Goal: Task Accomplishment & Management: Manage account settings

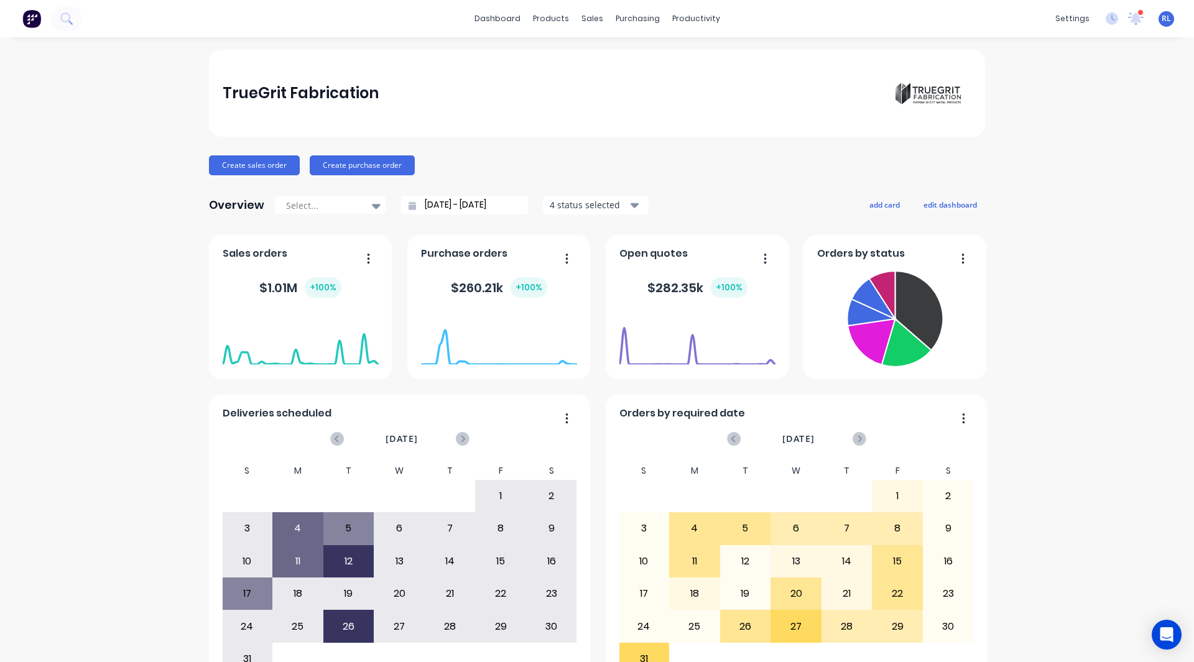
click at [1078, 486] on div "TrueGrit Fabrication Create sales order Create purchase order Overview Select..…" at bounding box center [597, 374] width 1194 height 649
click at [677, 18] on div "productivity" at bounding box center [696, 18] width 60 height 19
click at [767, 188] on div "TrueGrit Fabrication Create sales order Create purchase order Overview Select..…" at bounding box center [597, 374] width 776 height 649
click at [879, 210] on button "add card" at bounding box center [884, 204] width 47 height 16
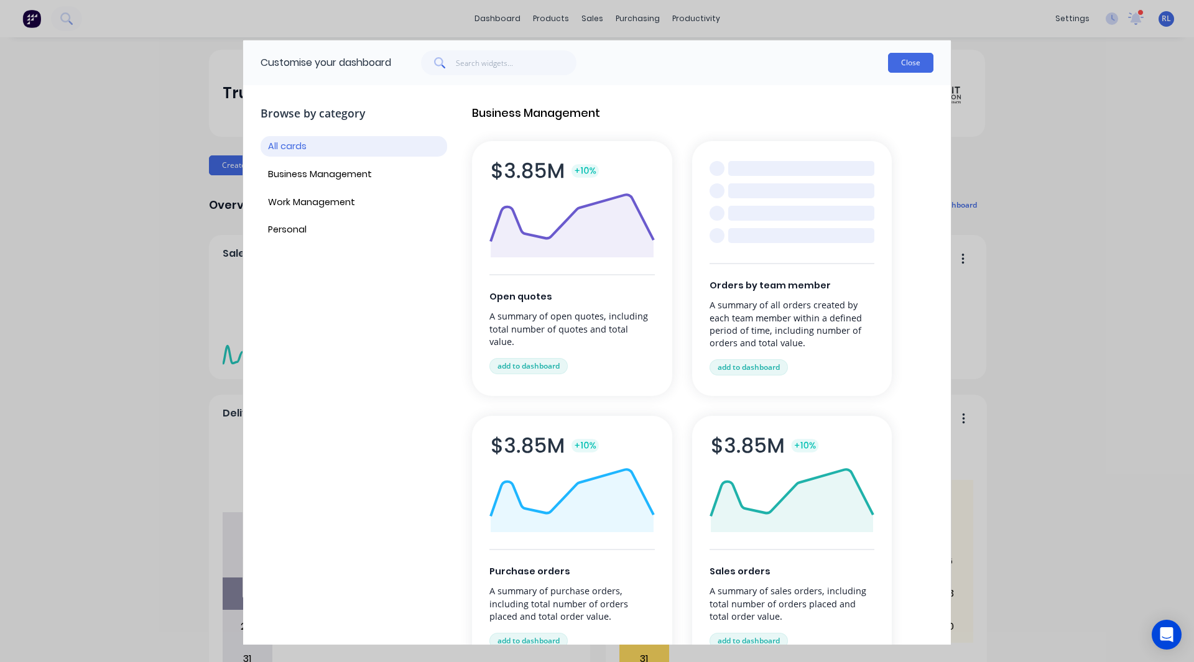
click at [912, 60] on button "Close" at bounding box center [910, 63] width 45 height 20
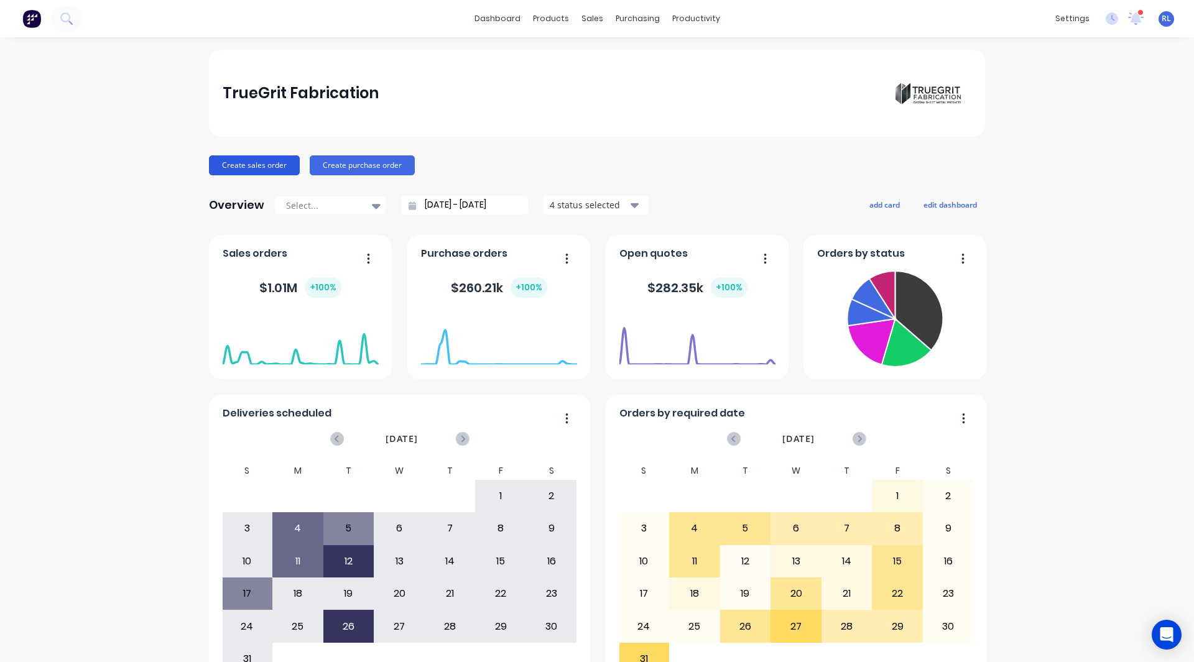
click at [231, 168] on button "Create sales order" at bounding box center [254, 165] width 91 height 20
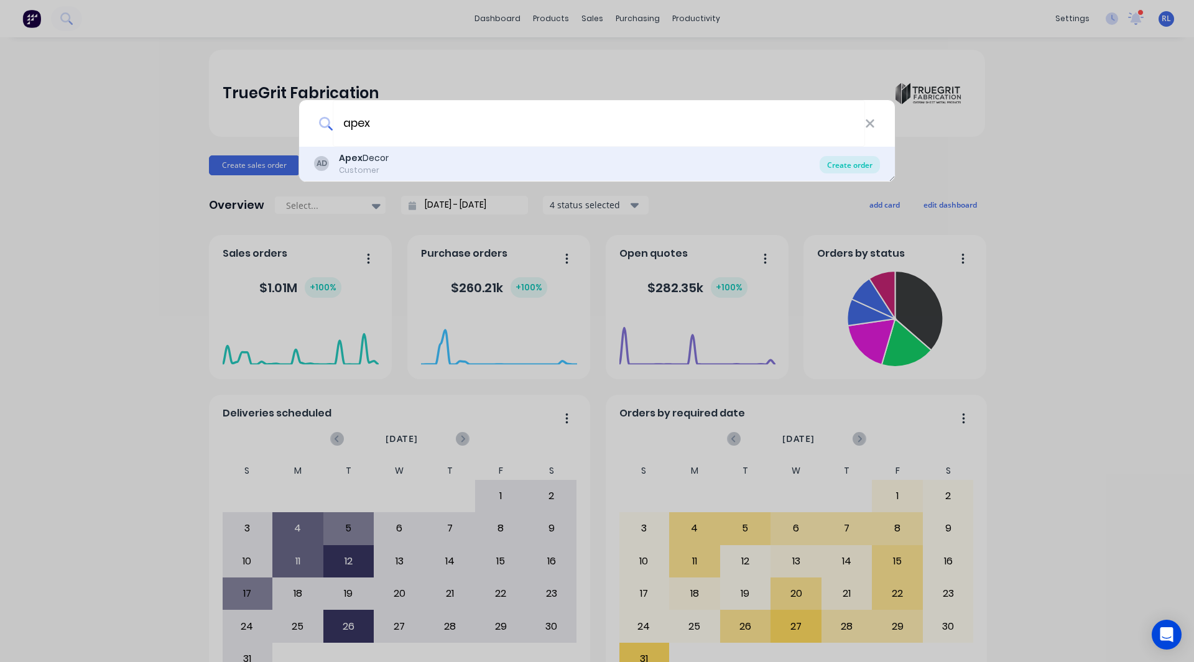
type input "apex"
click at [856, 163] on div "Create order" at bounding box center [850, 164] width 60 height 17
click at [856, 163] on div "Create sales order Create purchase order" at bounding box center [597, 165] width 776 height 20
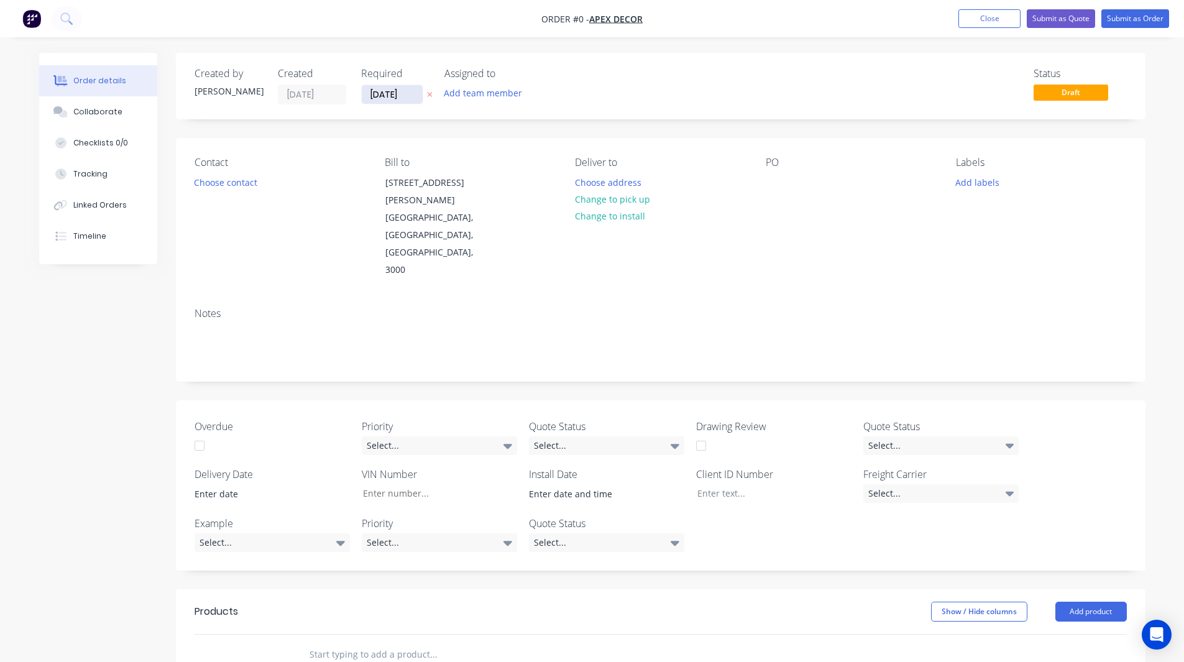
click at [387, 93] on input "[DATE]" at bounding box center [392, 94] width 61 height 19
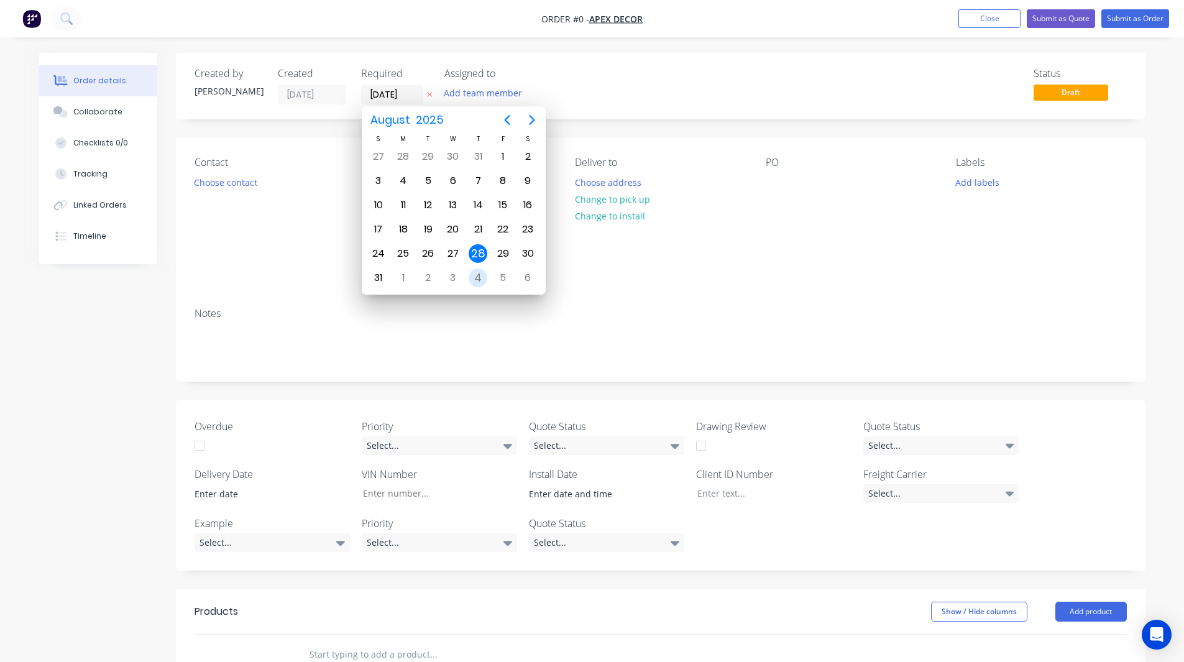
click at [478, 277] on div "4" at bounding box center [478, 278] width 19 height 19
type input "[DATE]"
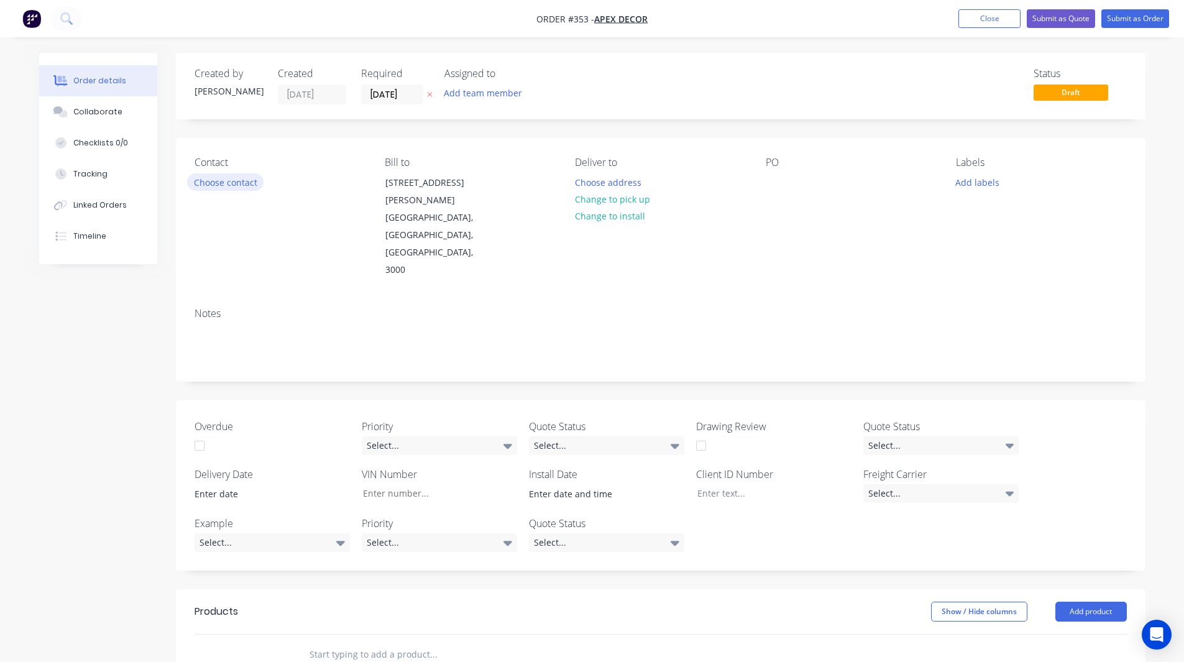
click at [226, 181] on button "Choose contact" at bounding box center [225, 181] width 76 height 17
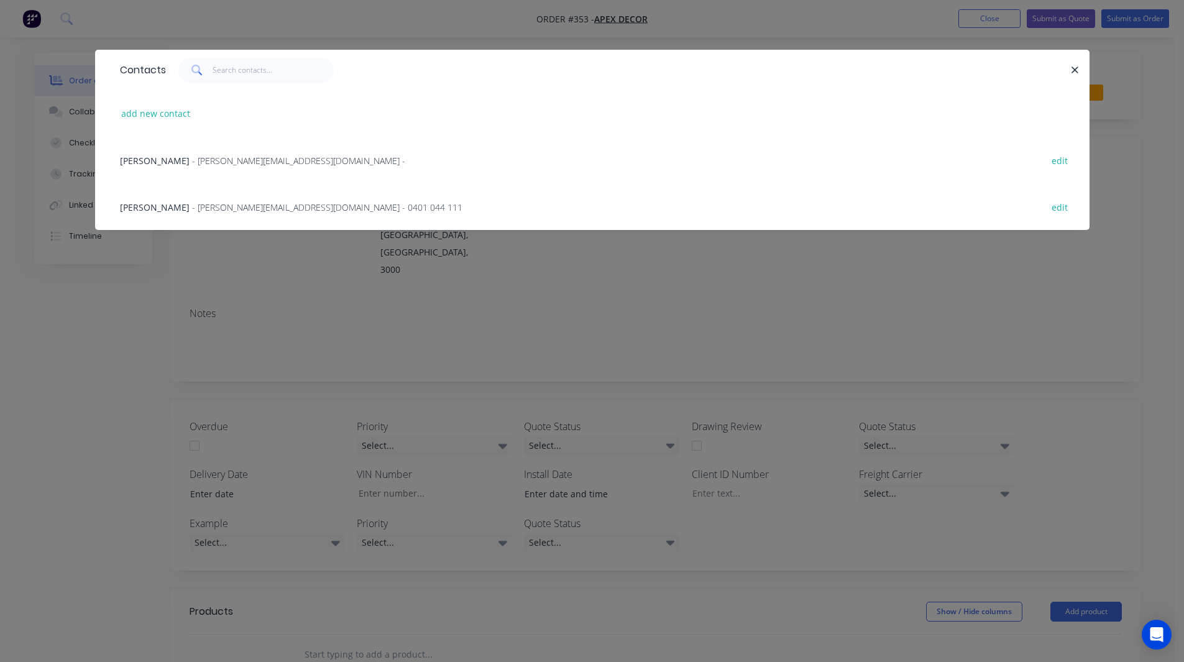
click at [182, 198] on div "Paul - paul@factory.app - 0401 044 111 edit" at bounding box center [593, 206] width 958 height 47
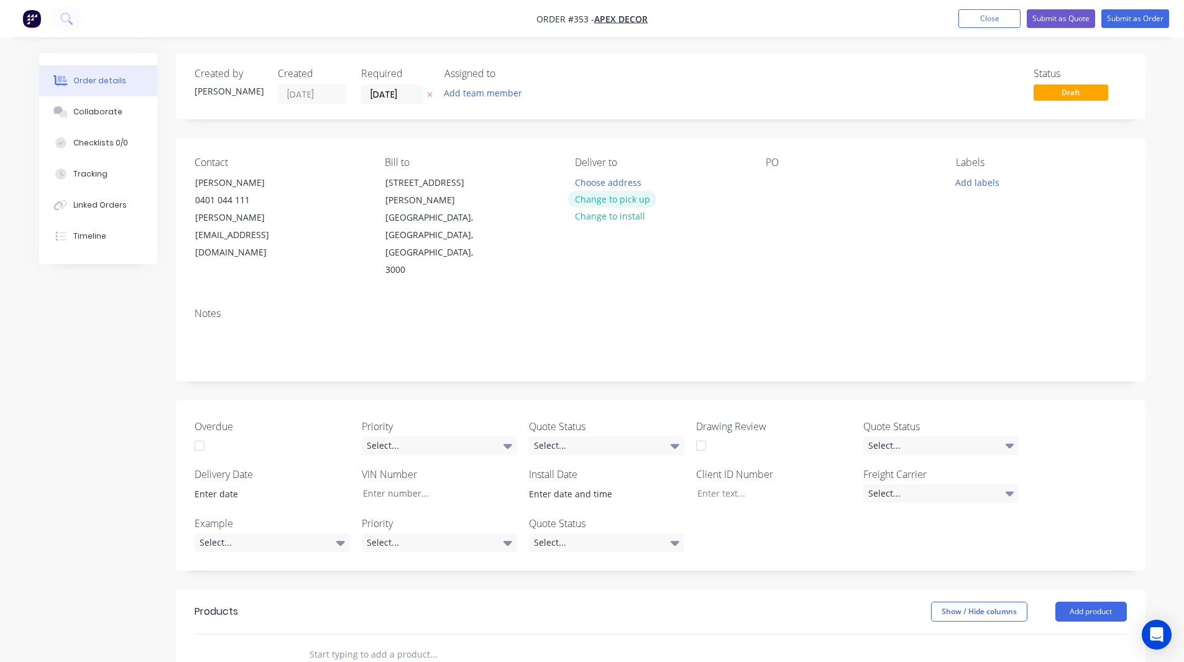
click at [601, 203] on button "Change to pick up" at bounding box center [612, 199] width 88 height 17
click at [777, 177] on div at bounding box center [776, 182] width 20 height 18
click at [717, 143] on div "Contact Paul 0401 044 111 paul@factory.app Bill to 789 Collins Street Melbourne…" at bounding box center [661, 218] width 970 height 160
click at [469, 91] on button "Add team member" at bounding box center [482, 93] width 91 height 17
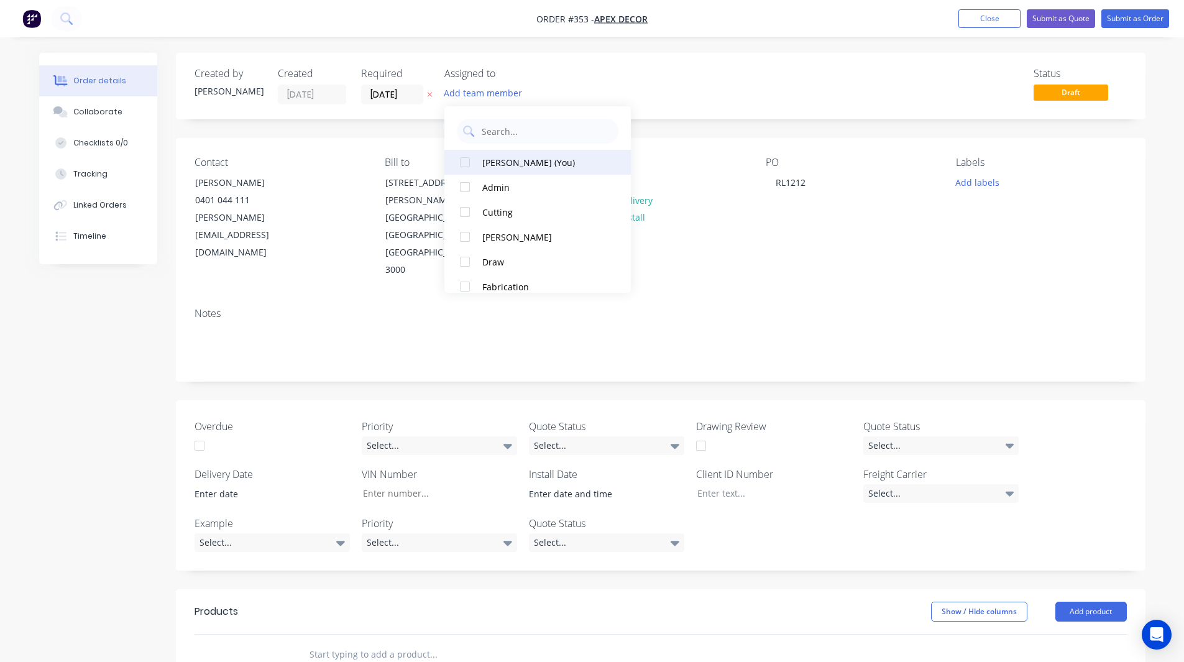
click at [466, 160] on div at bounding box center [465, 162] width 25 height 25
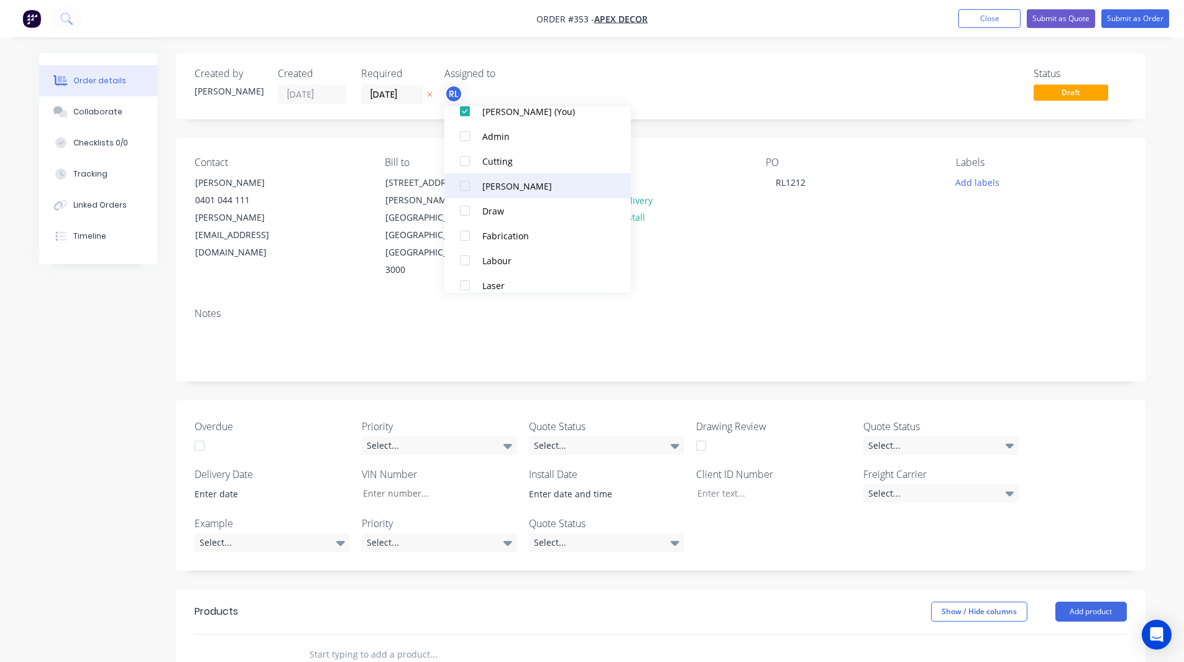
scroll to position [52, 0]
click at [464, 185] on div at bounding box center [465, 185] width 25 height 25
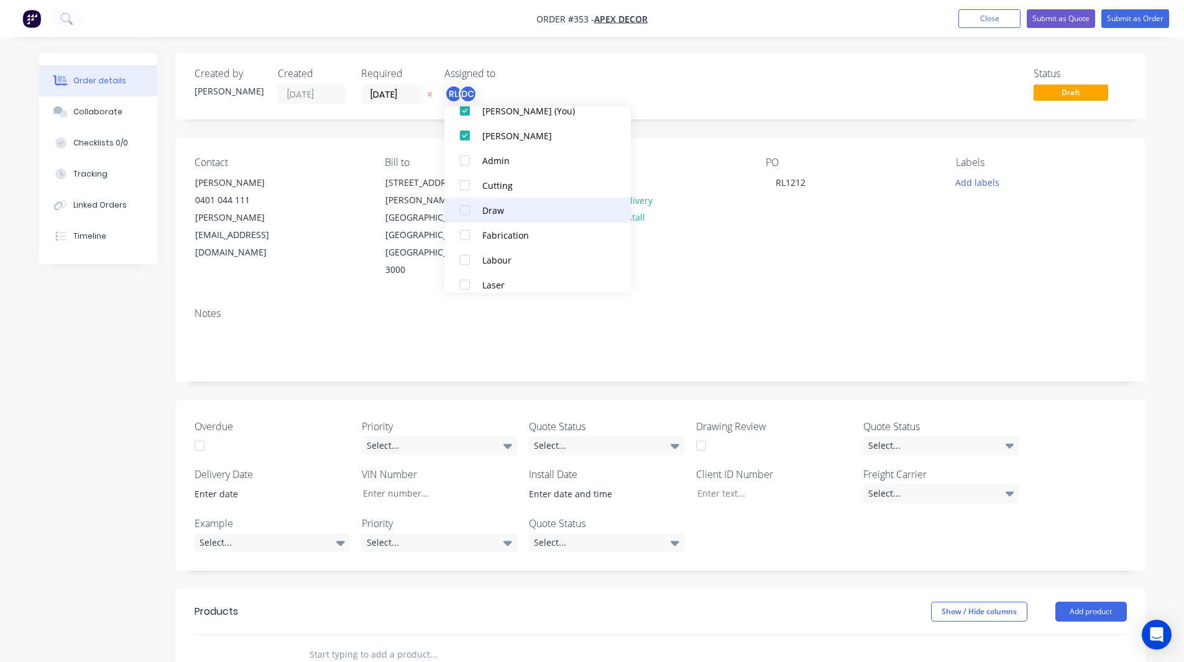
scroll to position [111, 0]
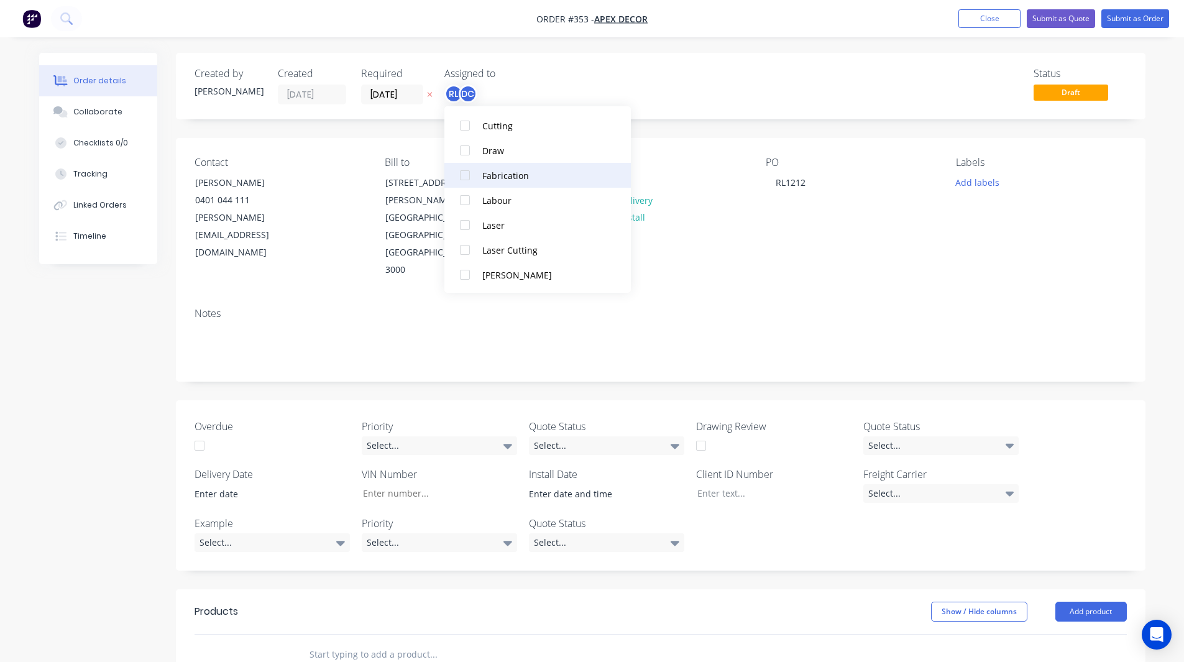
click at [467, 175] on div at bounding box center [465, 175] width 25 height 25
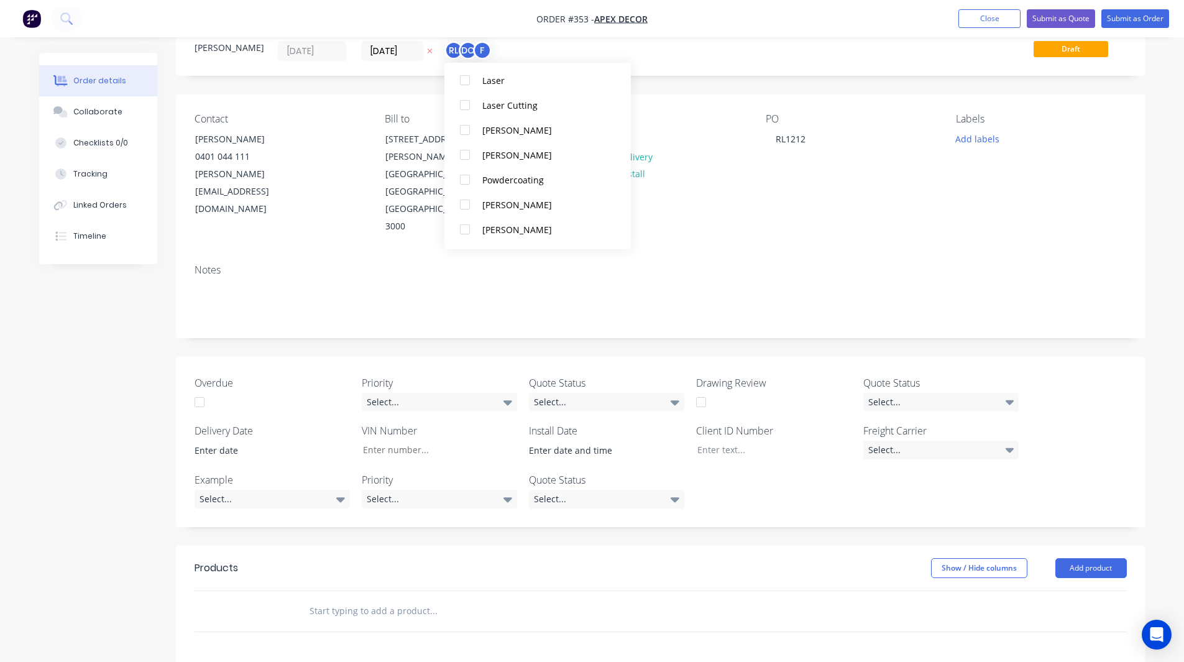
scroll to position [212, 0]
click at [463, 179] on div at bounding box center [465, 180] width 25 height 25
click at [138, 334] on div "Created by Rob Created 28/08/25 Required 04/09/25 Assigned to RL DC F P Status …" at bounding box center [592, 479] width 1107 height 940
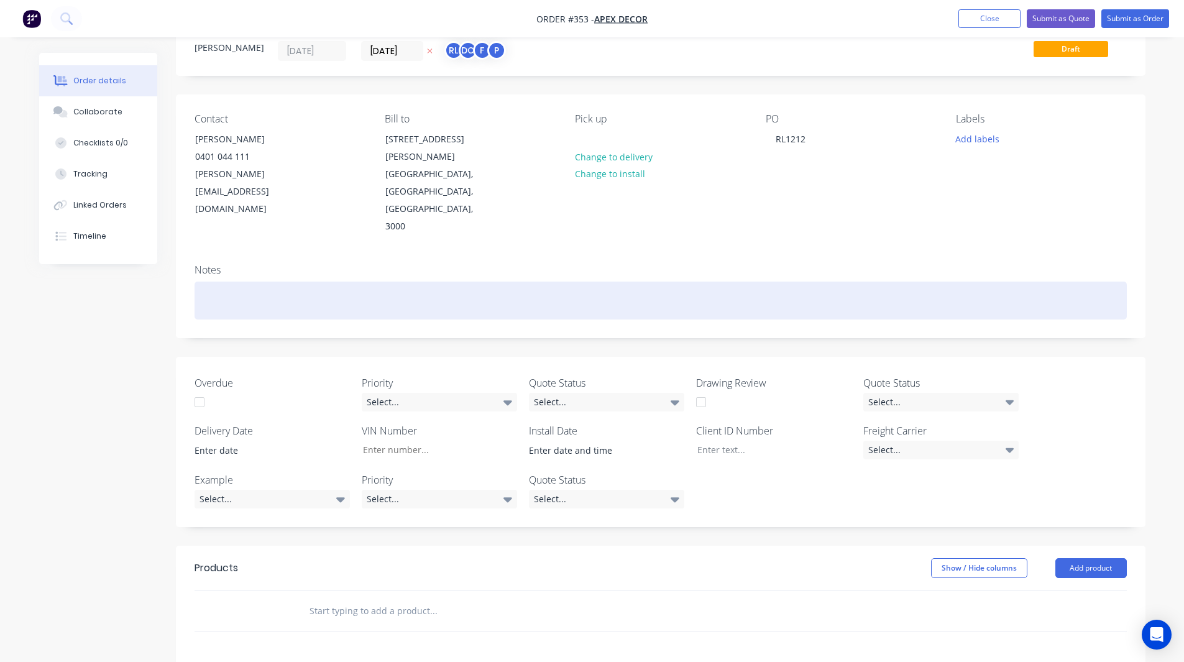
scroll to position [0, 0]
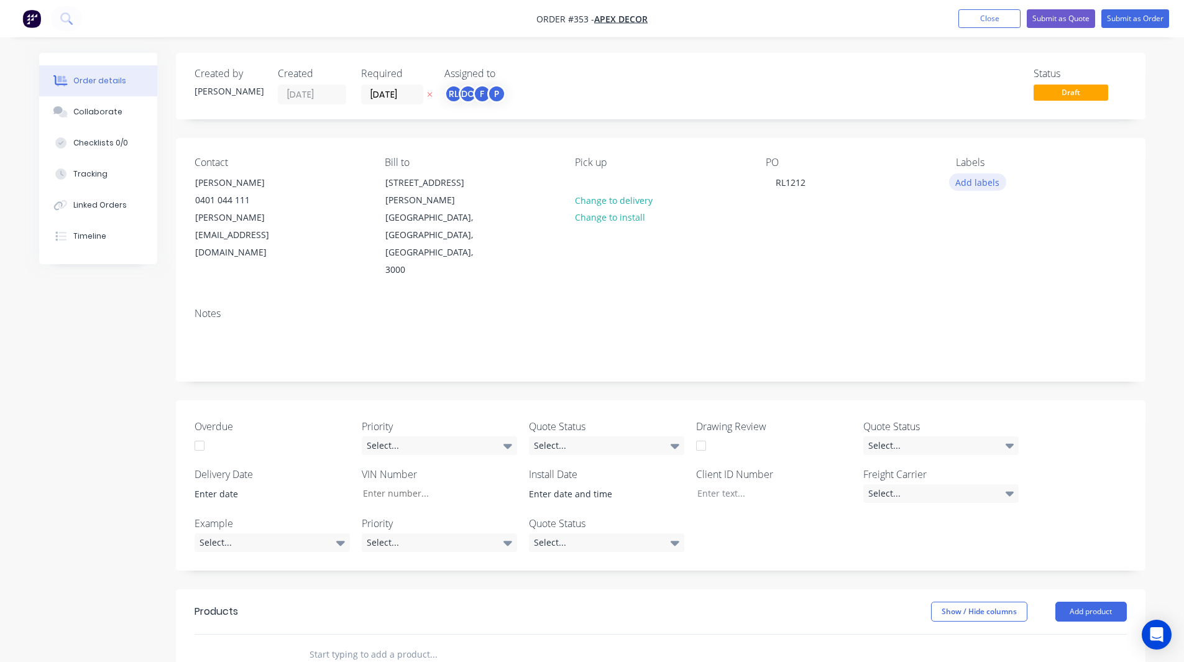
click at [970, 186] on button "Add labels" at bounding box center [977, 181] width 57 height 17
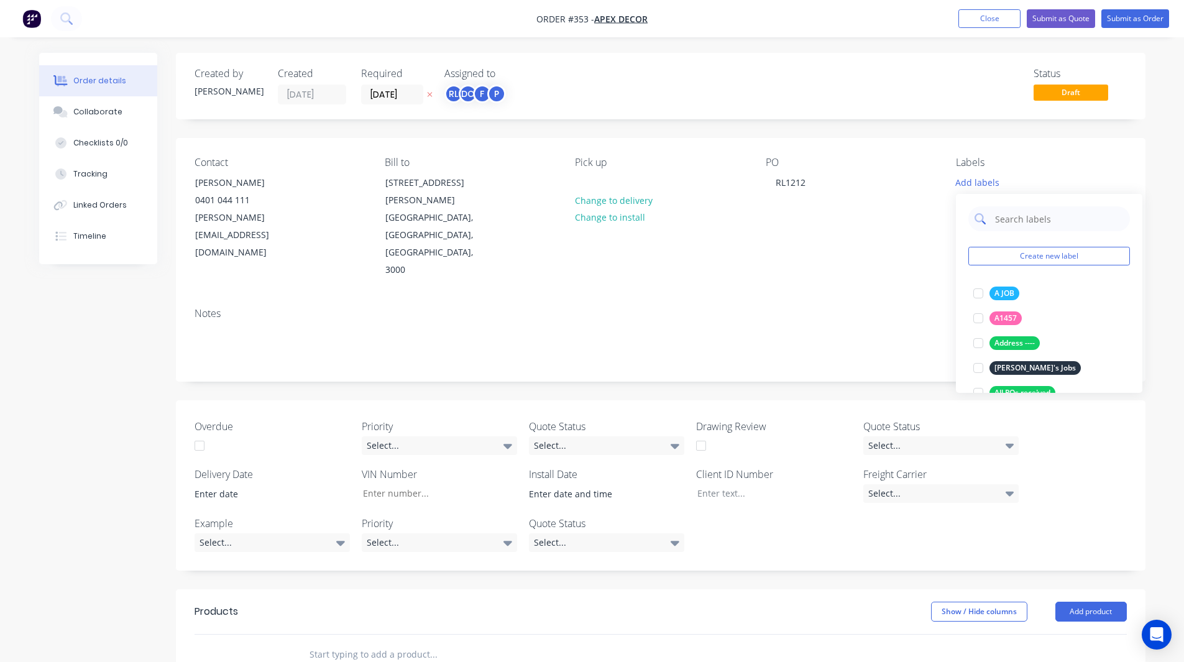
click at [1007, 219] on input "text" at bounding box center [1059, 218] width 130 height 25
click at [979, 292] on div at bounding box center [978, 293] width 25 height 25
click at [1028, 219] on input "urgent" at bounding box center [1059, 212] width 130 height 25
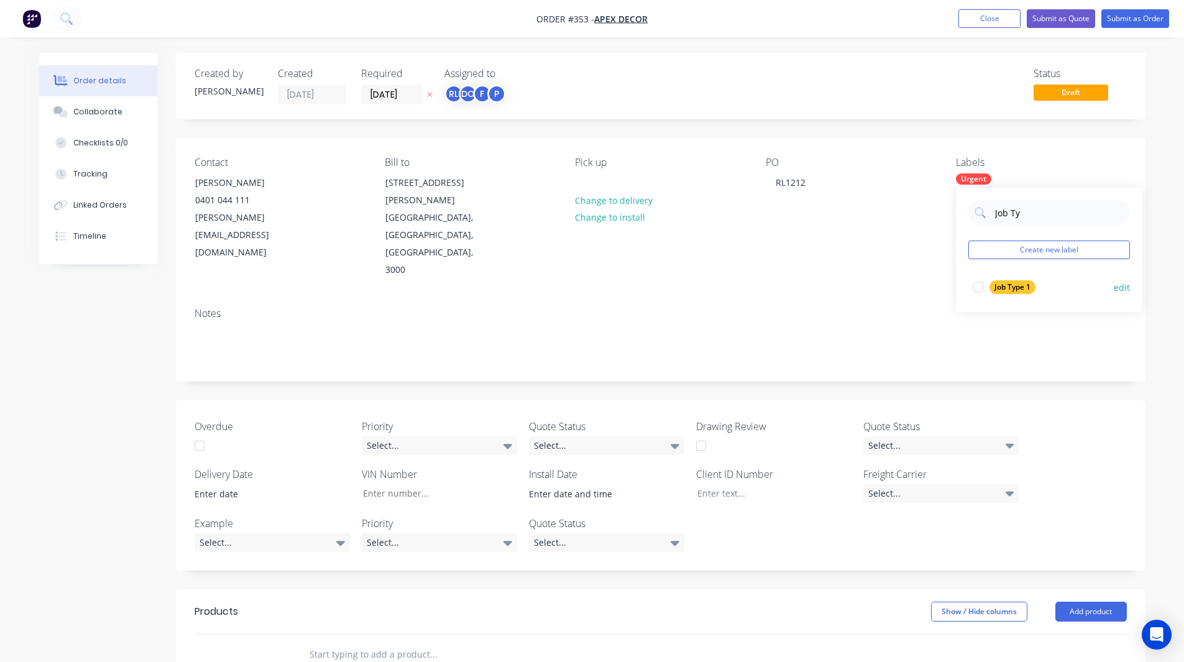
click at [979, 288] on div at bounding box center [978, 287] width 25 height 25
click at [1022, 211] on input "Job Ty" at bounding box center [1059, 212] width 130 height 25
type input "Client"
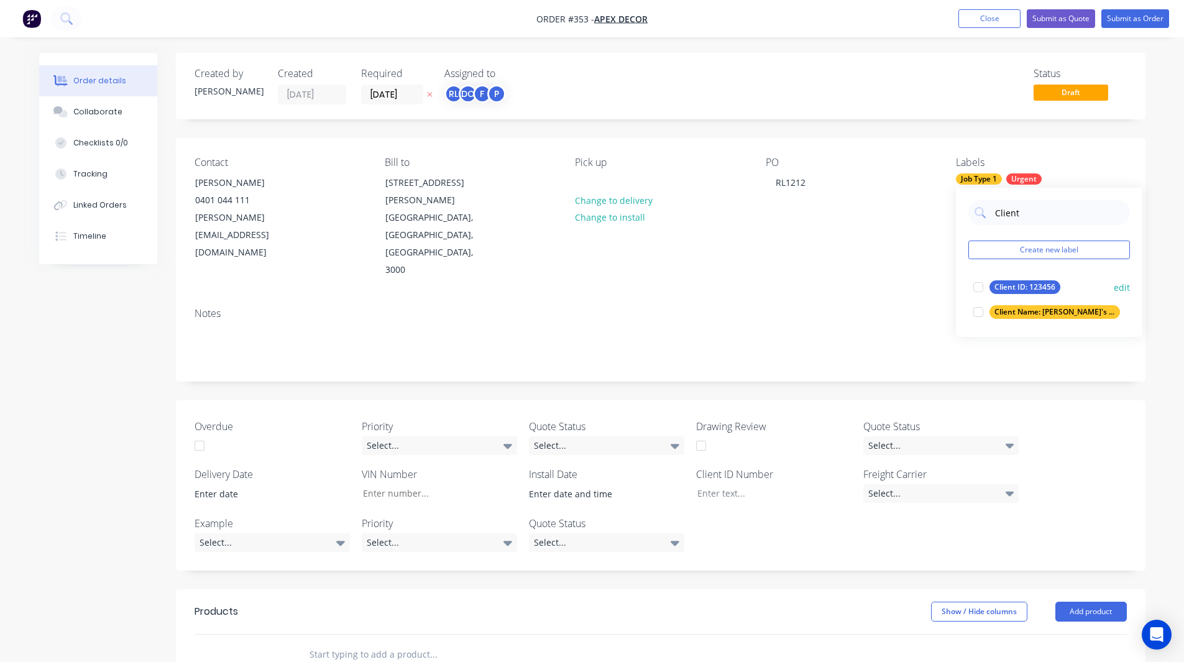
click at [978, 287] on div at bounding box center [978, 287] width 25 height 25
click at [906, 341] on div "Created by Rob Created 28/08/25 Required 04/09/25 Assigned to RL DC F P Status …" at bounding box center [661, 513] width 970 height 921
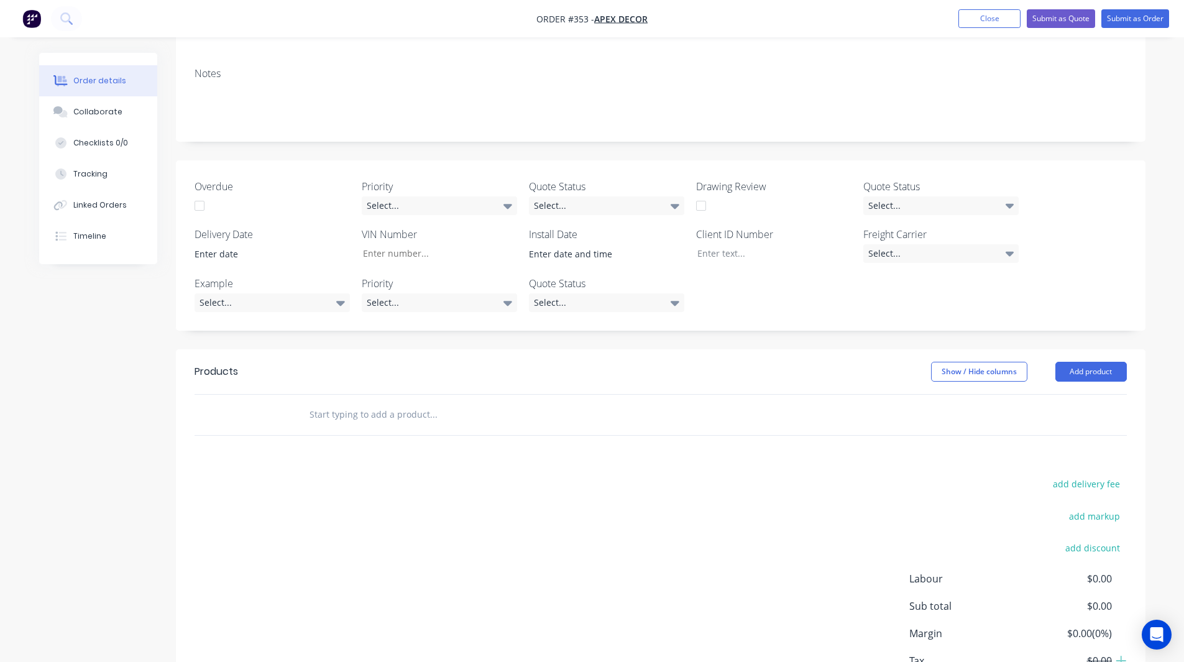
scroll to position [241, 0]
click at [324, 402] on input "text" at bounding box center [433, 414] width 249 height 25
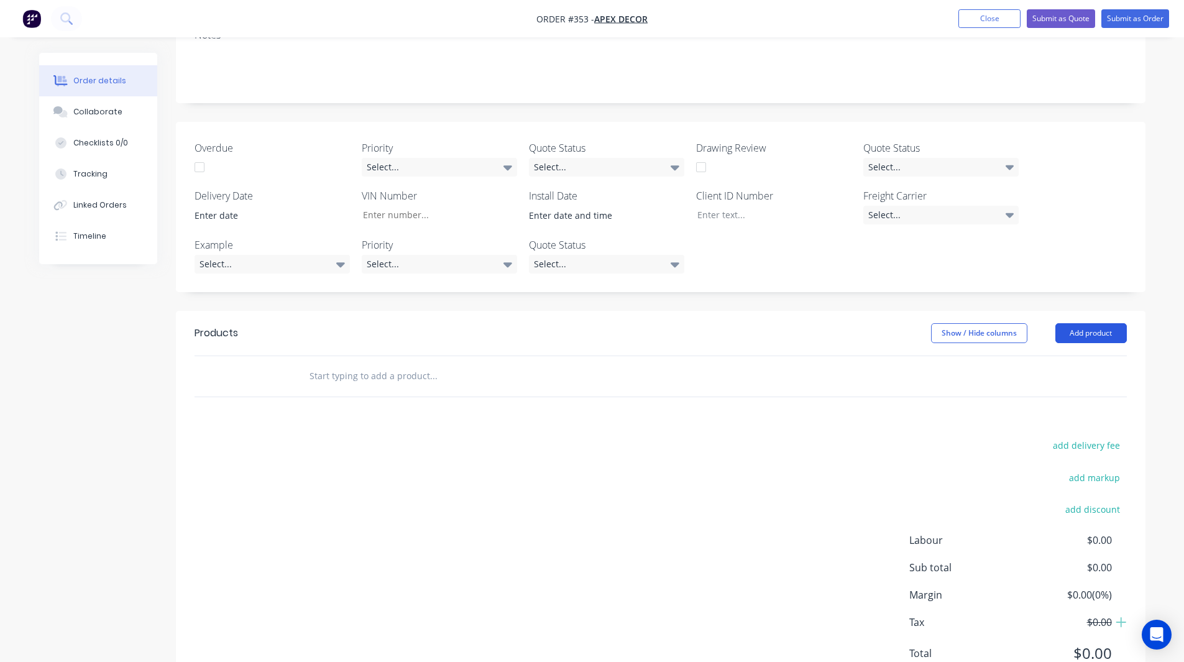
click at [1071, 323] on button "Add product" at bounding box center [1092, 333] width 72 height 20
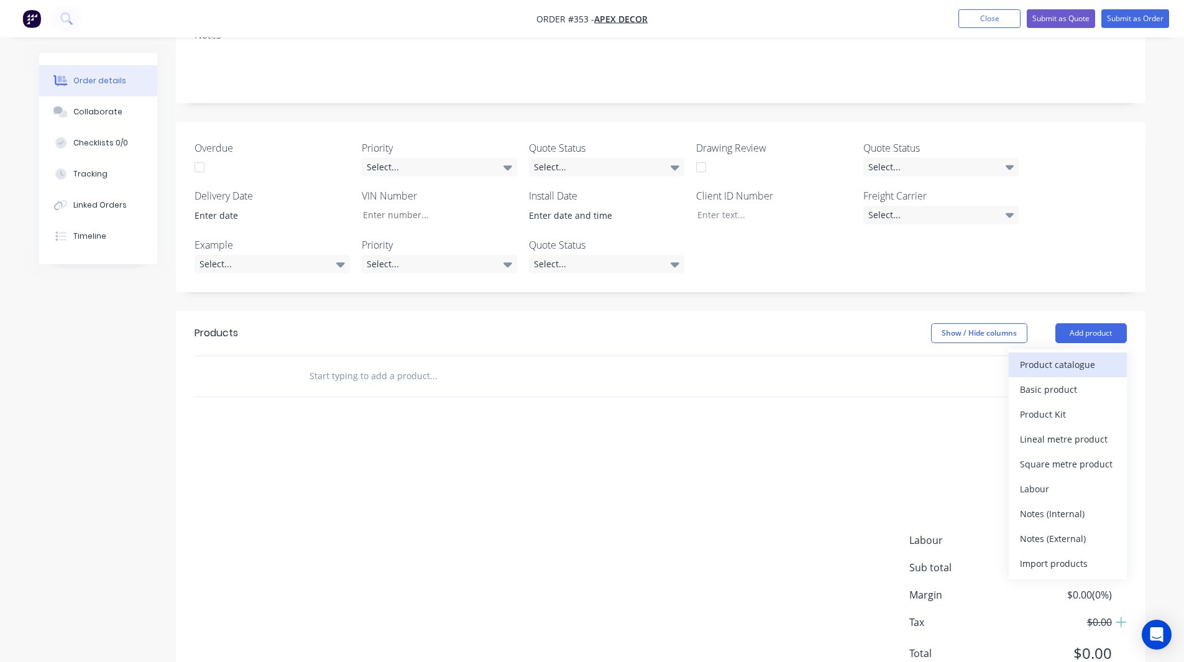
click at [1066, 356] on div "Product catalogue" at bounding box center [1068, 365] width 96 height 18
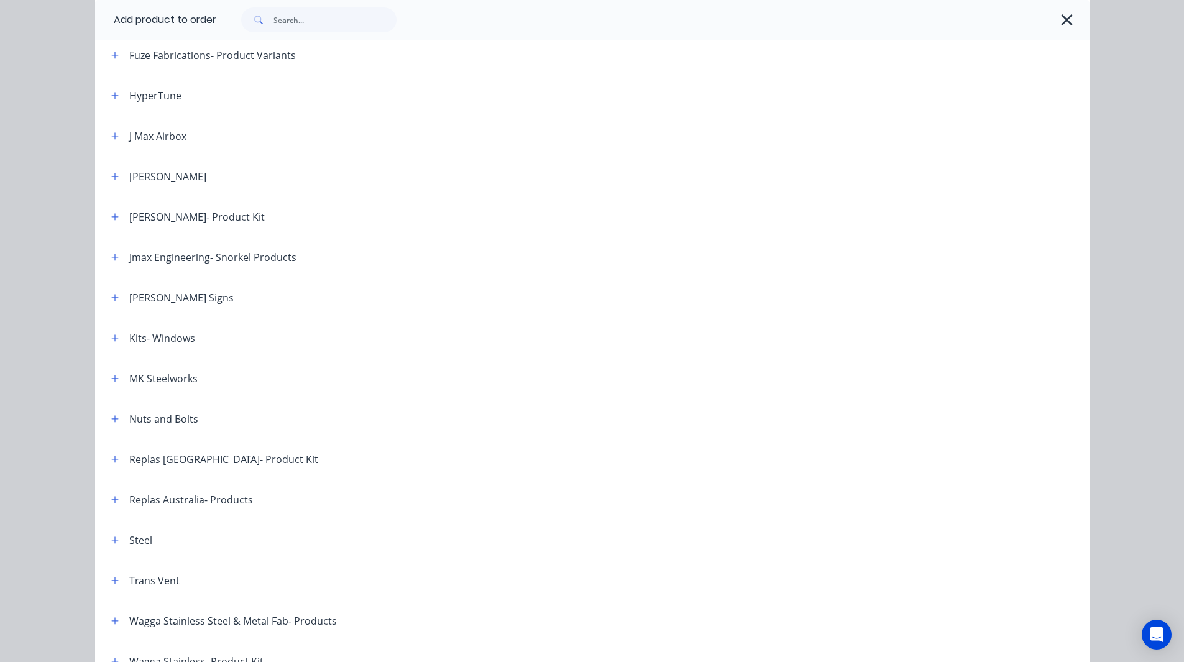
scroll to position [579, 0]
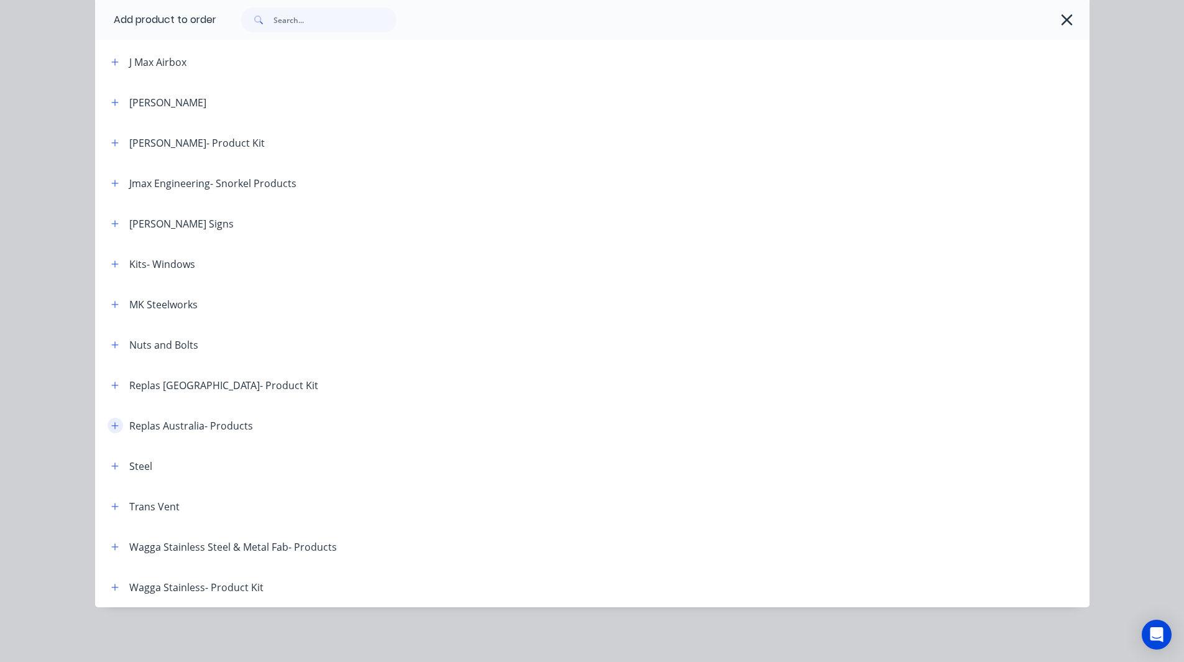
click at [111, 426] on icon "button" at bounding box center [114, 425] width 7 height 7
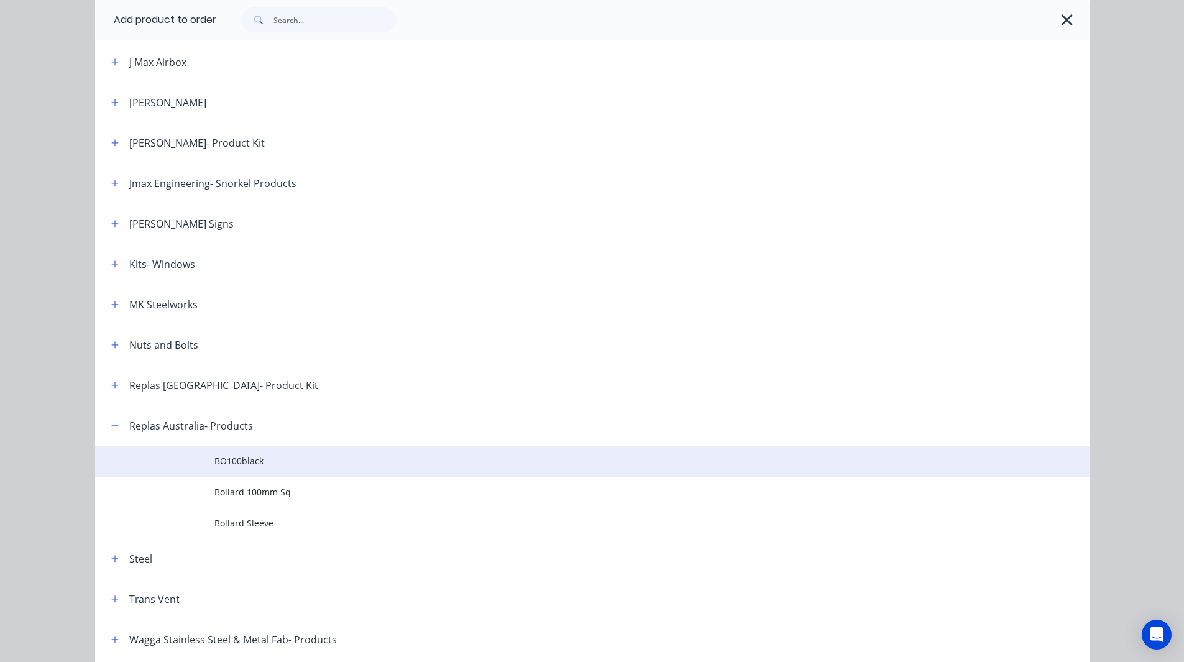
scroll to position [672, 0]
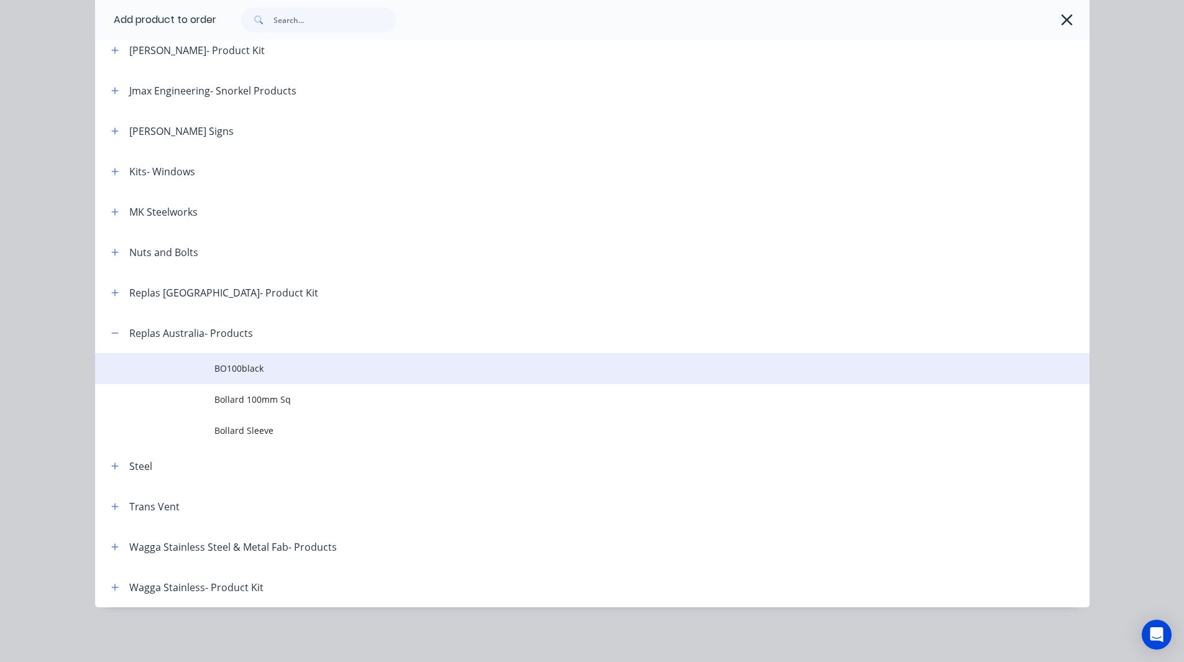
click at [259, 376] on td "BO100black" at bounding box center [652, 368] width 875 height 31
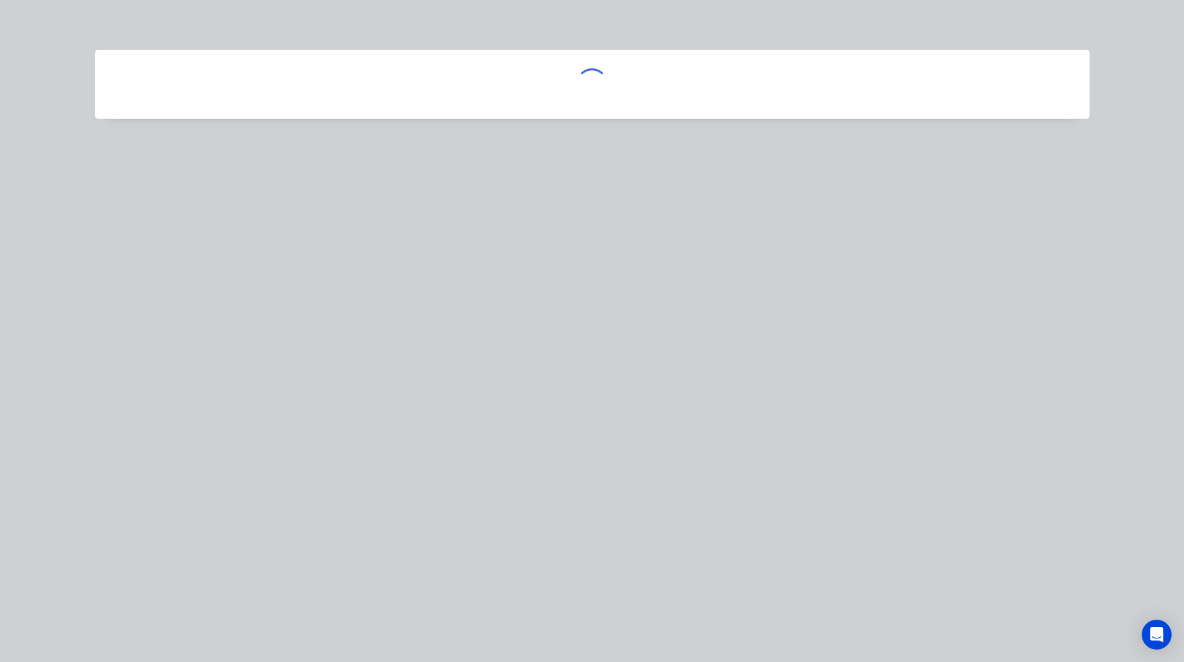
scroll to position [0, 0]
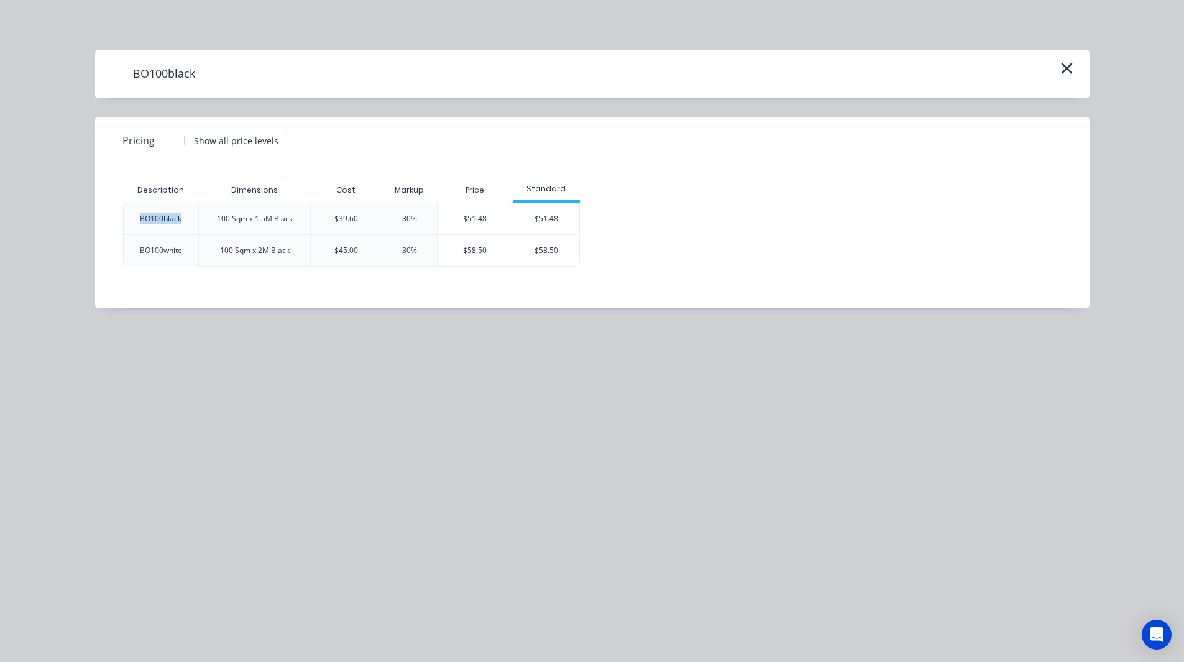
drag, startPoint x: 184, startPoint y: 218, endPoint x: 140, endPoint y: 216, distance: 44.2
click at [140, 216] on div "BO100black" at bounding box center [161, 218] width 62 height 31
drag, startPoint x: 295, startPoint y: 215, endPoint x: 287, endPoint y: 216, distance: 8.2
click at [287, 216] on div "100 Sqm x 1.5M Black" at bounding box center [255, 218] width 96 height 31
click at [256, 293] on div "Description Dimensions Cost Markup Price Standard BO100black 100 Sqm x 1.5M Bla…" at bounding box center [583, 236] width 976 height 143
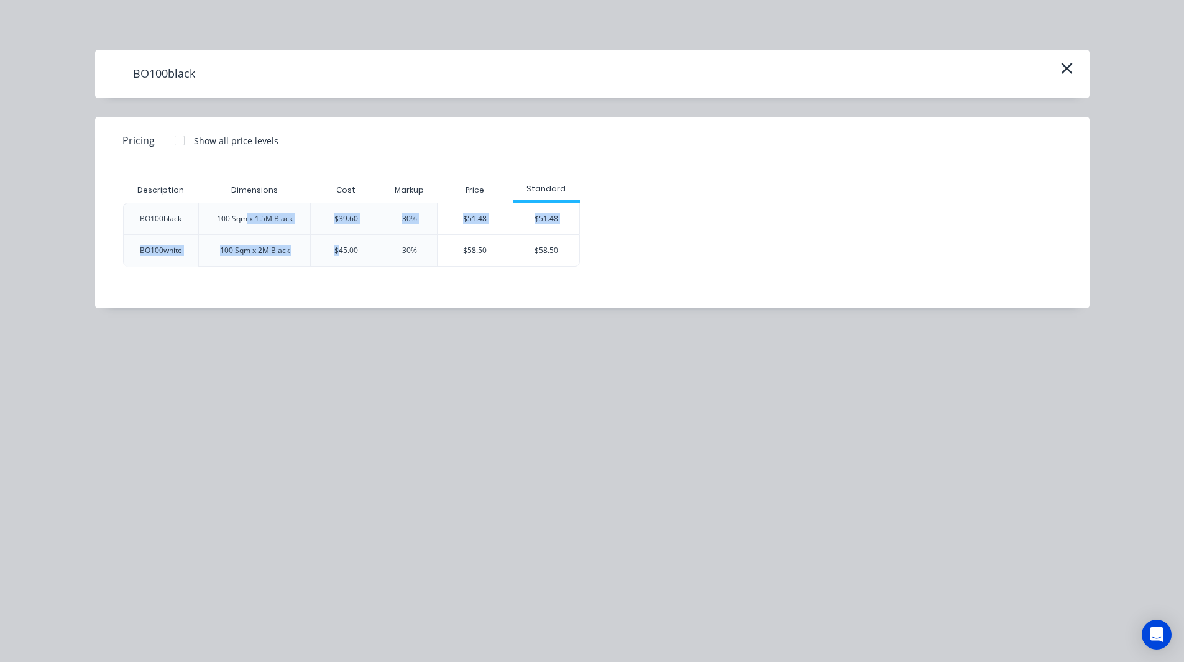
drag, startPoint x: 246, startPoint y: 221, endPoint x: 342, endPoint y: 238, distance: 97.2
click at [342, 238] on div "BO100black 100 Sqm x 1.5M Black $39.60 30% $51.48 $51.48 BO100white 100 Sqm x 2…" at bounding box center [583, 235] width 920 height 64
click at [382, 290] on div "Description Dimensions Cost Markup Price Standard BO100black 100 Sqm x 1.5M Bla…" at bounding box center [583, 236] width 976 height 143
click at [562, 219] on div "$51.48" at bounding box center [547, 218] width 67 height 31
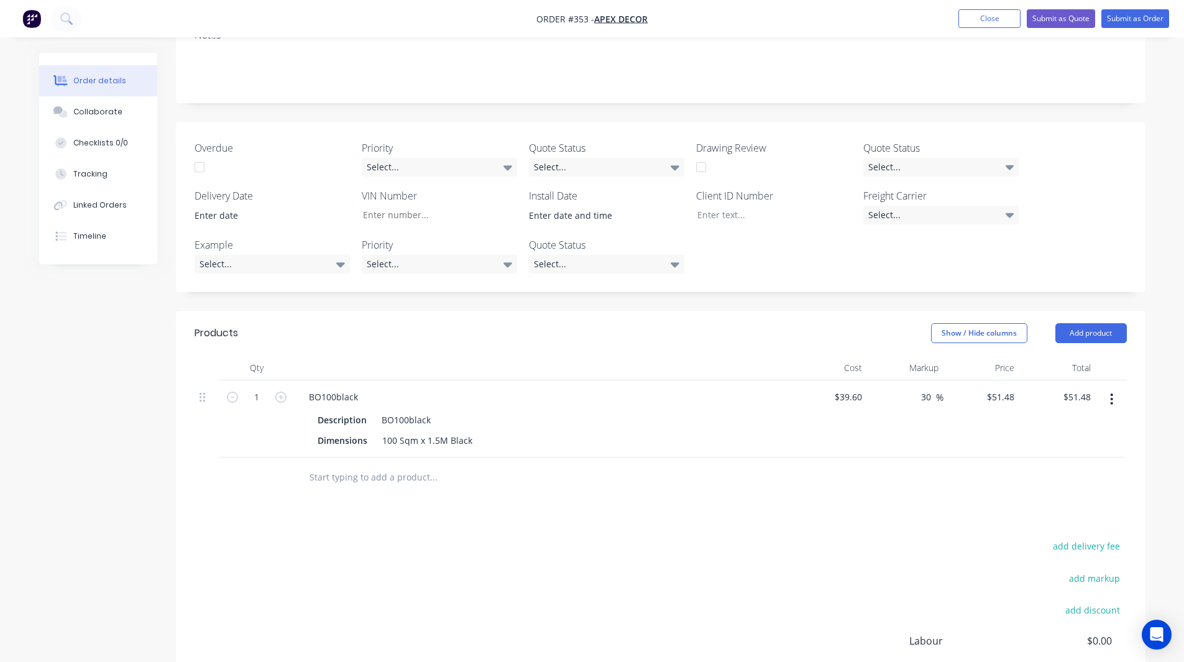
scroll to position [379, 0]
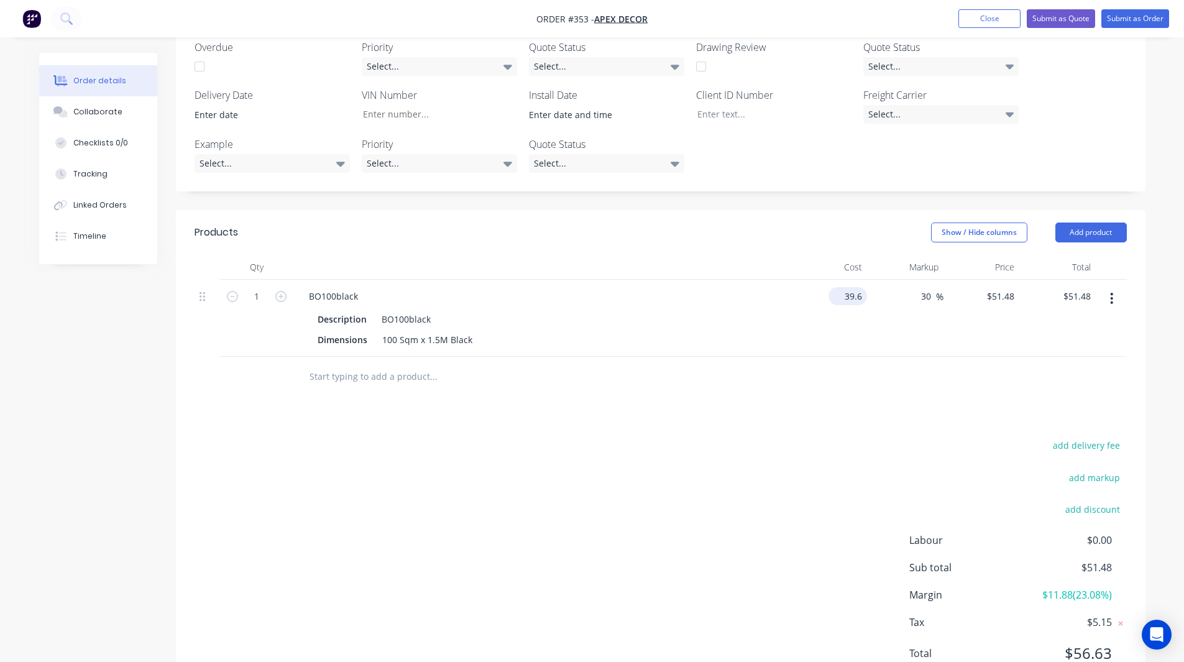
click at [851, 287] on input "39.6" at bounding box center [851, 296] width 34 height 18
click at [851, 287] on input "39.6" at bounding box center [856, 296] width 24 height 18
click at [799, 357] on div at bounding box center [661, 377] width 933 height 40
type input "$41.00"
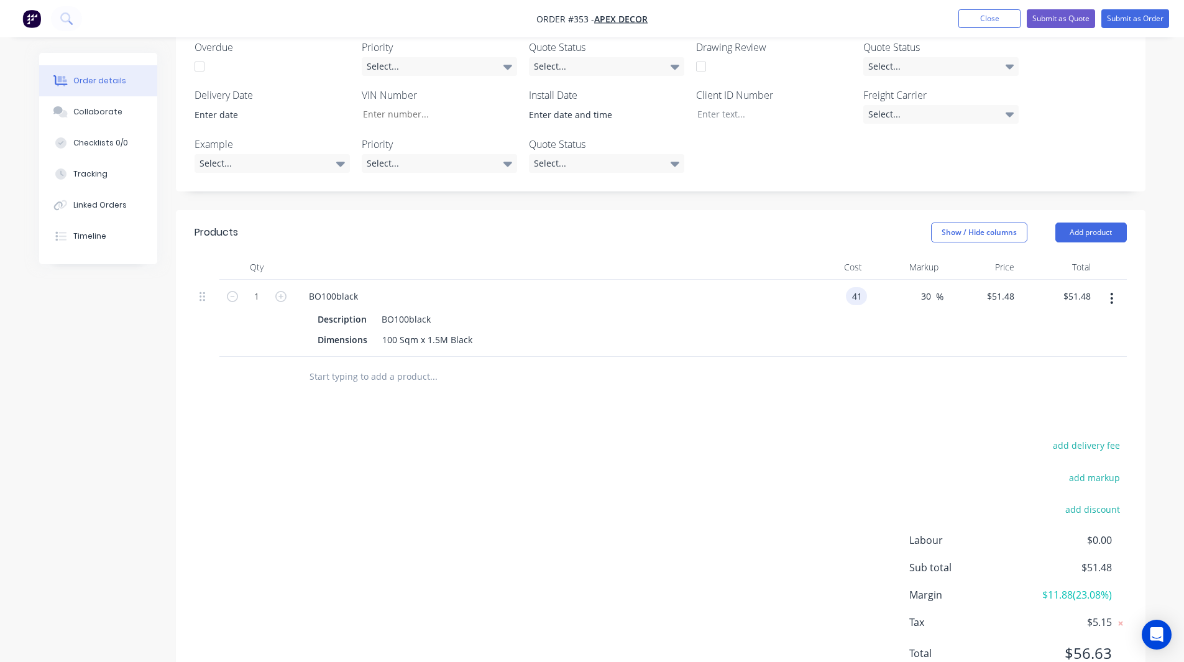
type input "$53.30"
click at [1116, 287] on button "button" at bounding box center [1111, 298] width 29 height 22
click at [745, 357] on div at bounding box center [661, 377] width 933 height 40
click at [1092, 210] on header "Products Show / Hide columns Add product" at bounding box center [661, 232] width 970 height 45
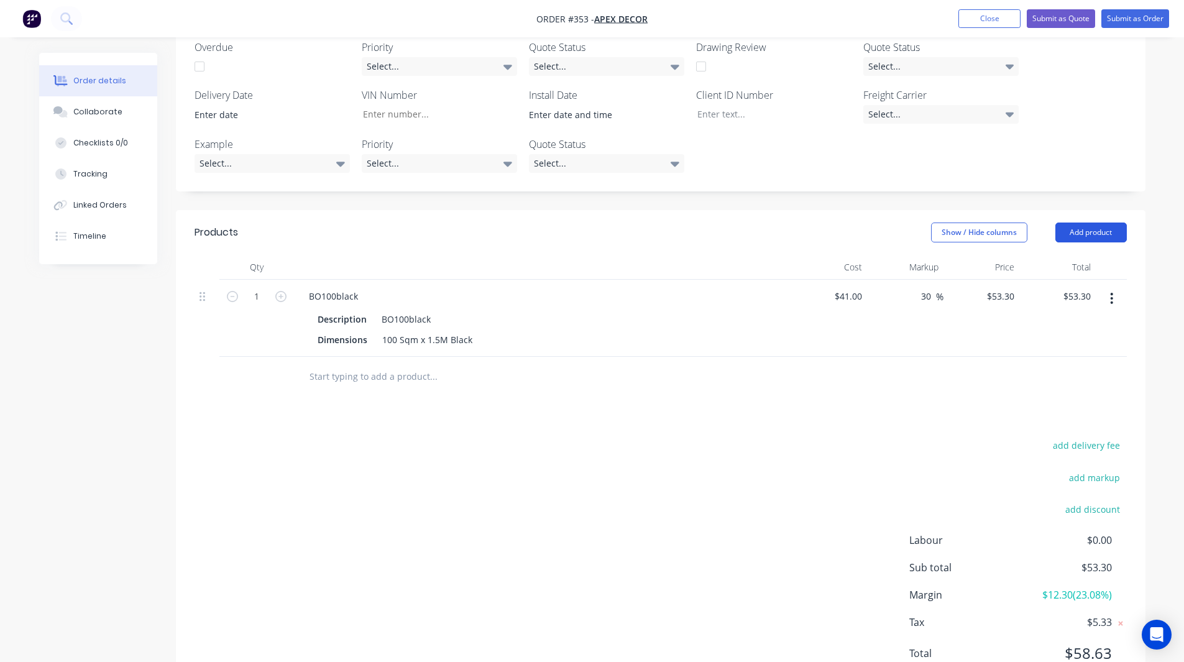
click at [1090, 223] on button "Add product" at bounding box center [1092, 233] width 72 height 20
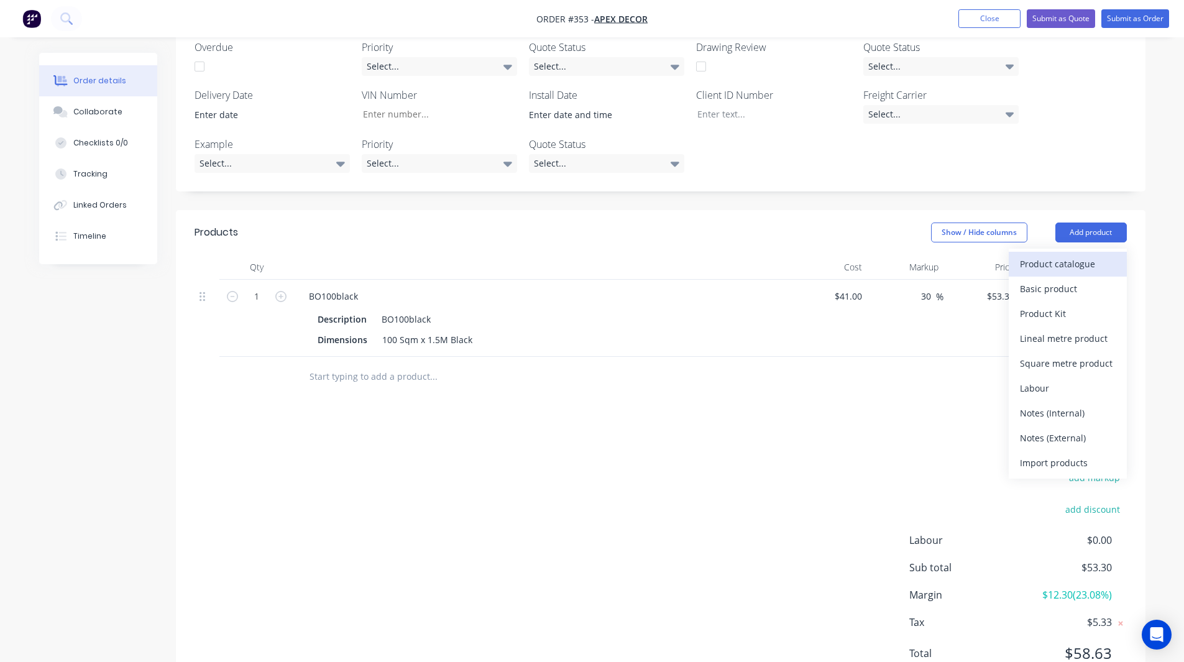
click at [1069, 255] on div "Product catalogue" at bounding box center [1068, 264] width 96 height 18
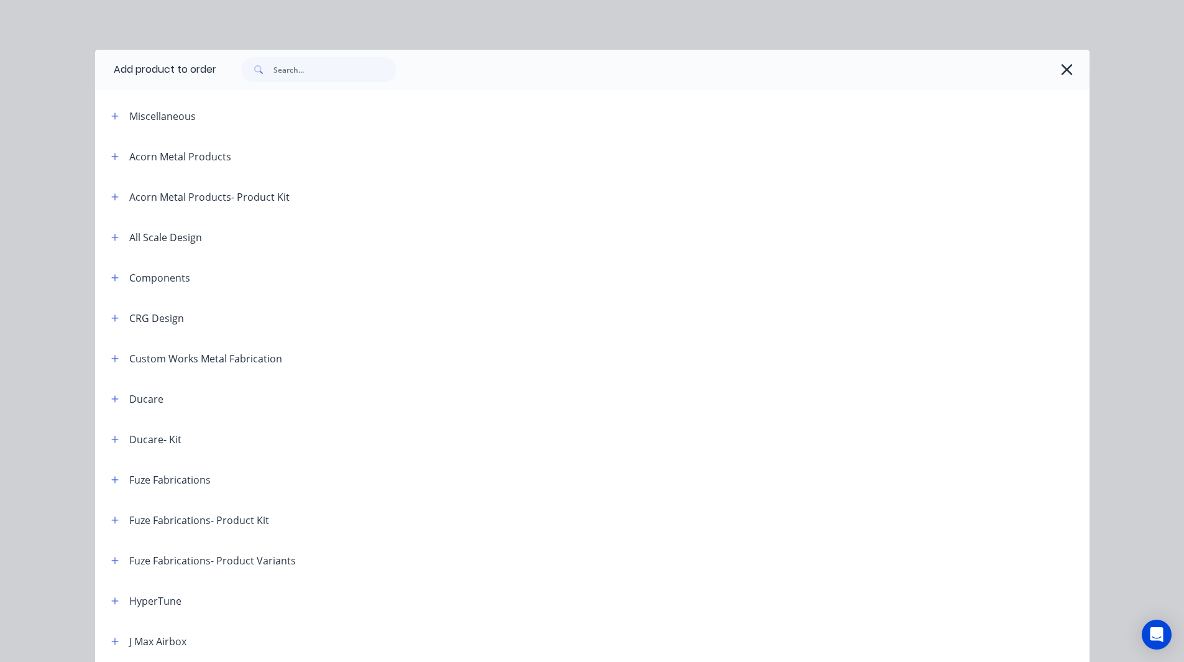
scroll to position [579, 0]
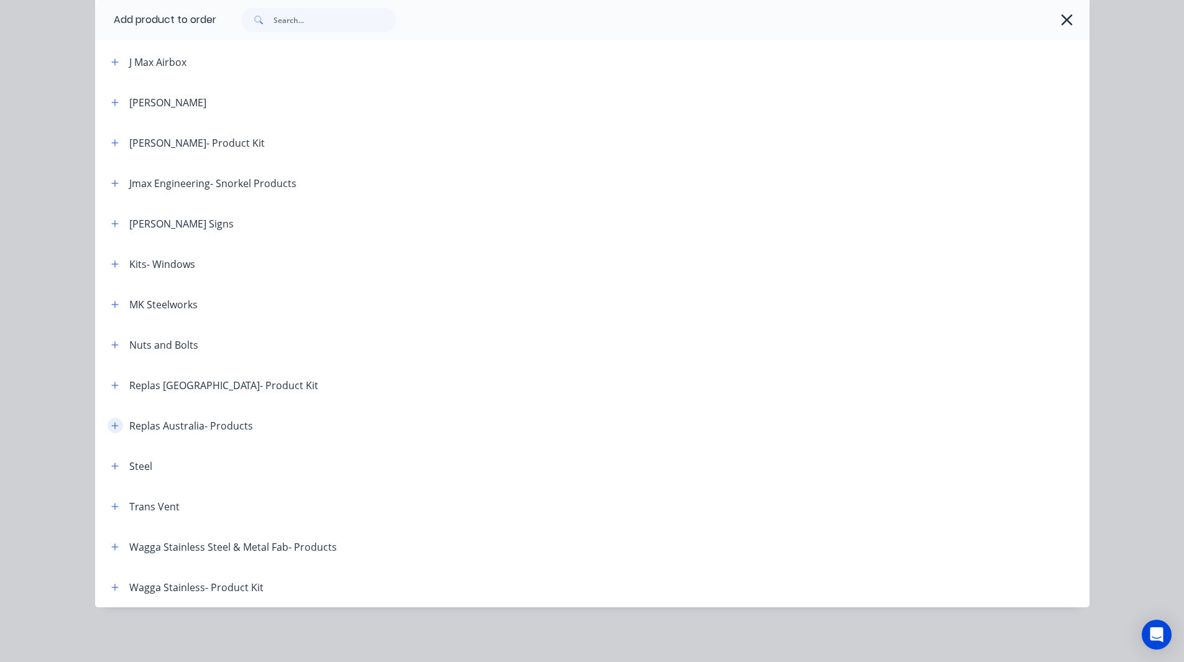
click at [111, 424] on icon "button" at bounding box center [114, 425] width 7 height 7
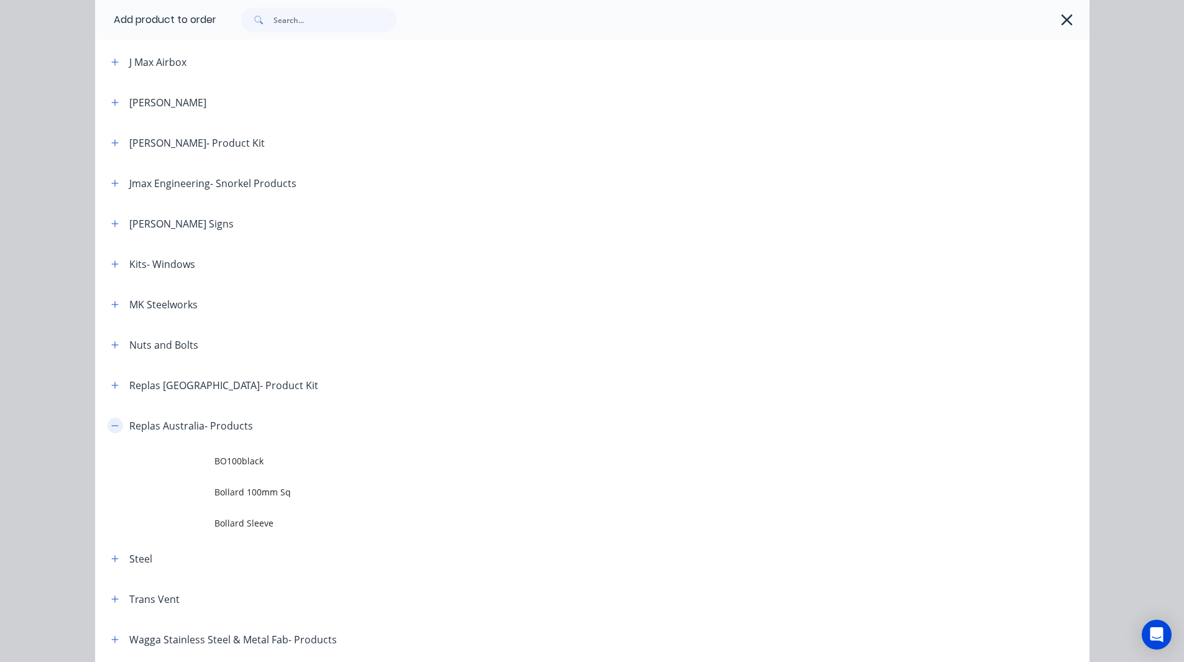
scroll to position [672, 0]
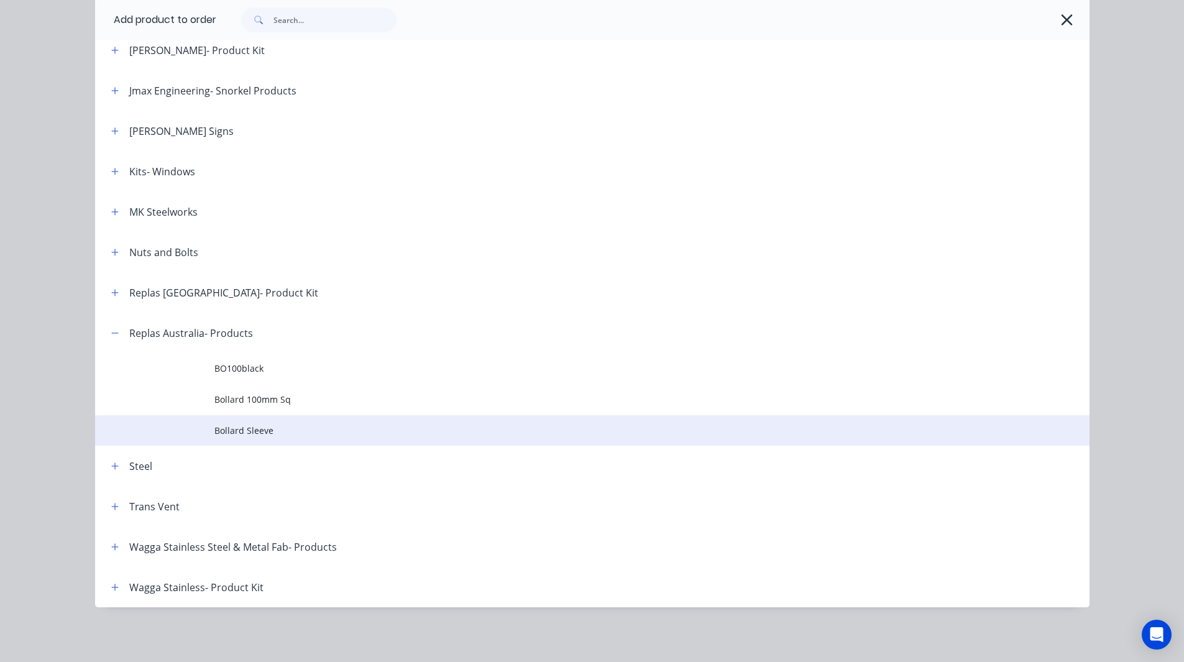
click at [226, 428] on span "Bollard Sleeve" at bounding box center [565, 430] width 700 height 13
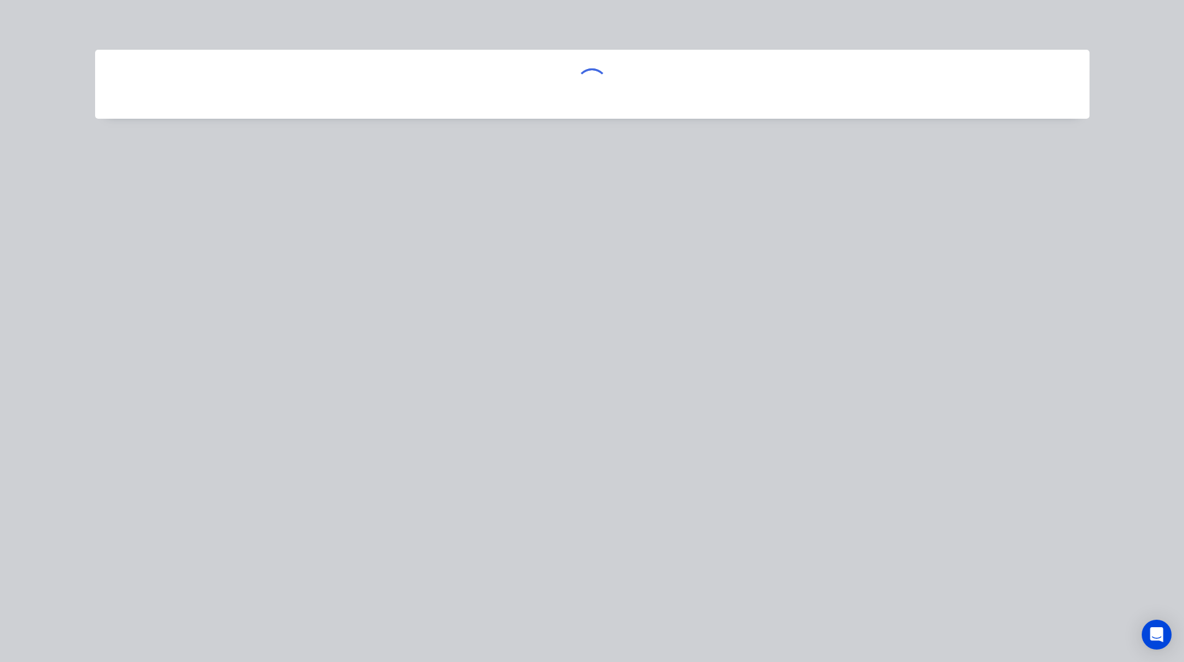
scroll to position [0, 0]
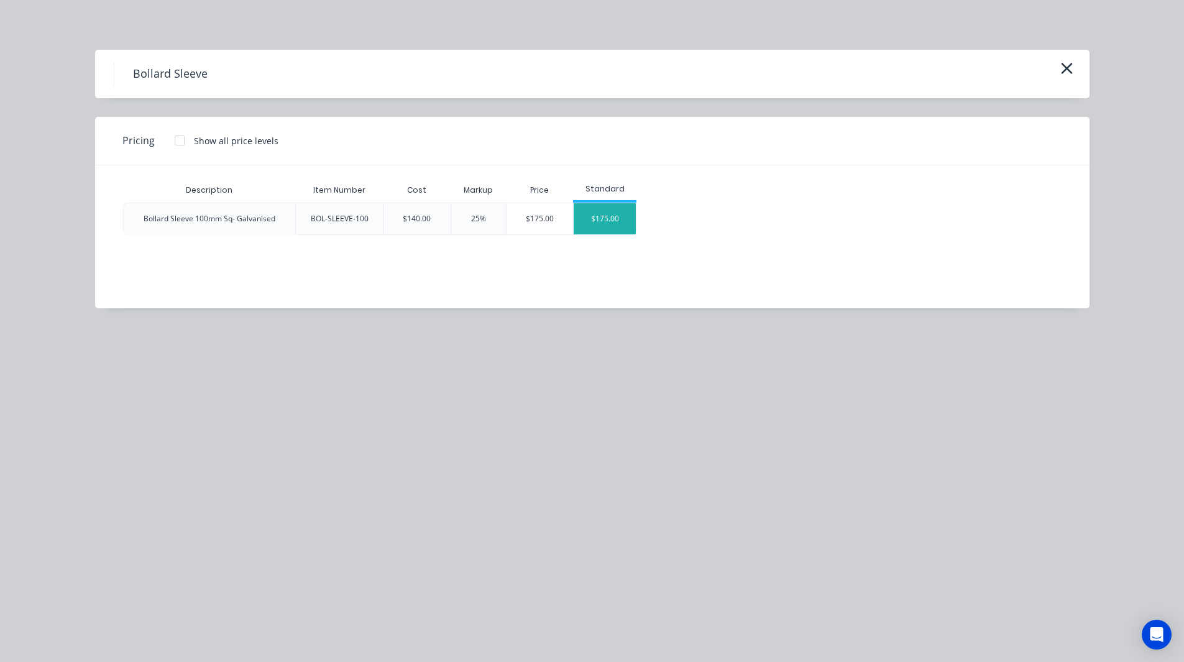
click at [604, 213] on div "$175.00" at bounding box center [605, 218] width 62 height 31
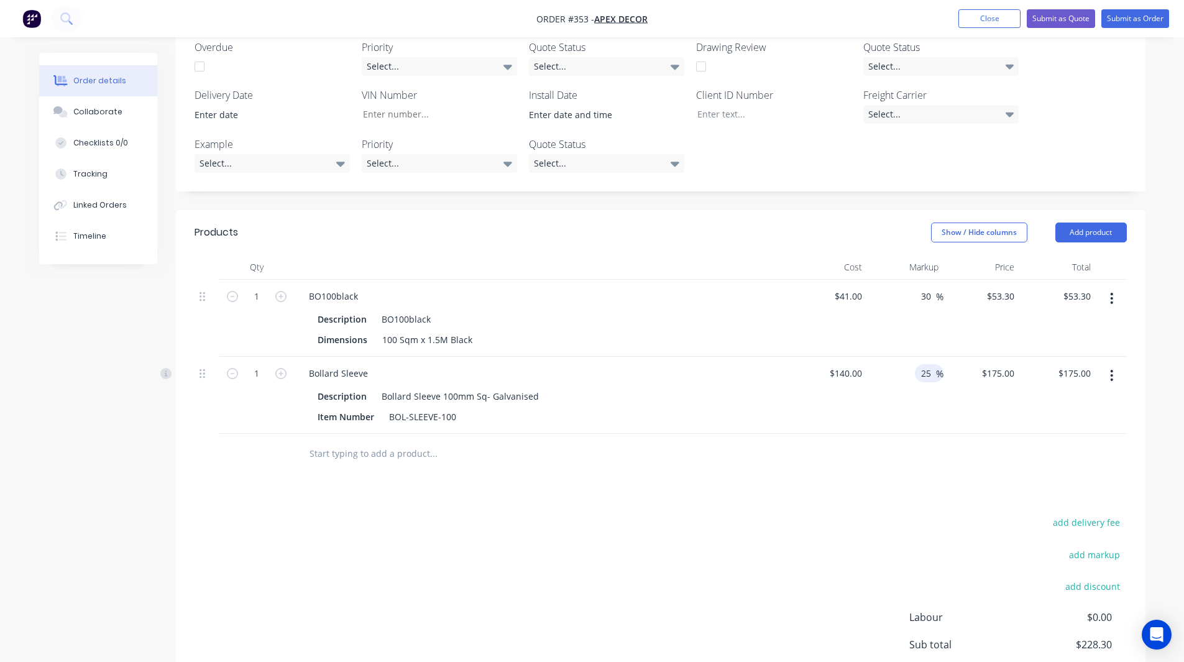
click at [925, 364] on input "25" at bounding box center [928, 373] width 16 height 18
type input "35"
type input "$189.00"
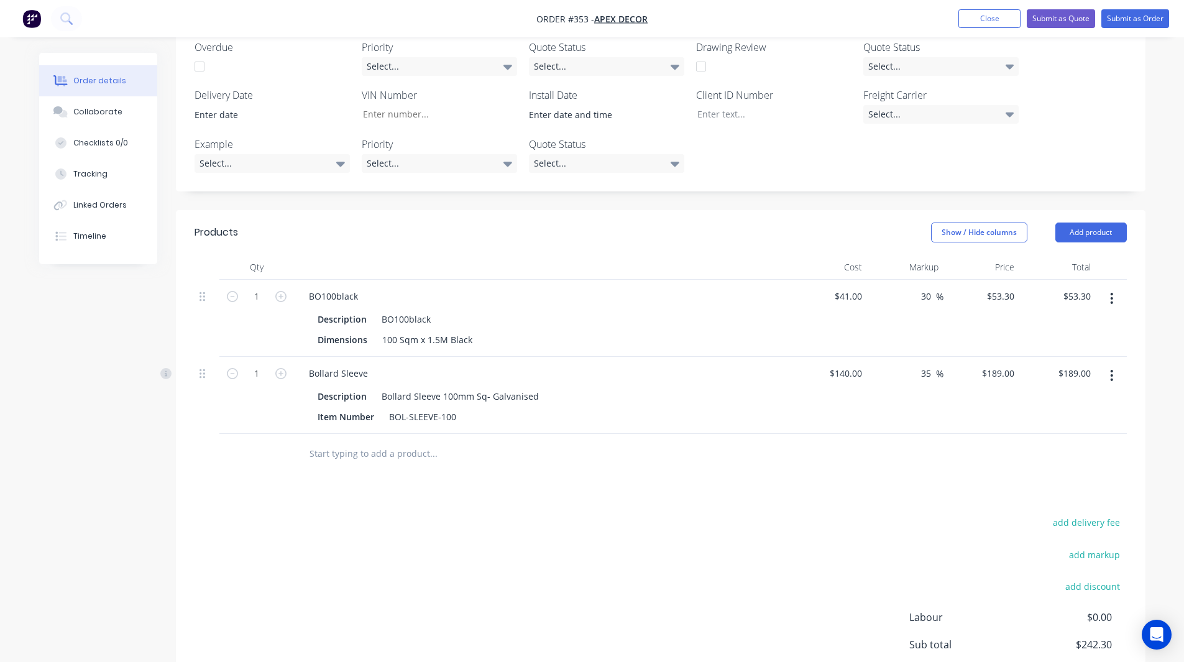
type input "$189.00"
drag, startPoint x: 903, startPoint y: 403, endPoint x: 852, endPoint y: 328, distance: 90.5
click at [852, 328] on div "Qty Cost Markup Price Total 1 BO100black Description BO100black Dimensions 100 …" at bounding box center [661, 364] width 970 height 219
click at [852, 364] on input "140" at bounding box center [856, 373] width 21 height 18
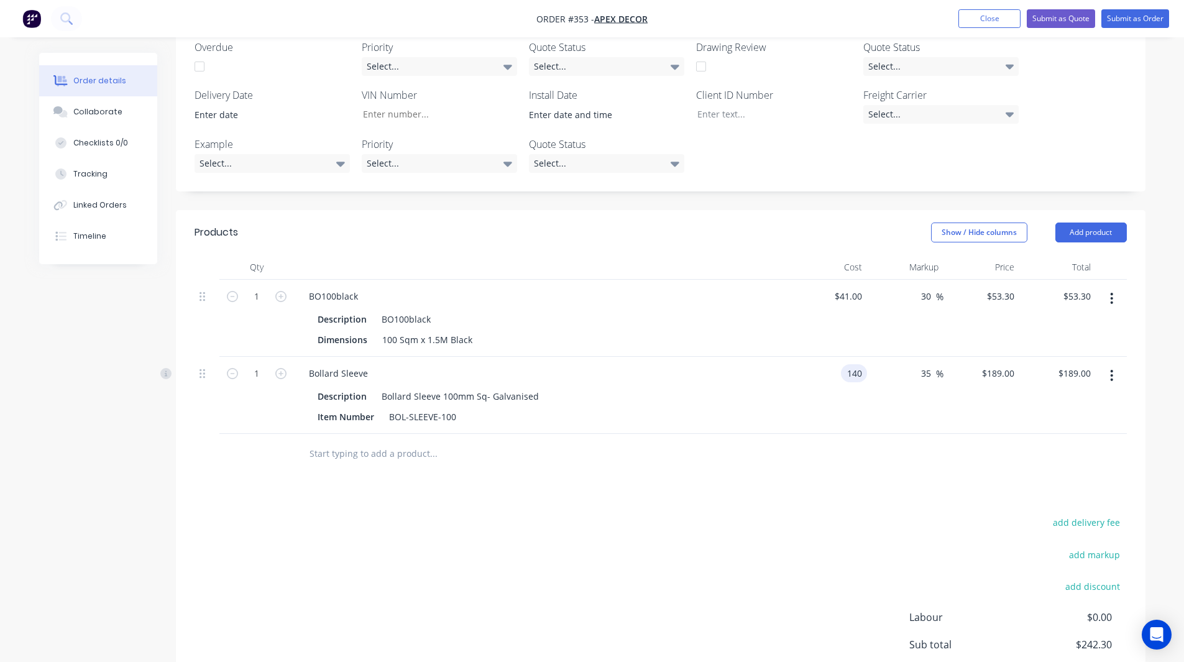
type input "$140.00"
click at [885, 434] on div at bounding box center [661, 454] width 933 height 40
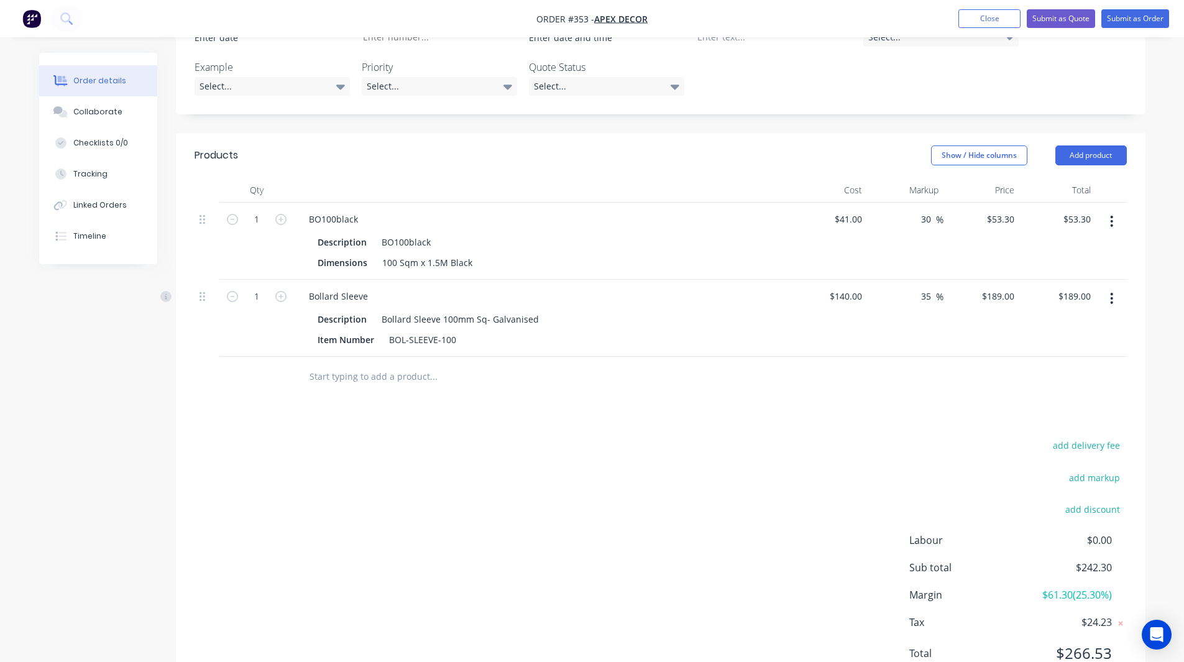
click at [1074, 588] on span "$61.30 ( 25.30 %)" at bounding box center [1066, 595] width 92 height 15
click at [1123, 533] on div "Labour $0.00" at bounding box center [1019, 540] width 218 height 15
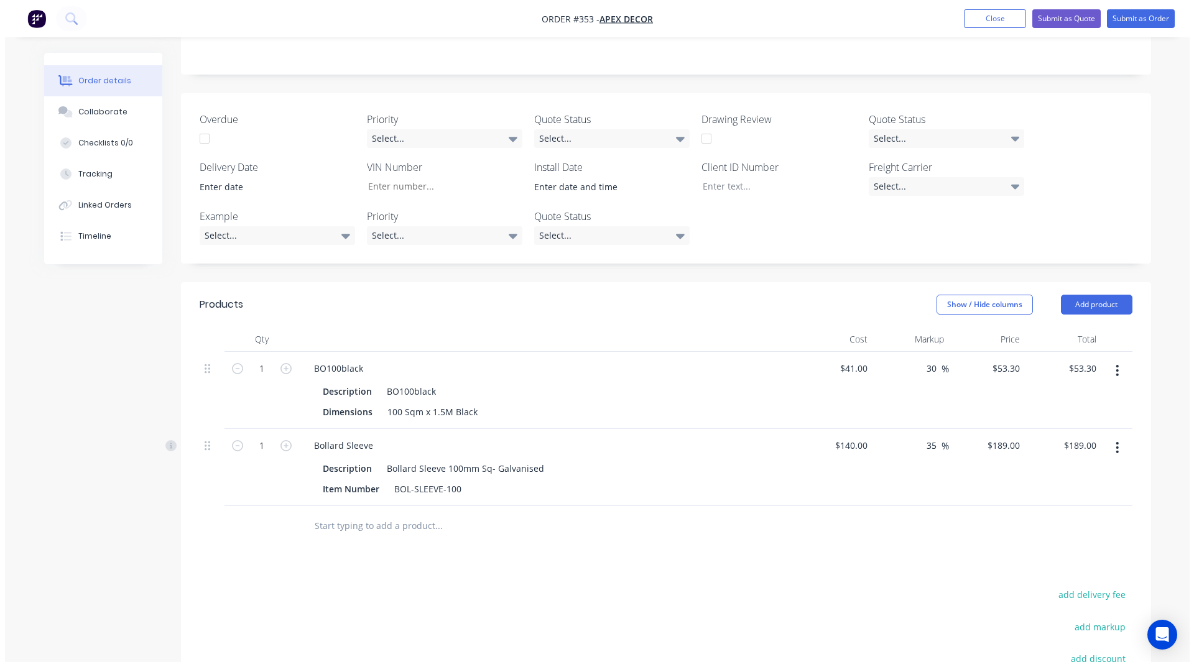
scroll to position [306, 0]
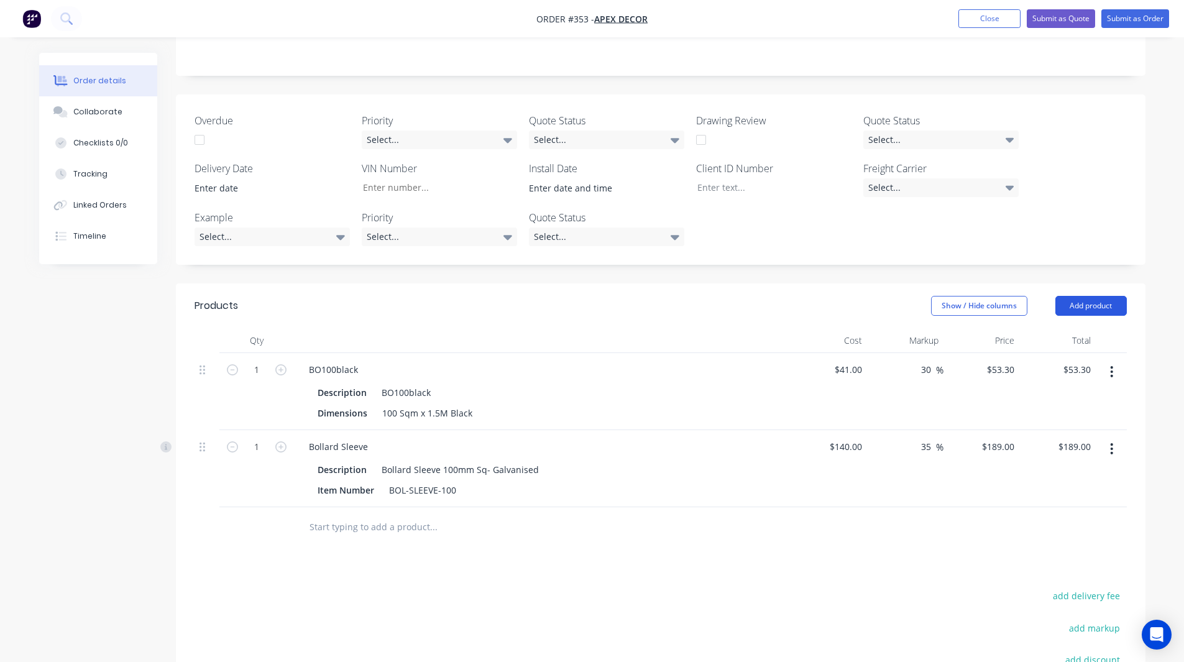
click at [1087, 296] on button "Add product" at bounding box center [1092, 306] width 72 height 20
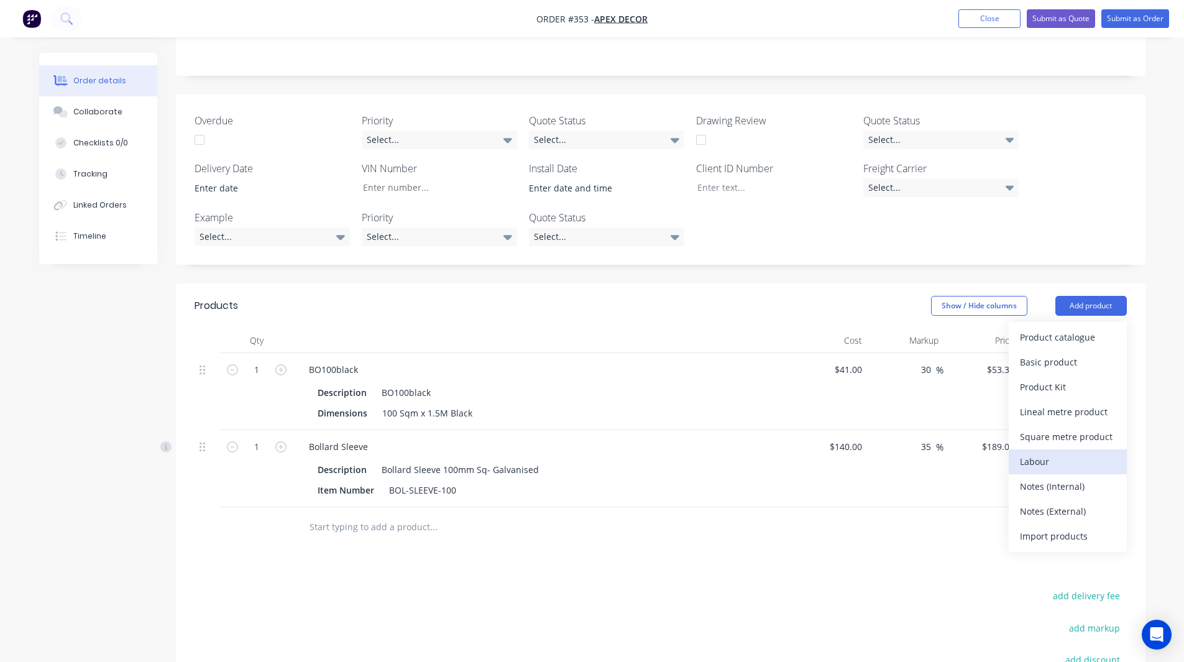
click at [1043, 453] on div "Labour" at bounding box center [1068, 462] width 96 height 18
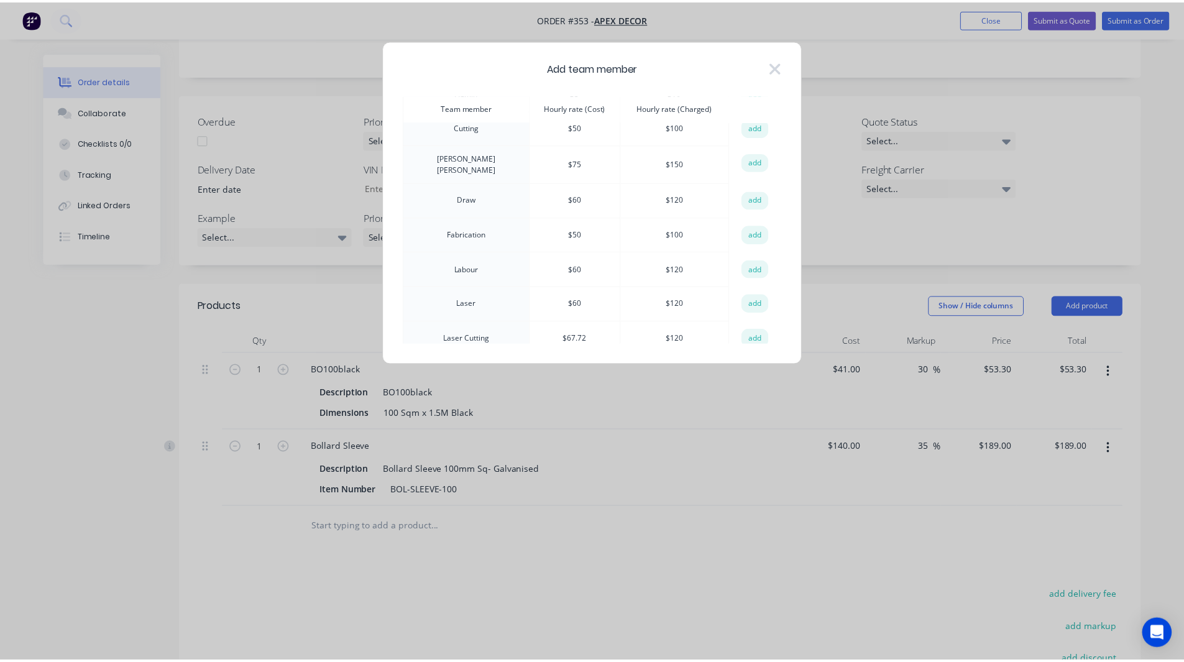
scroll to position [48, 0]
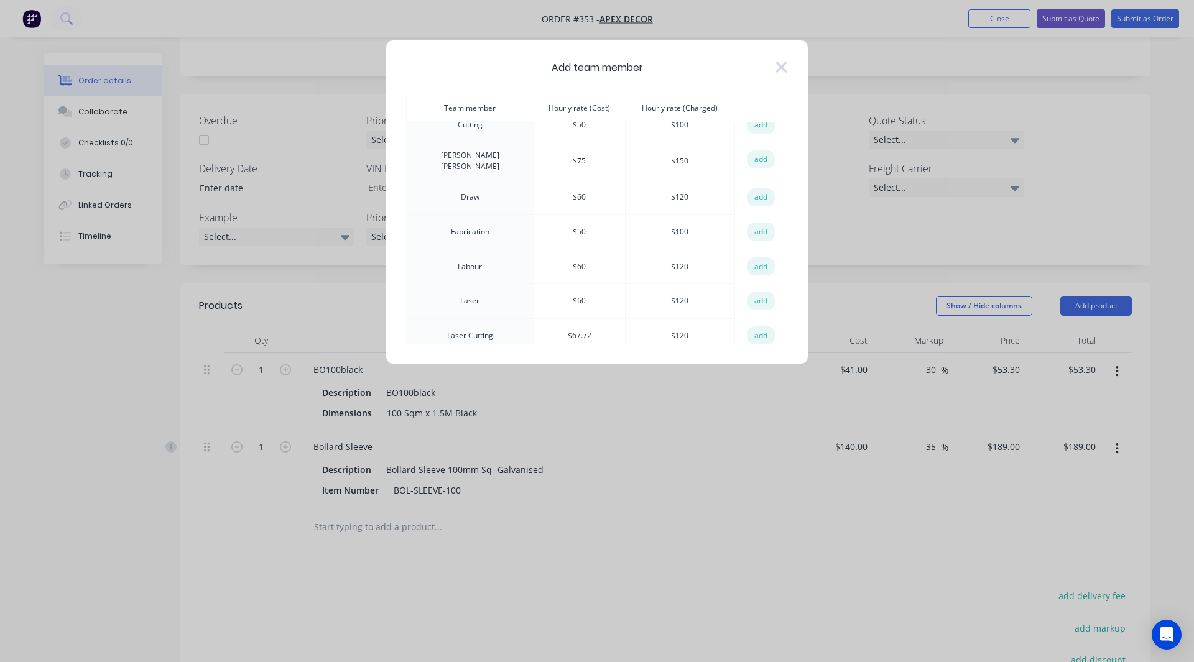
click at [448, 230] on td "Fabrication" at bounding box center [470, 232] width 127 height 35
click at [553, 233] on td "$ 50" at bounding box center [578, 232] width 91 height 35
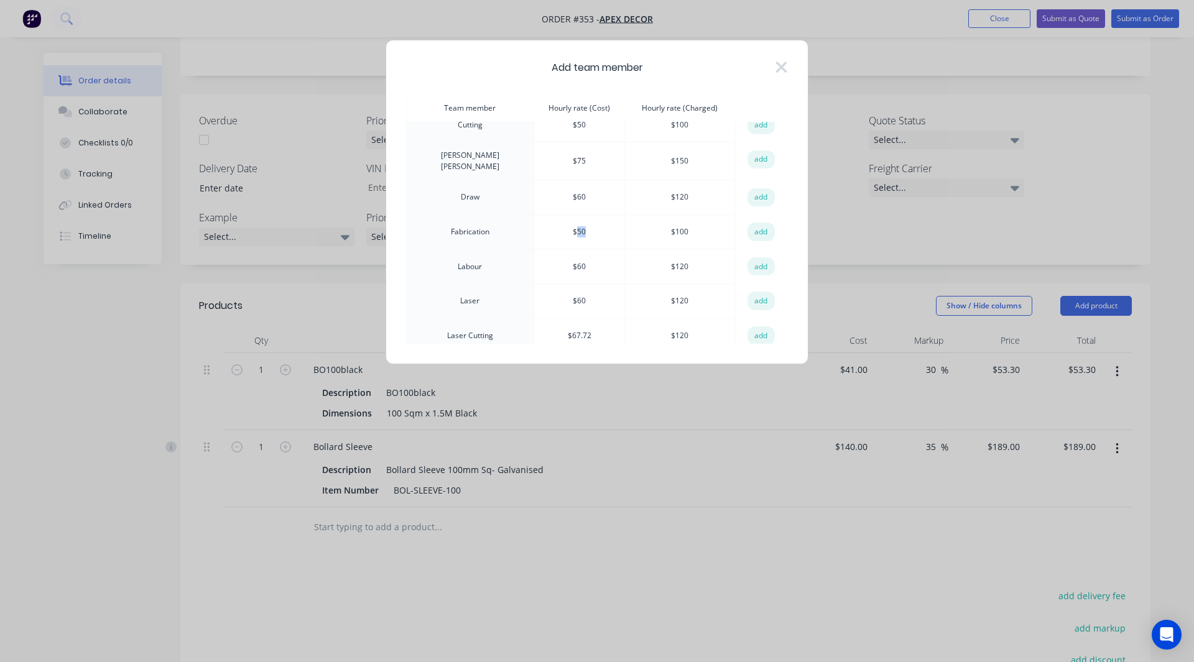
click at [553, 233] on td "$ 50" at bounding box center [578, 232] width 91 height 35
click at [664, 229] on td "$ 100" at bounding box center [679, 232] width 109 height 35
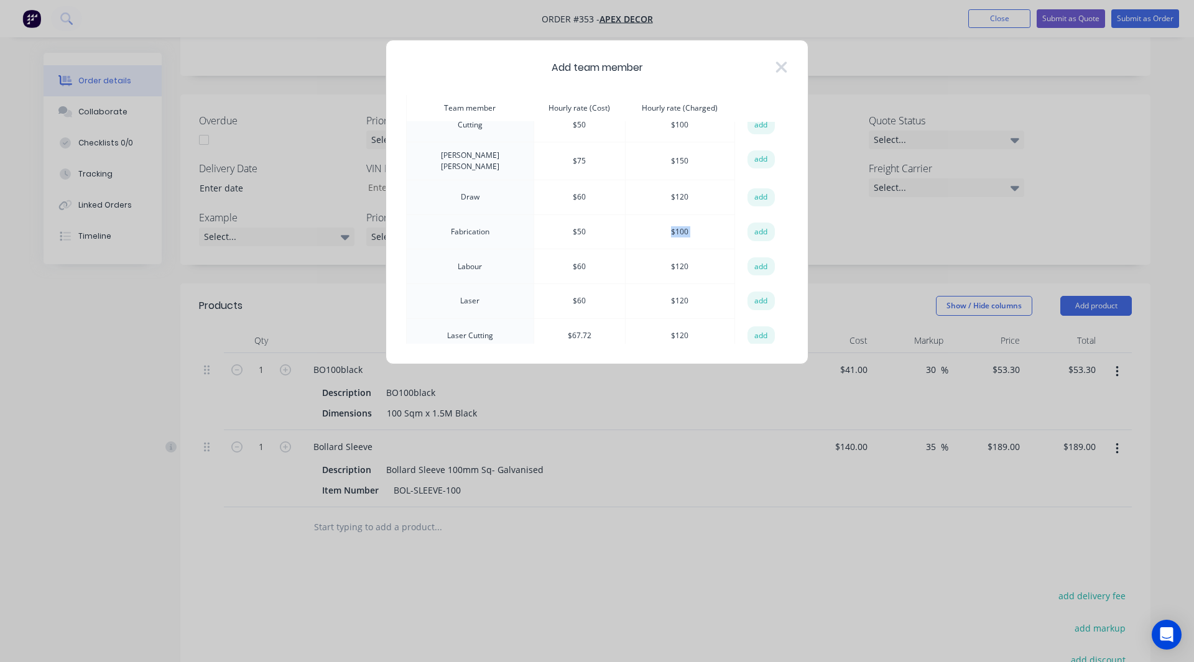
click at [664, 229] on td "$ 100" at bounding box center [679, 232] width 109 height 35
click at [754, 227] on button "add" at bounding box center [760, 232] width 27 height 19
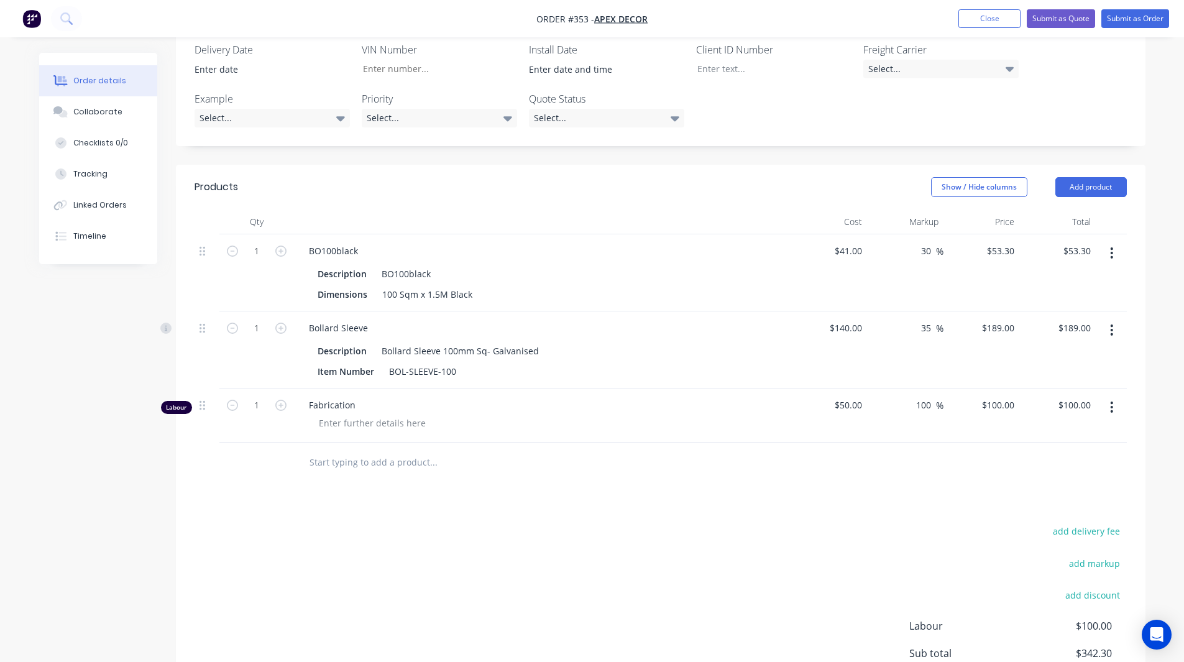
scroll to position [427, 0]
click at [259, 259] on input "1" at bounding box center [257, 249] width 32 height 19
type input "2.5"
type input "$250.00"
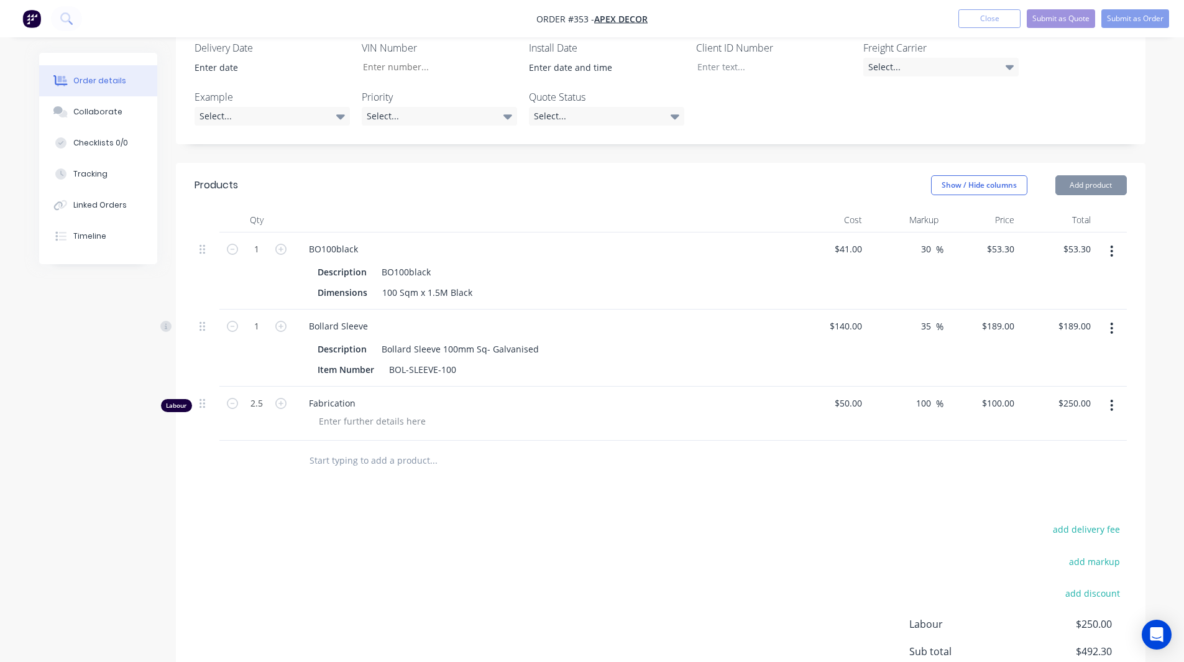
click at [359, 448] on input "text" at bounding box center [433, 460] width 249 height 25
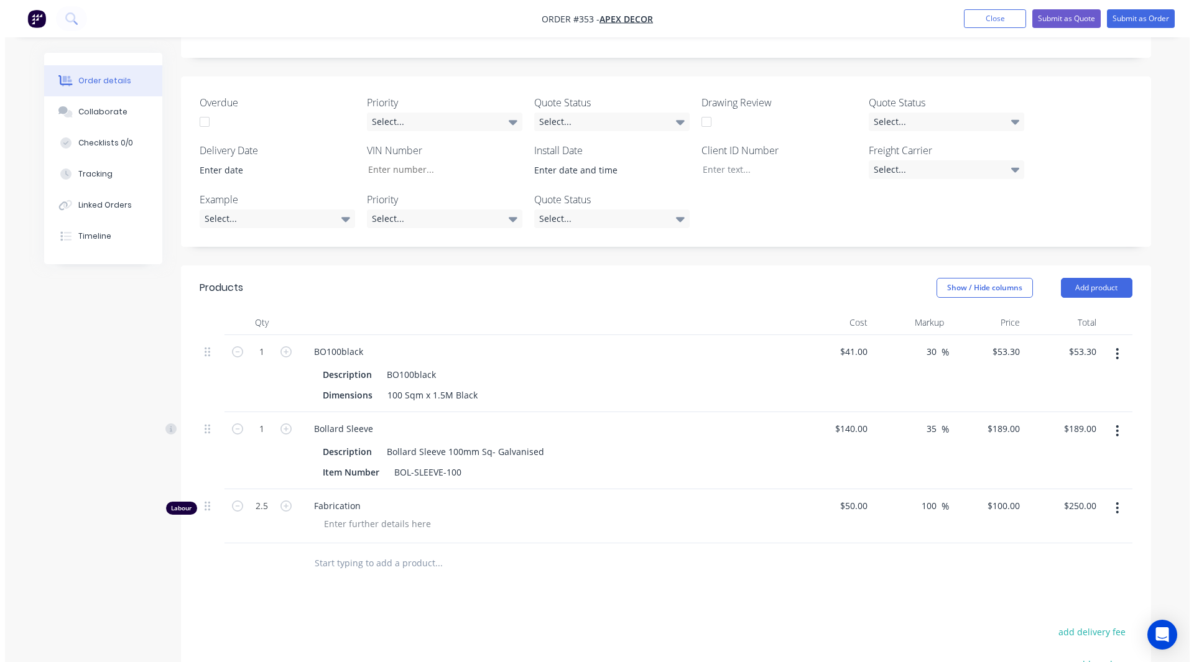
scroll to position [323, 0]
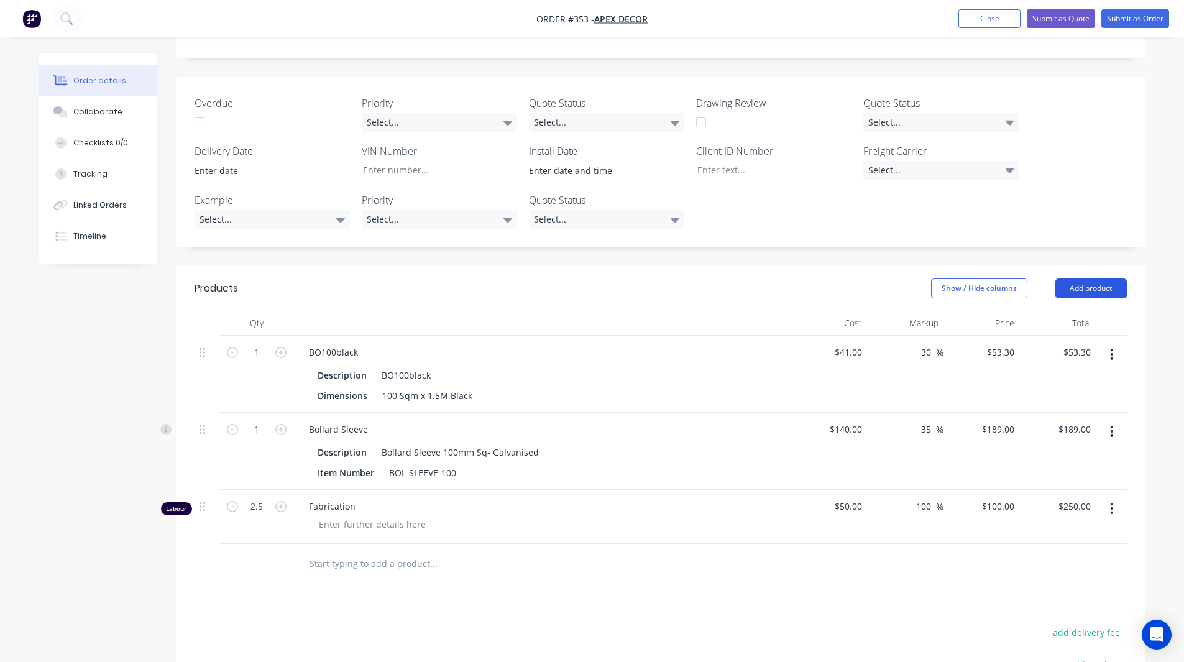
click at [1077, 279] on button "Add product" at bounding box center [1092, 289] width 72 height 20
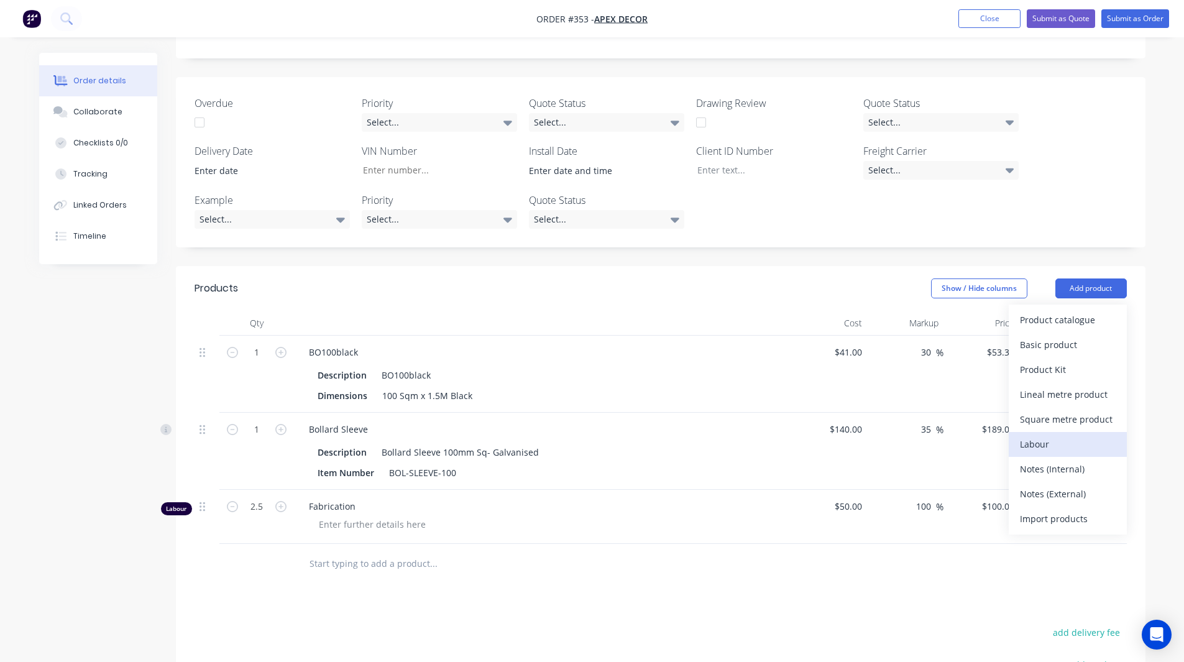
click at [1051, 435] on div "Labour" at bounding box center [1068, 444] width 96 height 18
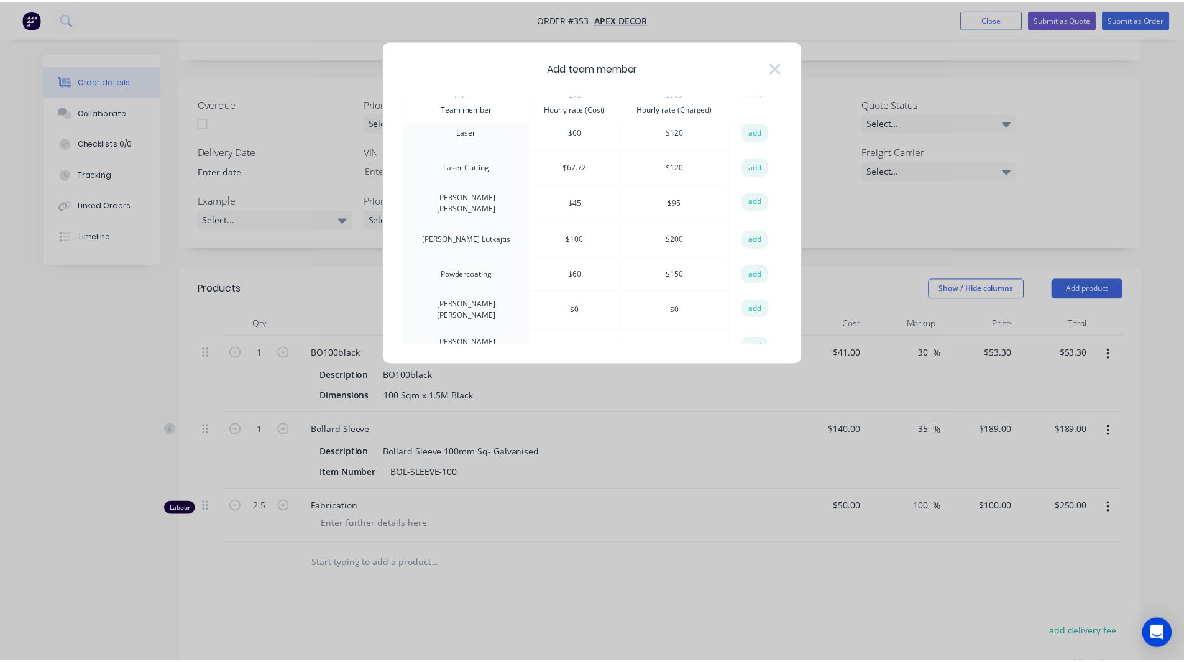
scroll to position [218, 0]
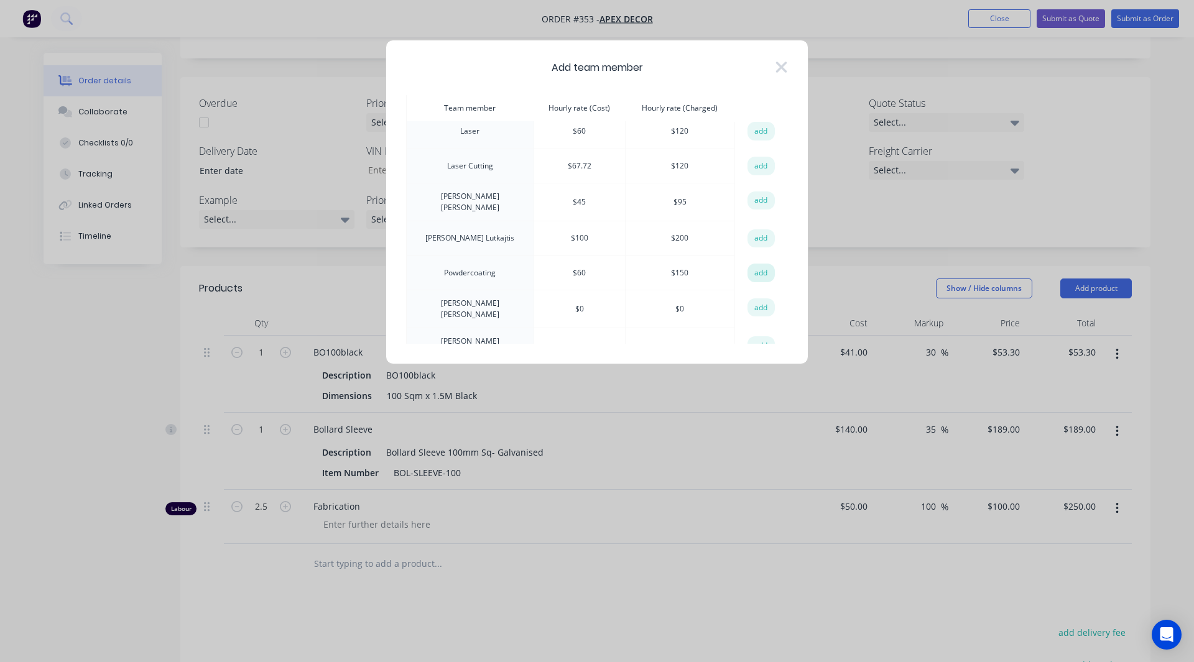
click at [752, 265] on button "add" at bounding box center [760, 273] width 27 height 19
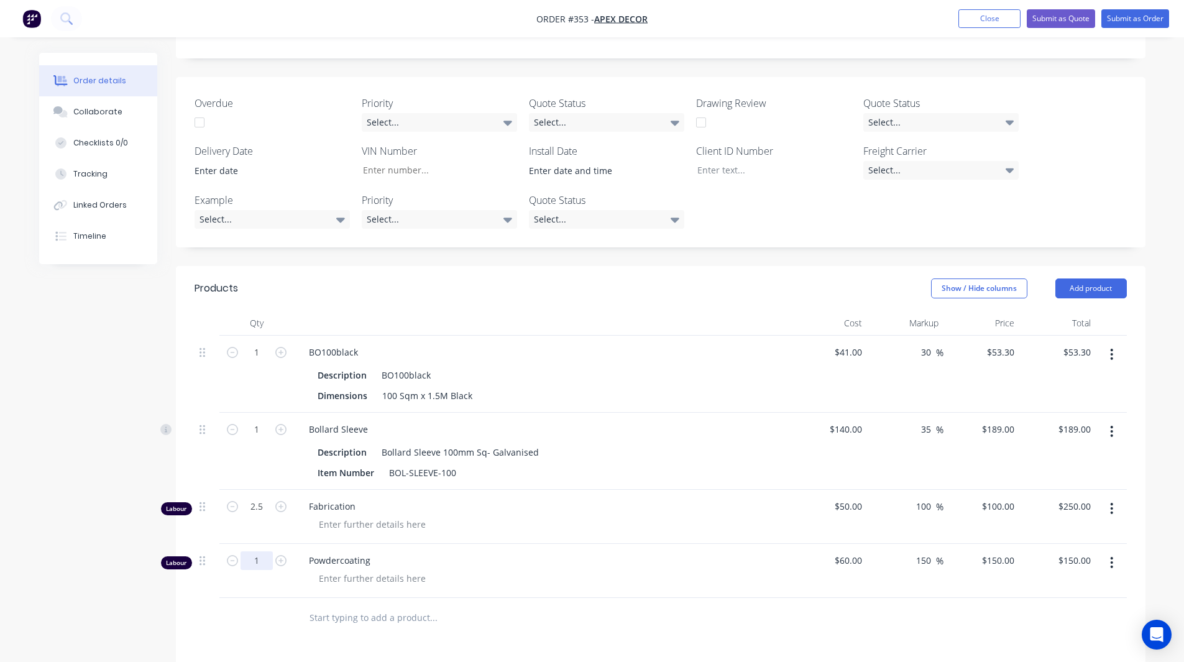
click at [259, 362] on input "1" at bounding box center [257, 352] width 32 height 19
click at [413, 606] on input "text" at bounding box center [433, 618] width 249 height 25
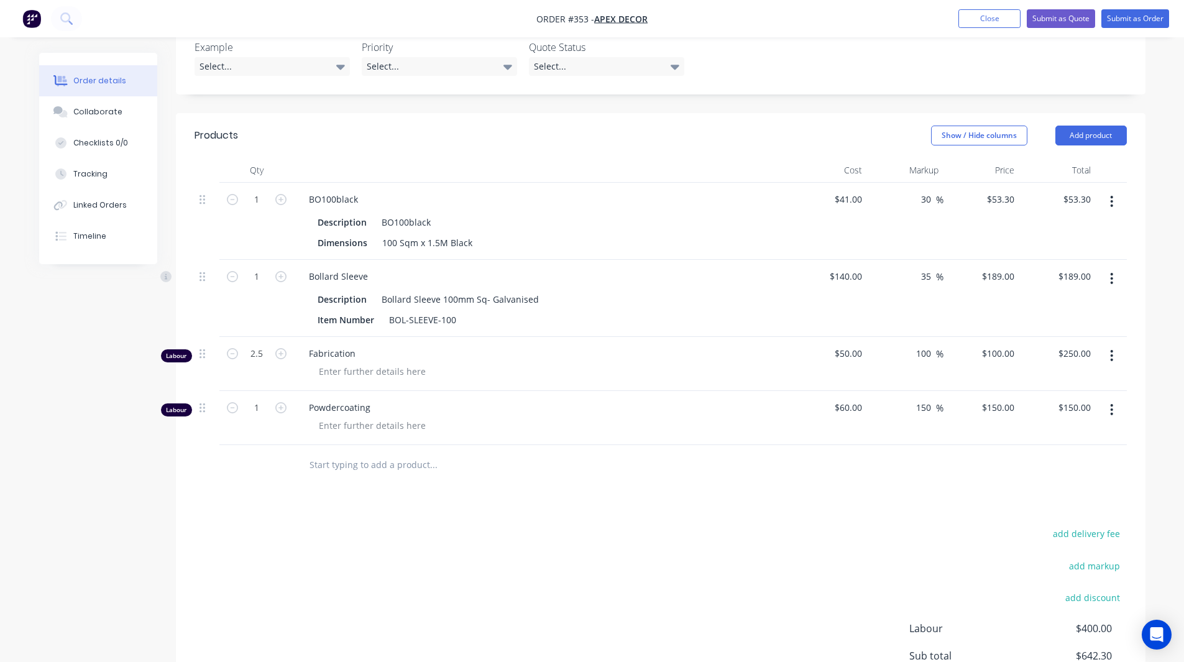
scroll to position [565, 0]
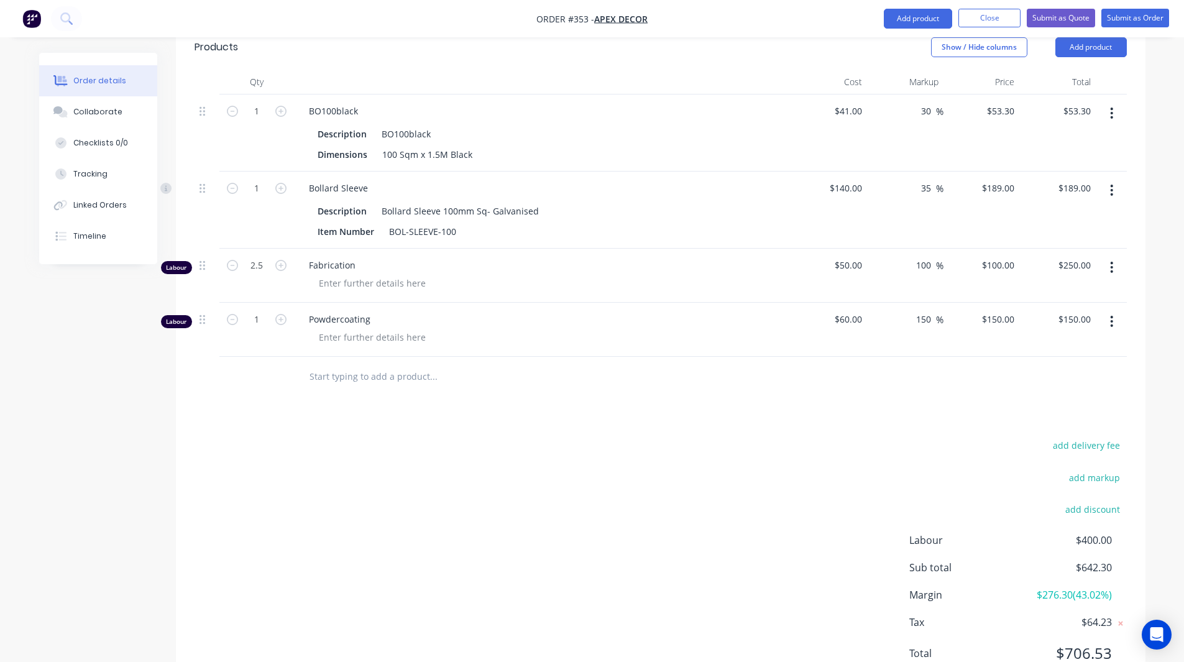
click at [1091, 588] on span "$276.30 ( 43.02 %)" at bounding box center [1066, 595] width 92 height 15
click at [795, 485] on div "add delivery fee add markup add discount Labour $400.00 Sub total $642.30 Margi…" at bounding box center [661, 557] width 933 height 240
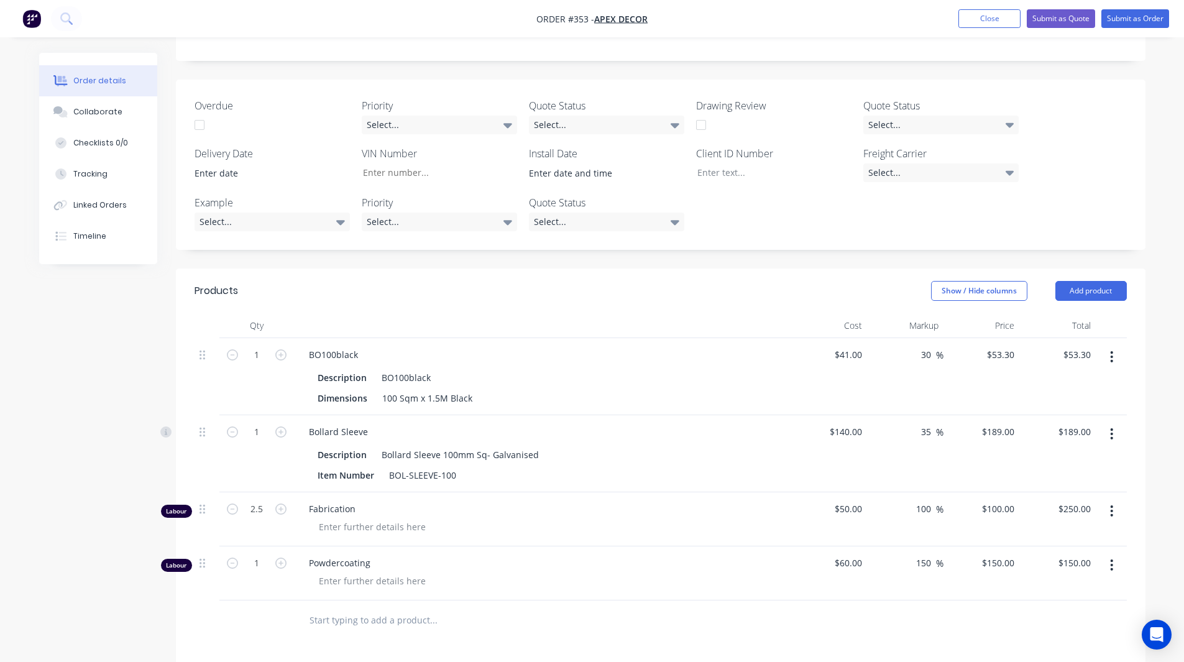
scroll to position [320, 0]
drag, startPoint x: 166, startPoint y: 390, endPoint x: 167, endPoint y: 384, distance: 6.2
click at [167, 384] on div "Created by Rob Created 28/08/25 Required 04/09/25 Assigned to RL DC F P Status …" at bounding box center [592, 346] width 1107 height 1226
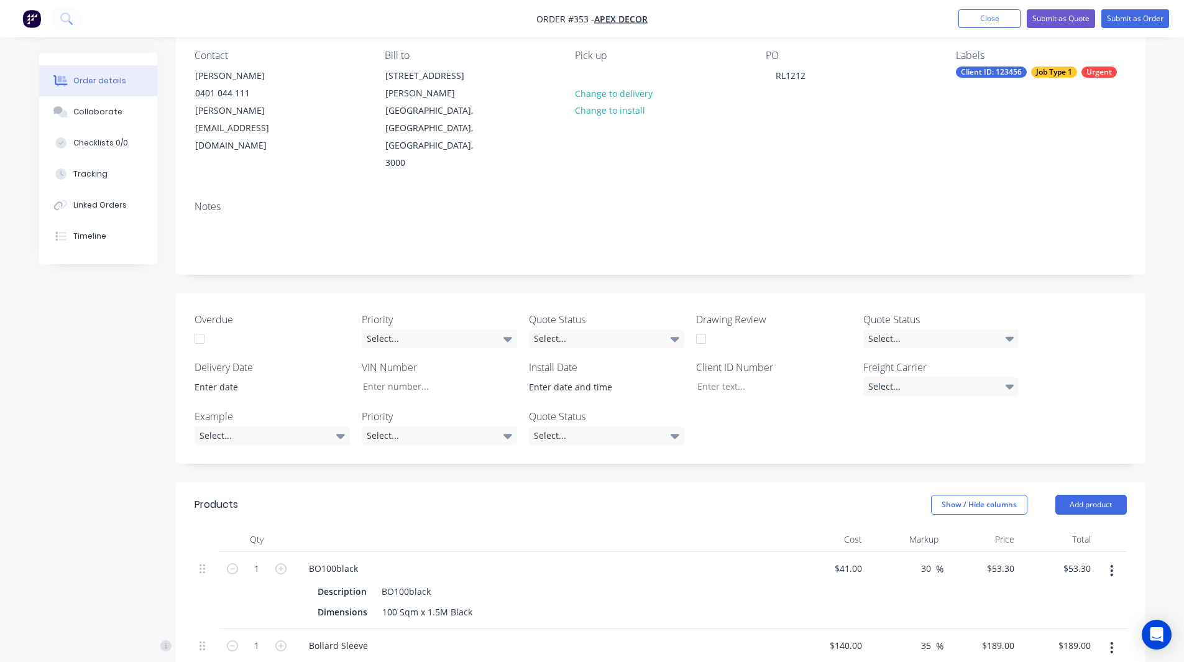
scroll to position [0, 0]
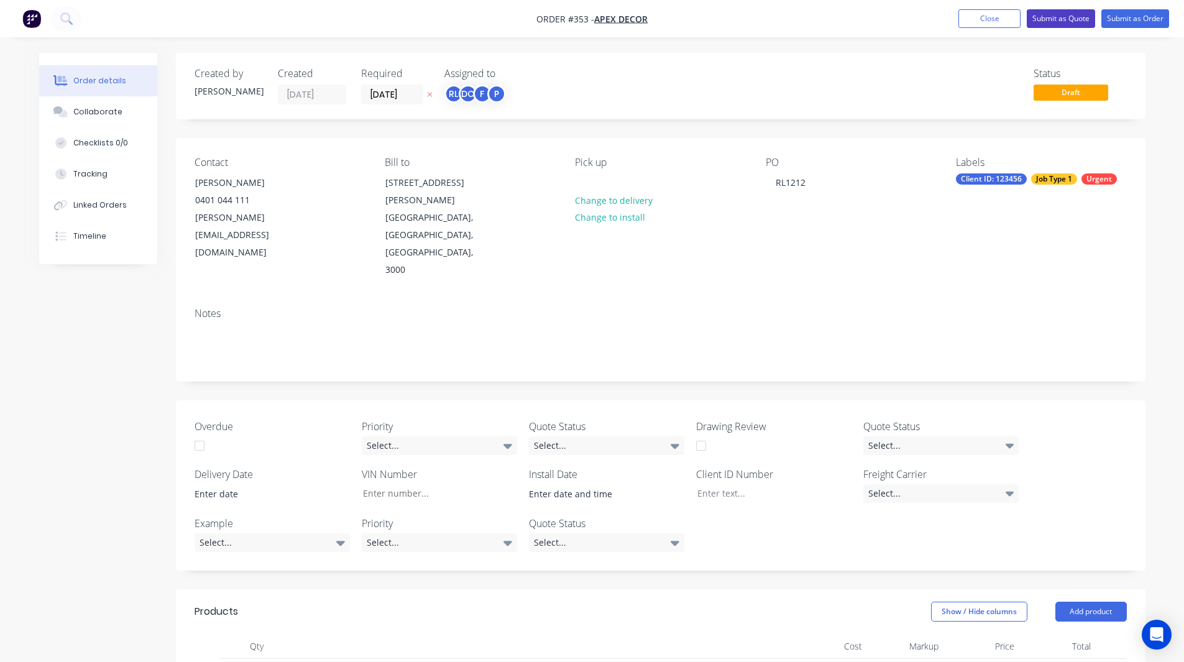
click at [1052, 16] on button "Submit as Quote" at bounding box center [1061, 18] width 68 height 19
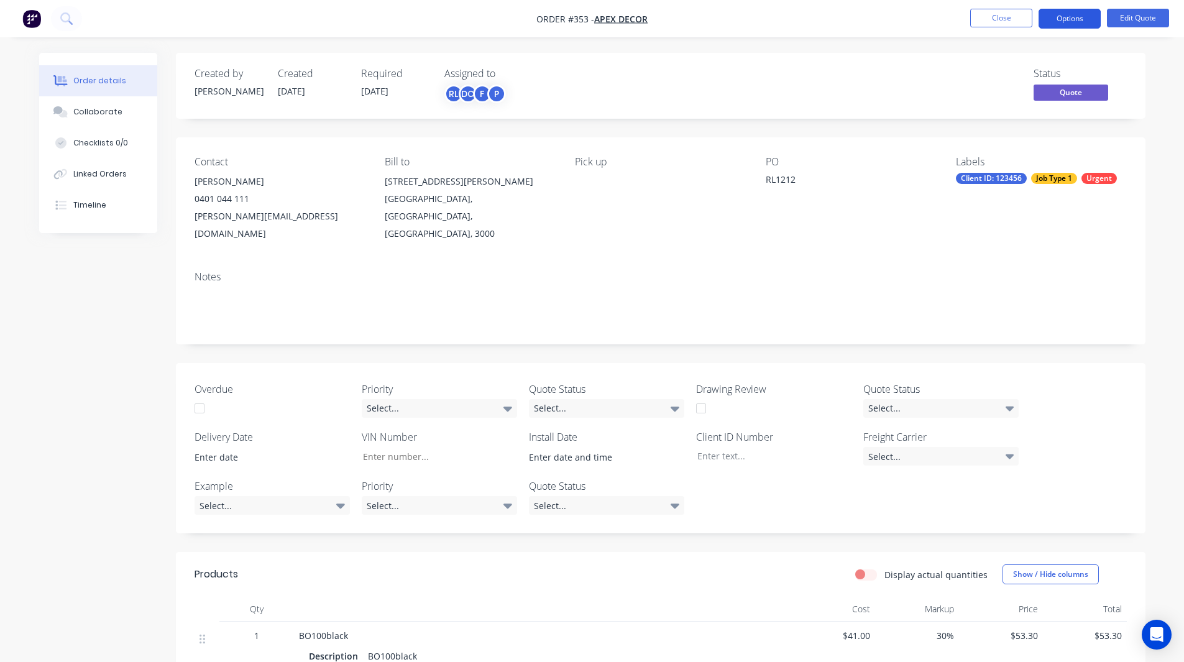
click at [1060, 21] on button "Options" at bounding box center [1070, 19] width 62 height 20
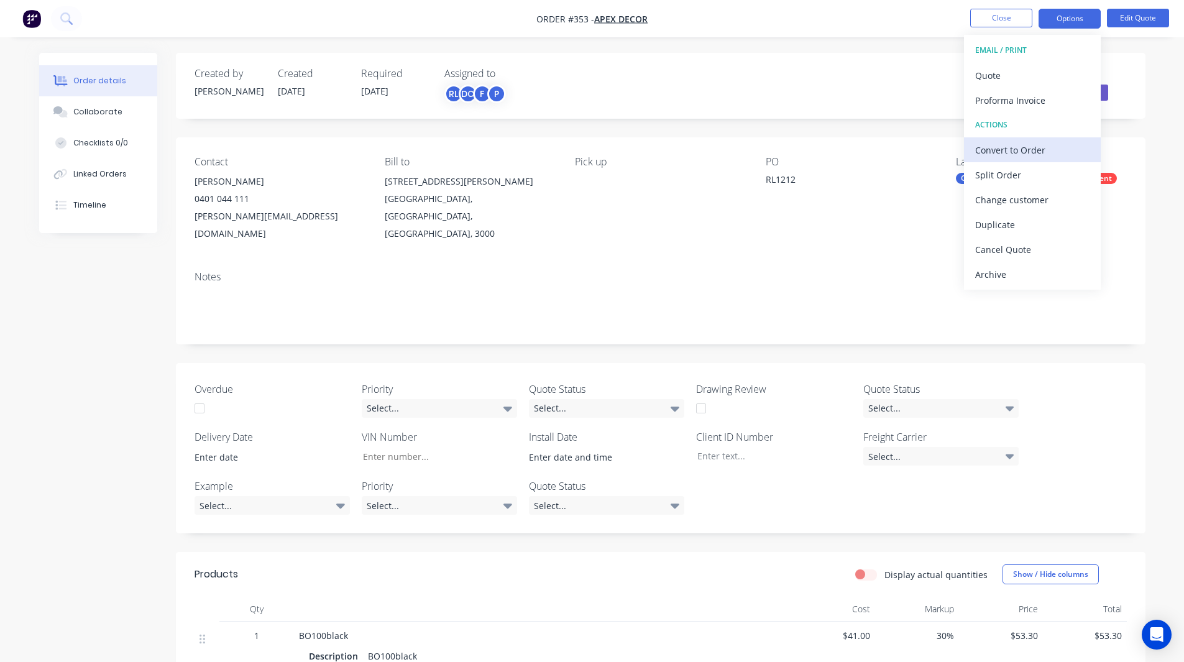
click at [1022, 155] on div "Convert to Order" at bounding box center [1033, 150] width 114 height 18
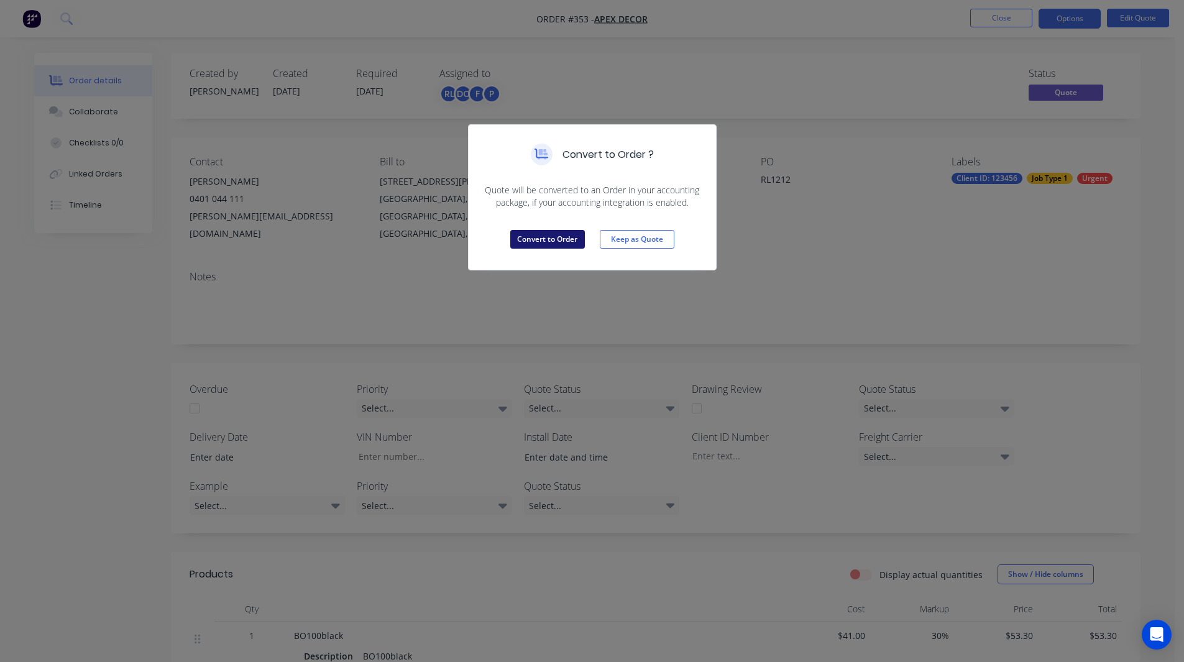
click at [558, 244] on button "Convert to Order" at bounding box center [547, 239] width 75 height 19
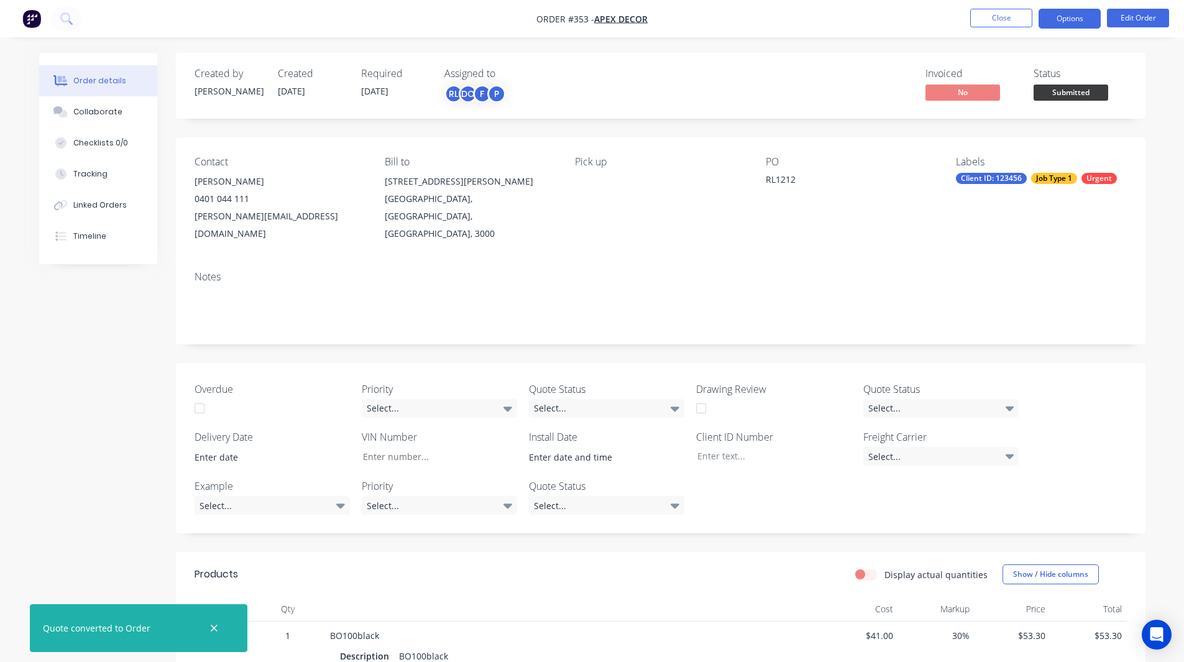
click at [1068, 22] on button "Options" at bounding box center [1070, 19] width 62 height 20
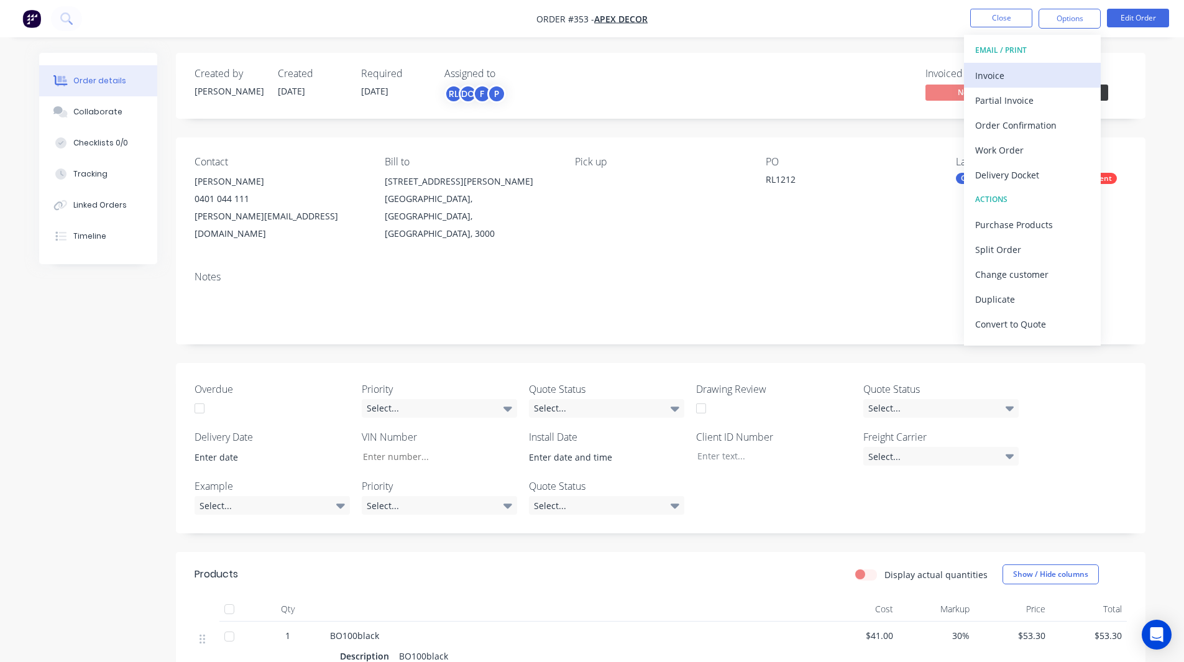
click at [997, 73] on div "Invoice" at bounding box center [1033, 76] width 114 height 18
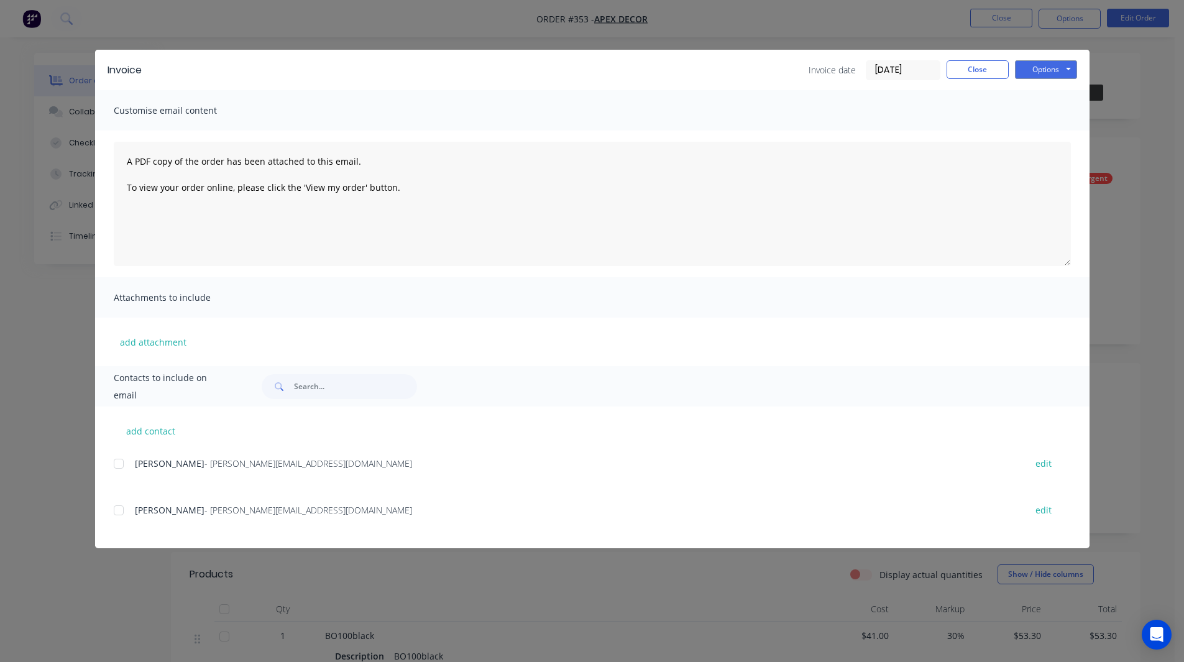
click at [115, 461] on div at bounding box center [118, 463] width 25 height 25
drag, startPoint x: 1038, startPoint y: 68, endPoint x: 732, endPoint y: 88, distance: 306.6
click at [732, 88] on div "Invoice Invoice date 28/08/25 Close Options Preview Print Email" at bounding box center [592, 70] width 995 height 40
click at [1045, 75] on button "Options" at bounding box center [1046, 69] width 62 height 19
click at [986, 73] on button "Close" at bounding box center [978, 69] width 62 height 19
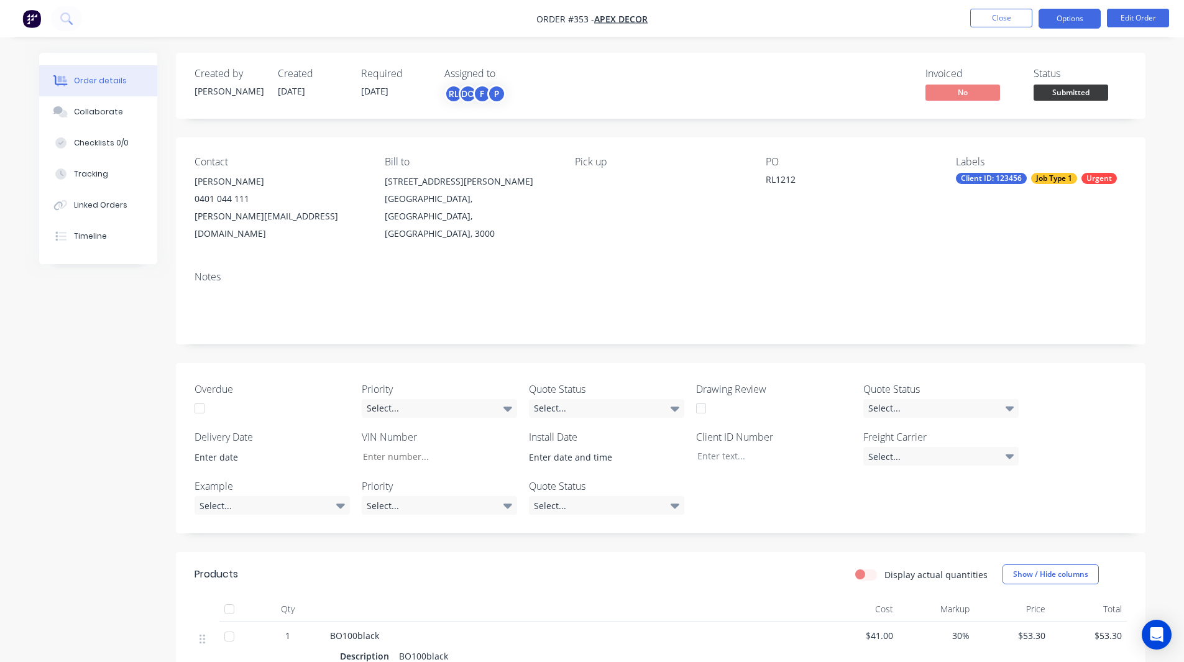
click at [1078, 20] on button "Options" at bounding box center [1070, 19] width 62 height 20
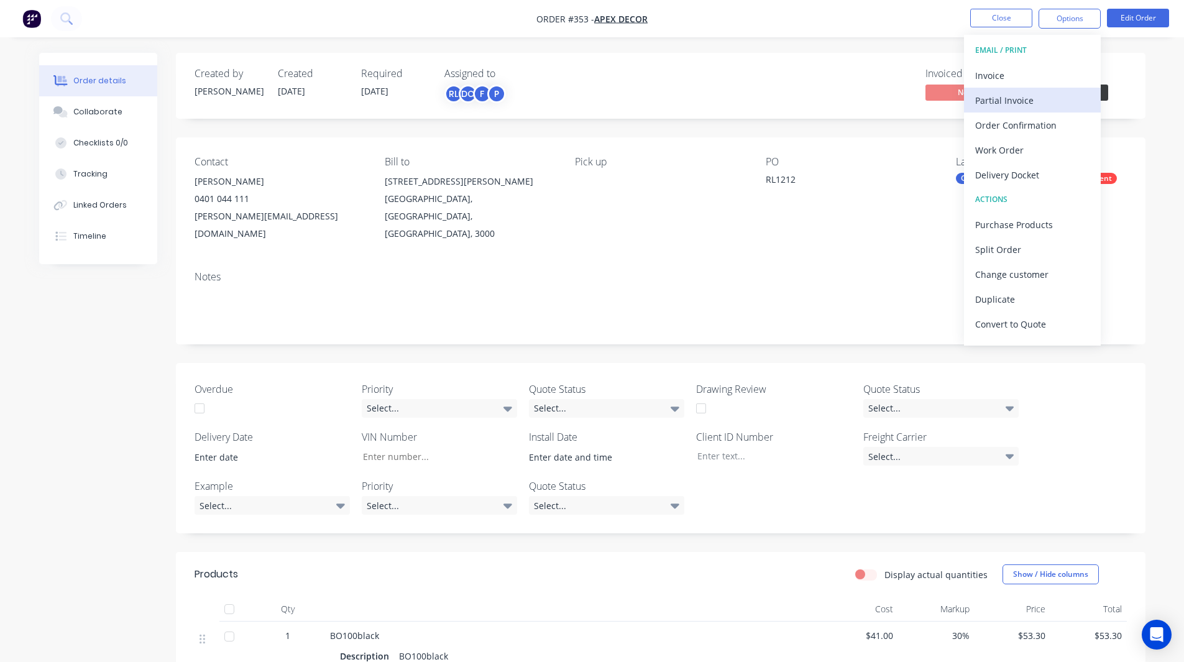
click at [1025, 99] on div "Partial Invoice" at bounding box center [1033, 100] width 114 height 18
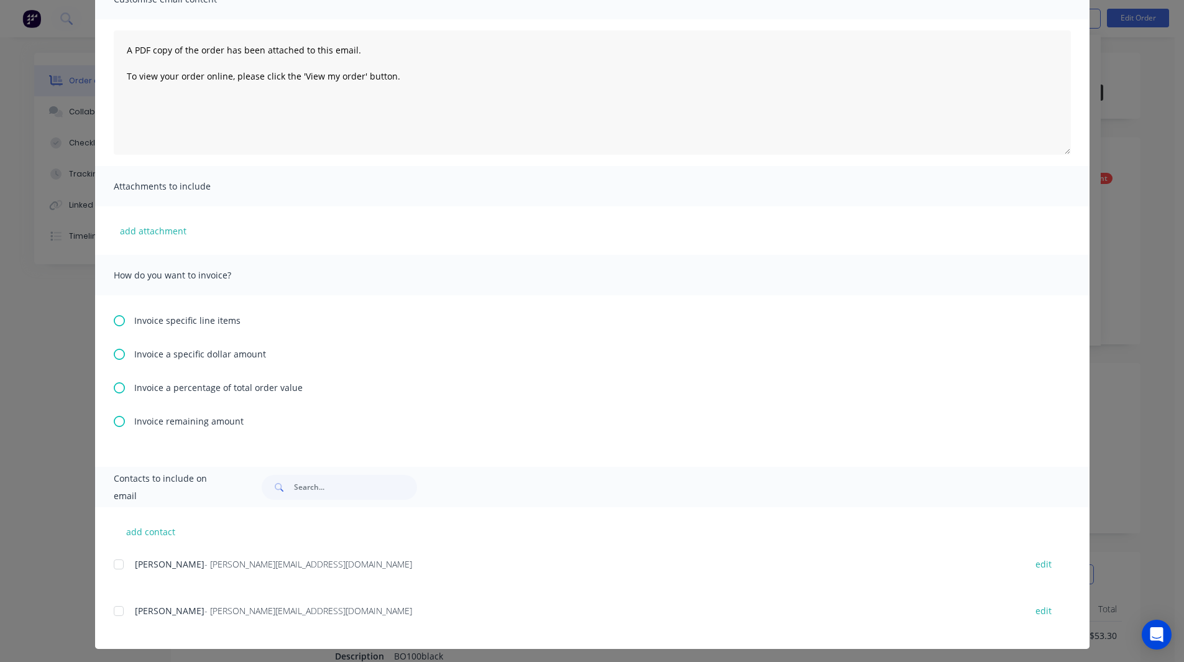
scroll to position [116, 0]
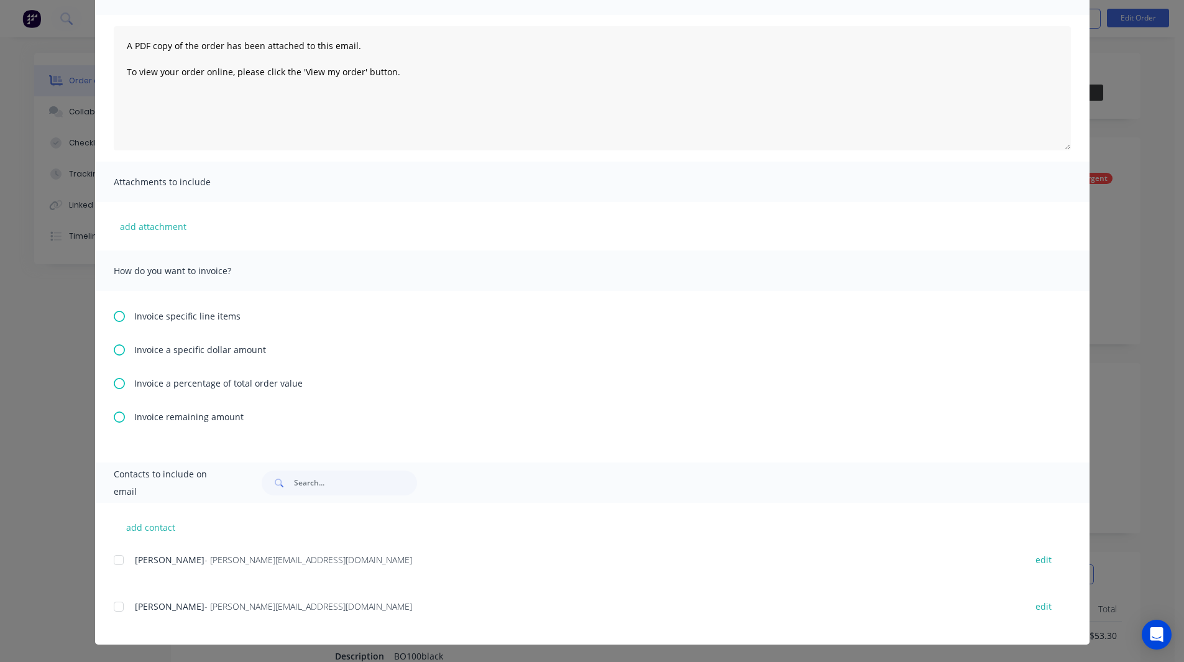
click at [117, 382] on icon at bounding box center [119, 383] width 11 height 11
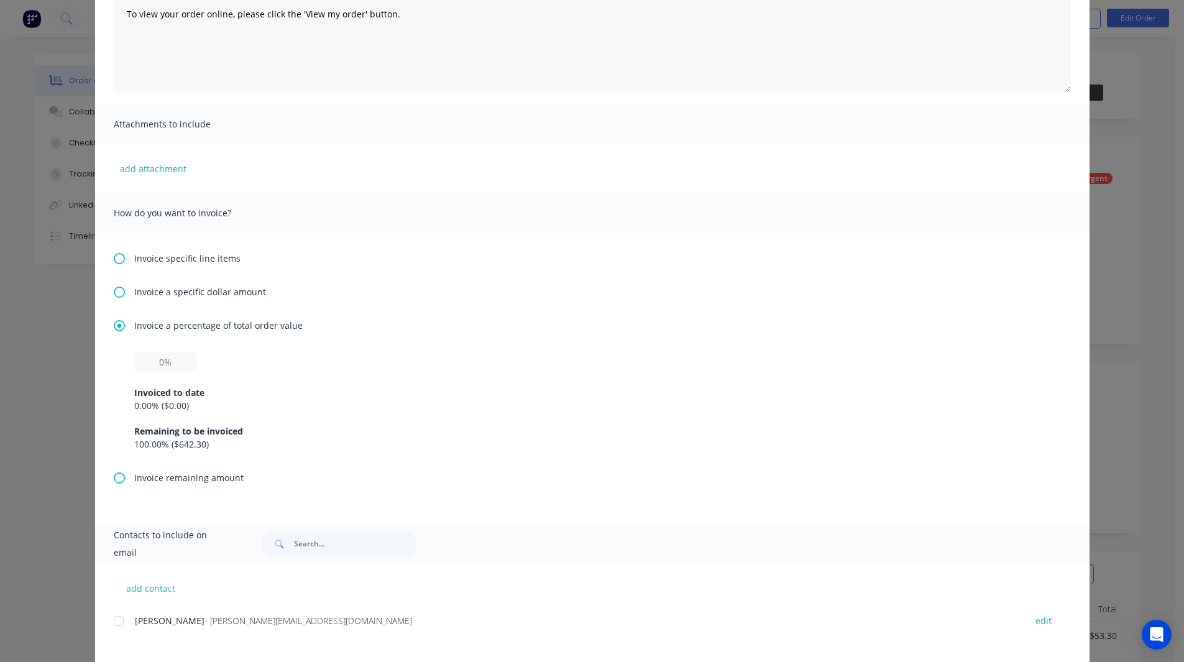
scroll to position [176, 0]
click at [158, 361] on input "text" at bounding box center [165, 359] width 63 height 19
type input "50%"
click at [210, 358] on div "50% Invoiced to date 0.00 % ( $0.00 ) Remaining to be invoiced 100.00 % ( $642.…" at bounding box center [592, 399] width 917 height 98
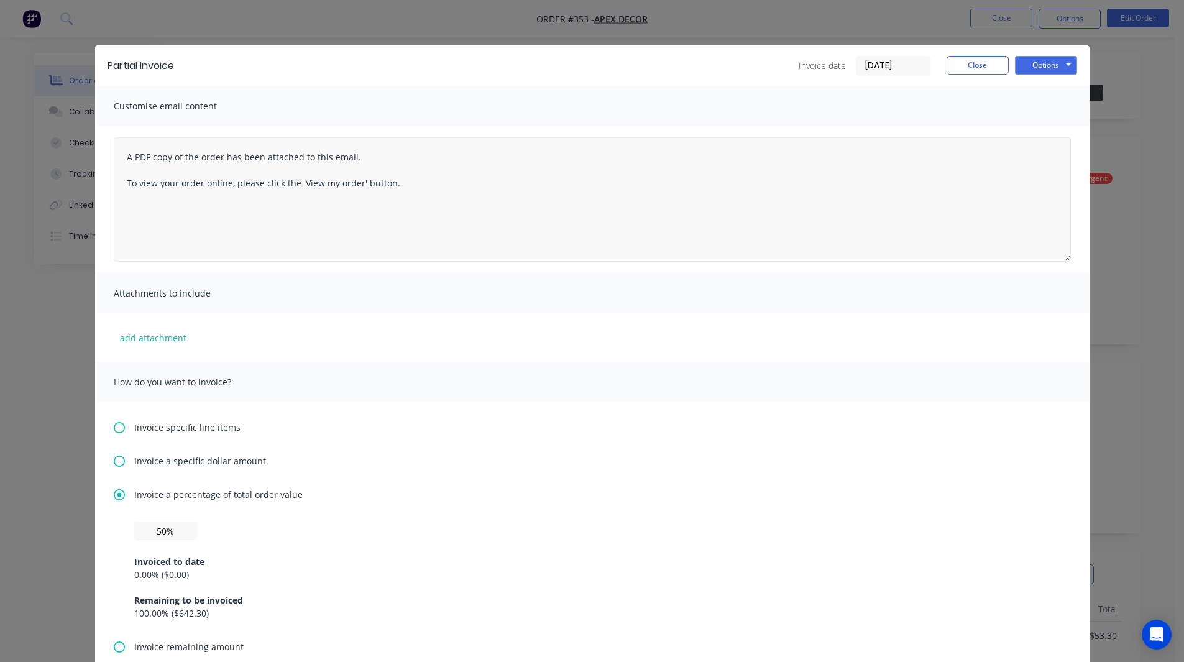
scroll to position [0, 0]
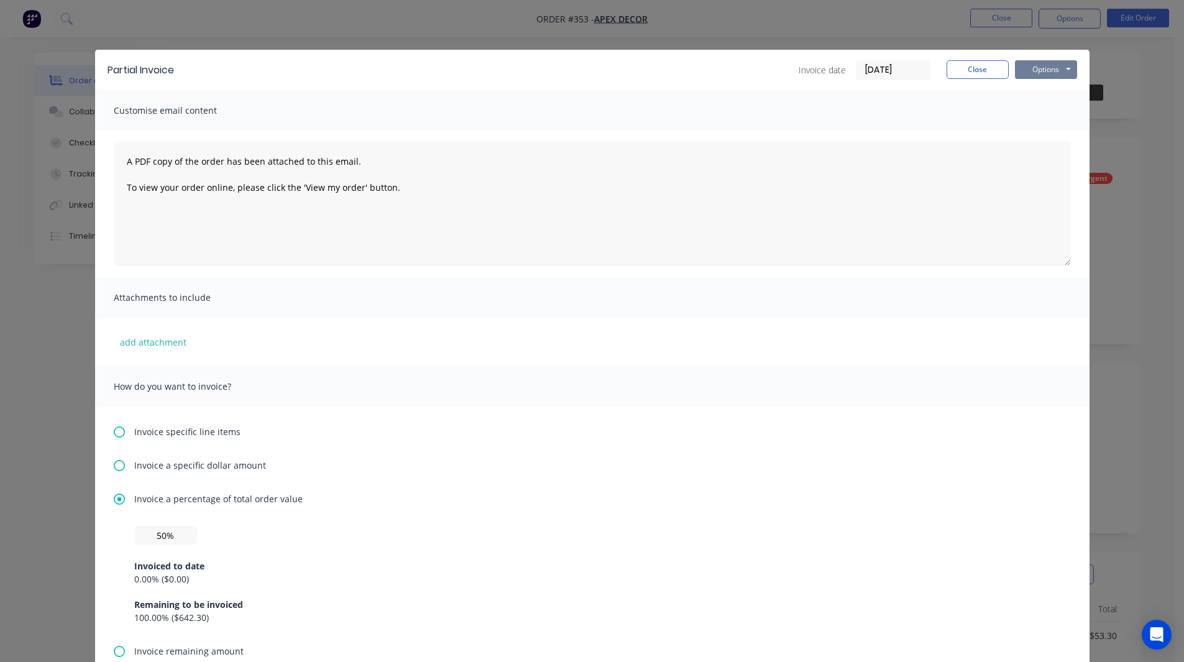
click at [1028, 71] on button "Options" at bounding box center [1046, 69] width 62 height 19
click at [115, 430] on icon at bounding box center [119, 432] width 11 height 11
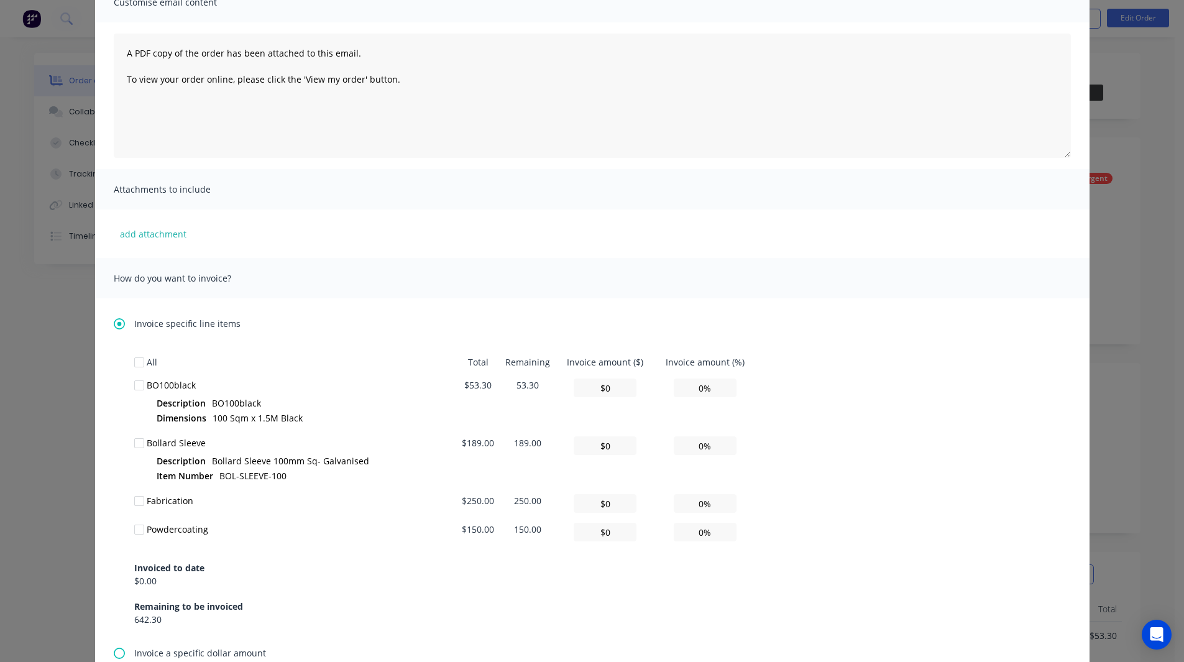
scroll to position [109, 0]
click at [135, 385] on div at bounding box center [139, 384] width 25 height 25
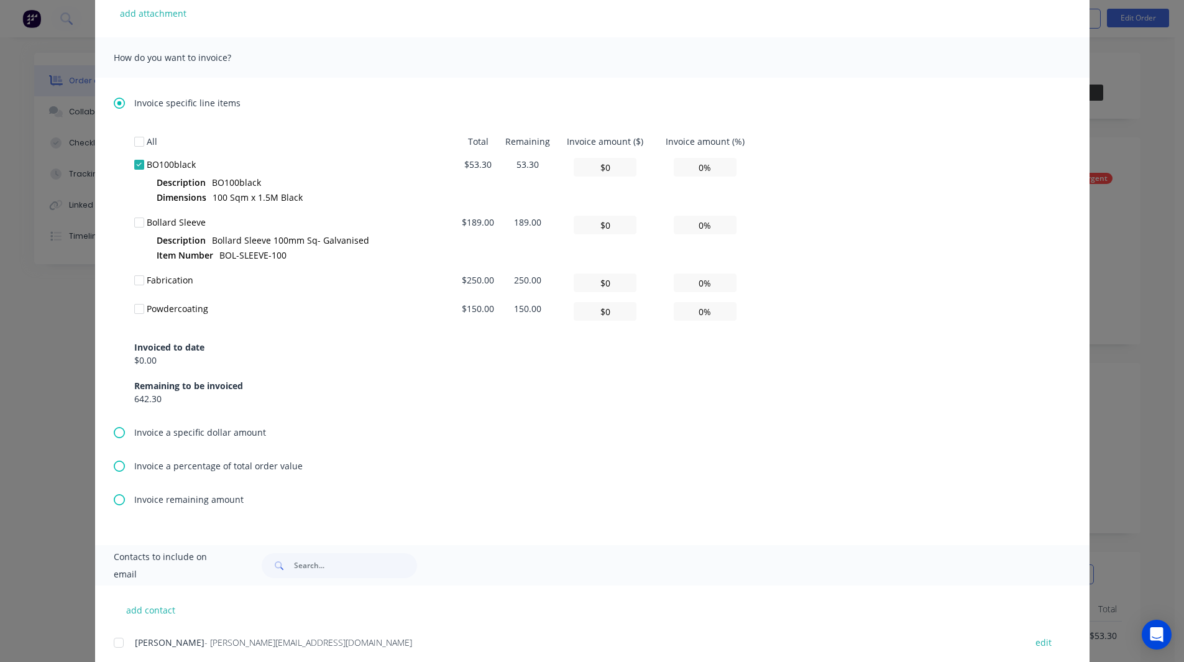
scroll to position [333, 0]
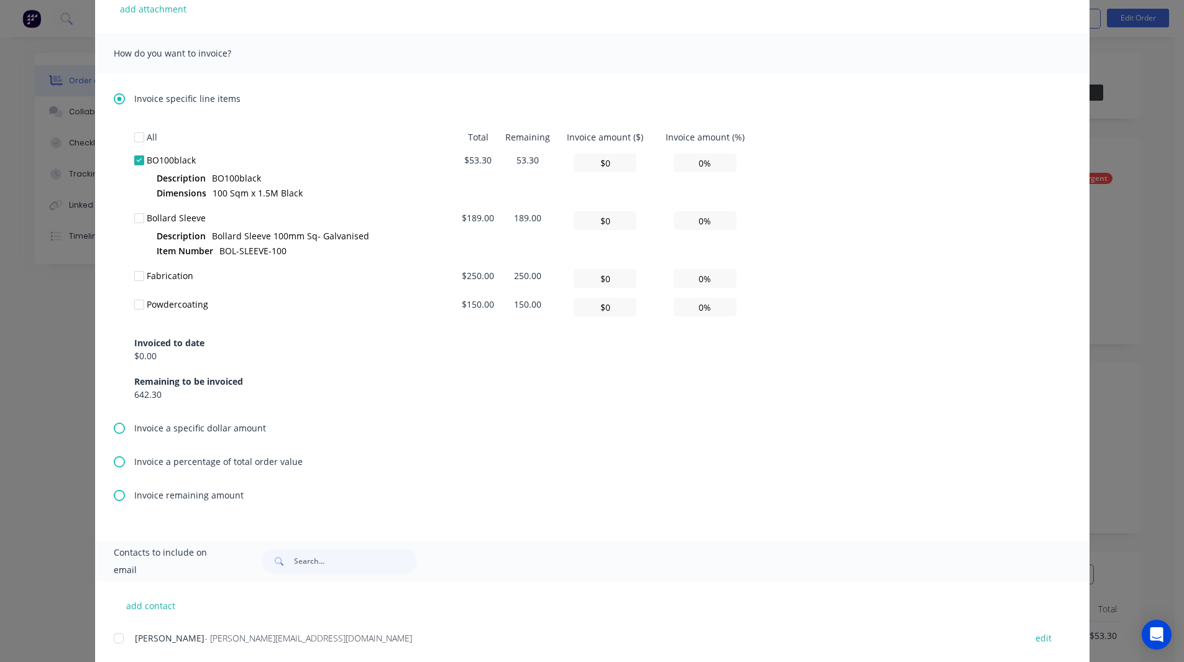
click at [116, 432] on icon at bounding box center [119, 428] width 11 height 11
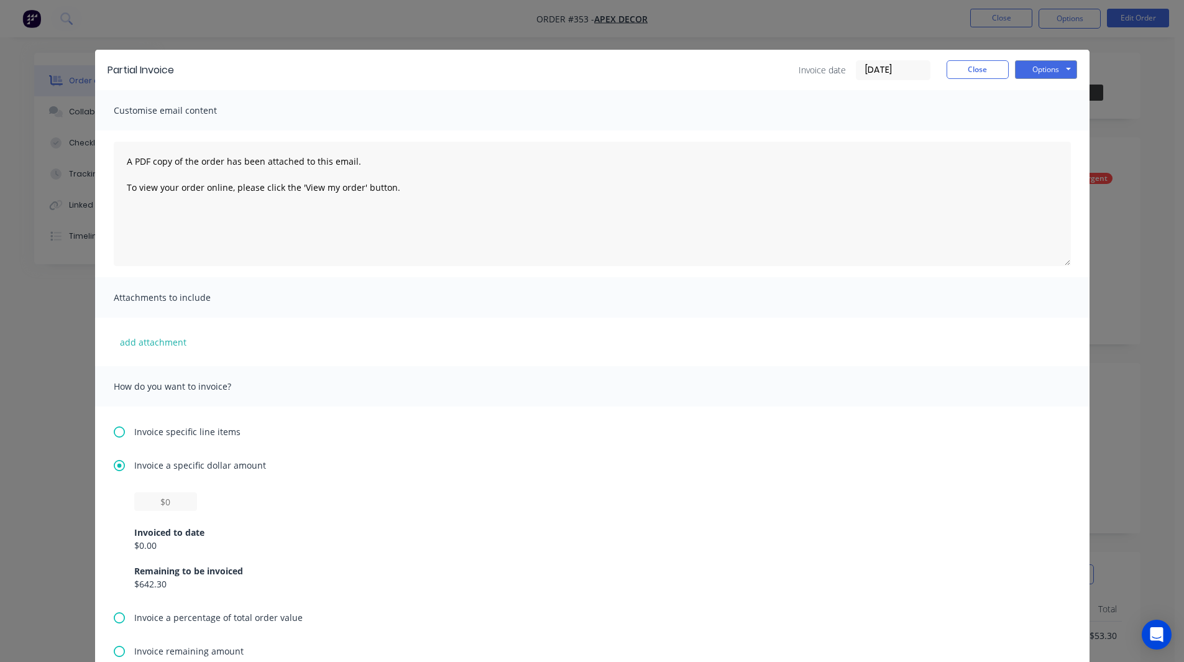
scroll to position [234, 0]
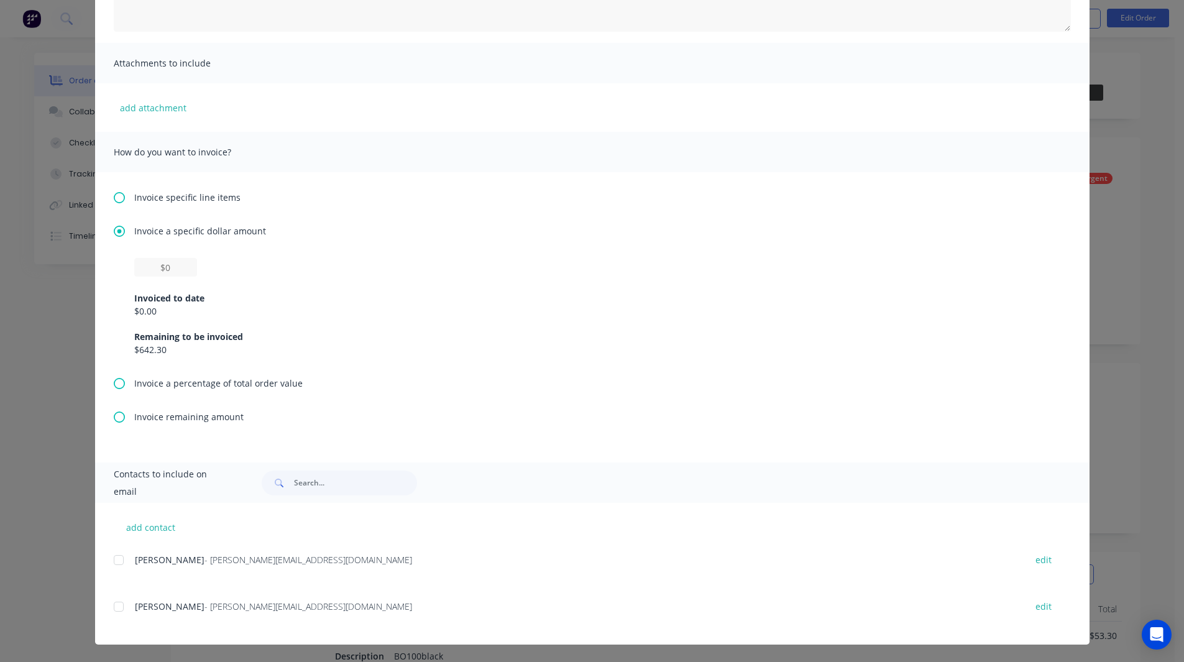
click at [114, 420] on icon at bounding box center [119, 417] width 11 height 11
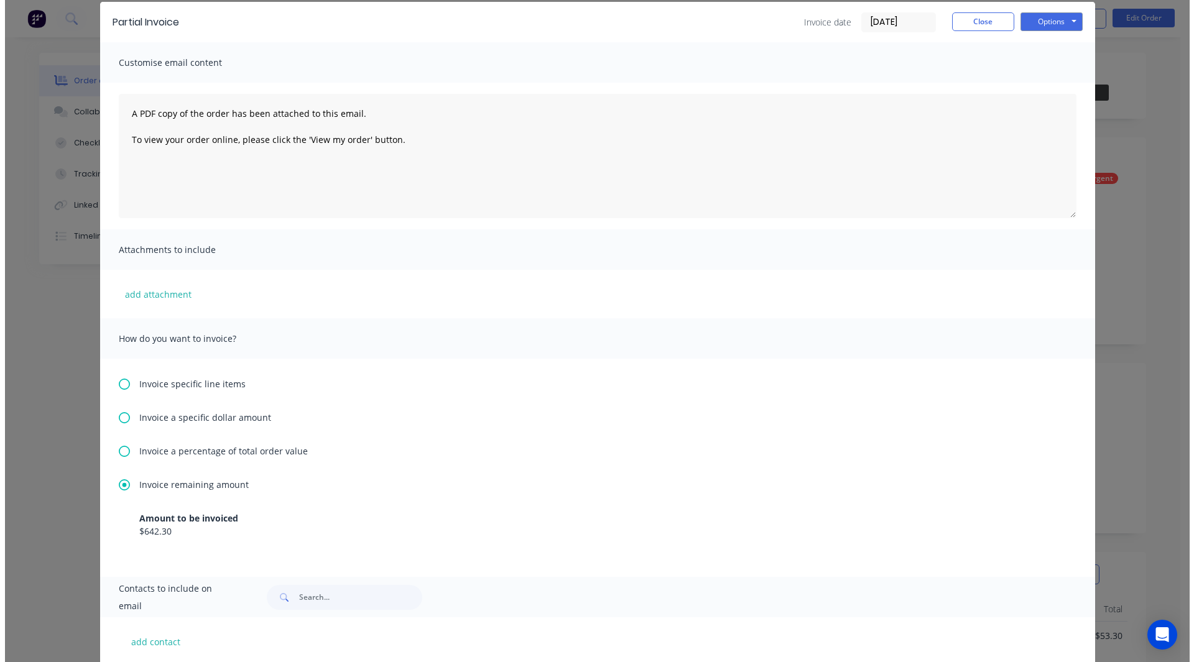
scroll to position [0, 0]
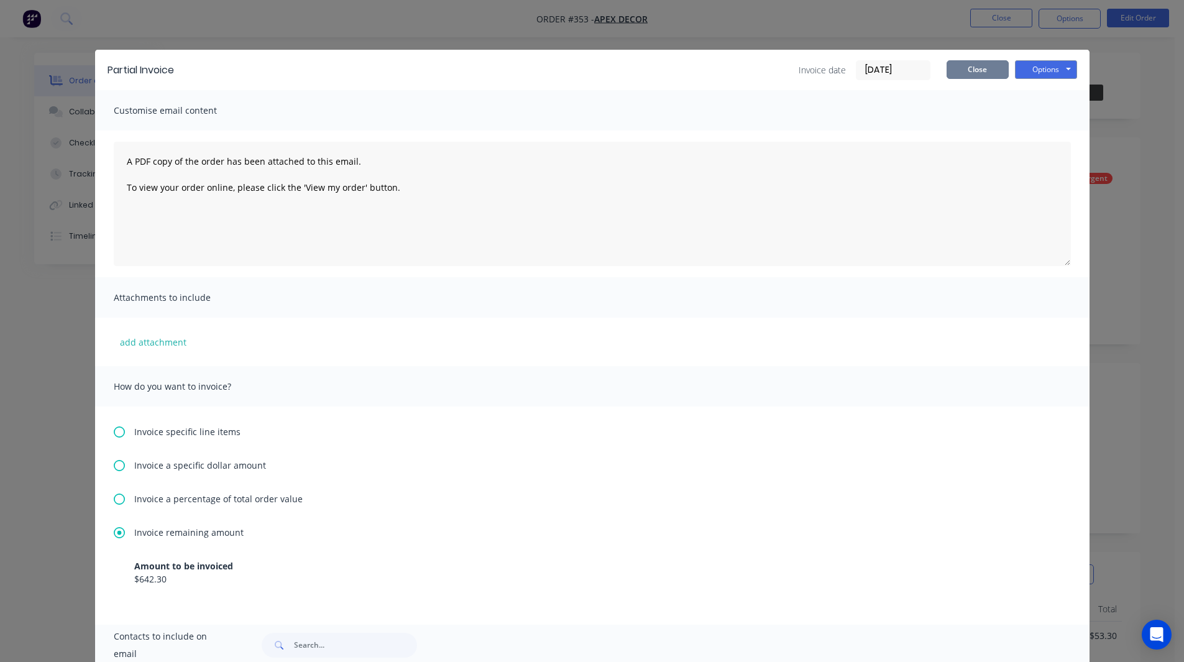
click at [969, 68] on button "Close" at bounding box center [978, 69] width 62 height 19
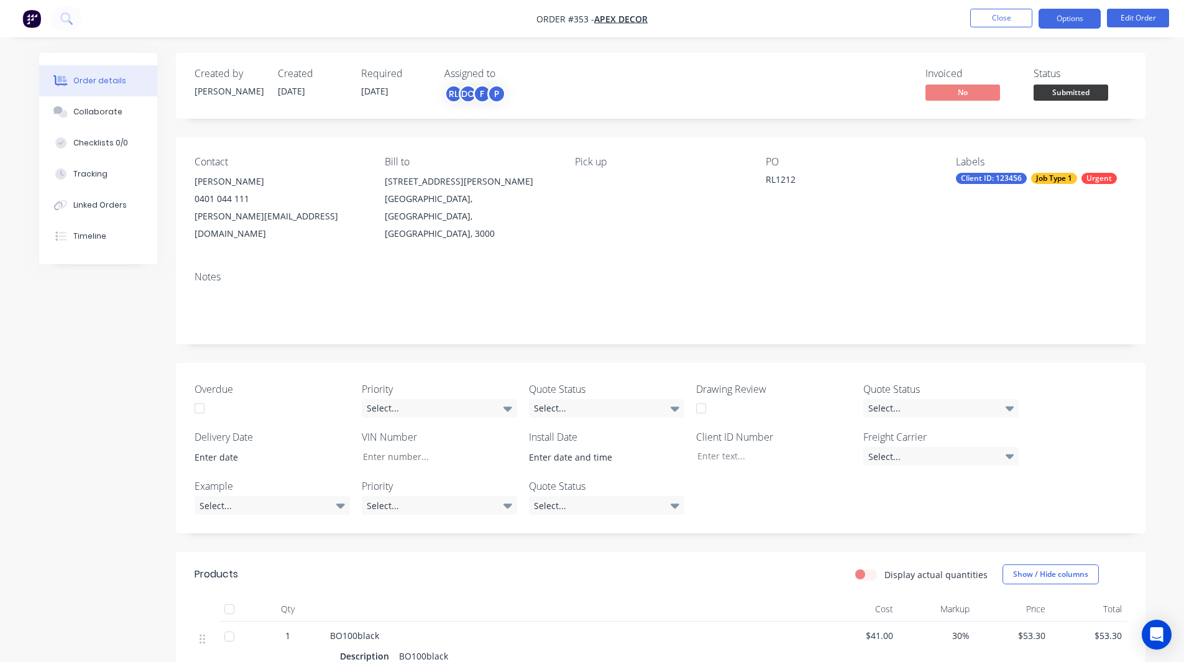
click at [1066, 15] on button "Options" at bounding box center [1070, 19] width 62 height 20
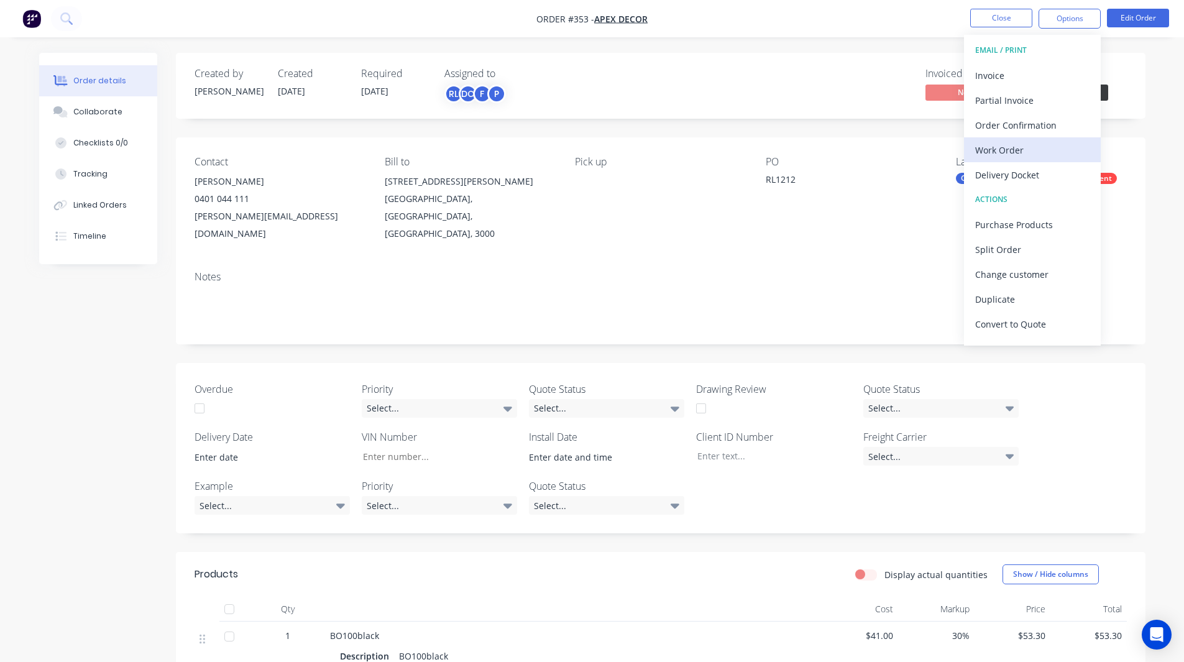
click at [1015, 149] on div "Work Order" at bounding box center [1033, 150] width 114 height 18
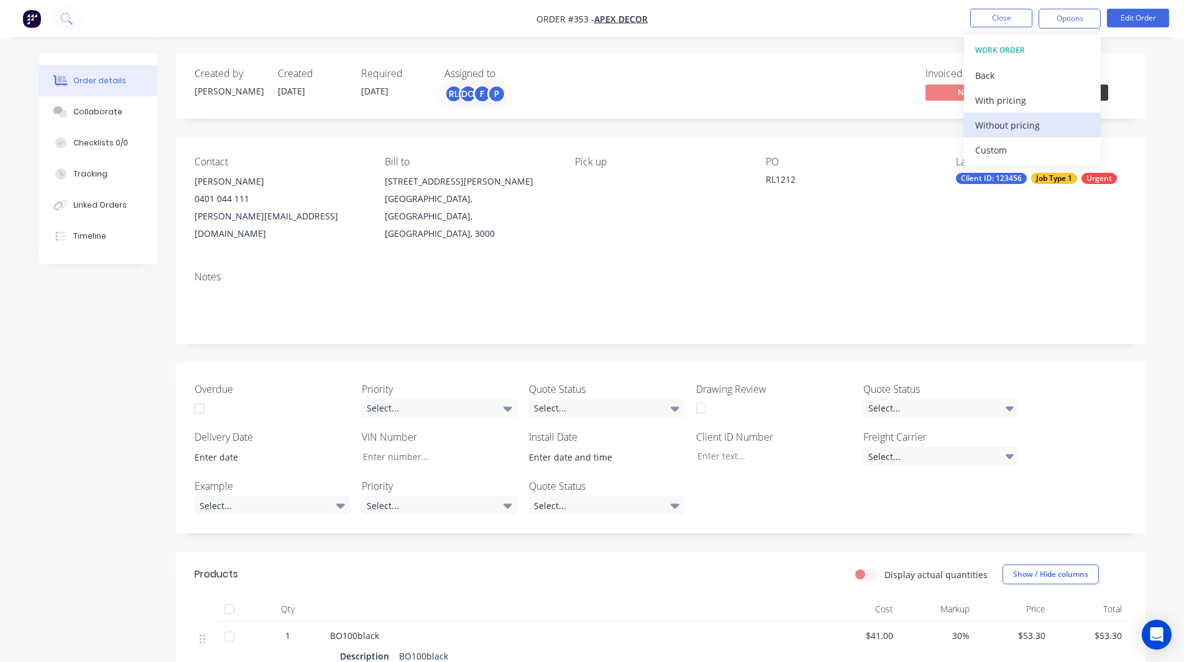
click at [1022, 124] on div "Without pricing" at bounding box center [1033, 125] width 114 height 18
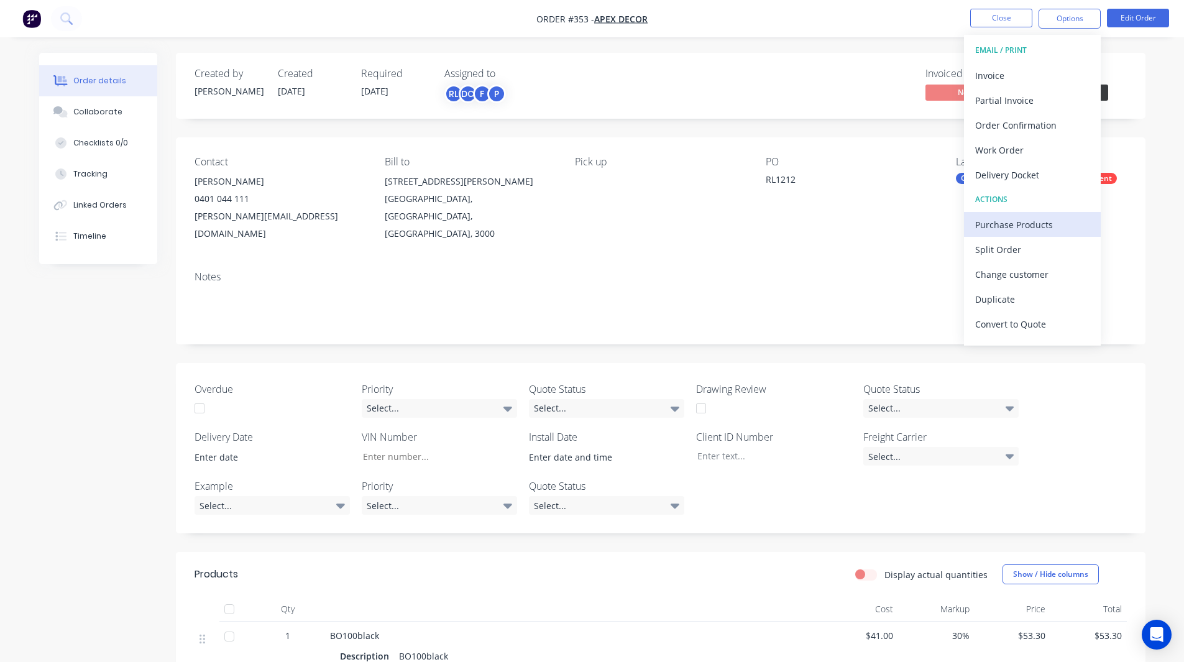
click at [1007, 223] on div "Purchase Products" at bounding box center [1033, 225] width 114 height 18
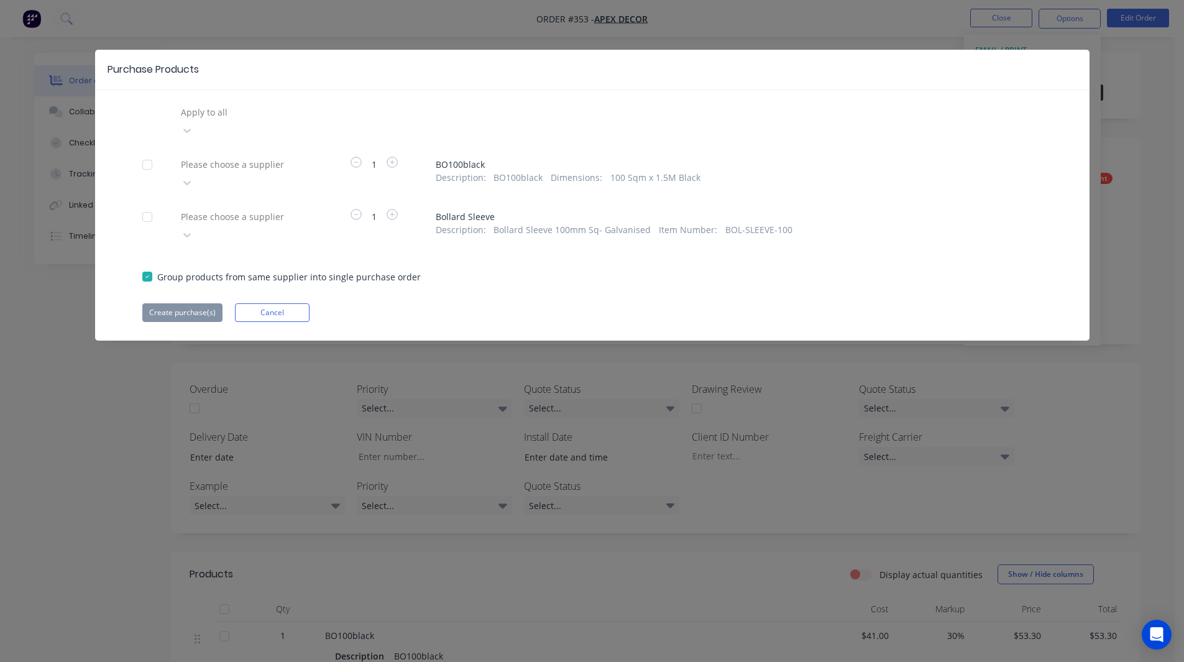
click at [227, 109] on div at bounding box center [269, 112] width 179 height 16
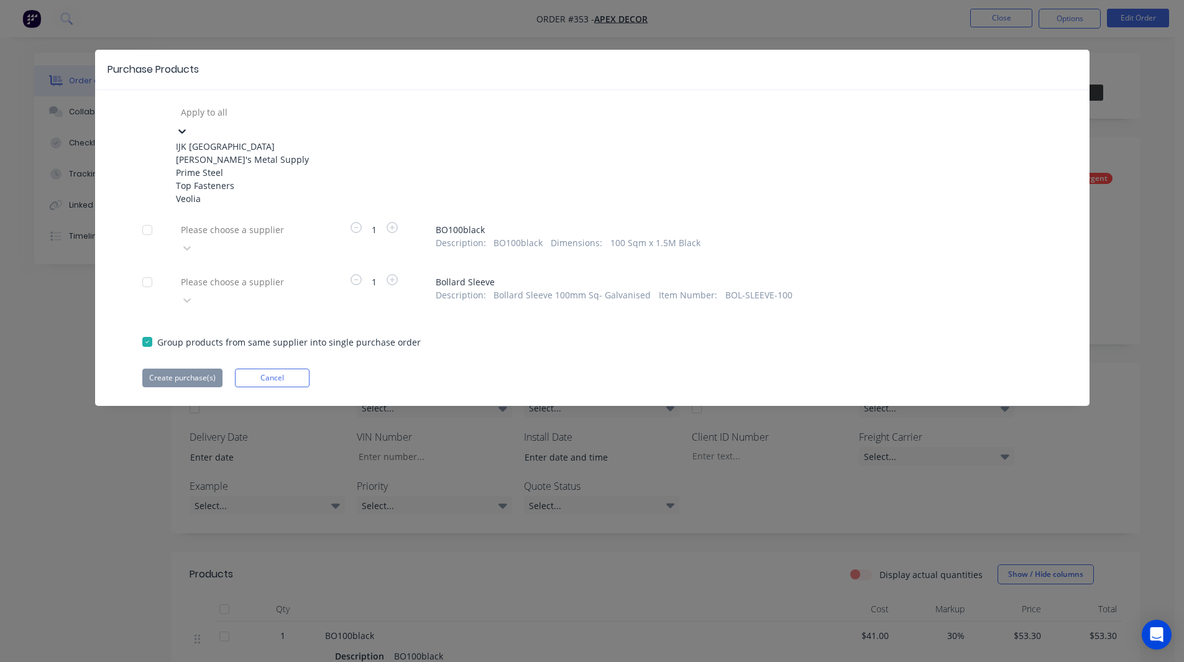
click at [236, 164] on div "Dave's Metal Supply" at bounding box center [244, 159] width 137 height 13
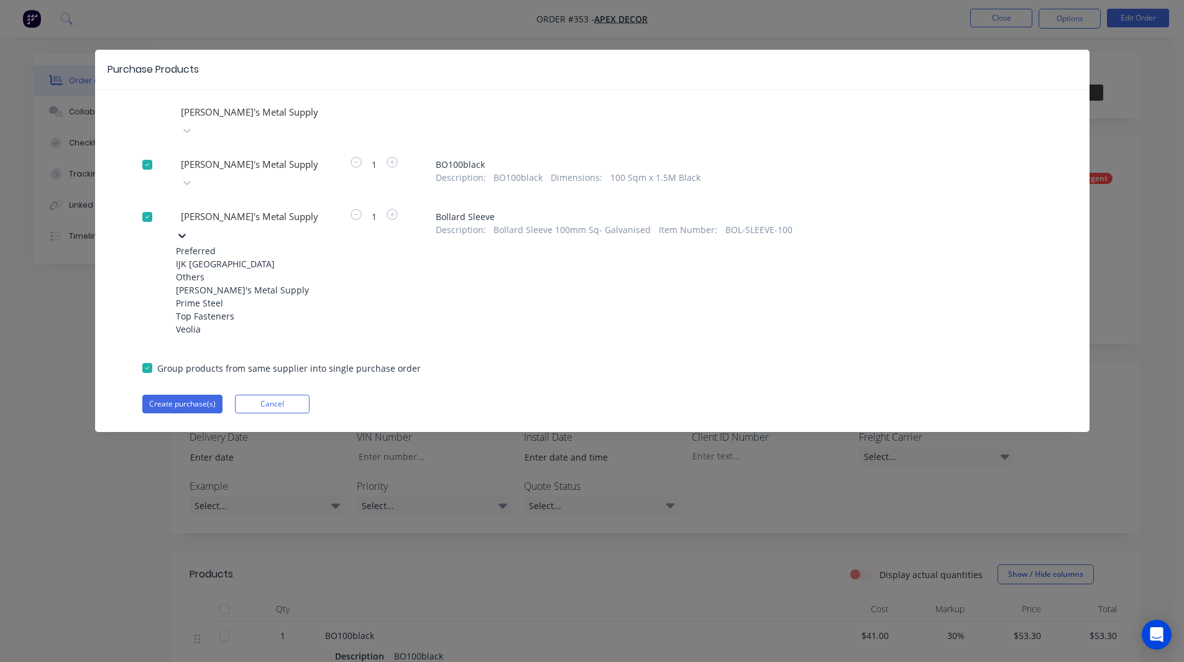
click at [238, 209] on div at bounding box center [269, 217] width 179 height 16
click at [224, 257] on div "IJK NSW" at bounding box center [244, 263] width 137 height 13
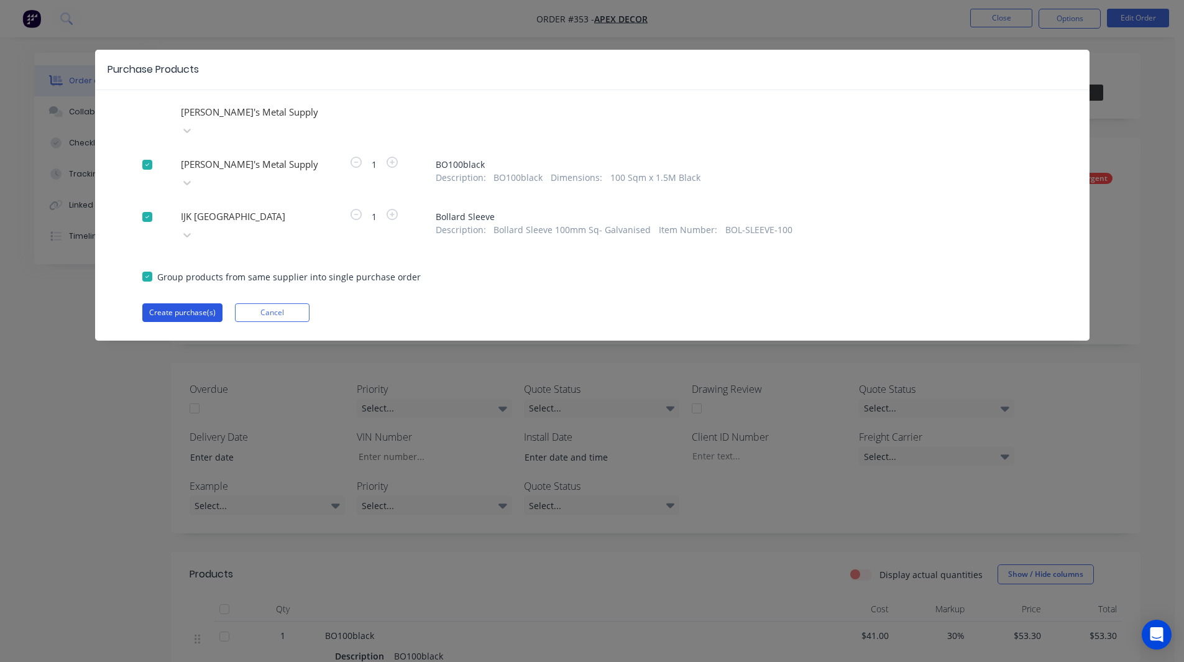
click at [193, 303] on button "Create purchase(s)" at bounding box center [182, 312] width 80 height 19
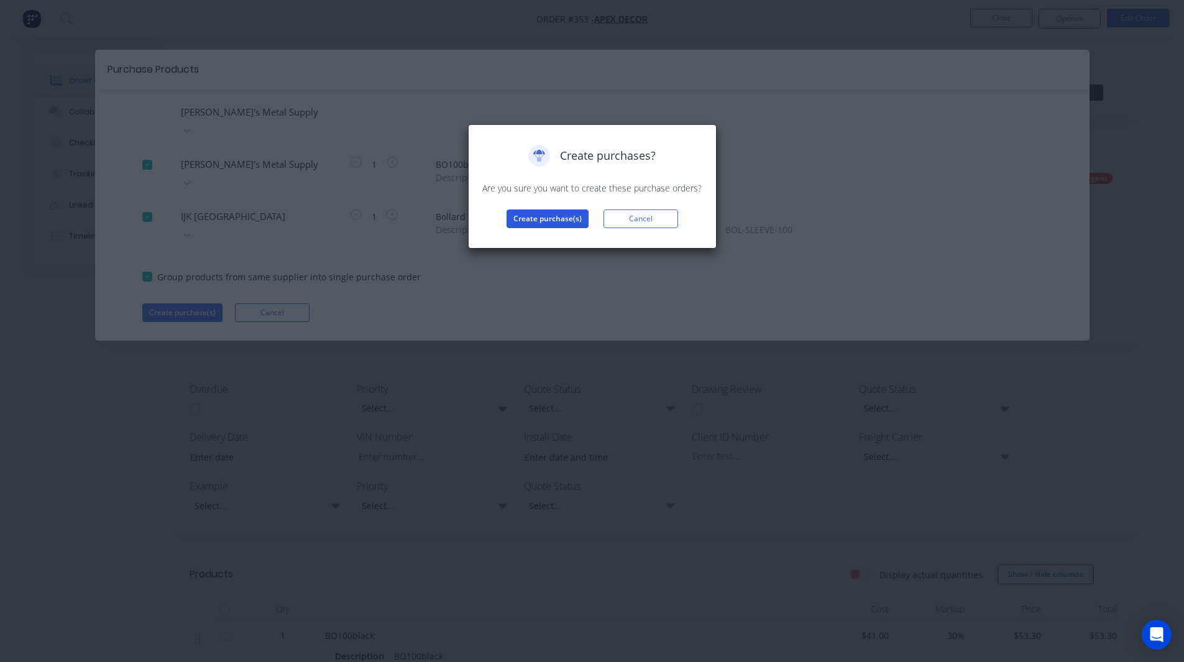
click at [534, 213] on button "Create purchase(s)" at bounding box center [548, 219] width 82 height 19
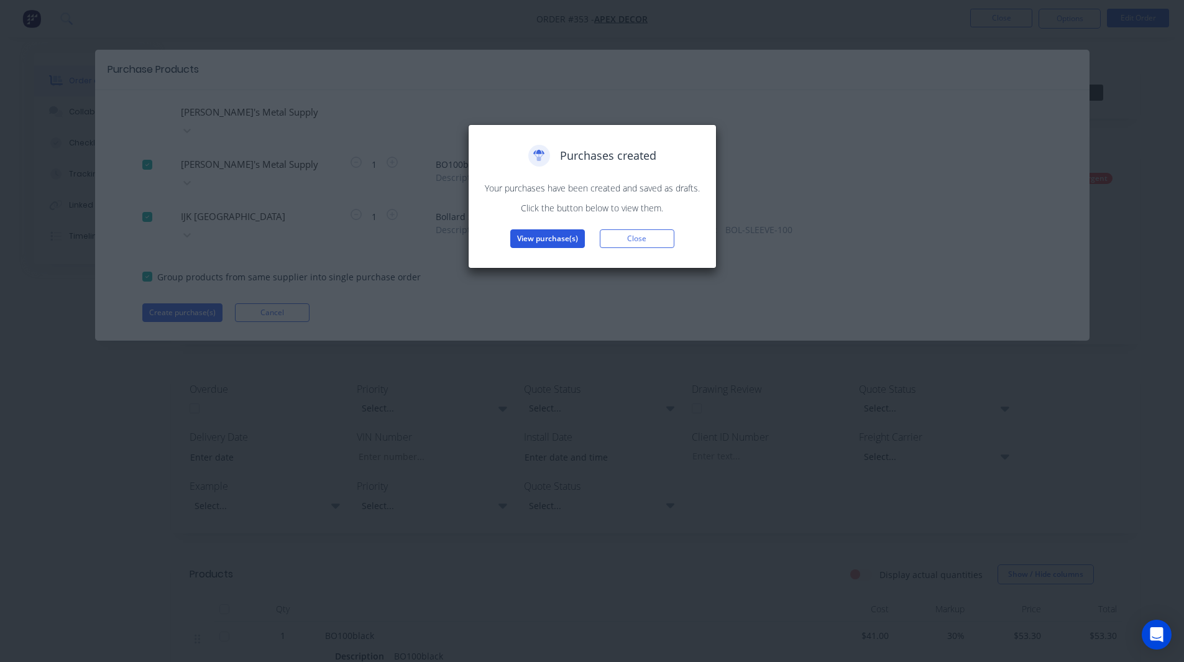
click at [562, 236] on button "View purchase(s)" at bounding box center [547, 238] width 75 height 19
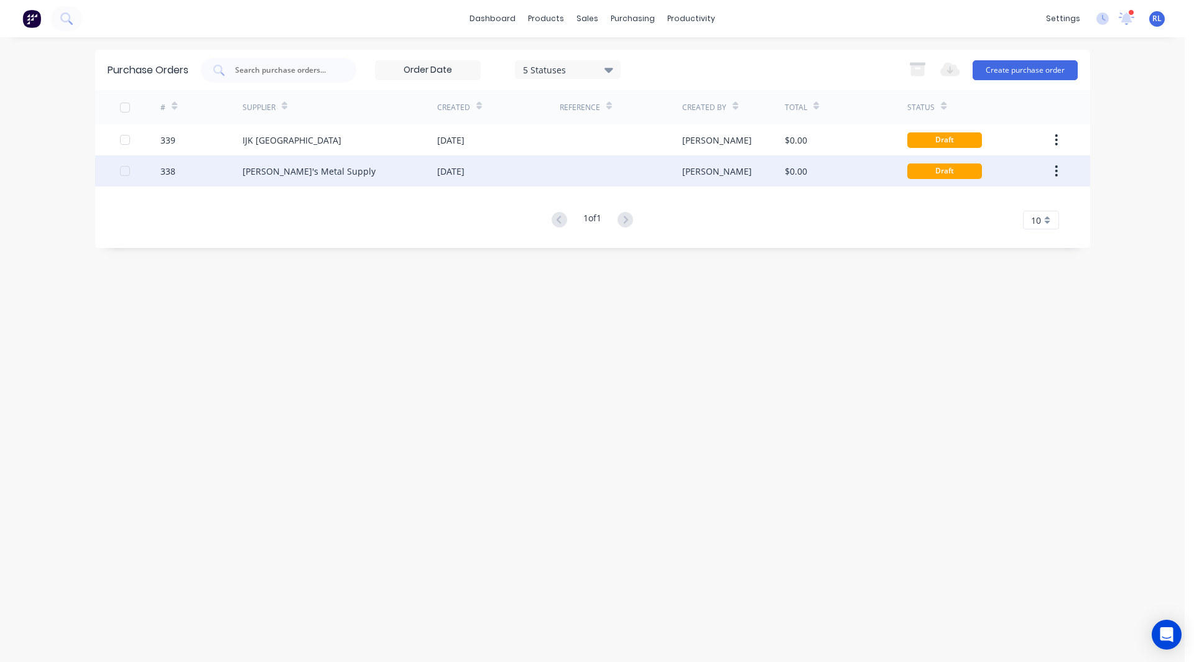
click at [346, 175] on div "Dave's Metal Supply" at bounding box center [339, 170] width 195 height 31
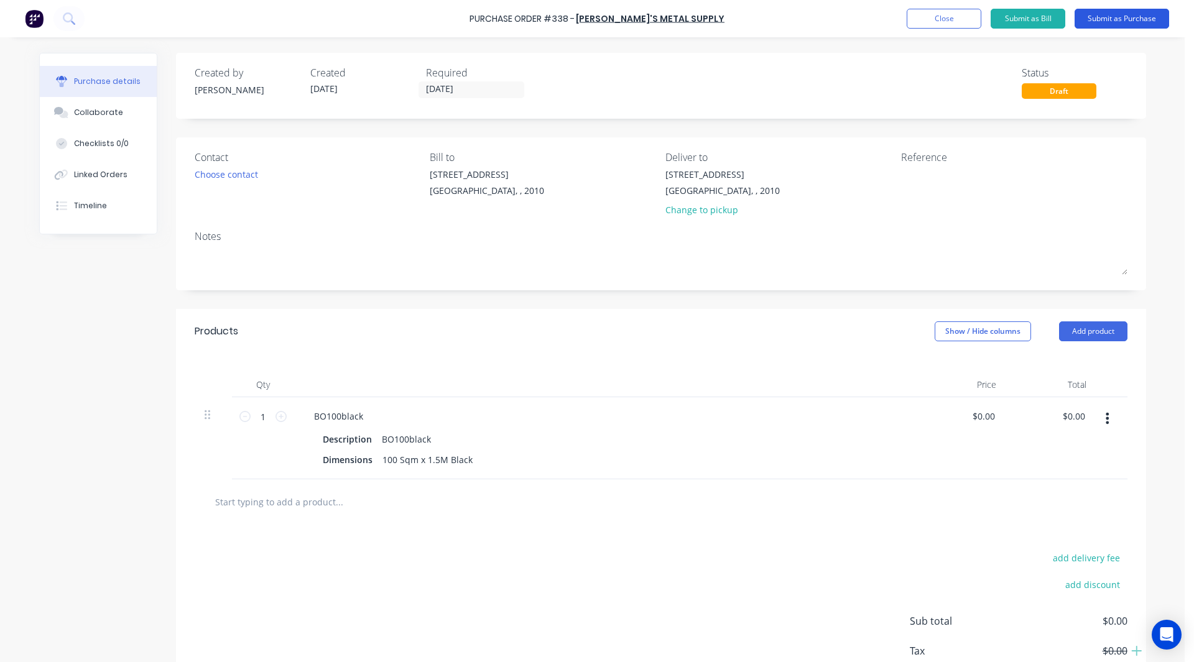
click at [1135, 16] on button "Submit as Purchase" at bounding box center [1121, 19] width 95 height 20
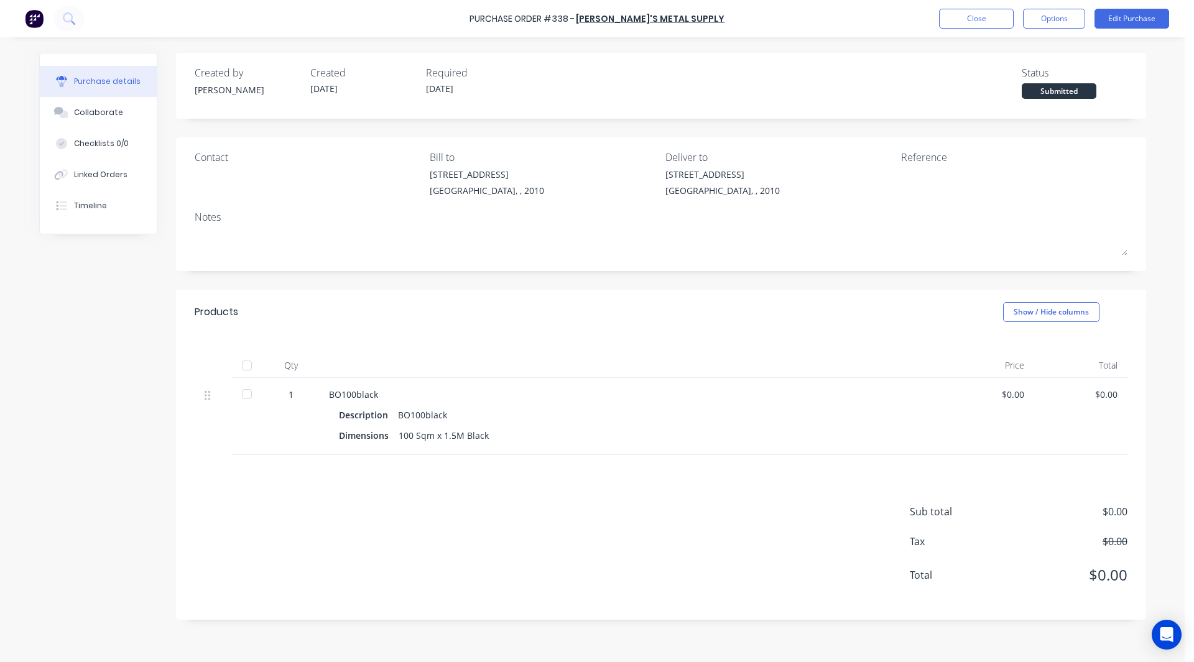
click at [244, 395] on div at bounding box center [246, 394] width 25 height 25
click at [86, 176] on div "Linked Orders" at bounding box center [100, 174] width 53 height 11
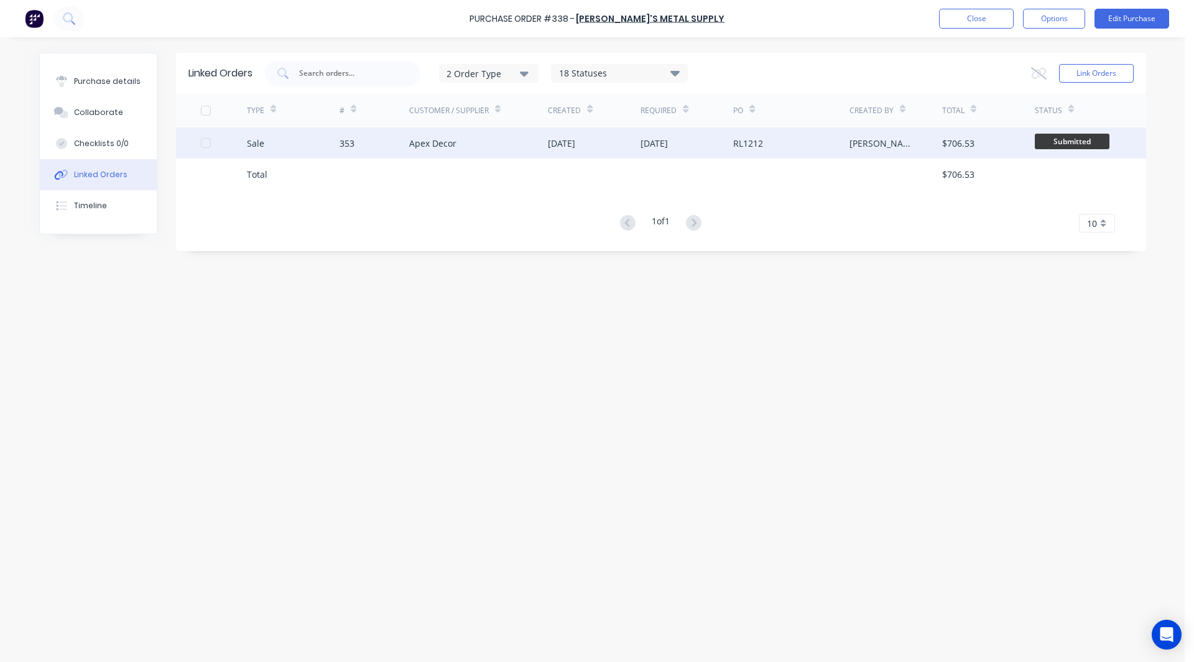
click at [310, 142] on div "Sale" at bounding box center [293, 142] width 93 height 31
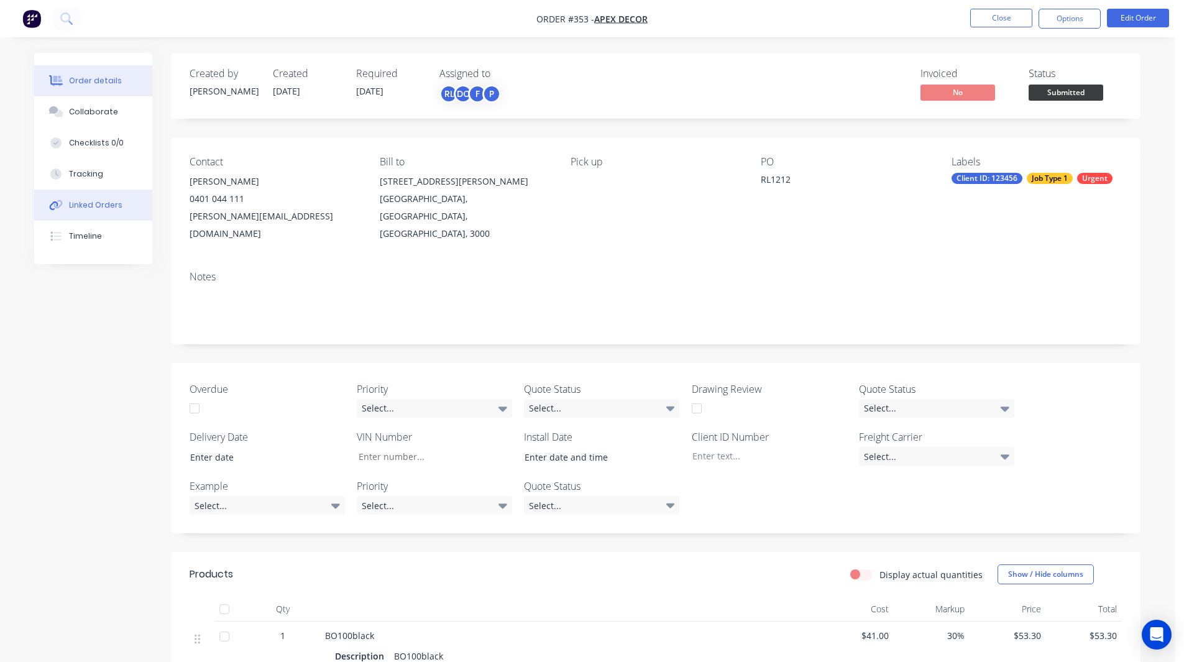
click at [100, 207] on div "Linked Orders" at bounding box center [95, 205] width 53 height 11
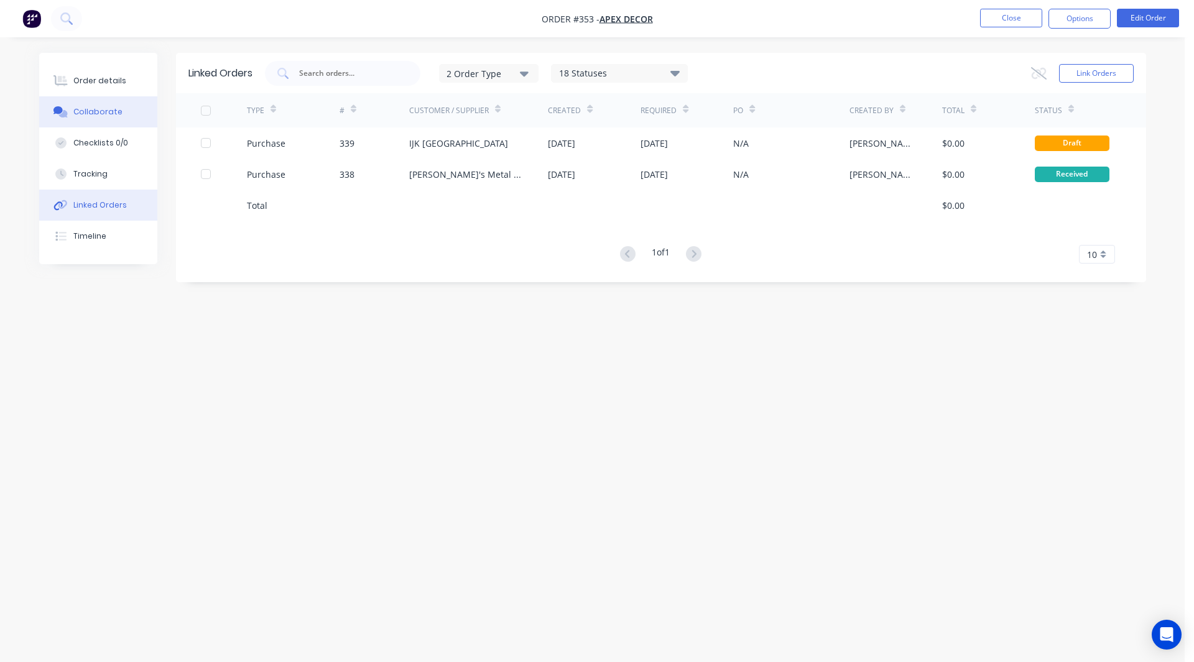
click at [114, 111] on div "Collaborate" at bounding box center [97, 111] width 49 height 11
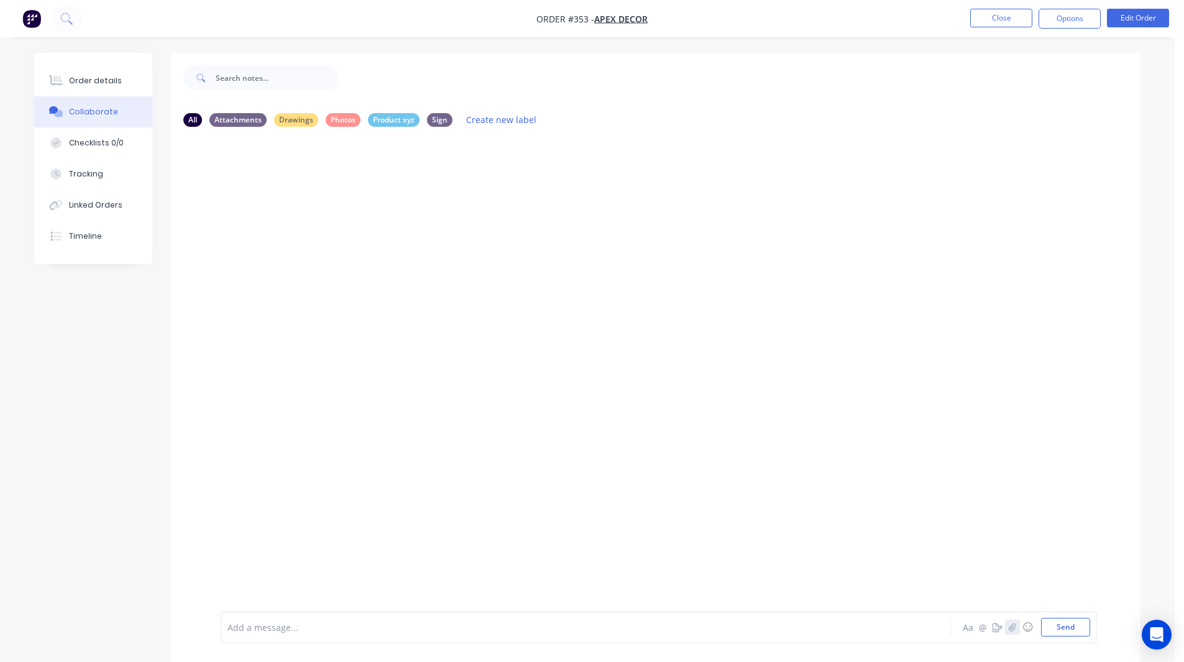
click at [1017, 626] on button "button" at bounding box center [1012, 627] width 15 height 15
click at [254, 627] on div at bounding box center [551, 627] width 647 height 13
click at [994, 633] on button "button" at bounding box center [997, 627] width 15 height 15
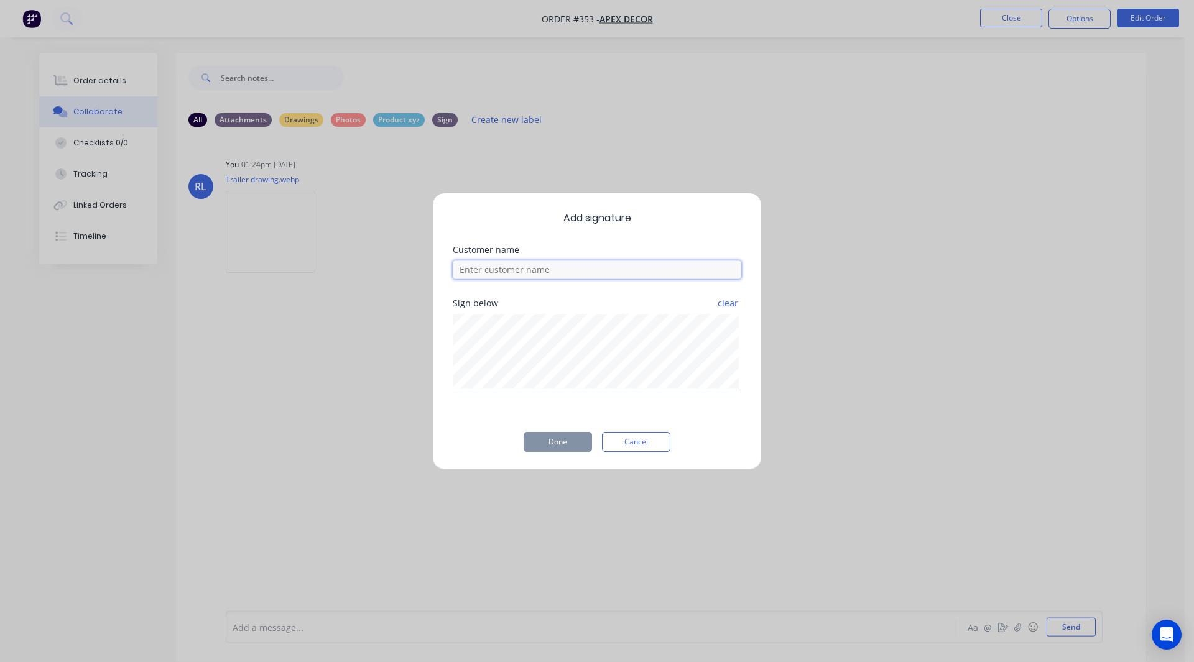
click at [548, 277] on input at bounding box center [597, 270] width 289 height 19
type input "[PERSON_NAME]"
click at [540, 445] on button "Done" at bounding box center [558, 442] width 68 height 20
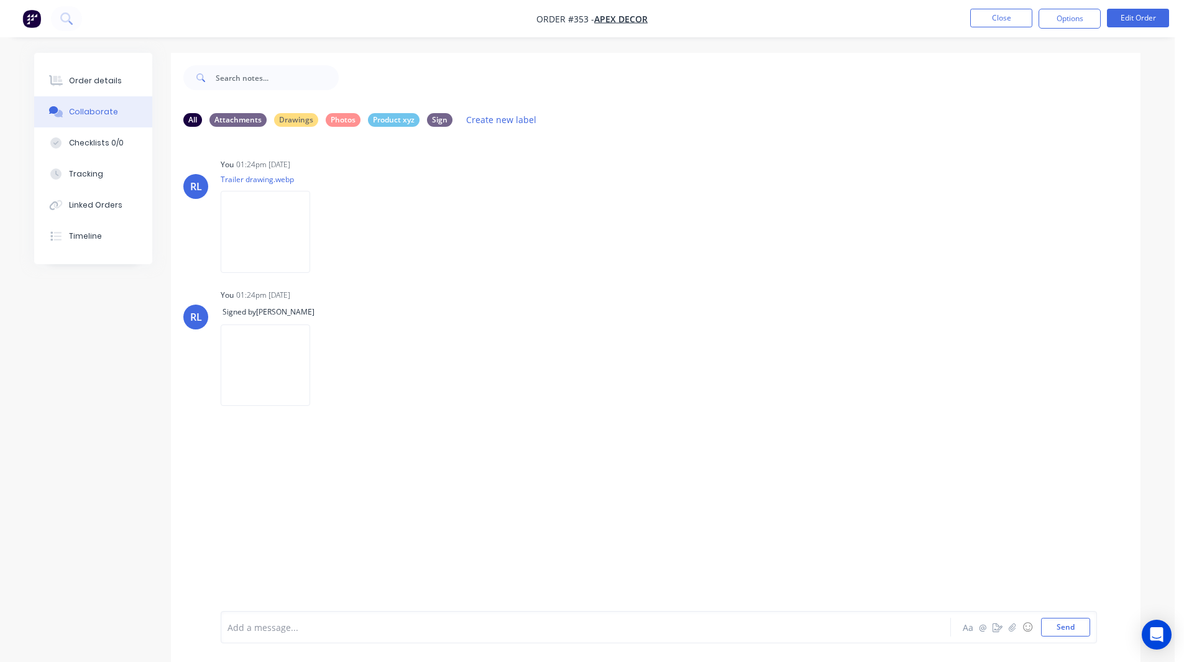
click at [577, 24] on span "Order #353 -" at bounding box center [566, 19] width 58 height 12
click at [697, 203] on div "RL You 01:24pm 28/08/25 Trailer drawing.webp Labels Download Delete" at bounding box center [656, 211] width 970 height 112
click at [647, 270] on div "RL You 01:24pm 28/08/25 Trailer drawing.webp Labels Download Delete RL You 01:2…" at bounding box center [656, 374] width 970 height 474
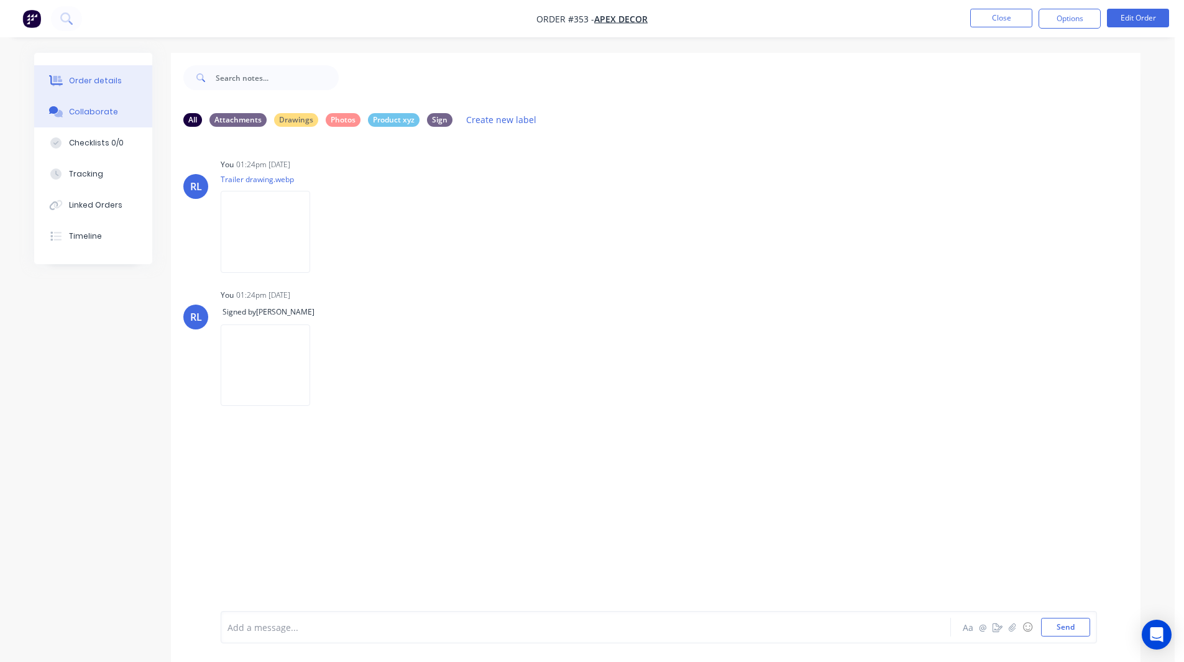
click at [81, 73] on button "Order details" at bounding box center [93, 80] width 118 height 31
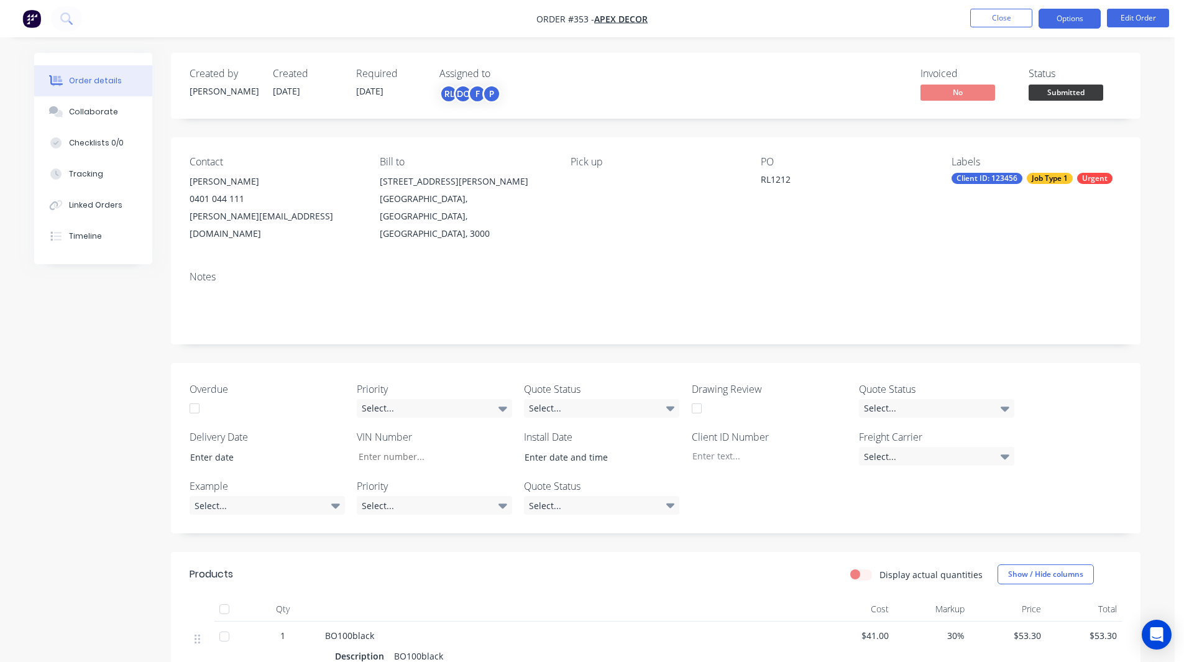
click at [1091, 9] on button "Options" at bounding box center [1070, 19] width 62 height 20
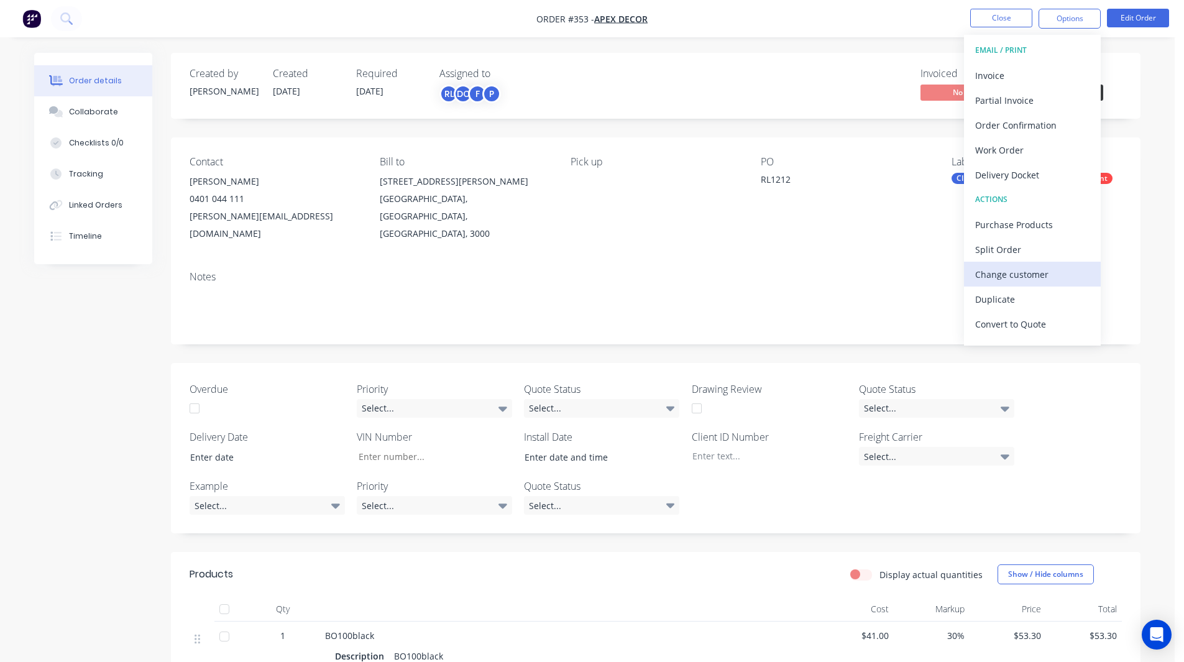
scroll to position [19, 0]
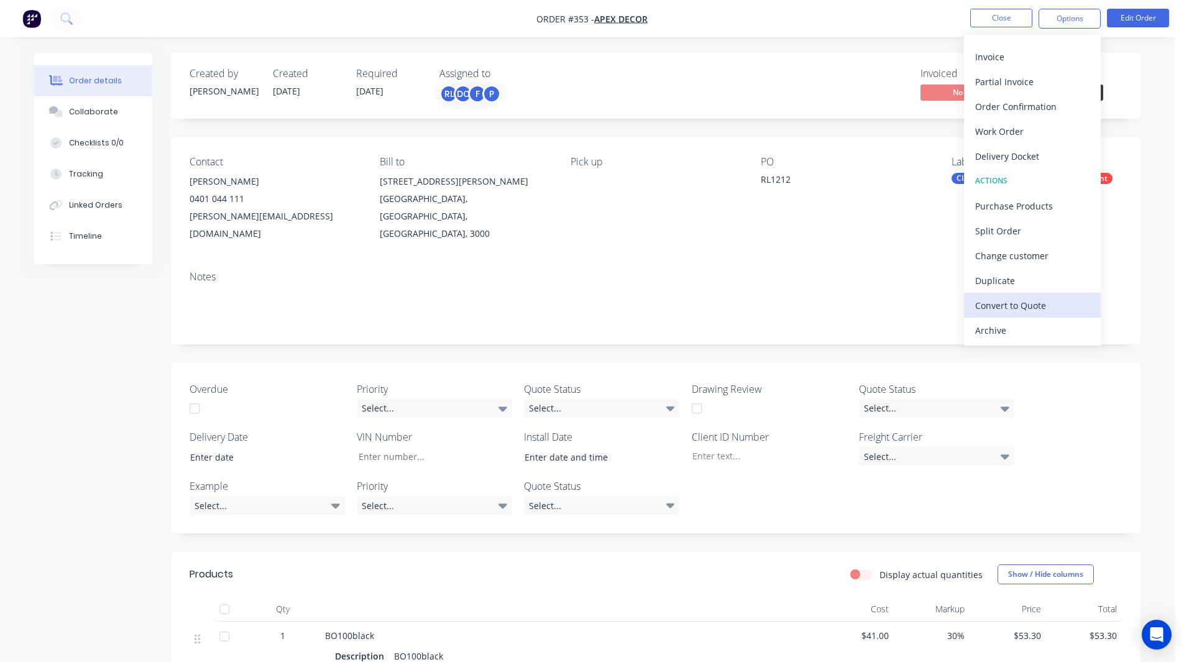
click at [1008, 313] on div "Convert to Quote" at bounding box center [1033, 306] width 114 height 18
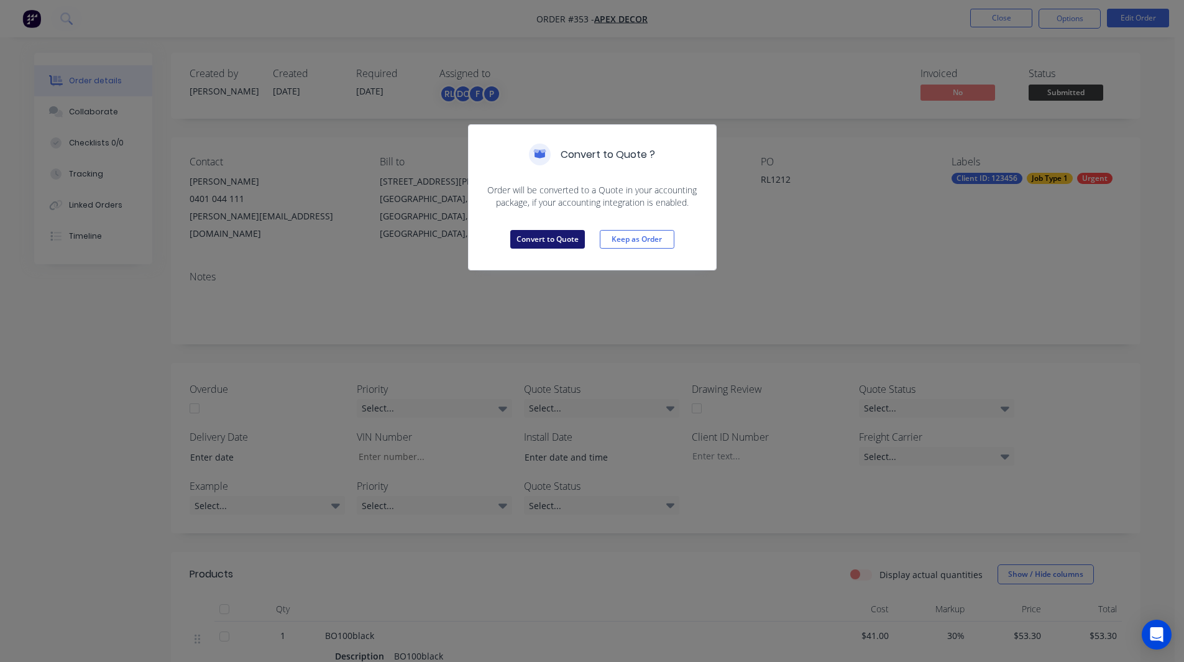
click at [533, 236] on button "Convert to Quote" at bounding box center [547, 239] width 75 height 19
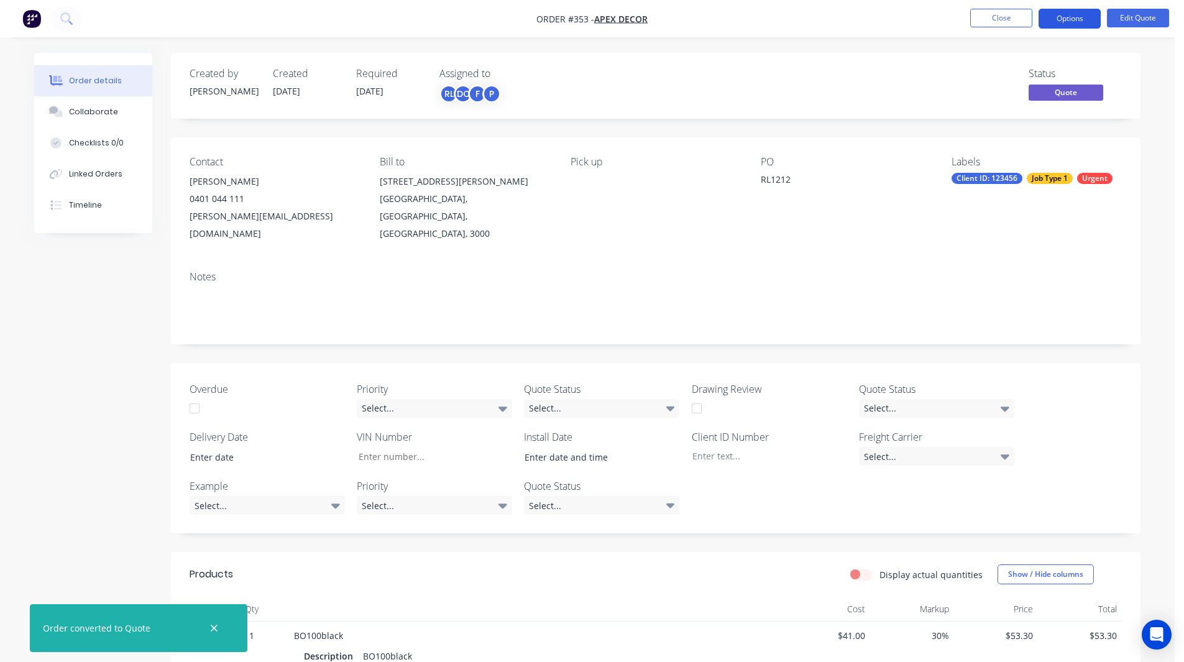
click at [1055, 22] on button "Options" at bounding box center [1070, 19] width 62 height 20
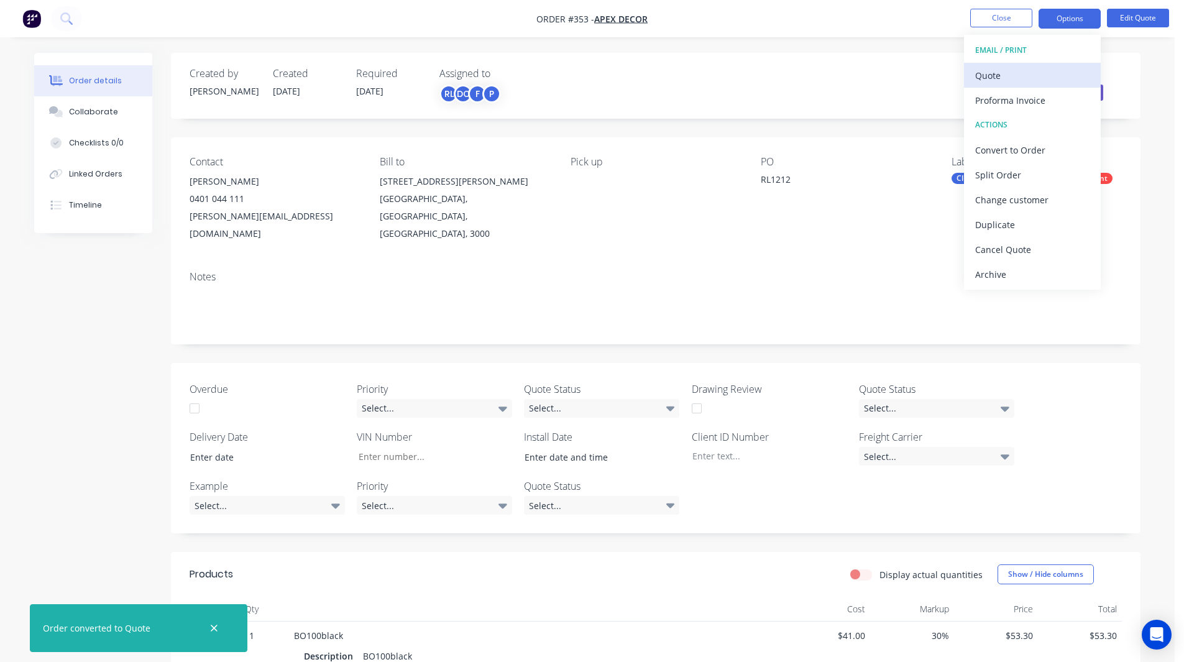
click at [976, 80] on div "Quote" at bounding box center [1033, 76] width 114 height 18
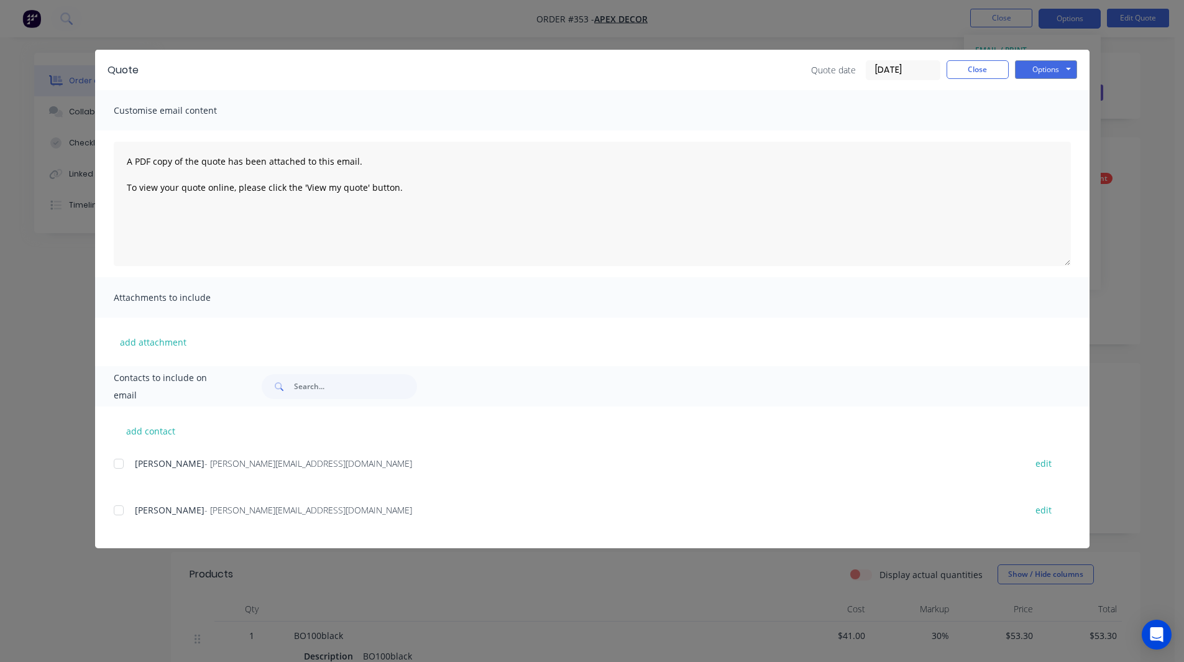
click at [117, 465] on div at bounding box center [118, 463] width 25 height 25
click at [1046, 74] on button "Options" at bounding box center [1046, 69] width 62 height 19
click at [514, 341] on div "add attachment" at bounding box center [592, 342] width 995 height 48
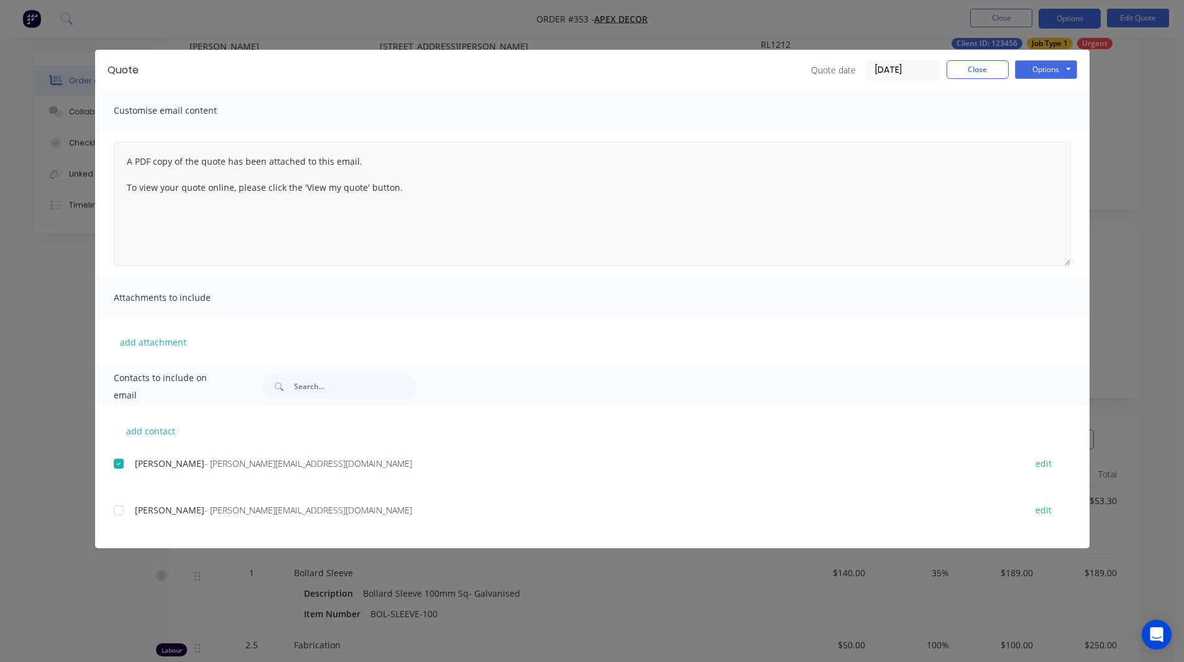
scroll to position [138, 0]
click at [974, 75] on button "Close" at bounding box center [978, 69] width 62 height 19
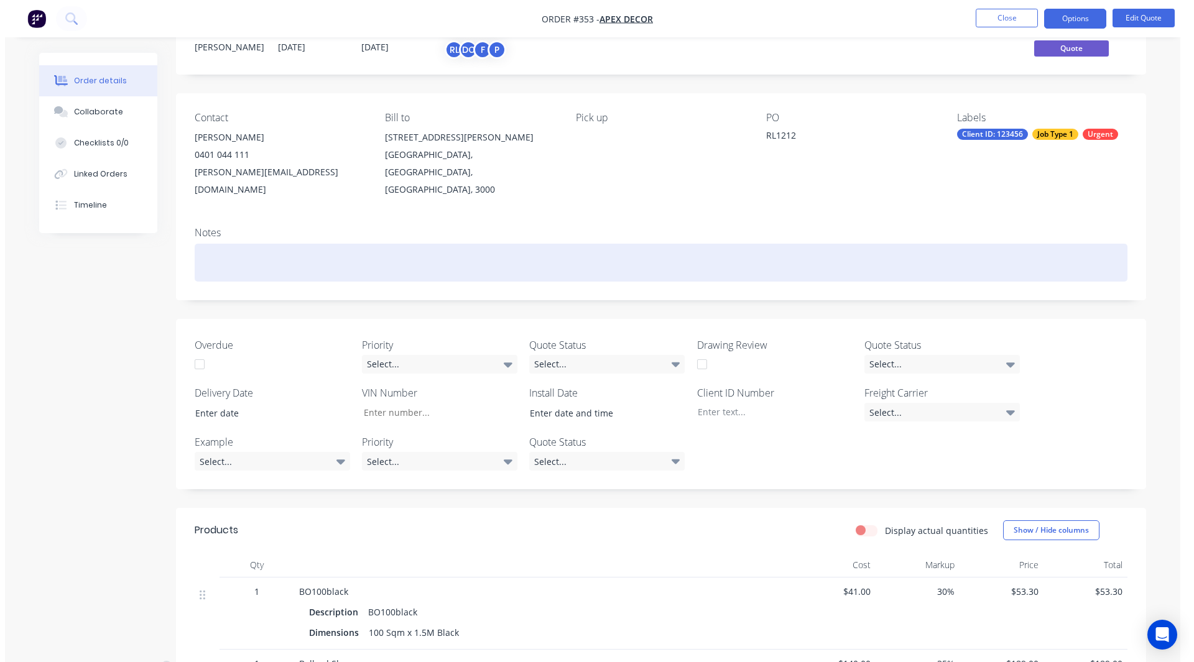
scroll to position [0, 0]
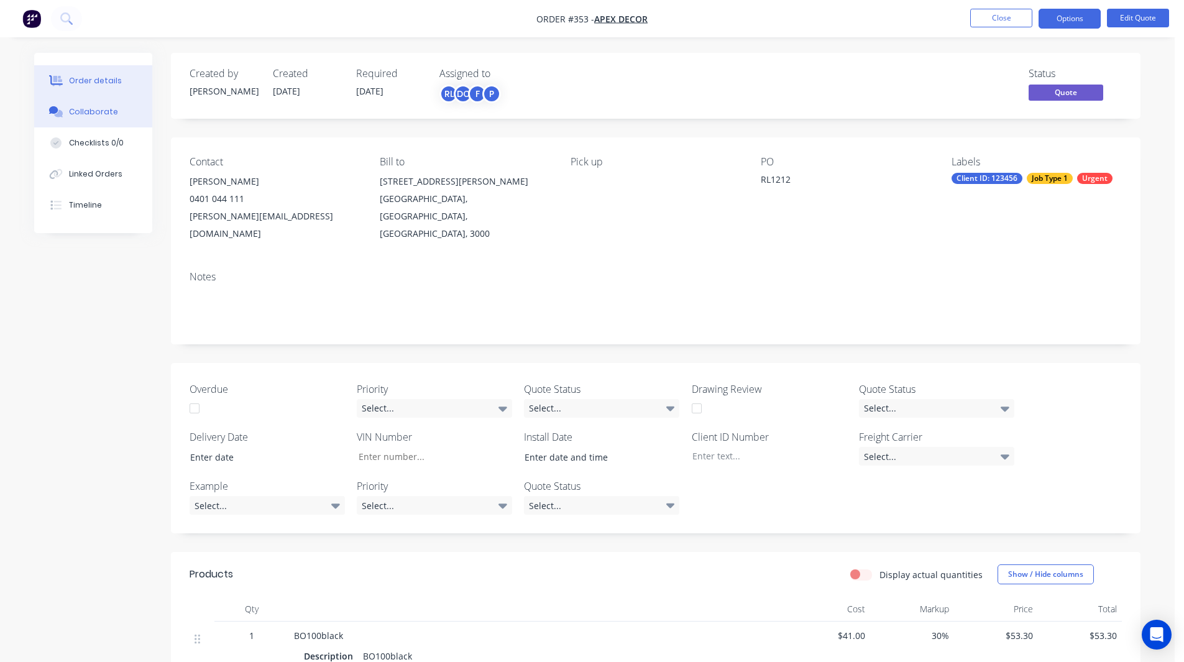
click at [104, 111] on div "Collaborate" at bounding box center [93, 111] width 49 height 11
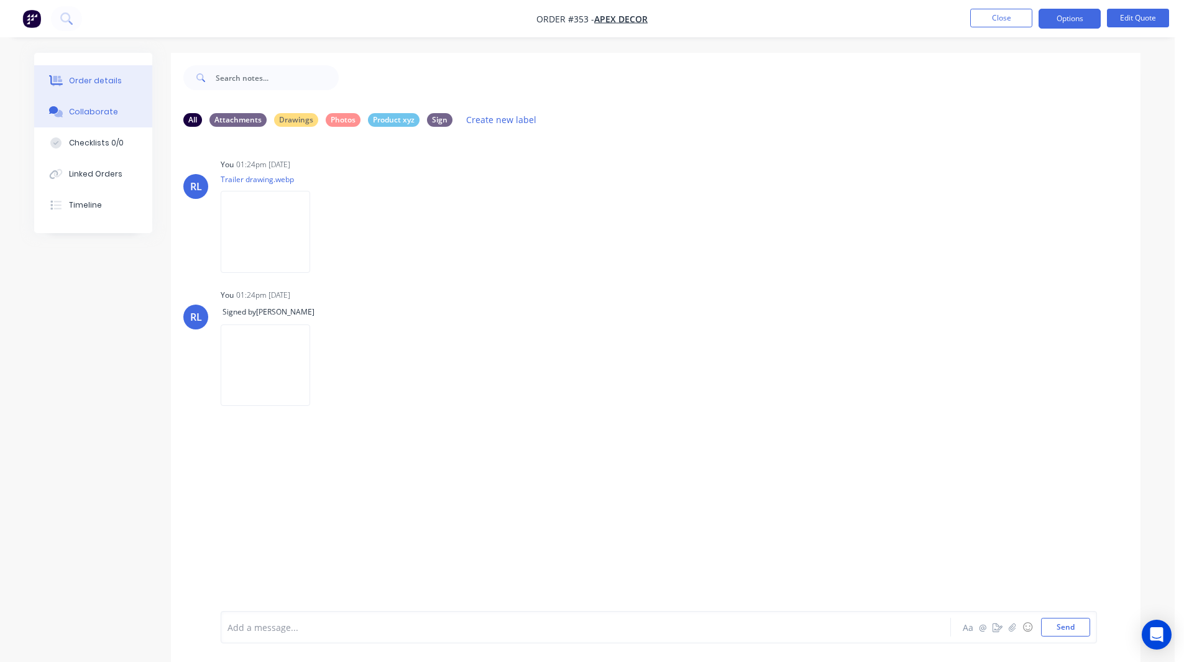
click at [88, 68] on button "Order details" at bounding box center [93, 80] width 118 height 31
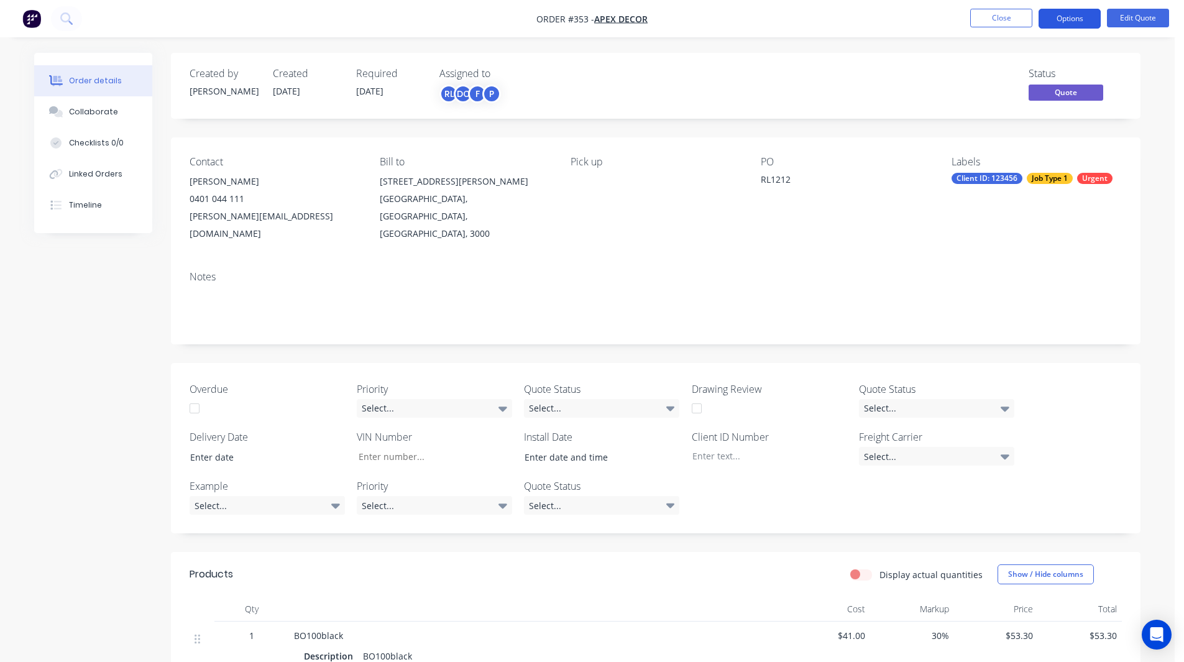
click at [1073, 21] on button "Options" at bounding box center [1070, 19] width 62 height 20
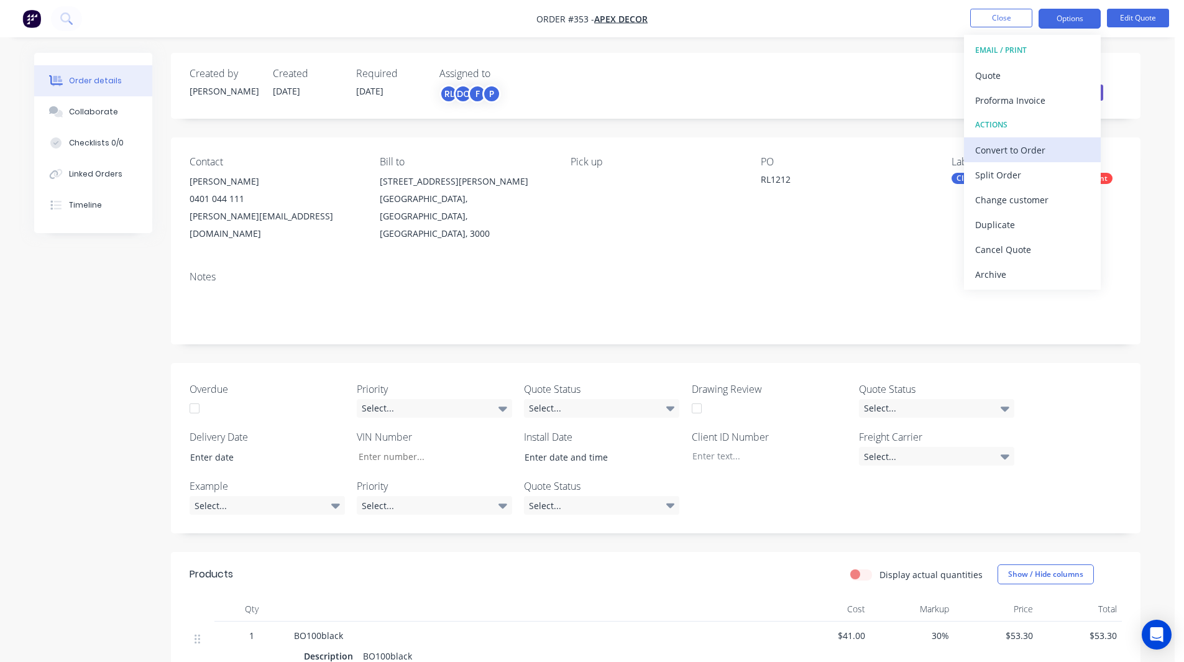
click at [1008, 149] on div "Convert to Order" at bounding box center [1033, 150] width 114 height 18
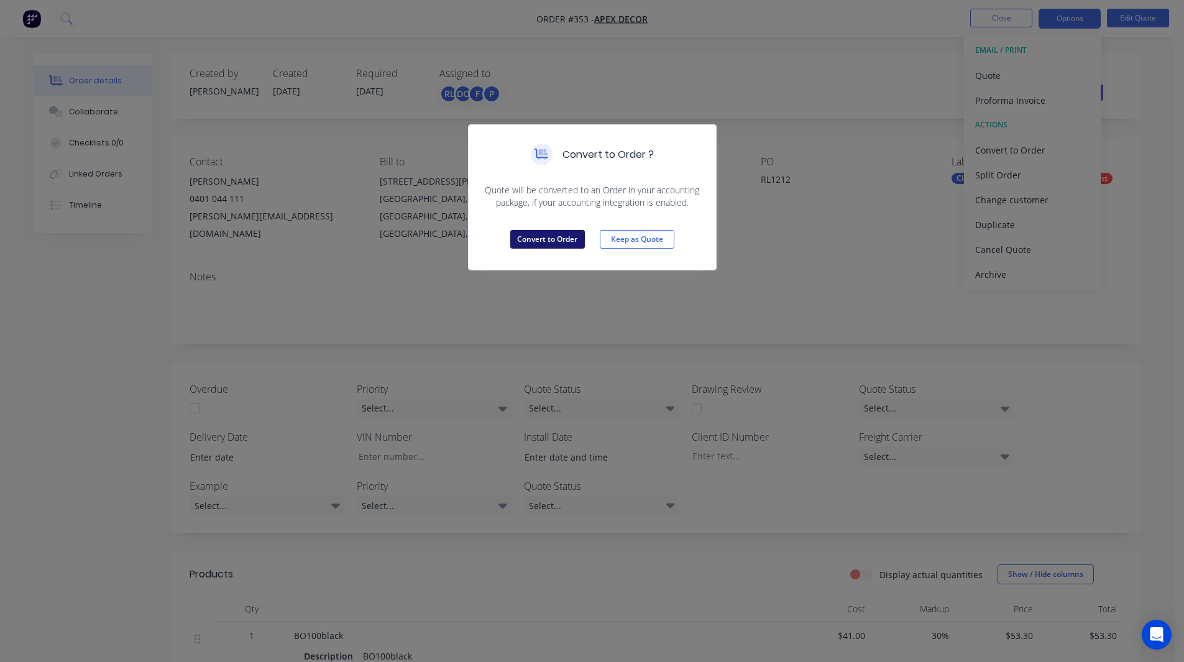
click at [527, 239] on button "Convert to Order" at bounding box center [547, 239] width 75 height 19
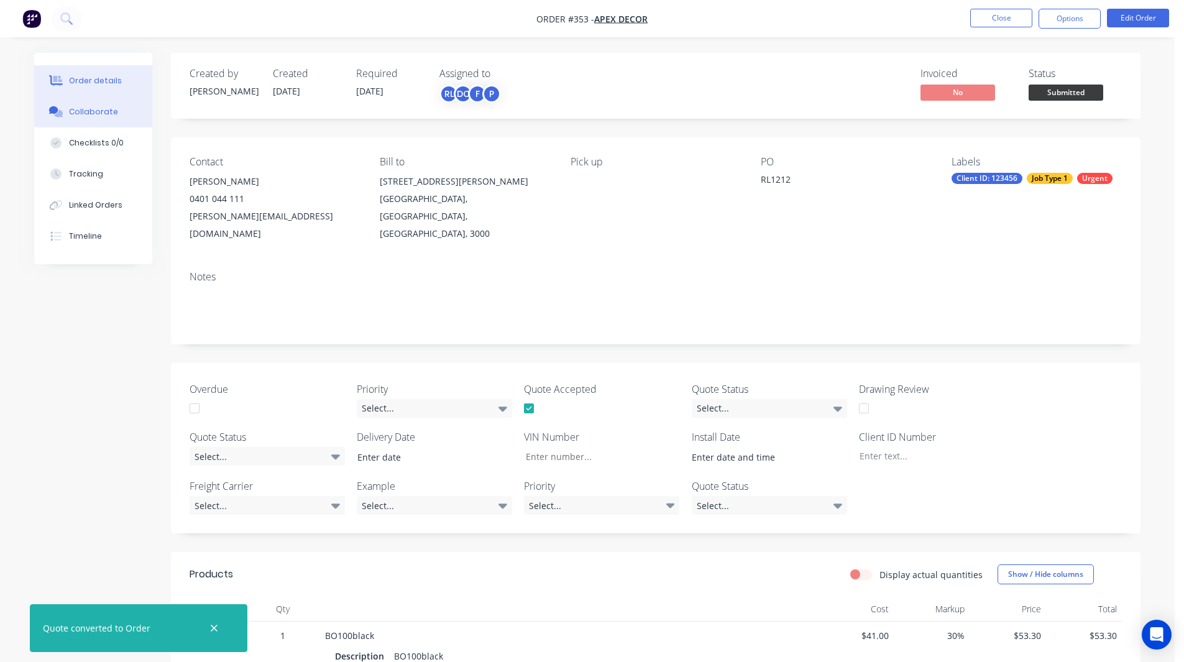
click at [98, 113] on div "Collaborate" at bounding box center [93, 111] width 49 height 11
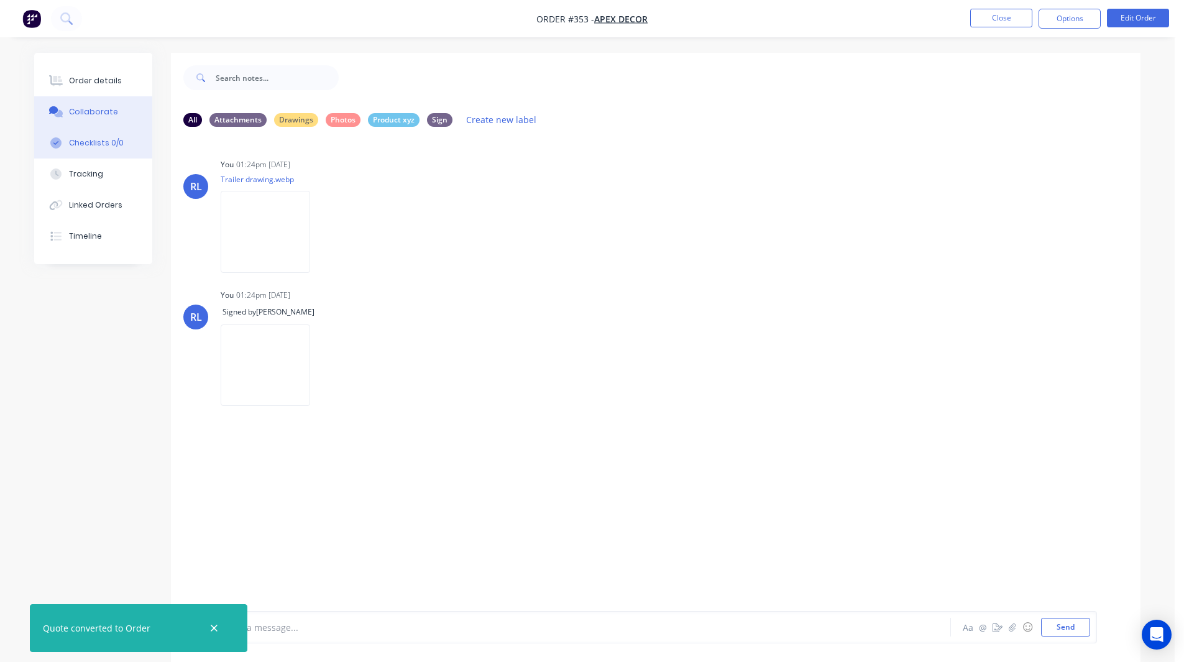
click at [99, 134] on button "Checklists 0/0" at bounding box center [93, 142] width 118 height 31
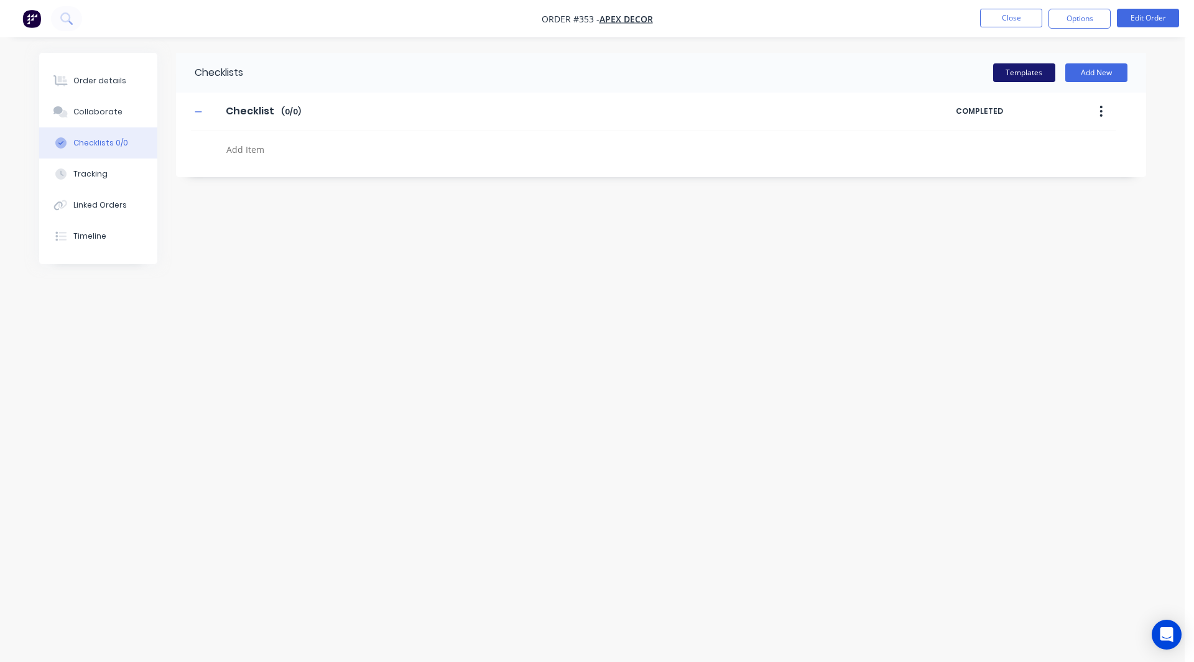
click at [1022, 70] on button "Templates" at bounding box center [1024, 72] width 62 height 19
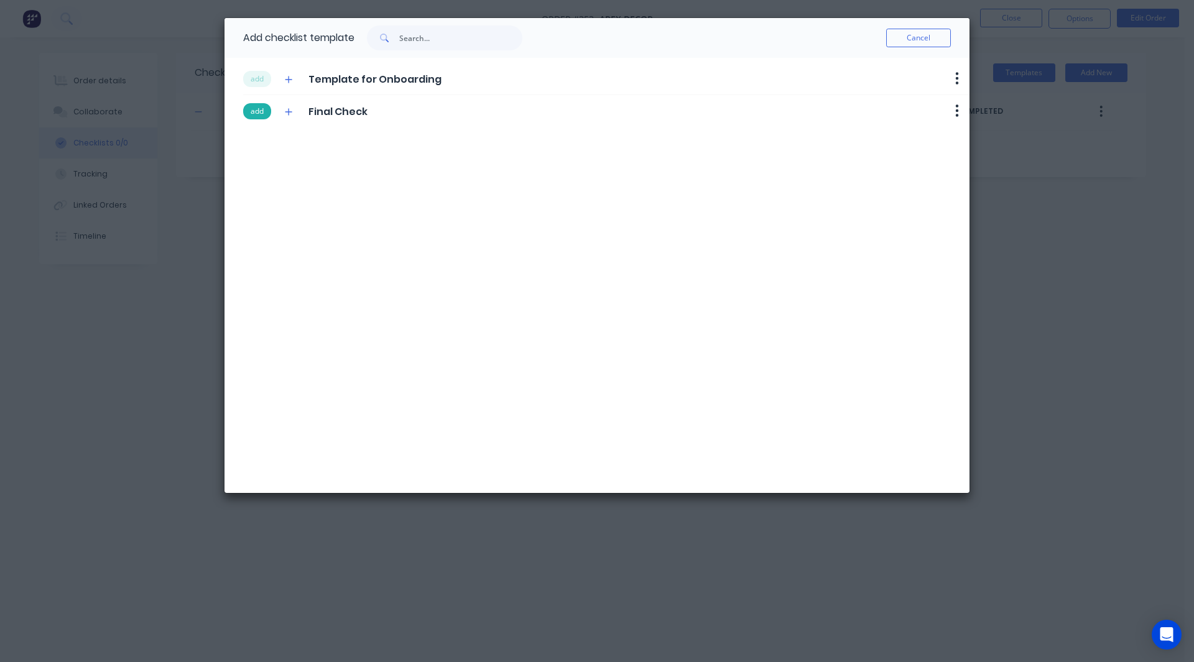
click at [260, 110] on button "add" at bounding box center [257, 111] width 28 height 16
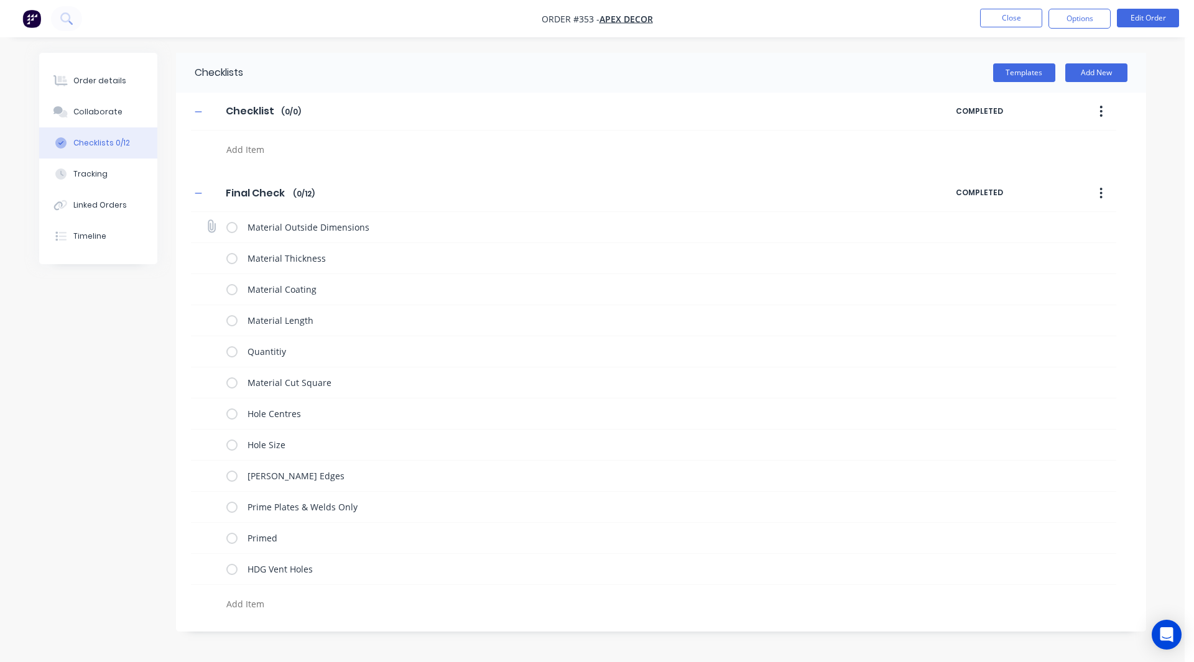
click at [233, 226] on label at bounding box center [231, 227] width 11 height 13
click at [0, 0] on input "checkbox" at bounding box center [0, 0] width 0 height 0
click at [229, 262] on label at bounding box center [231, 258] width 11 height 13
click at [0, 0] on input "checkbox" at bounding box center [0, 0] width 0 height 0
click at [231, 288] on label at bounding box center [231, 289] width 11 height 13
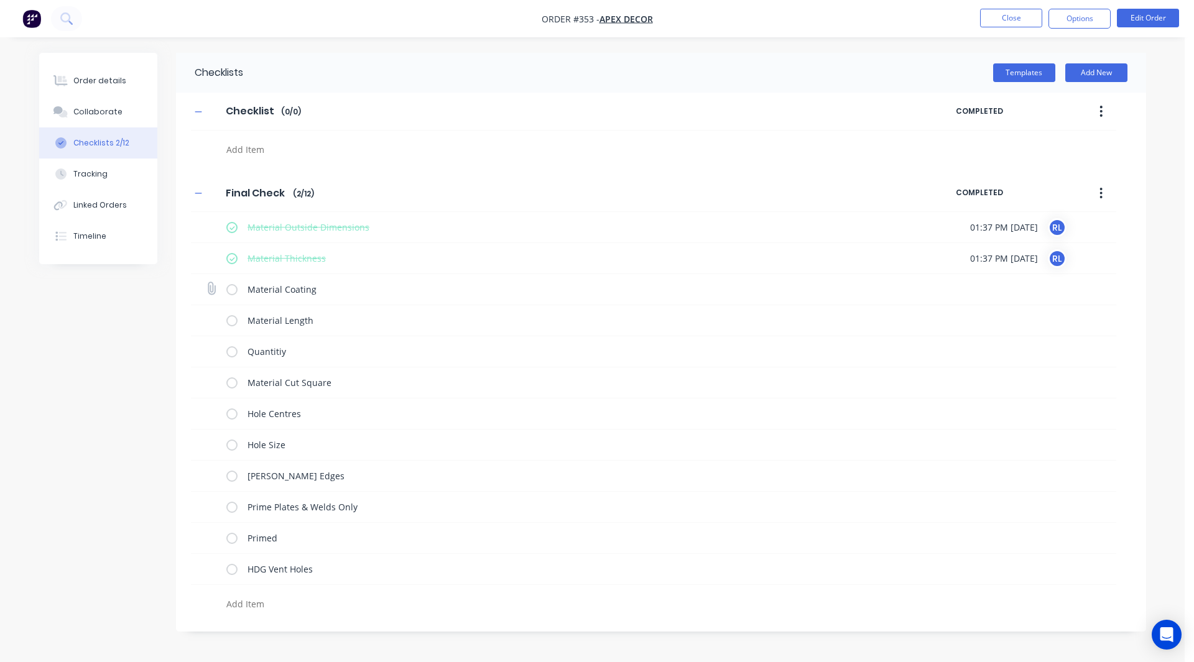
click at [0, 0] on input "checkbox" at bounding box center [0, 0] width 0 height 0
click at [231, 321] on label at bounding box center [231, 320] width 11 height 13
click at [0, 0] on input "checkbox" at bounding box center [0, 0] width 0 height 0
click at [229, 352] on label at bounding box center [231, 351] width 11 height 13
click at [0, 0] on input "checkbox" at bounding box center [0, 0] width 0 height 0
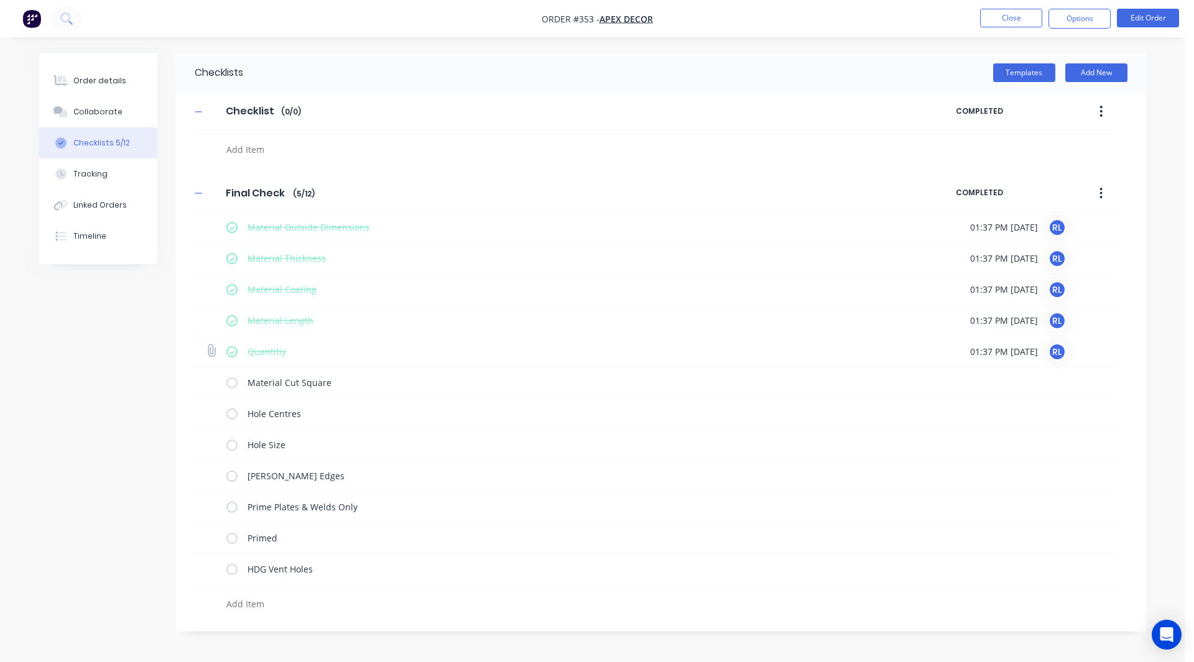
click at [211, 348] on icon at bounding box center [211, 351] width 17 height 17
click at [206, 344] on input "file" at bounding box center [206, 344] width 0 height 0
click at [78, 171] on div "Tracking" at bounding box center [90, 174] width 34 height 11
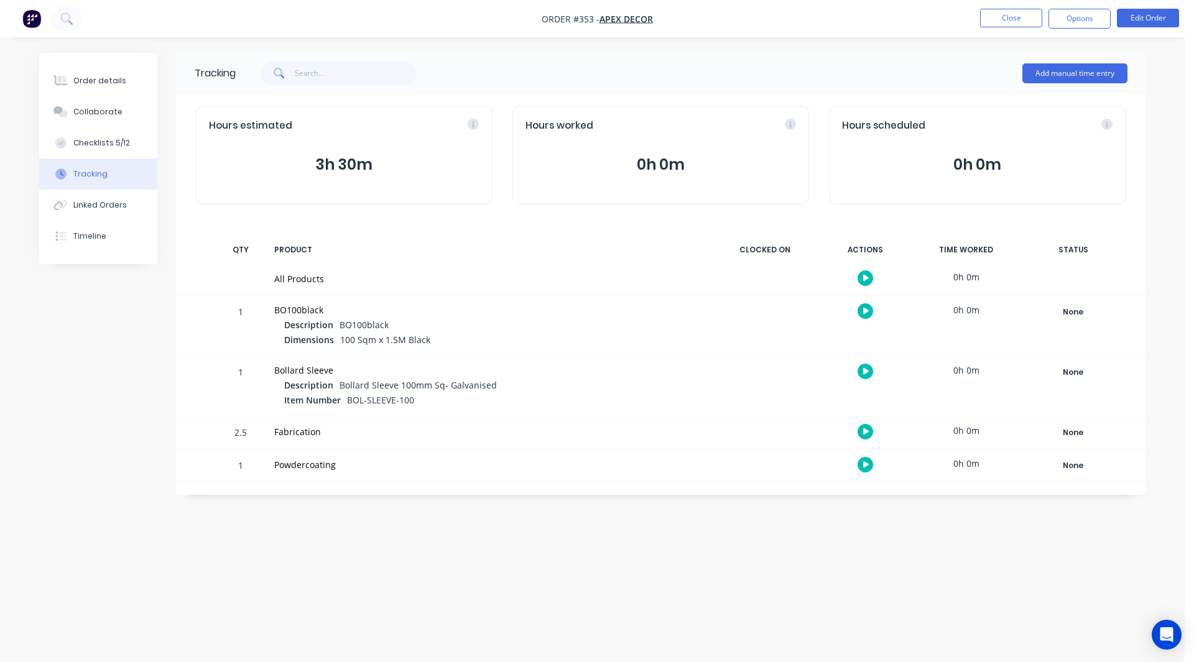
click at [866, 310] on icon "button" at bounding box center [866, 311] width 6 height 7
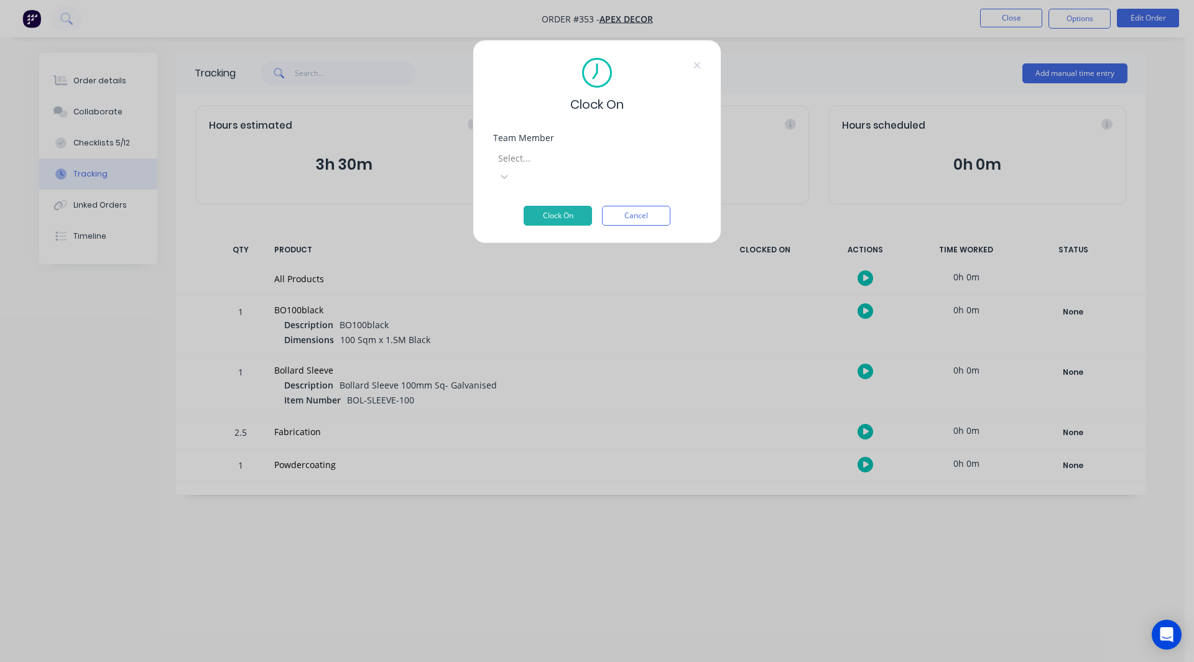
click at [563, 164] on div at bounding box center [586, 158] width 179 height 16
click at [563, 206] on button "Clock On" at bounding box center [558, 216] width 68 height 20
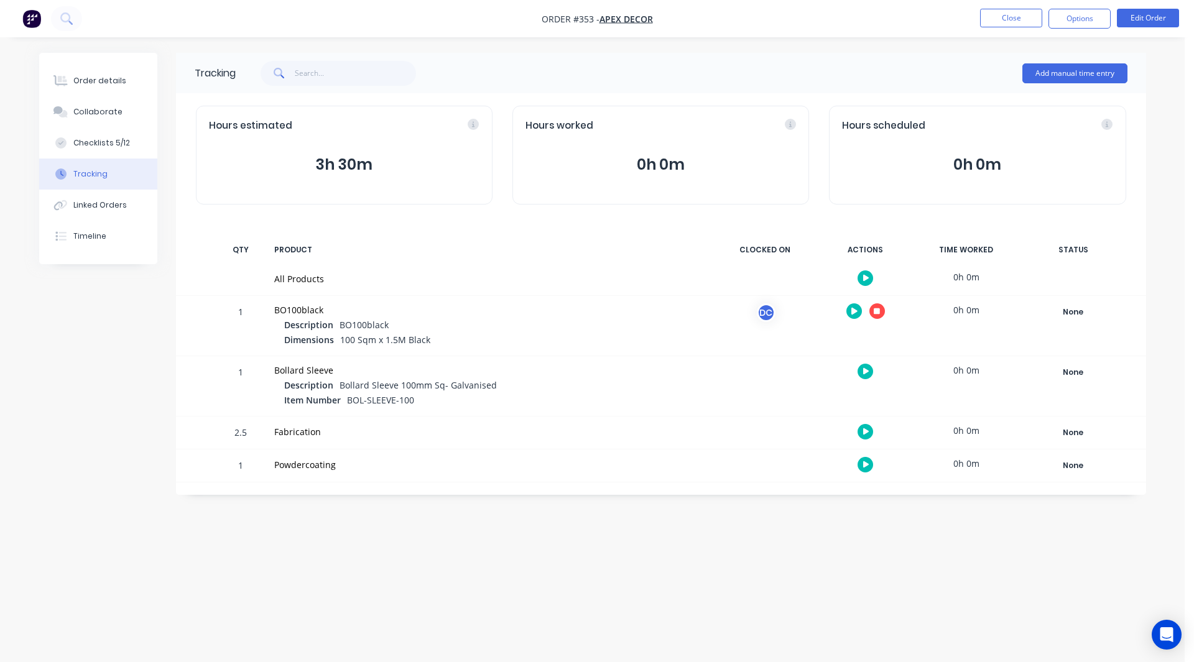
click at [244, 428] on div "2.5" at bounding box center [240, 433] width 37 height 30
click at [242, 464] on div "1" at bounding box center [240, 466] width 37 height 30
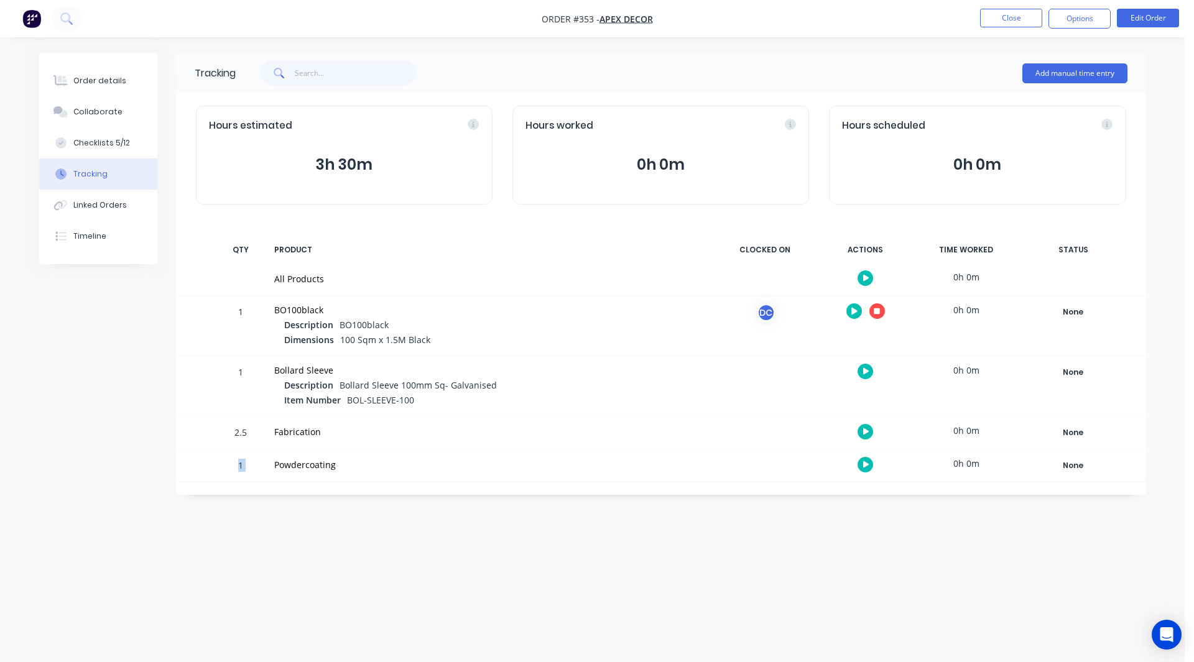
click at [242, 464] on div "1" at bounding box center [240, 466] width 37 height 30
click at [250, 464] on div "1" at bounding box center [240, 466] width 37 height 30
click at [862, 369] on button "button" at bounding box center [865, 372] width 16 height 16
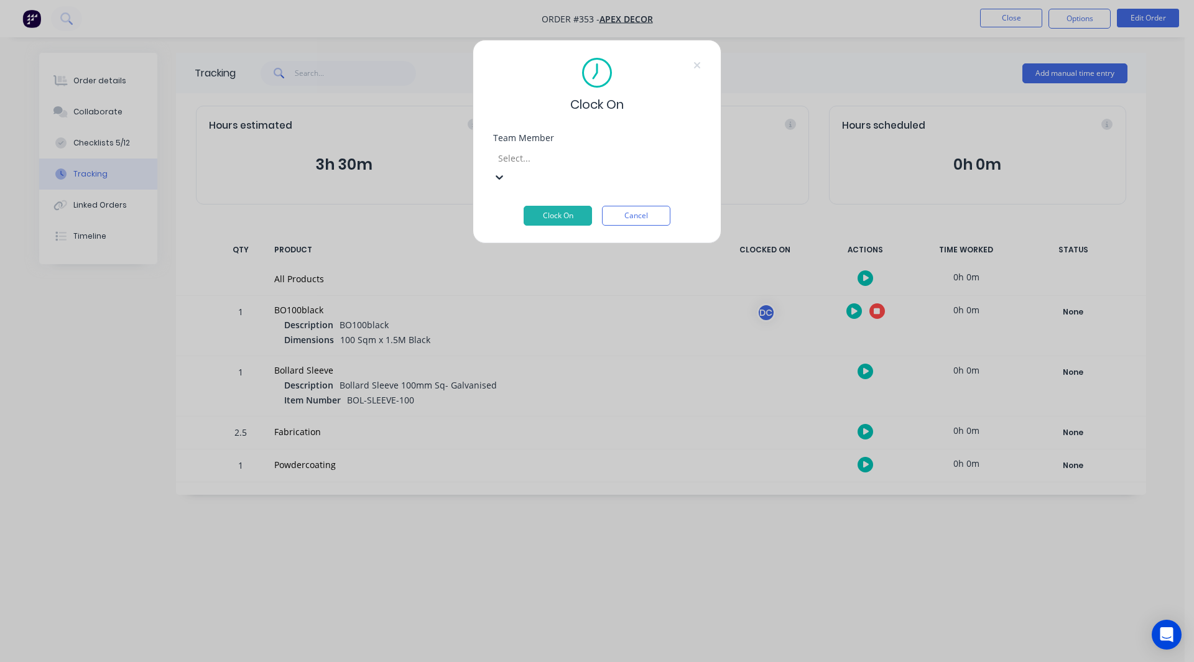
click at [561, 162] on div at bounding box center [586, 158] width 179 height 16
click at [574, 206] on button "Clock On" at bounding box center [558, 216] width 68 height 20
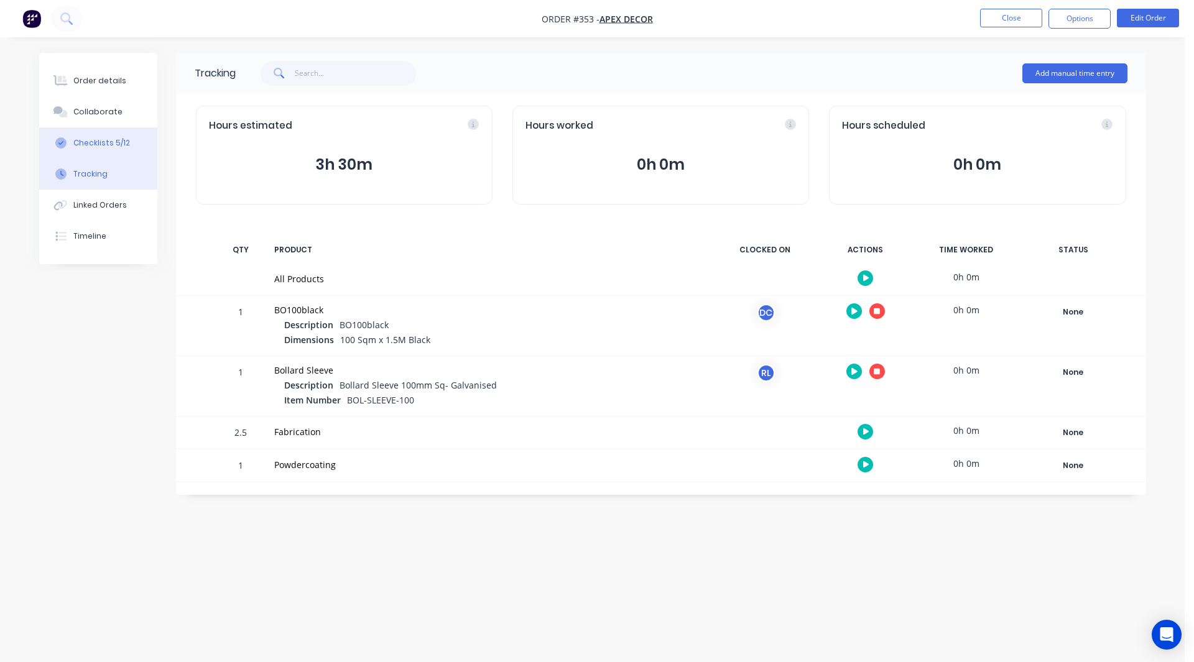
click at [95, 144] on div "Checklists 5/12" at bounding box center [101, 142] width 57 height 11
type textarea "x"
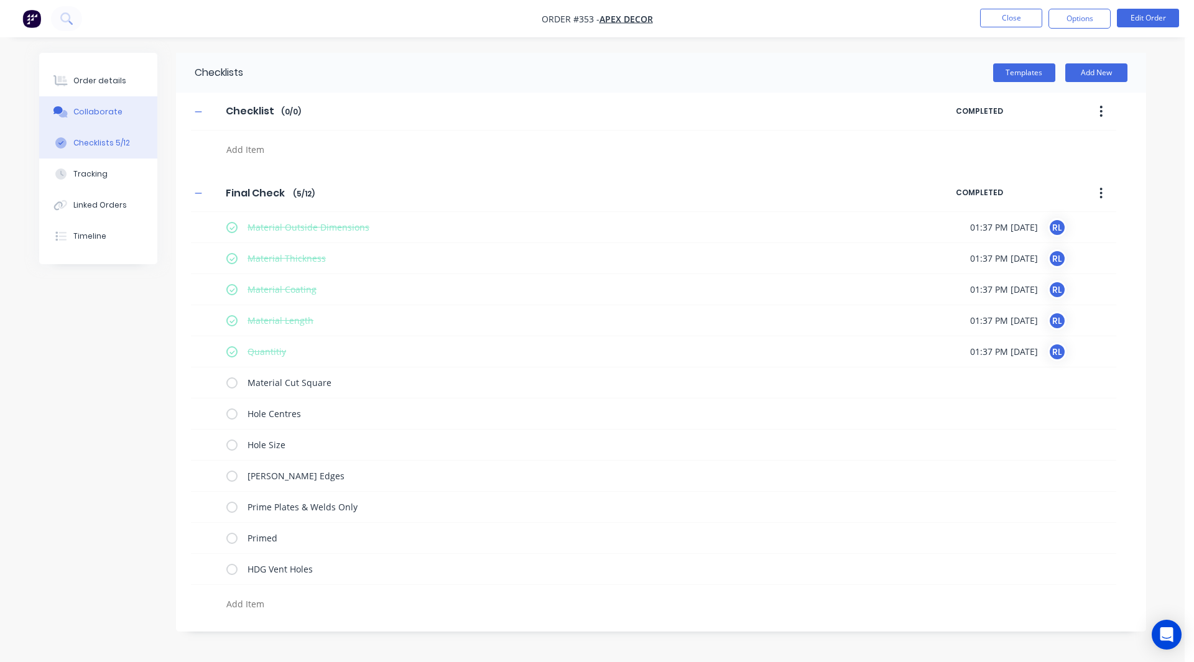
click at [96, 108] on div "Collaborate" at bounding box center [97, 111] width 49 height 11
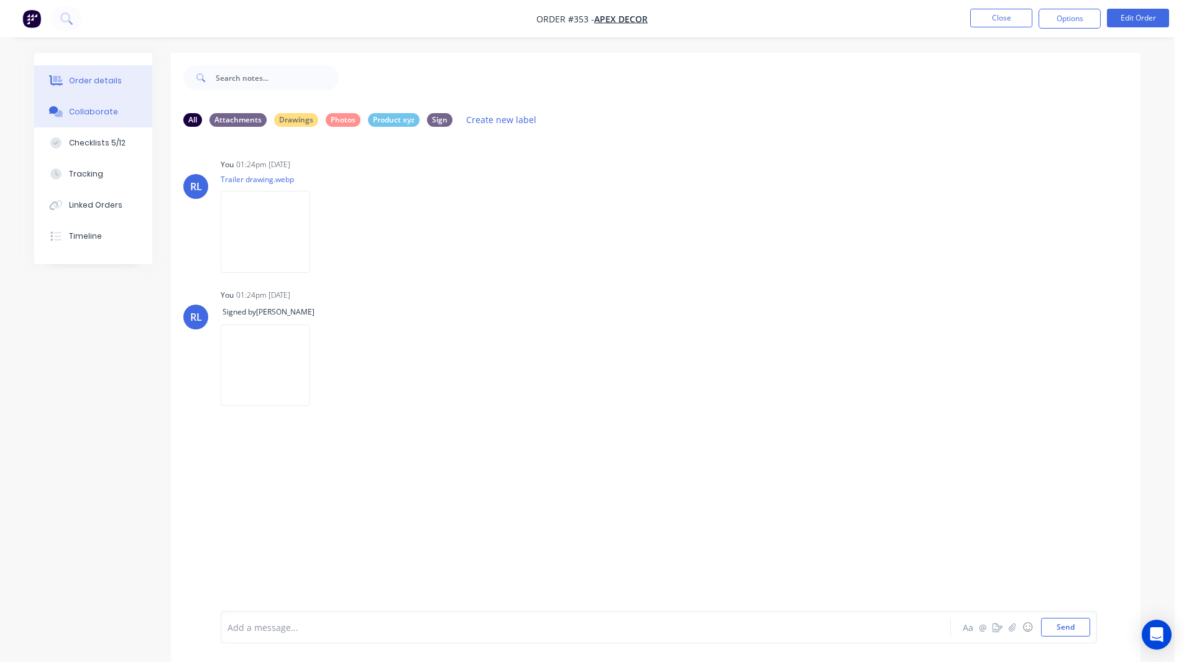
click at [95, 86] on div "Order details" at bounding box center [95, 80] width 53 height 11
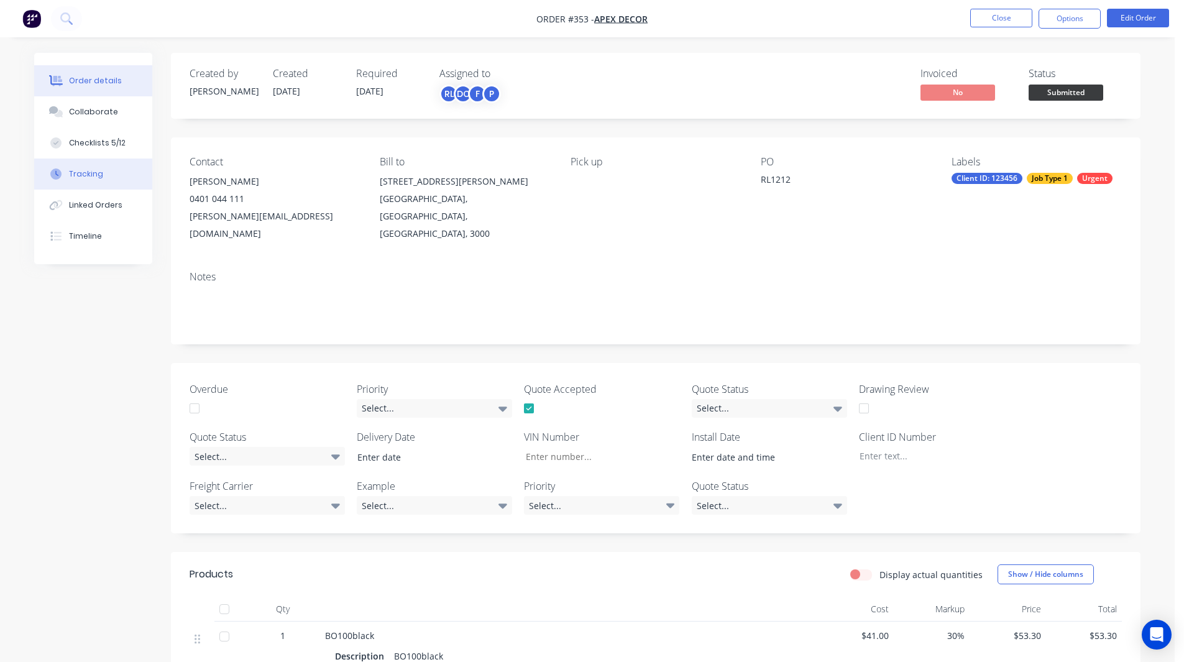
click at [90, 170] on div "Tracking" at bounding box center [86, 174] width 34 height 11
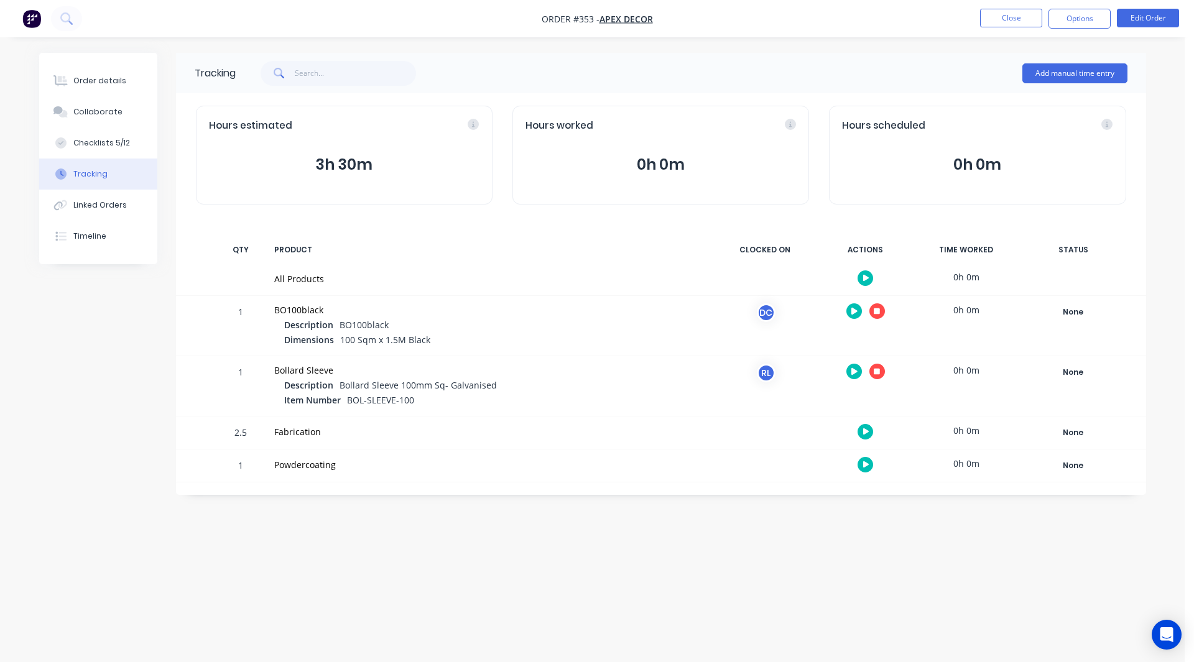
click at [882, 309] on button "button" at bounding box center [877, 311] width 16 height 16
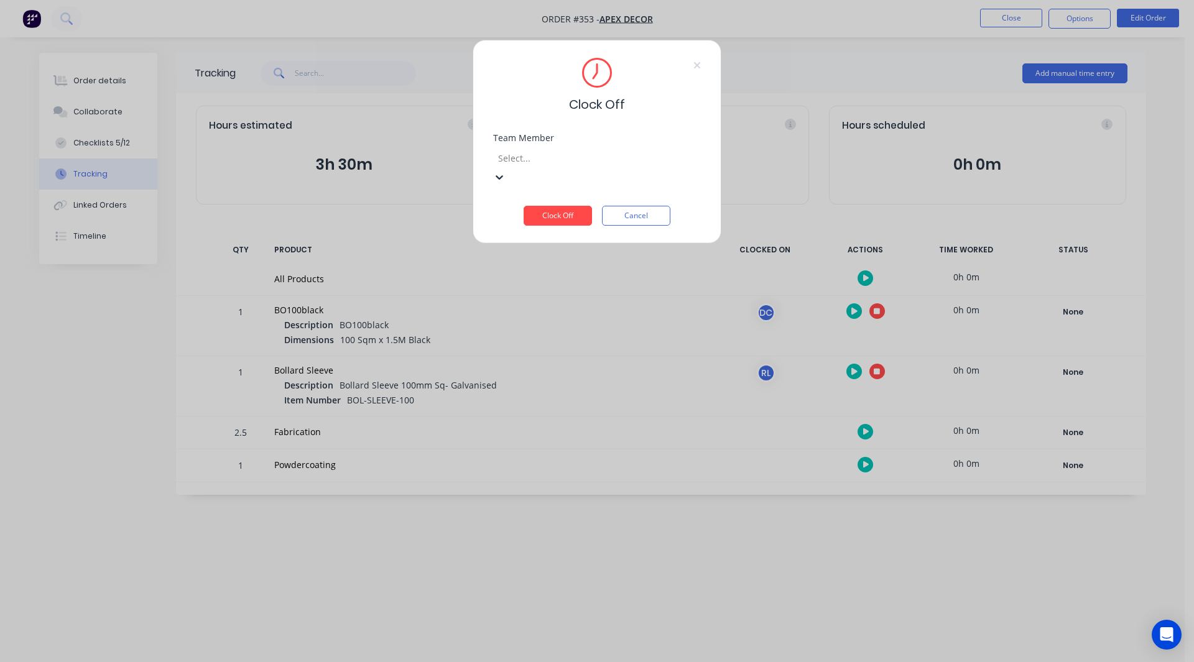
click at [588, 157] on div at bounding box center [586, 158] width 179 height 16
click at [579, 662] on div "[PERSON_NAME]" at bounding box center [592, 668] width 1184 height 13
click at [575, 206] on button "Clock Off" at bounding box center [558, 216] width 68 height 20
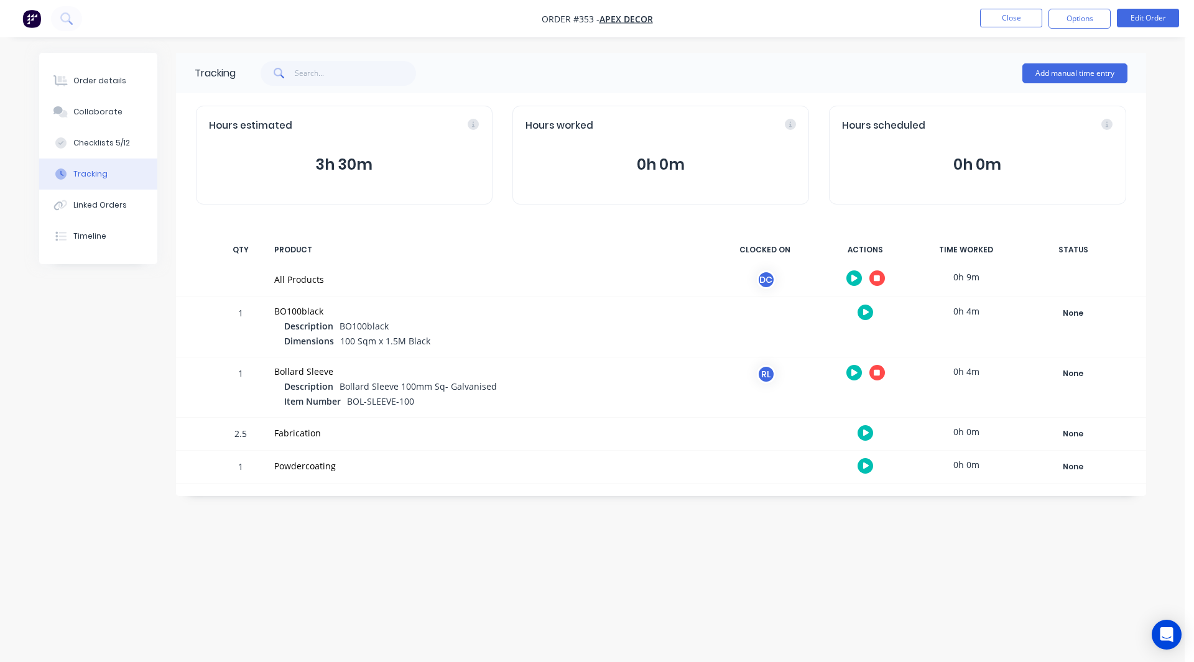
click at [880, 370] on button "button" at bounding box center [877, 373] width 16 height 16
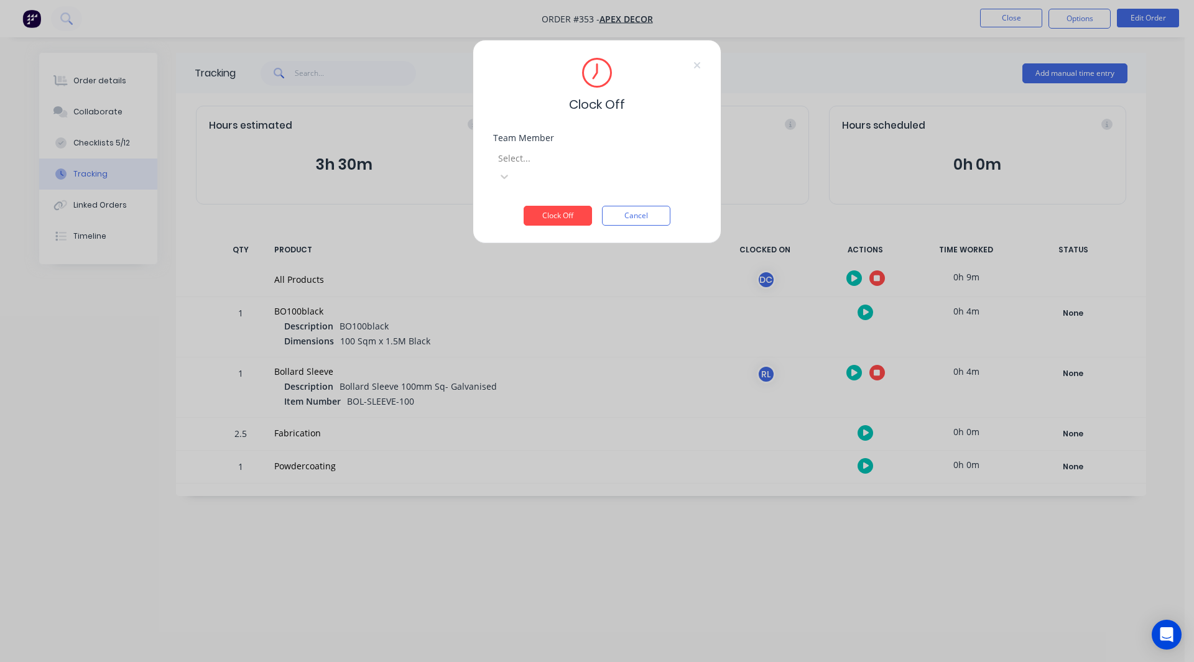
click at [552, 157] on div at bounding box center [586, 158] width 179 height 16
click at [548, 662] on div "[PERSON_NAME]" at bounding box center [592, 668] width 1184 height 13
click at [548, 206] on button "Clock Off" at bounding box center [558, 216] width 68 height 20
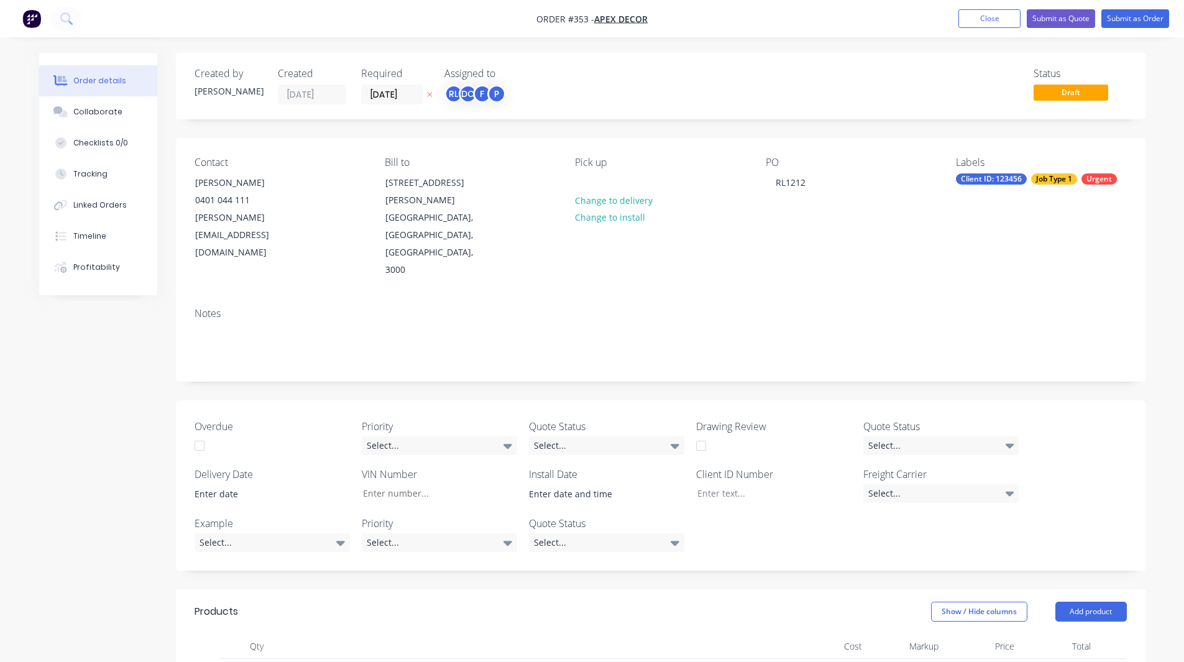
scroll to position [534, 0]
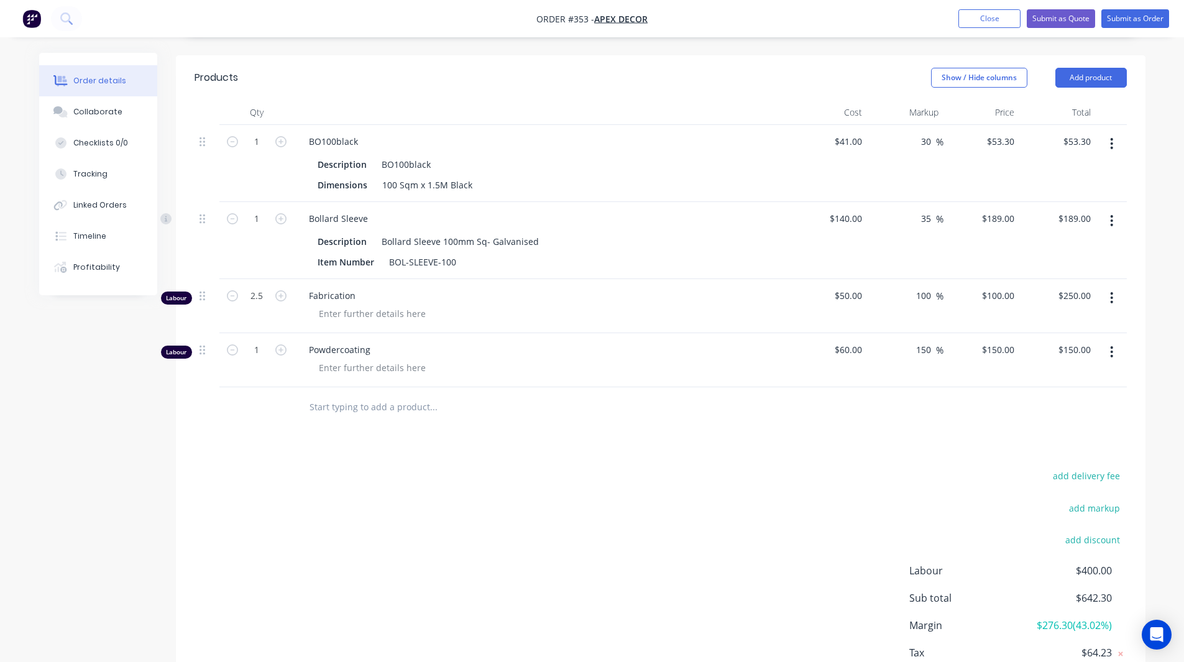
click at [29, 16] on img "button" at bounding box center [31, 18] width 19 height 19
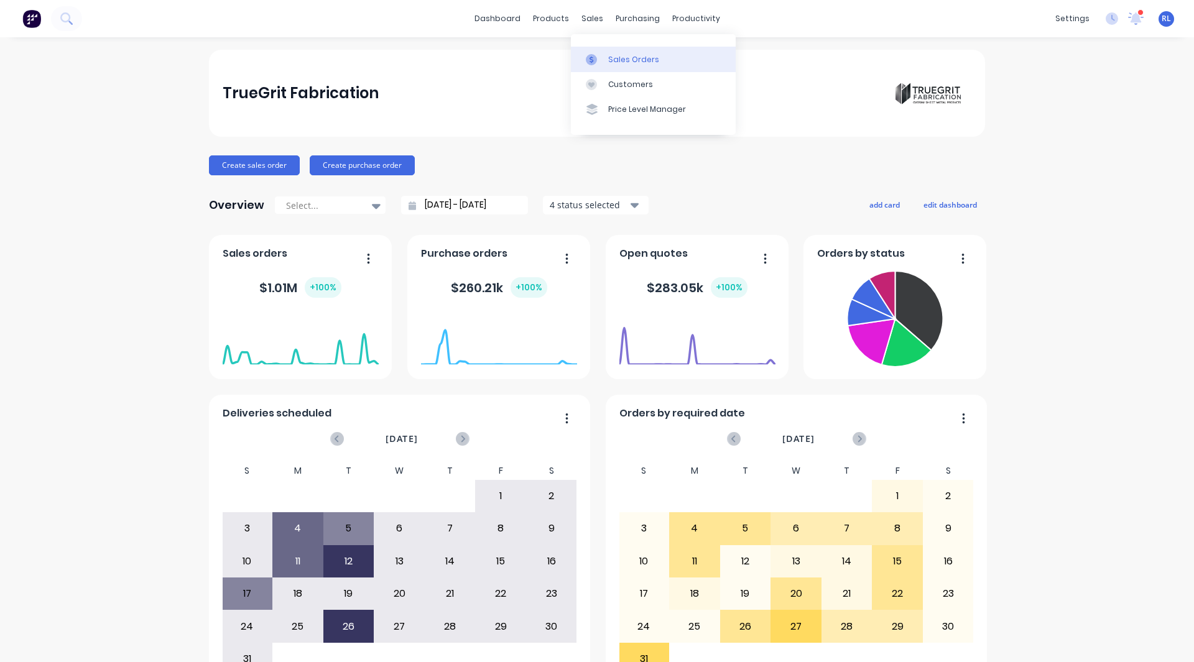
click at [619, 57] on div "Sales Orders" at bounding box center [633, 59] width 51 height 11
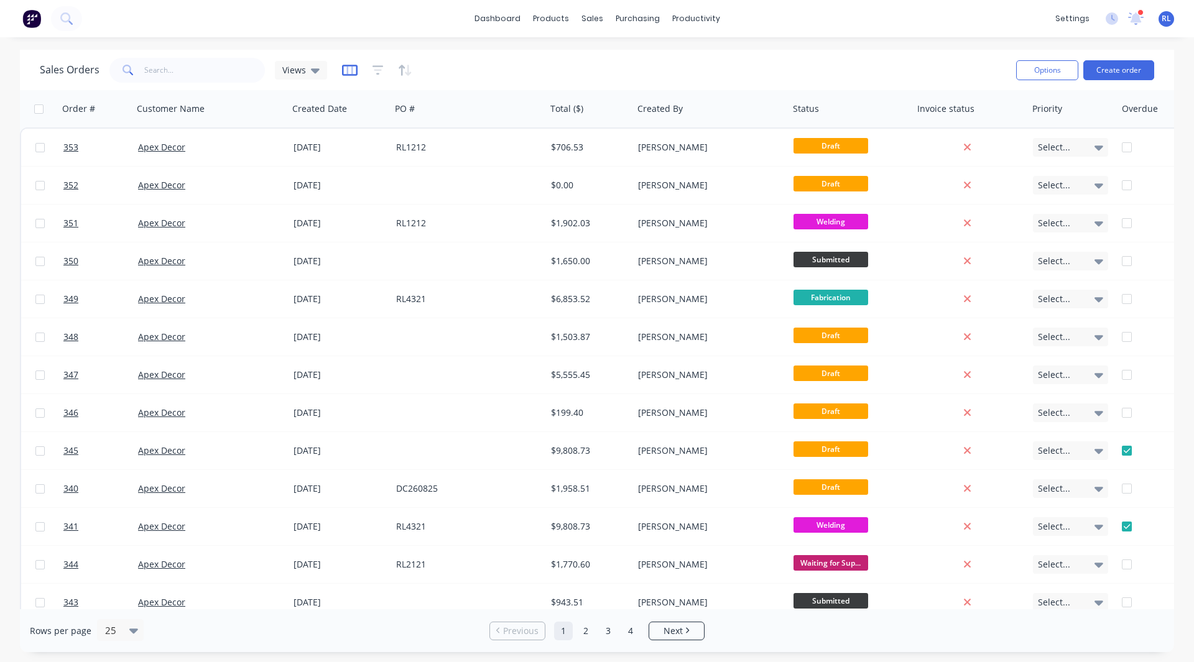
click at [351, 68] on icon "button" at bounding box center [349, 70] width 6 height 8
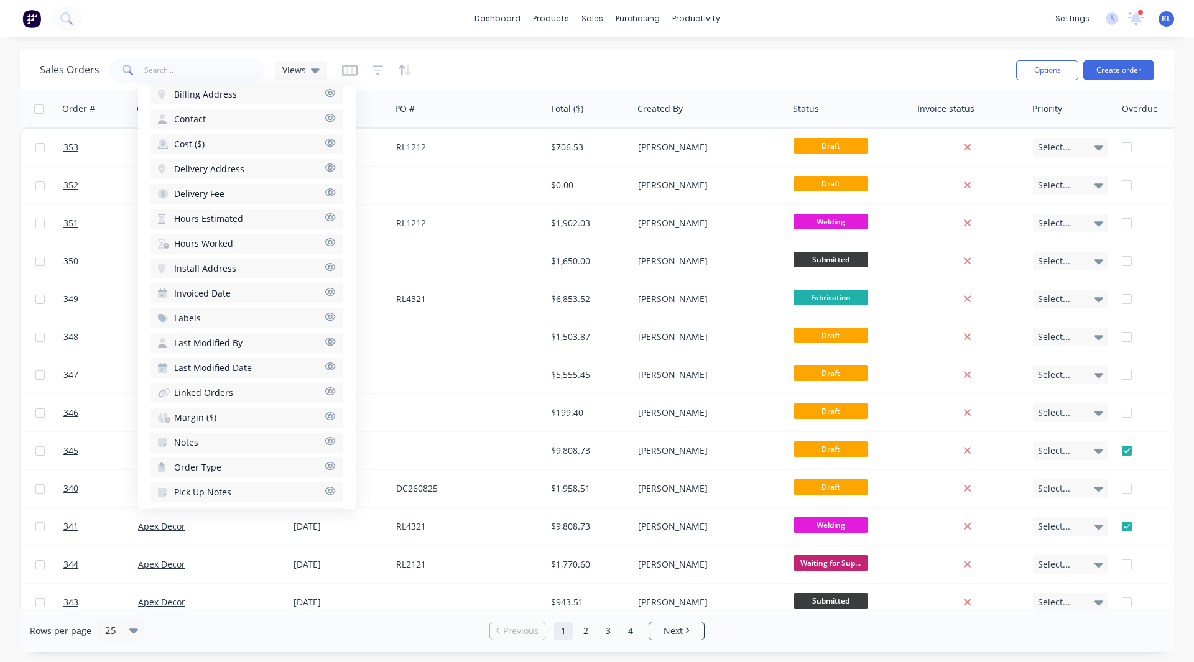
scroll to position [678, 0]
click at [195, 218] on span "Hours Estimated" at bounding box center [208, 218] width 69 height 12
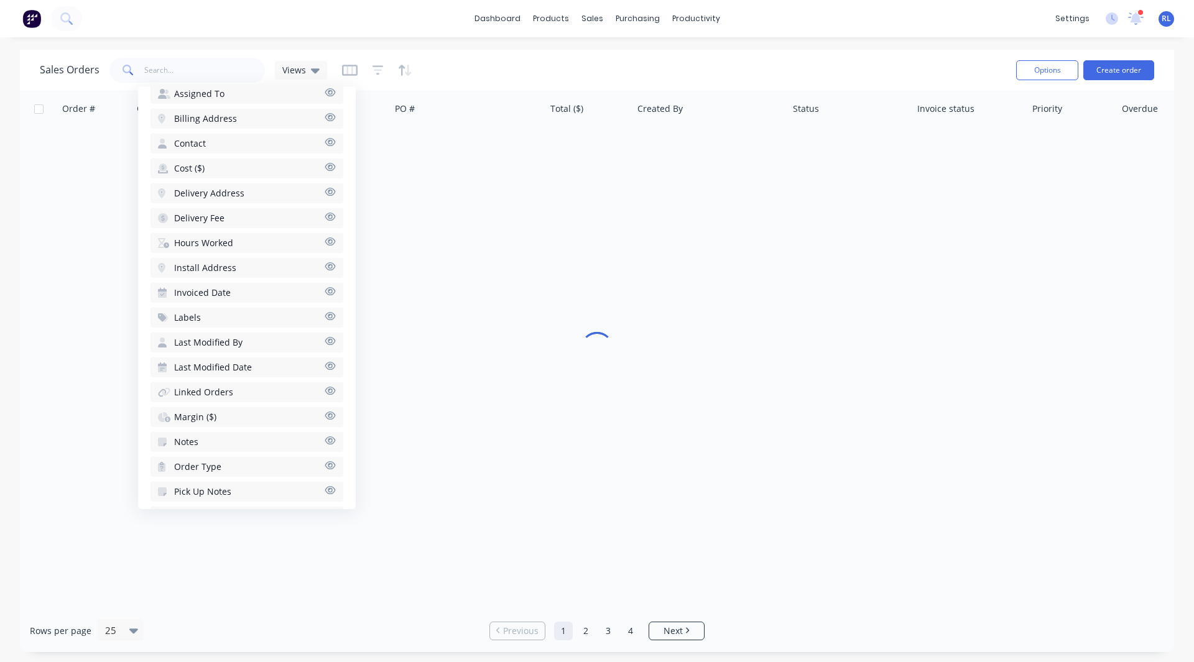
scroll to position [703, 0]
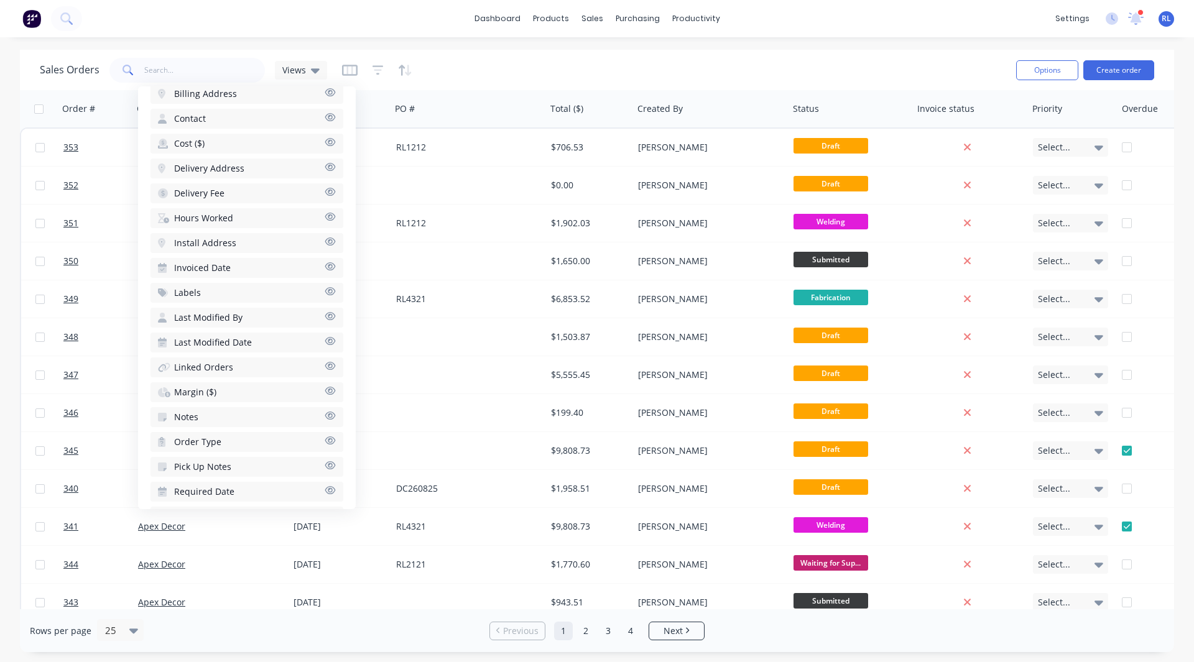
click at [195, 216] on span "Hours Worked" at bounding box center [203, 218] width 59 height 12
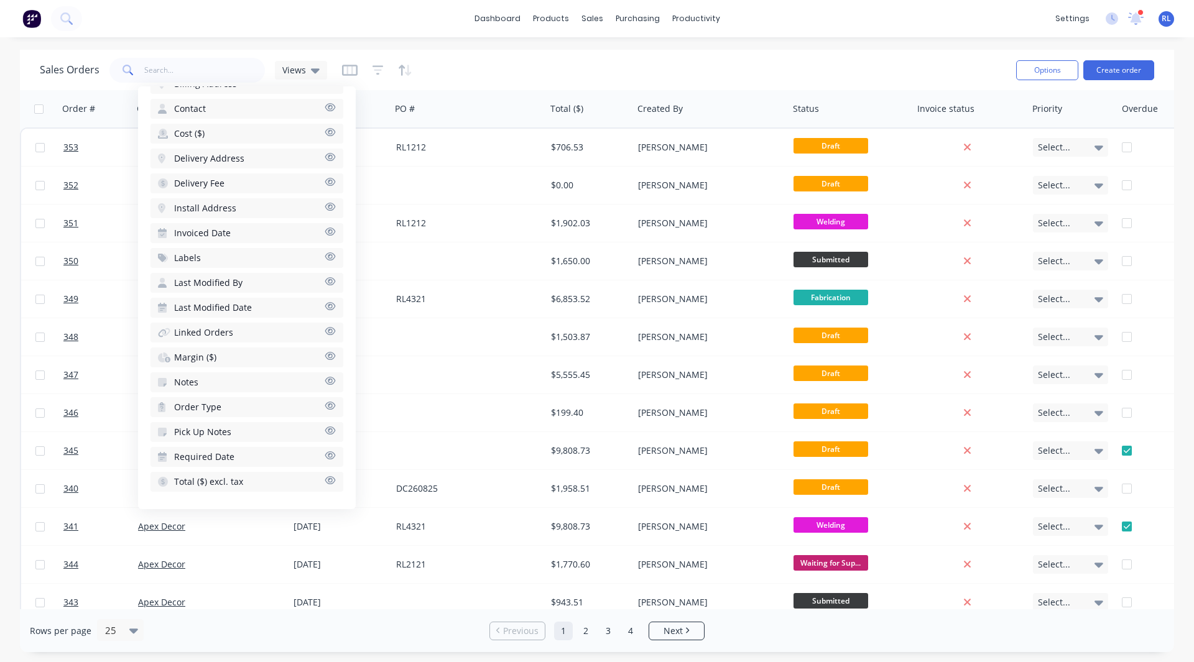
click at [190, 356] on span "Margin ($)" at bounding box center [195, 357] width 42 height 12
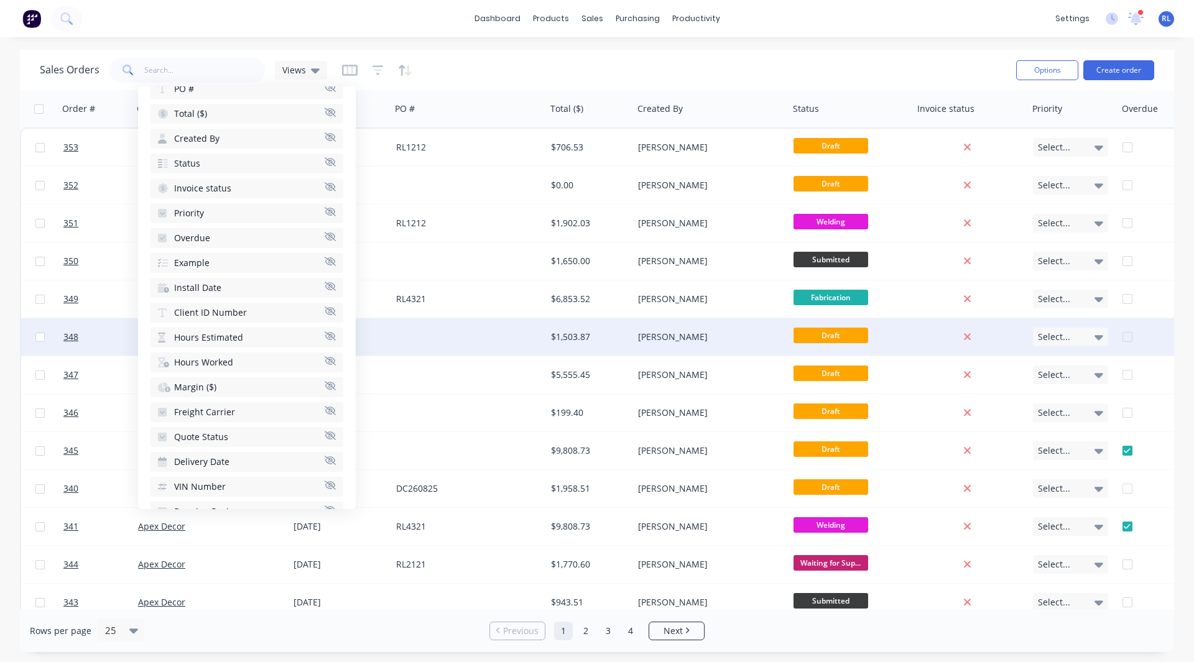
scroll to position [180, 0]
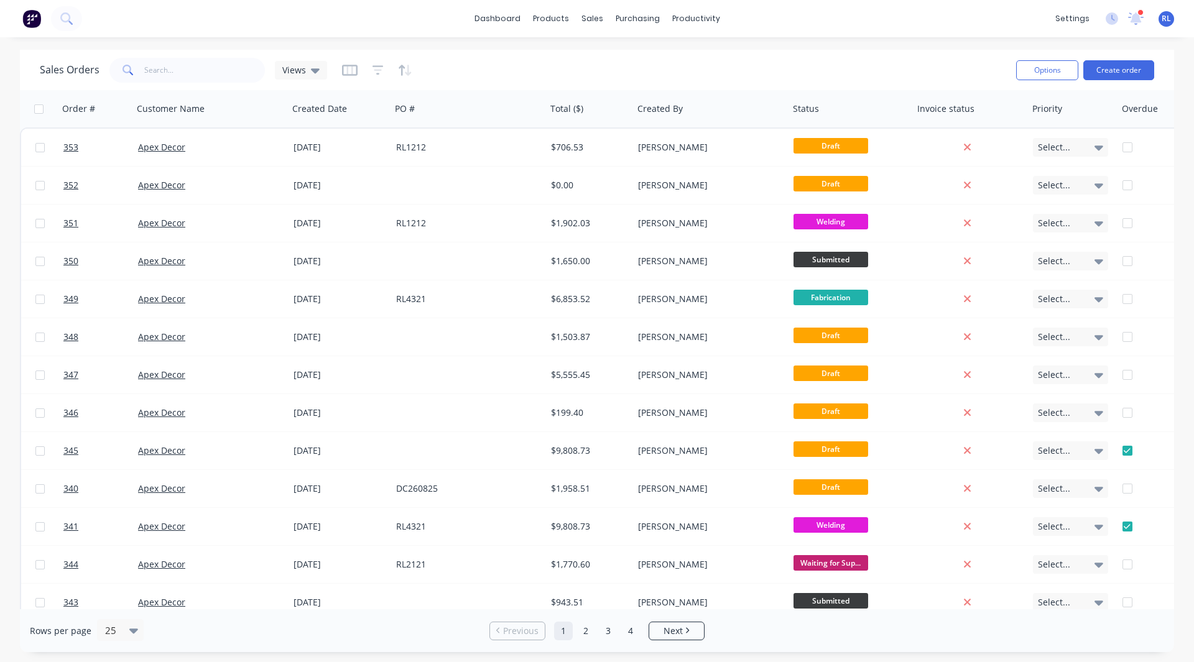
click at [572, 57] on div "Sales Orders Views" at bounding box center [523, 70] width 966 height 30
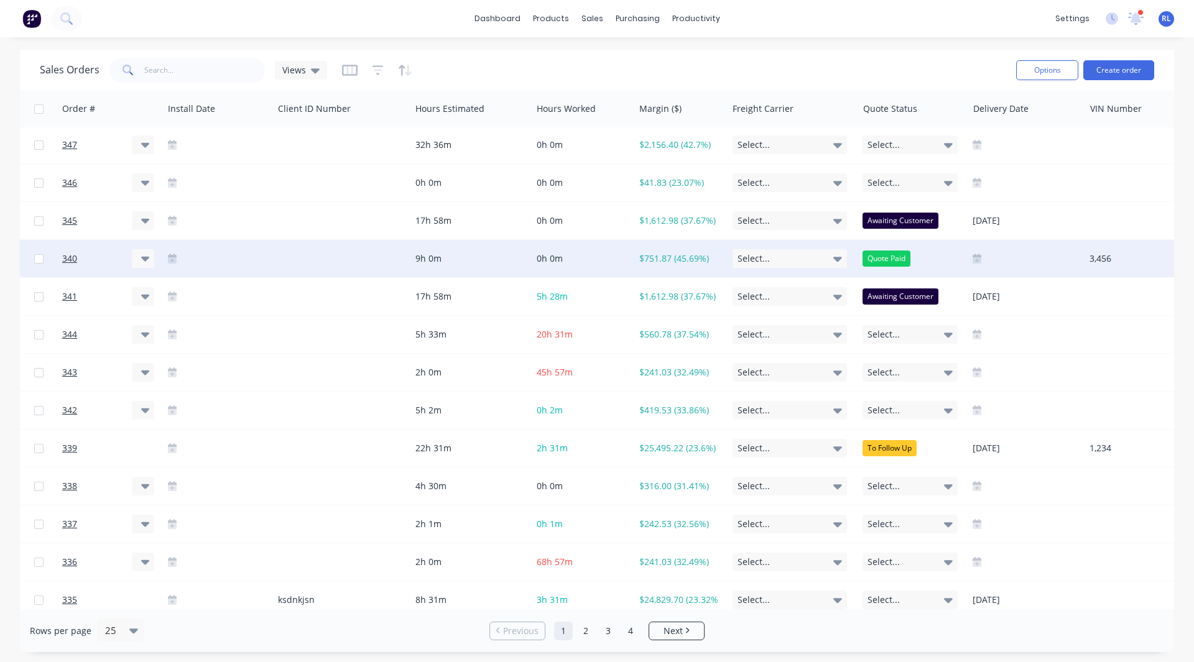
scroll to position [231, 1112]
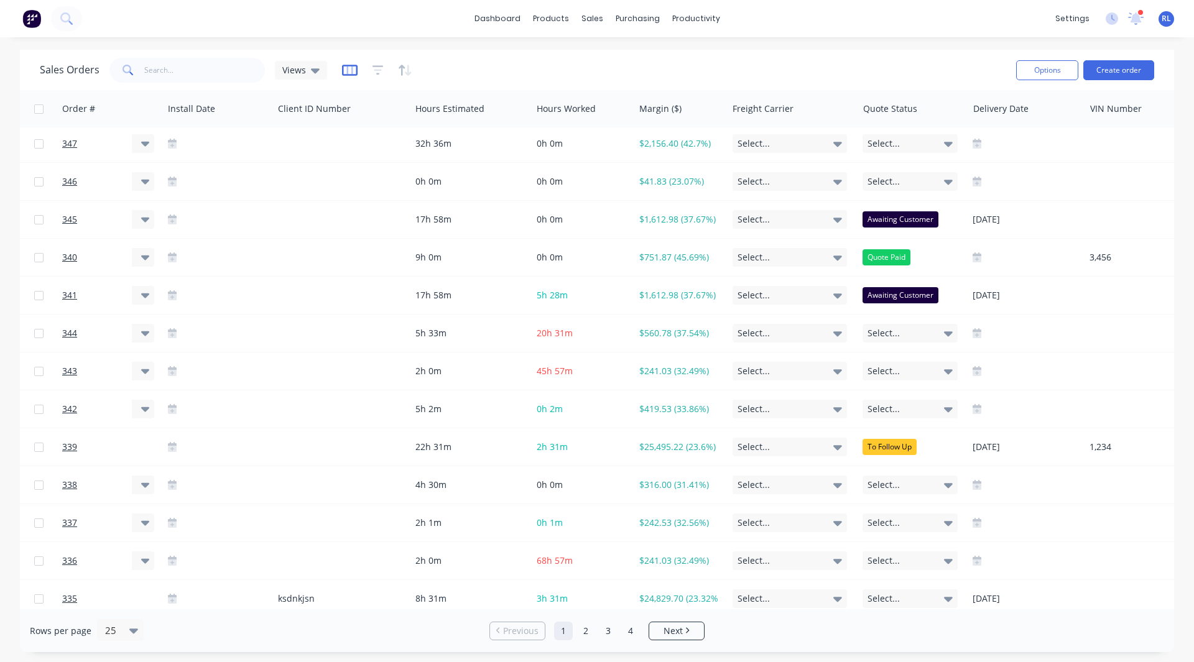
click at [346, 69] on icon "button" at bounding box center [350, 70] width 16 height 12
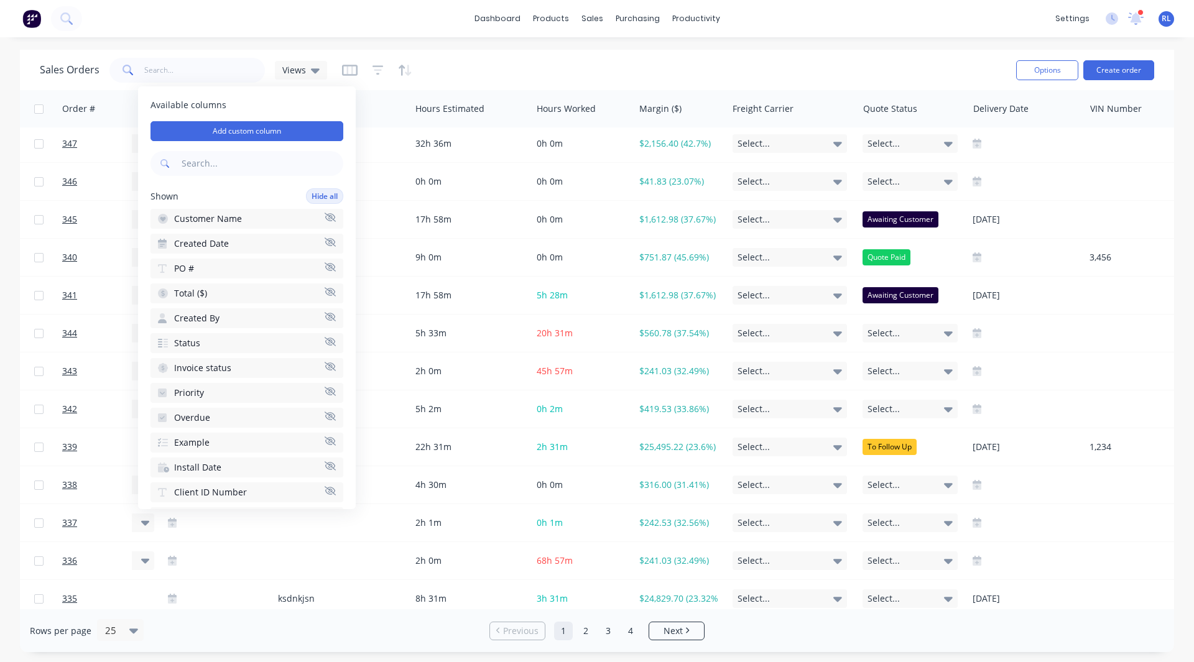
click at [820, 71] on div "Sales Orders Views" at bounding box center [523, 70] width 966 height 30
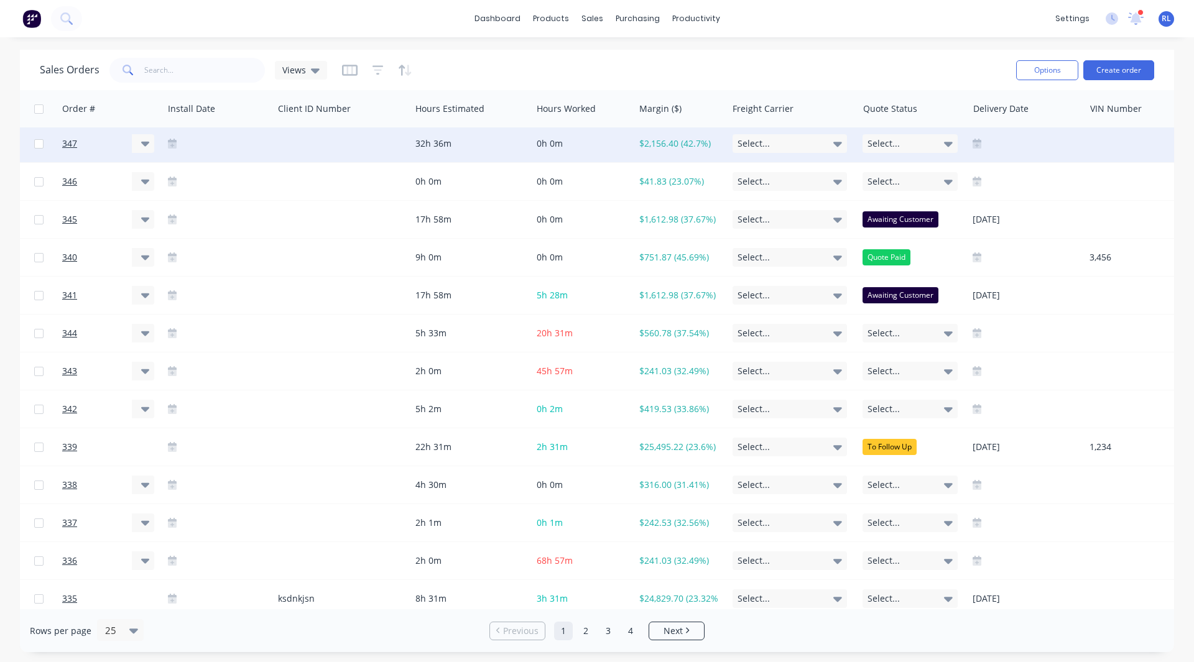
click at [898, 137] on span "Select..." at bounding box center [883, 143] width 32 height 12
click at [352, 68] on icon "button" at bounding box center [350, 70] width 16 height 12
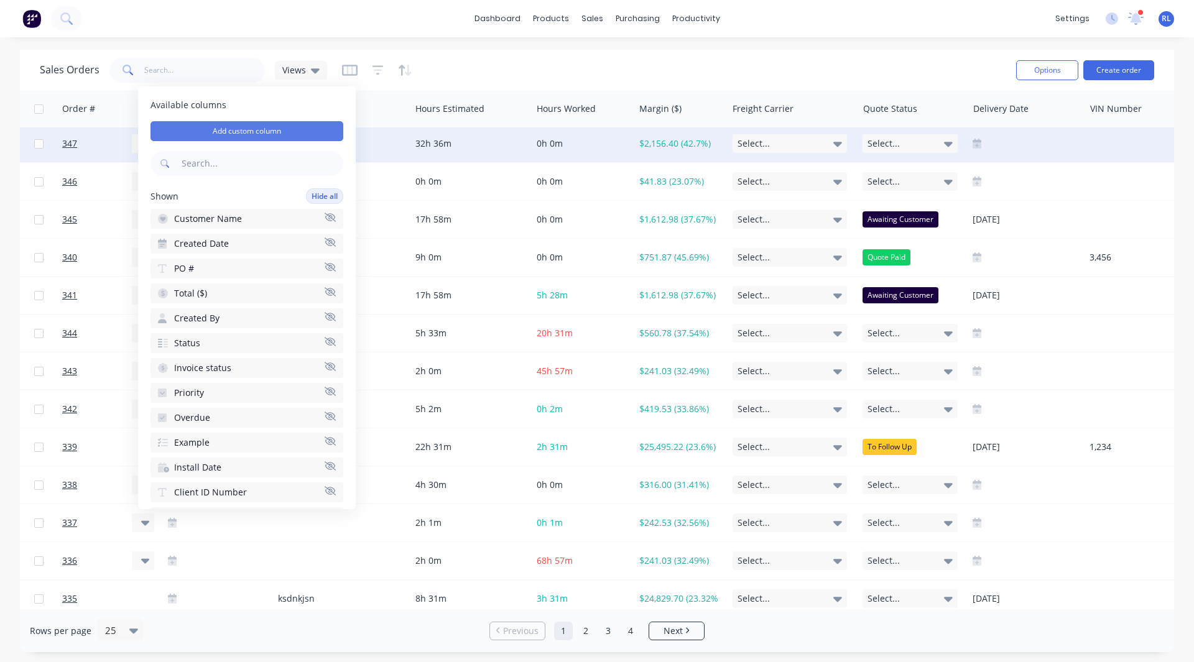
click at [249, 127] on button "Add custom column" at bounding box center [246, 131] width 193 height 20
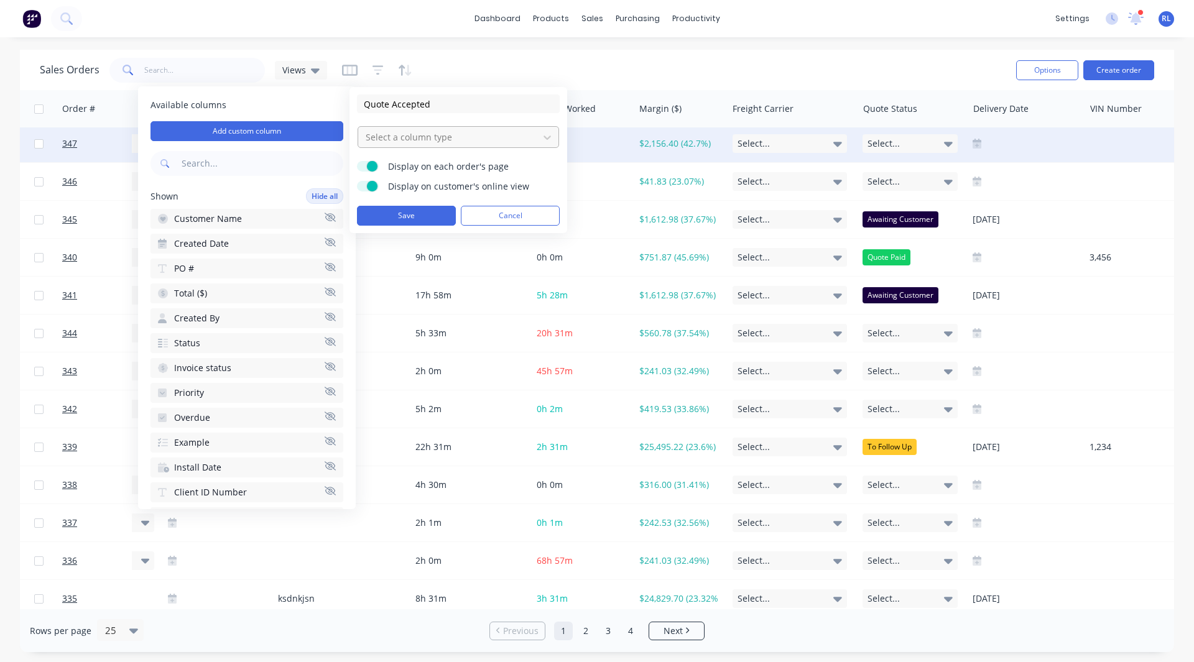
type input "Quote Accepted"
click at [382, 129] on div at bounding box center [448, 137] width 168 height 16
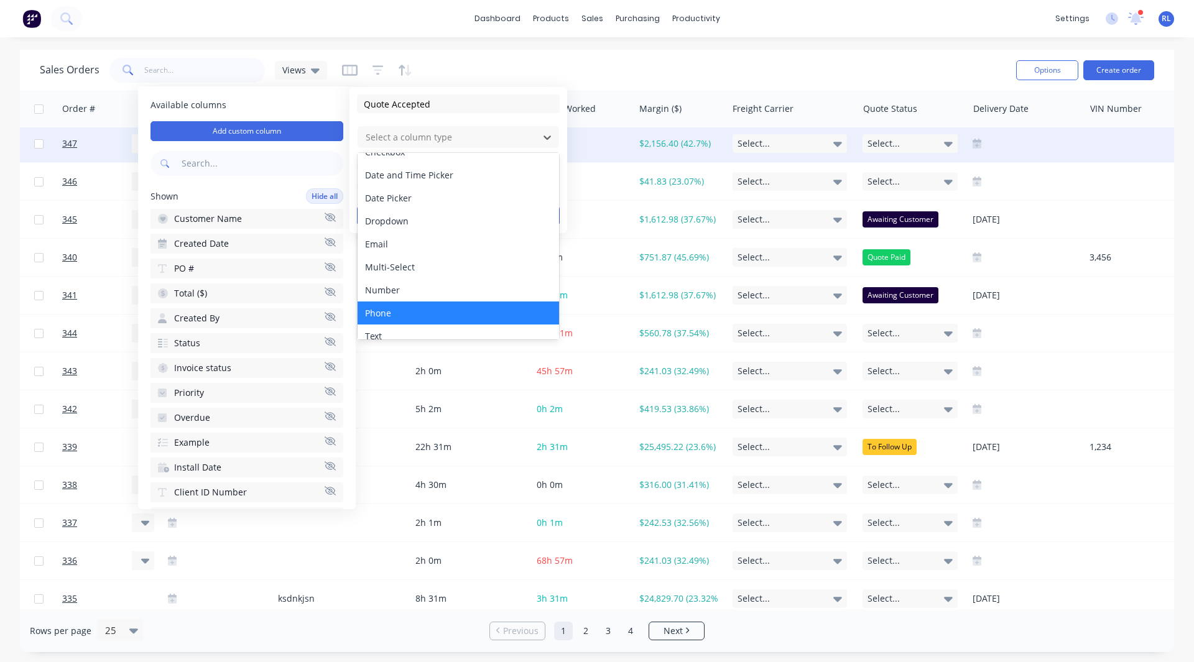
scroll to position [0, 0]
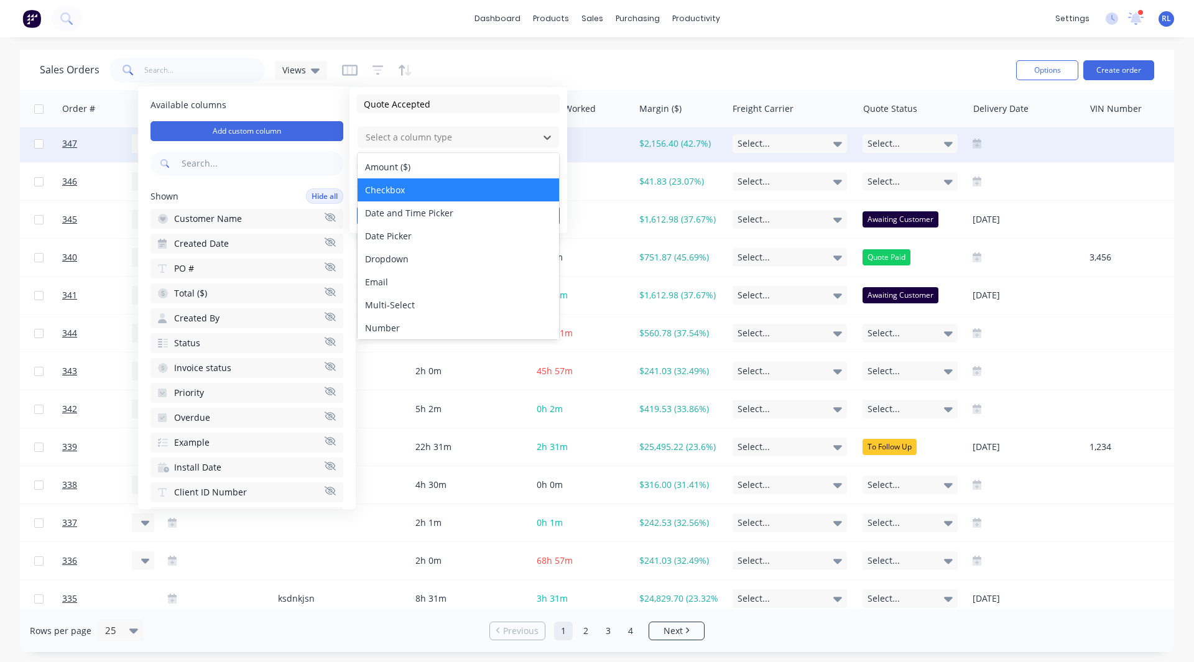
click at [399, 188] on div "Checkbox" at bounding box center [458, 189] width 201 height 23
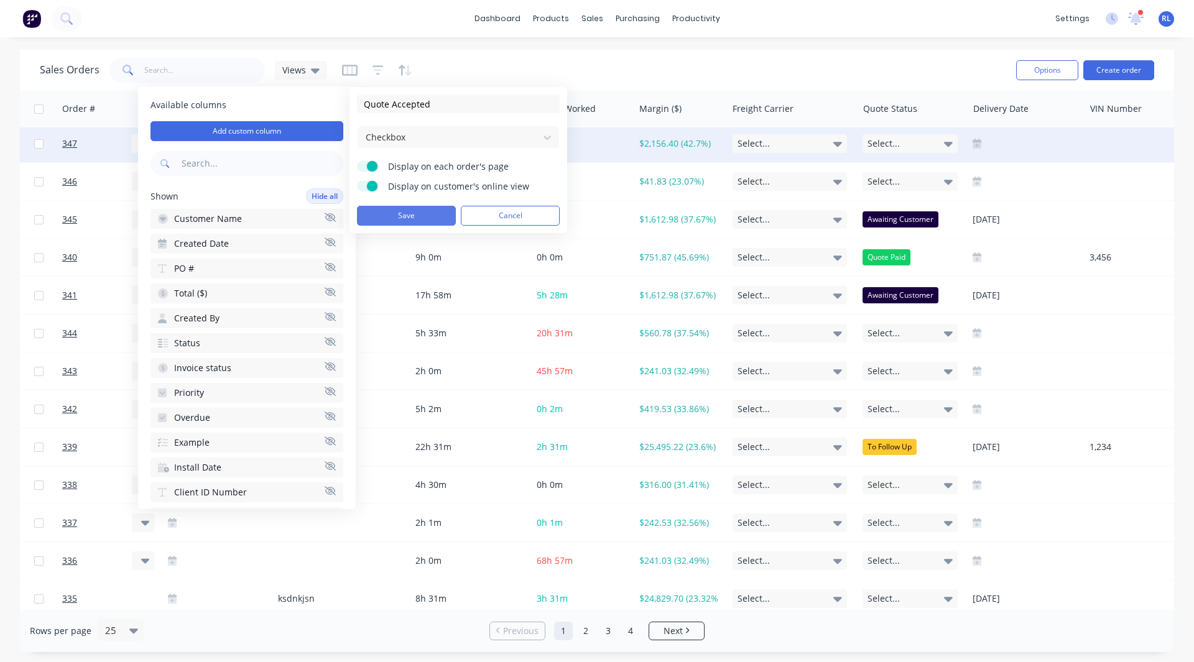
click at [437, 213] on button "Save" at bounding box center [406, 216] width 99 height 20
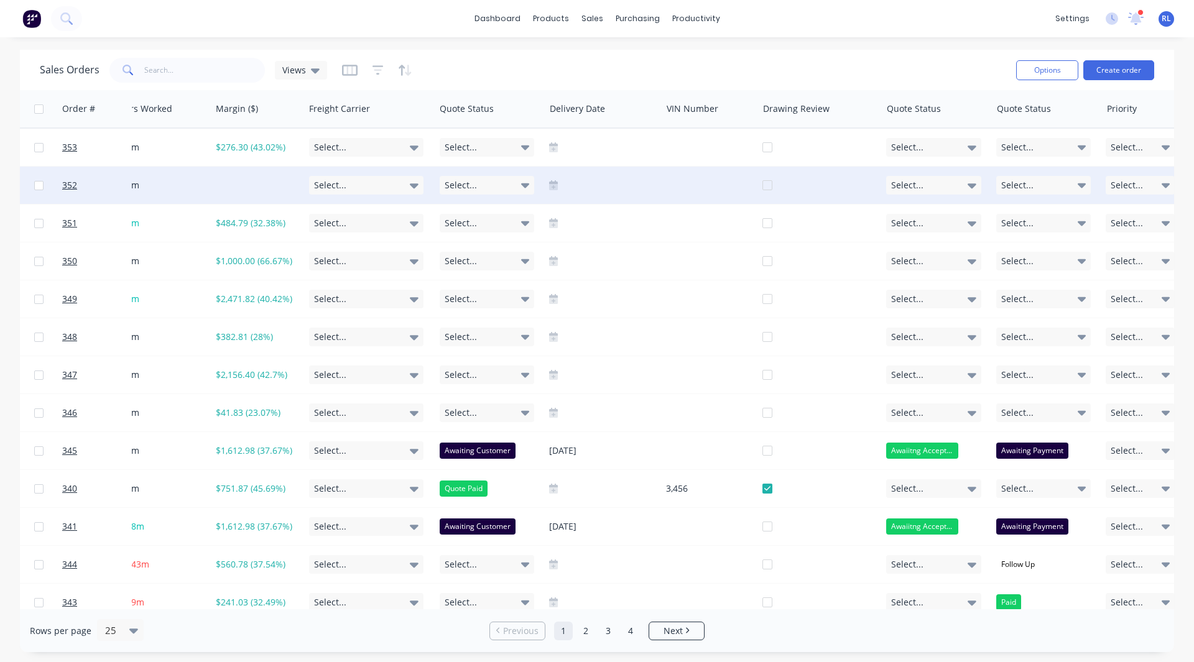
scroll to position [0, 1679]
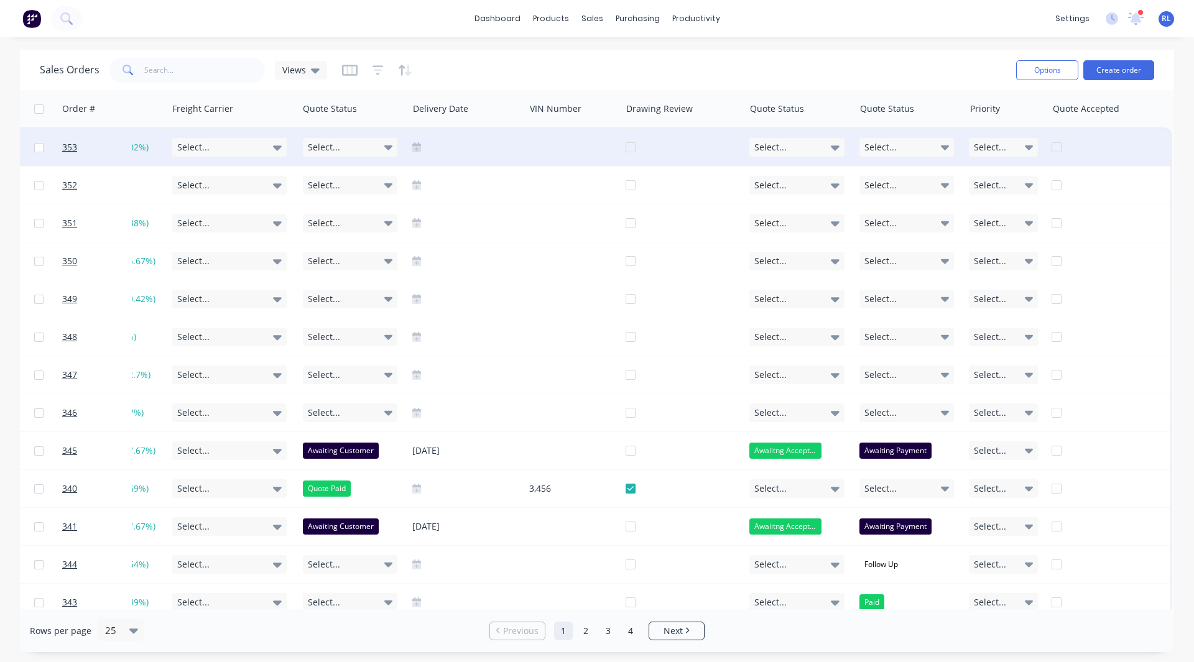
click at [1051, 149] on div at bounding box center [1113, 147] width 124 height 37
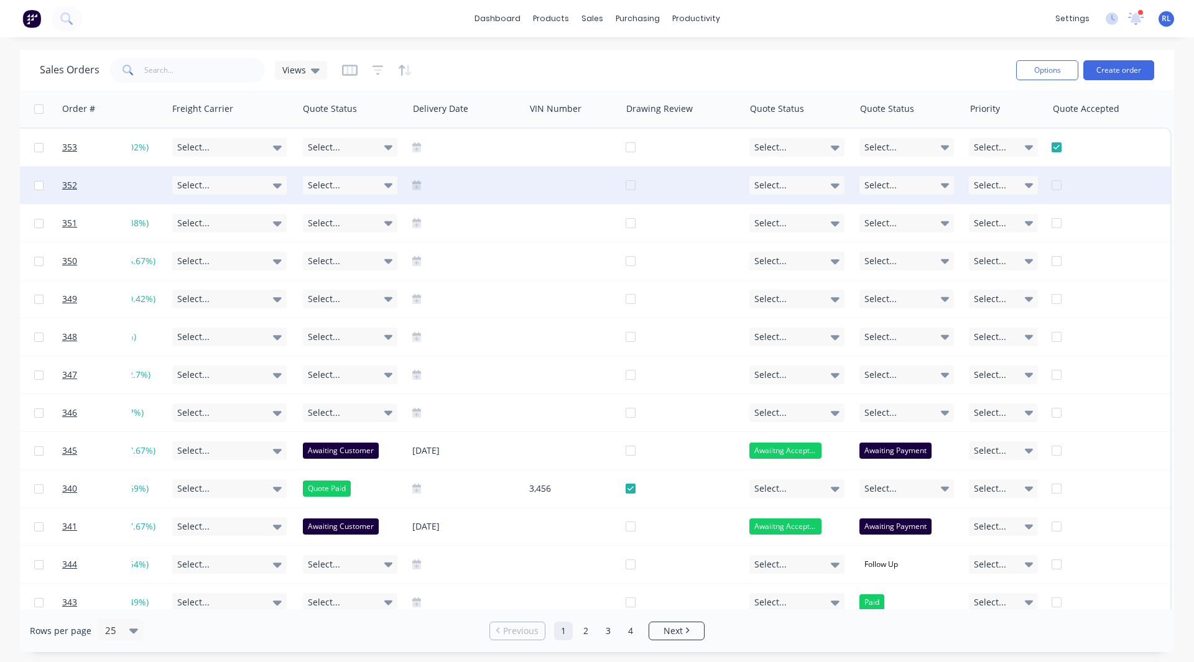
click at [1051, 178] on div at bounding box center [1113, 185] width 124 height 37
click at [1051, 182] on div at bounding box center [1113, 185] width 124 height 37
click at [1051, 185] on div at bounding box center [1113, 185] width 124 height 37
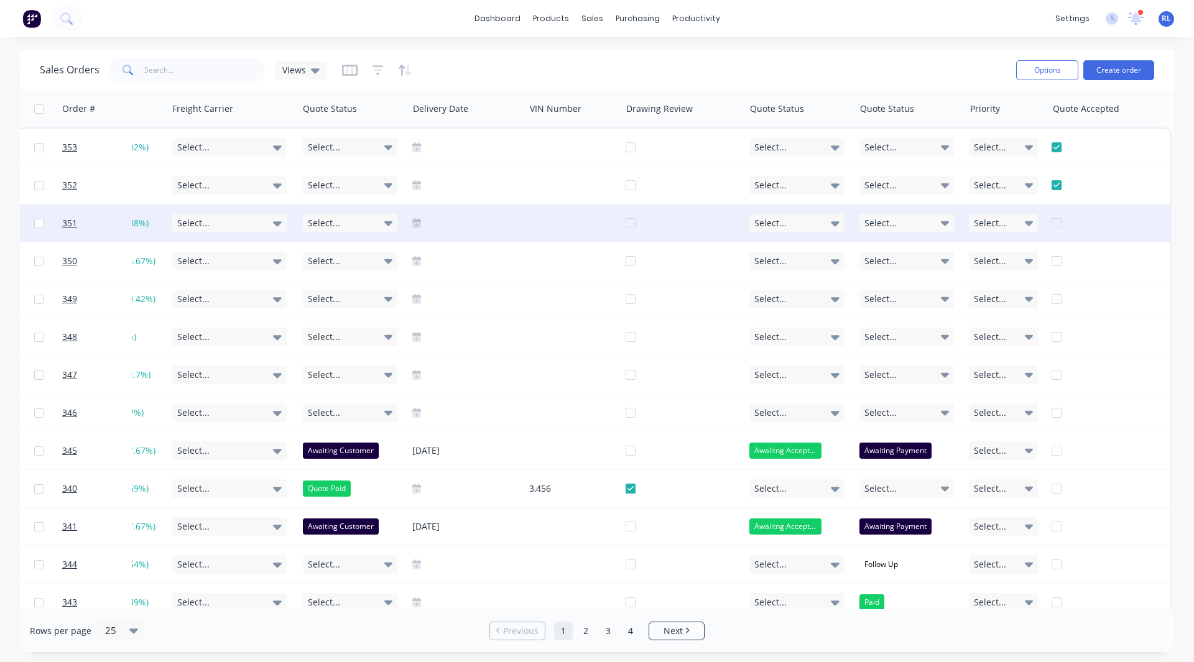
click at [1051, 222] on div at bounding box center [1113, 223] width 124 height 37
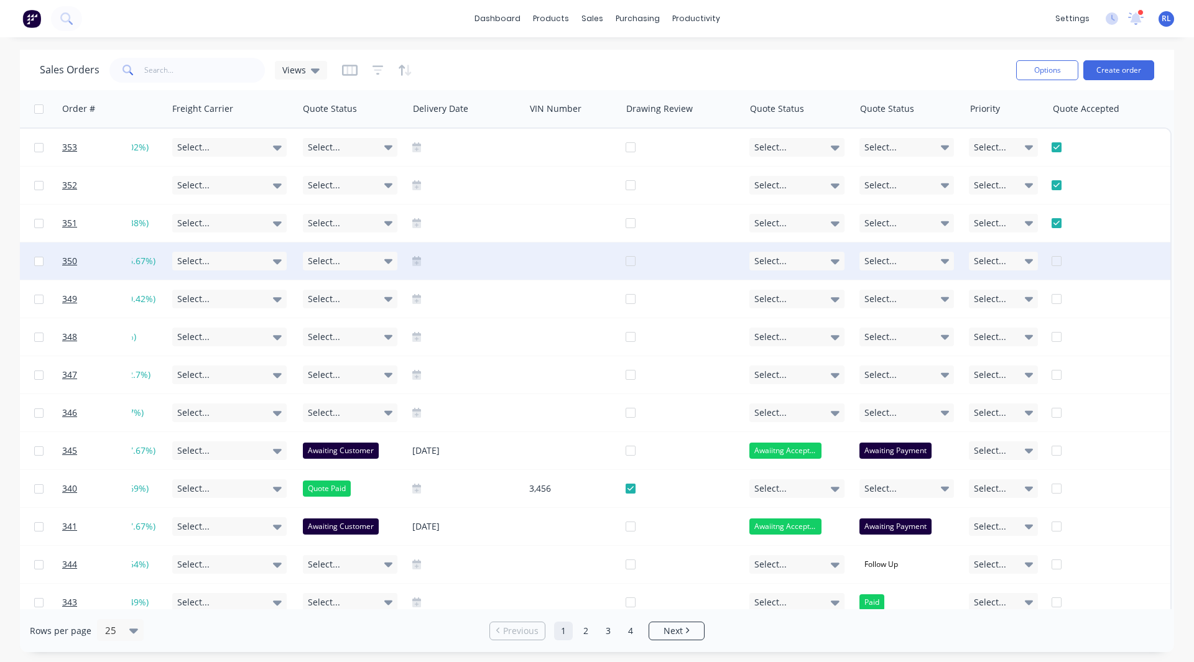
click at [1051, 265] on div at bounding box center [1113, 260] width 124 height 37
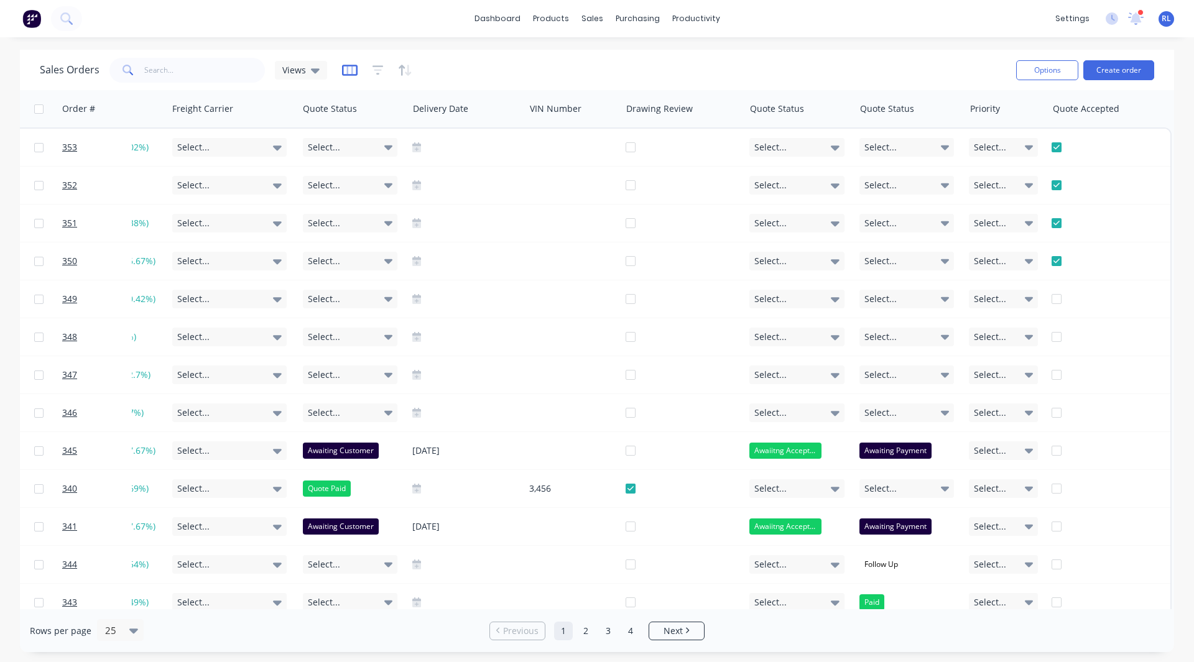
click at [347, 73] on icon "button" at bounding box center [350, 70] width 16 height 12
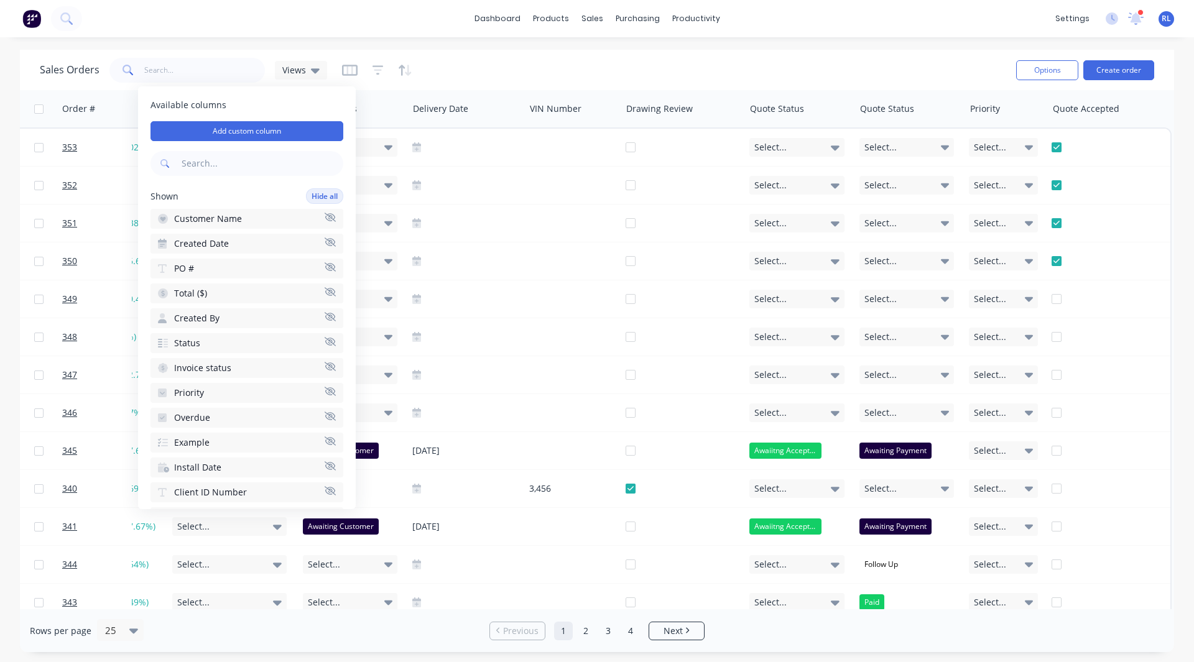
click at [236, 247] on button "Created Date" at bounding box center [246, 244] width 193 height 20
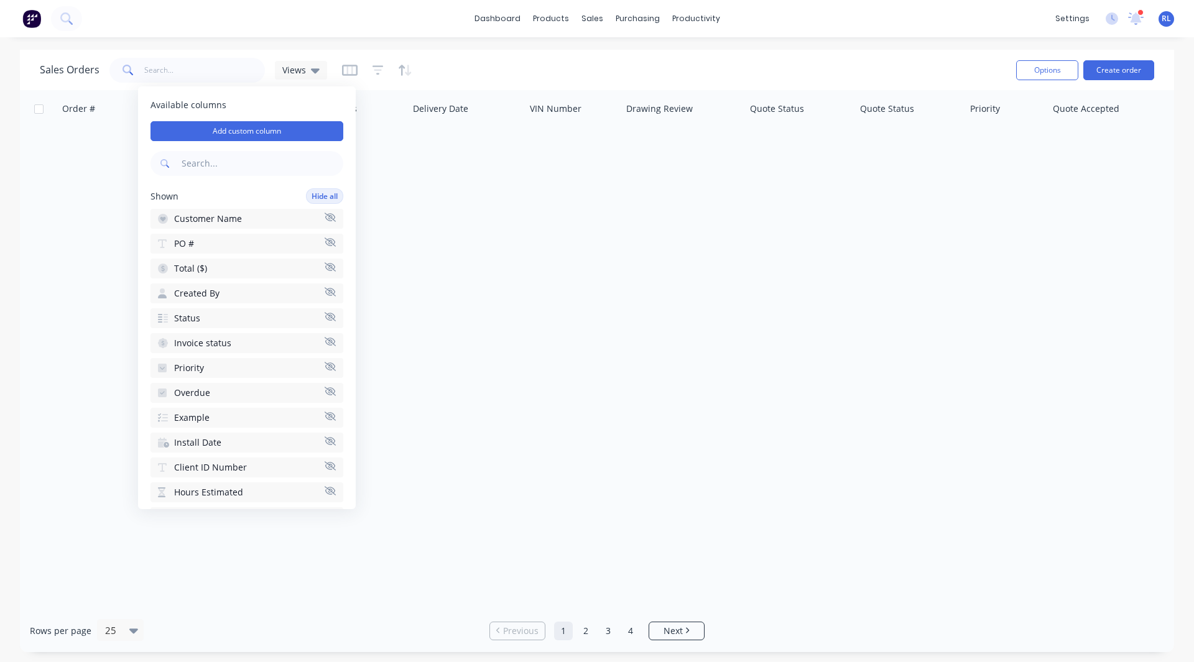
click at [231, 259] on button "Total ($)" at bounding box center [246, 269] width 193 height 20
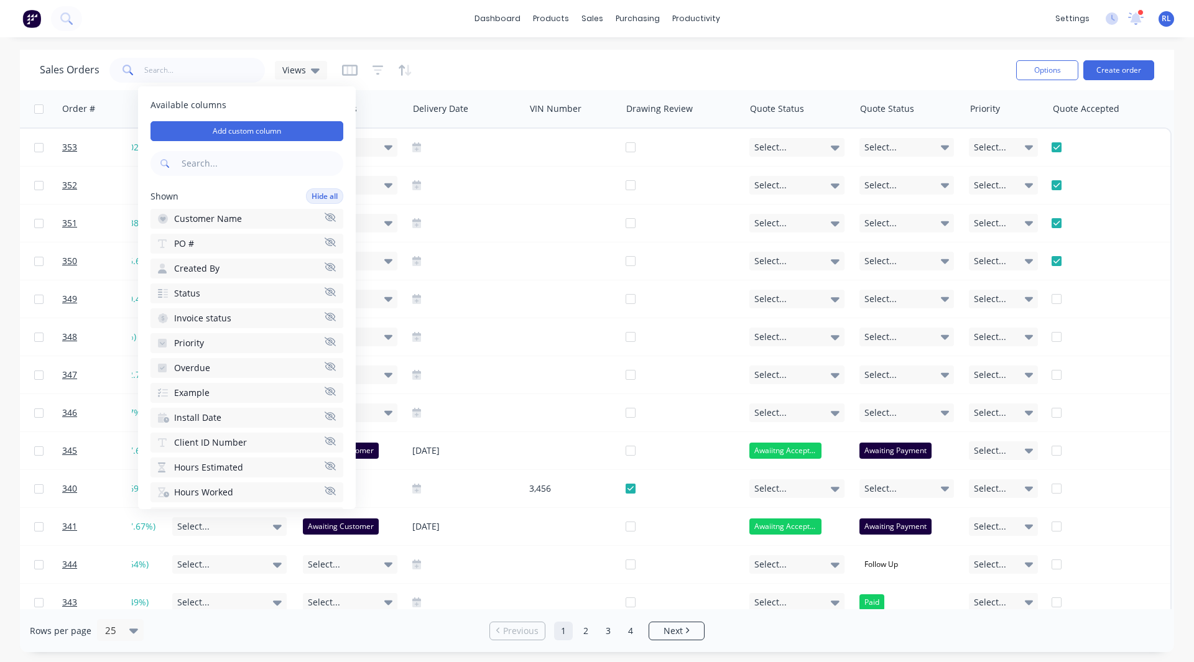
click at [225, 269] on button "Created By" at bounding box center [246, 269] width 193 height 20
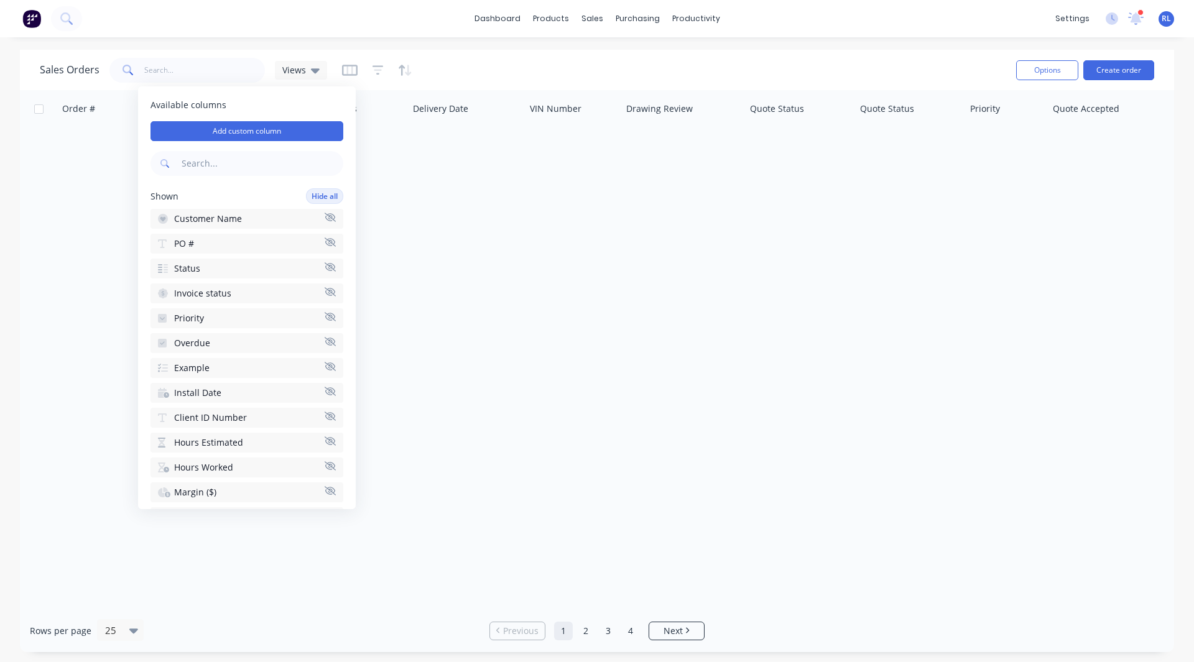
click at [225, 269] on button "Status" at bounding box center [246, 269] width 193 height 20
click at [225, 269] on span "Invoice status" at bounding box center [202, 268] width 57 height 12
click at [225, 269] on button "Priority" at bounding box center [246, 269] width 193 height 20
click at [225, 269] on button "Overdue" at bounding box center [246, 269] width 193 height 20
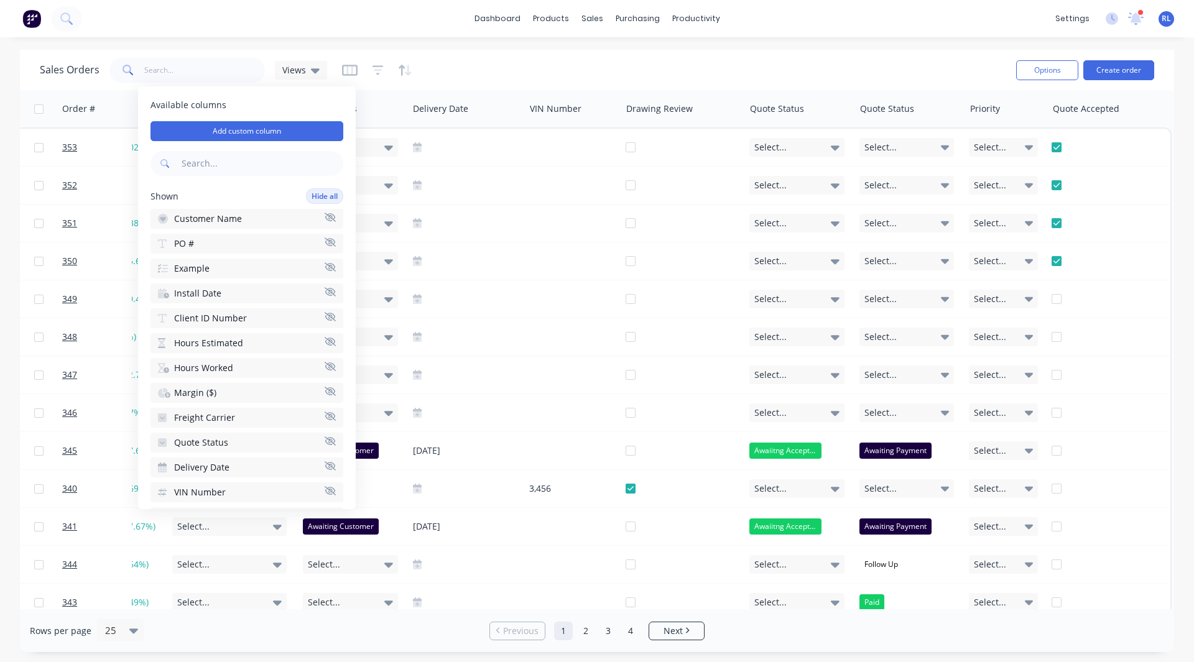
click at [225, 269] on button "Example" at bounding box center [246, 269] width 193 height 20
click at [225, 269] on button "Install Date" at bounding box center [246, 269] width 193 height 20
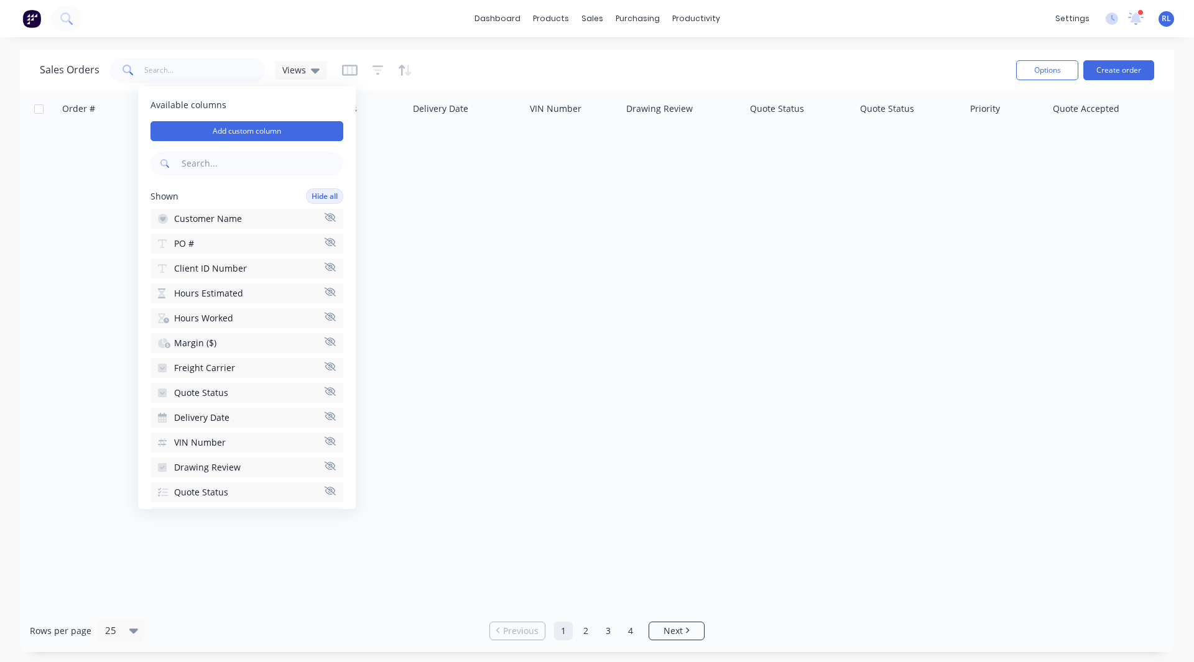
click at [225, 269] on span "Client ID Number" at bounding box center [210, 268] width 73 height 12
click at [225, 269] on span "Hours Estimated" at bounding box center [208, 268] width 69 height 12
click at [225, 269] on span "Hours Worked" at bounding box center [203, 268] width 59 height 12
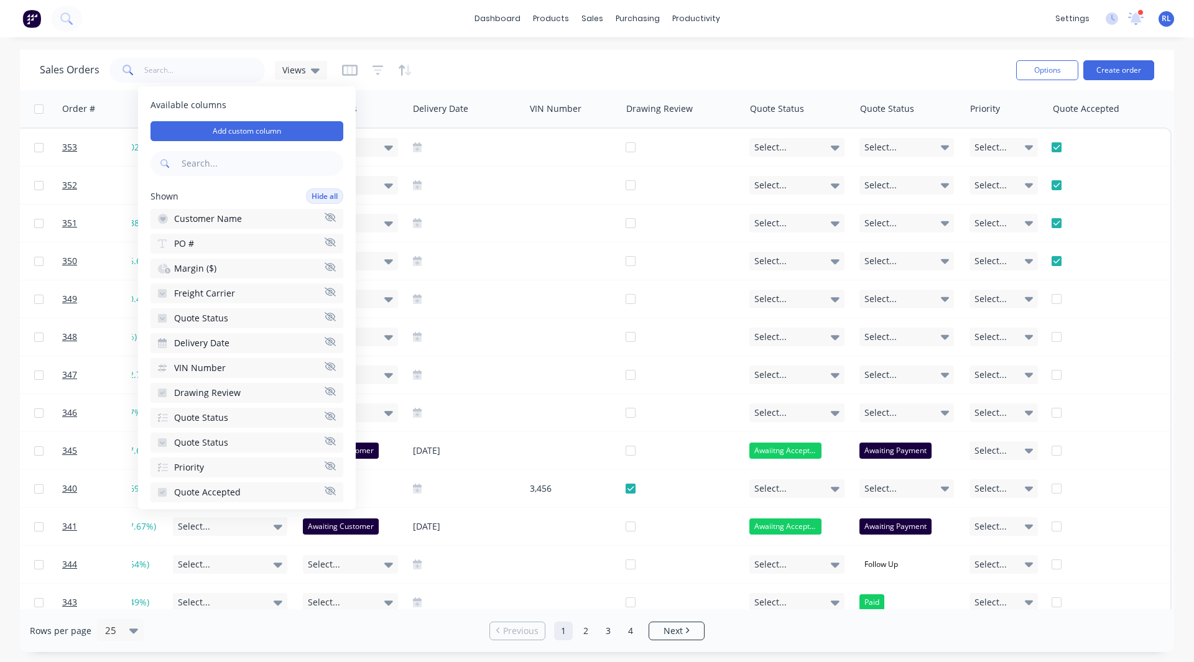
click at [225, 269] on button "Margin ($)" at bounding box center [246, 269] width 193 height 20
click at [225, 269] on span "Freight Carrier" at bounding box center [204, 268] width 61 height 12
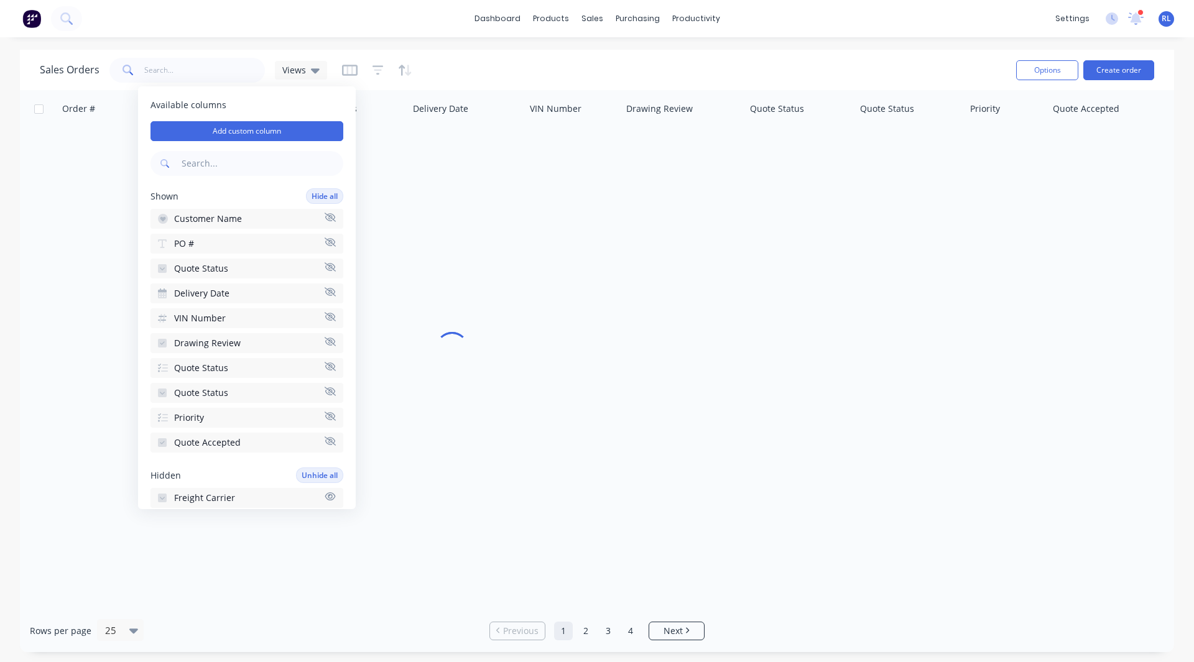
scroll to position [0, 145]
click at [225, 269] on span "Quote Status" at bounding box center [201, 268] width 54 height 12
click at [225, 269] on span "Delivery Date" at bounding box center [201, 268] width 55 height 12
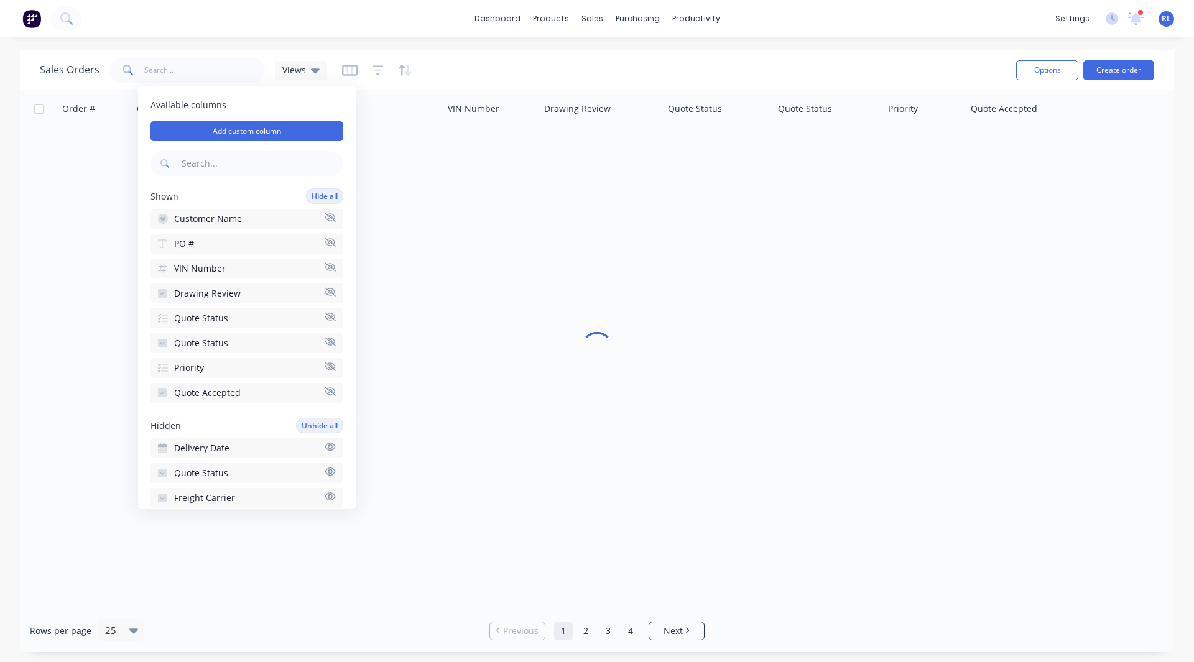
click at [225, 269] on button "VIN Number" at bounding box center [246, 269] width 193 height 20
click at [225, 269] on span "Drawing Review" at bounding box center [207, 268] width 67 height 12
click at [225, 269] on span "Quote Status" at bounding box center [201, 268] width 54 height 12
click at [225, 287] on span "Quote Status" at bounding box center [201, 293] width 54 height 12
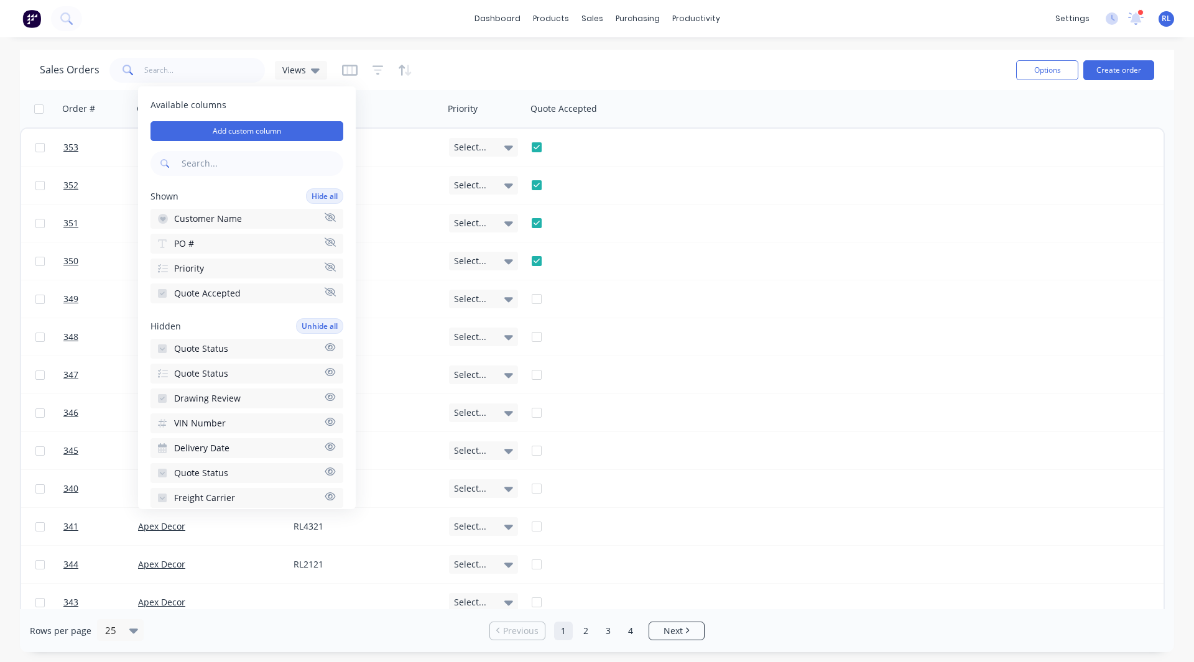
click at [225, 269] on button "Priority" at bounding box center [246, 269] width 193 height 20
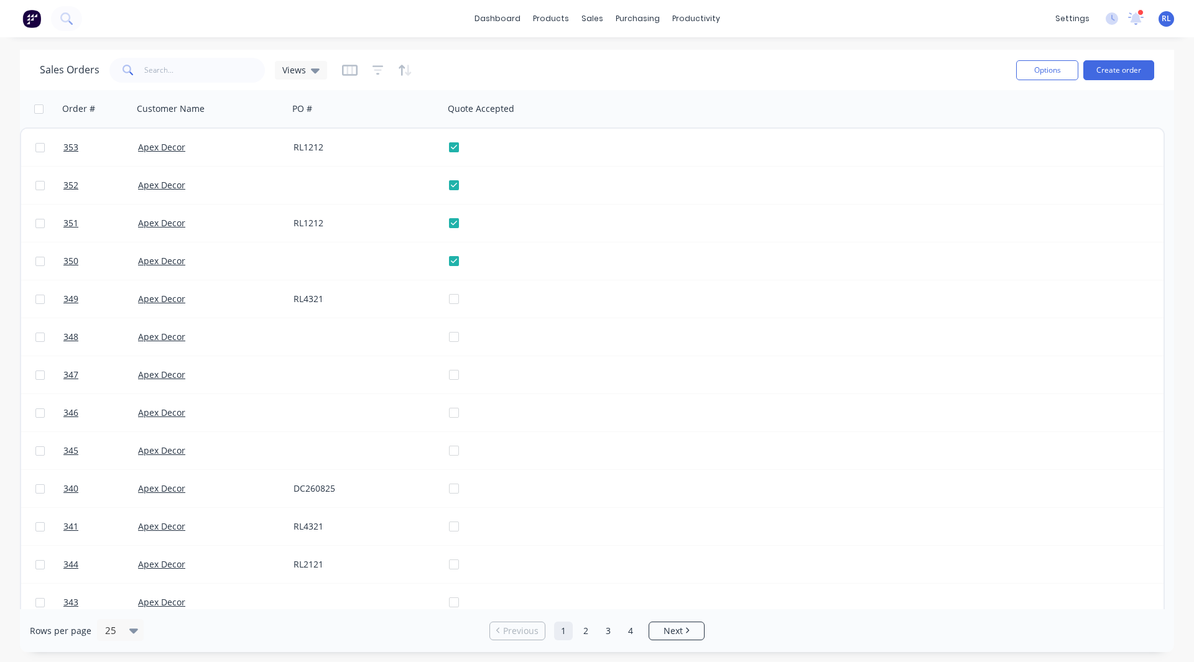
click at [509, 48] on div "dashboard products sales purchasing productivity dashboard products Product Cat…" at bounding box center [597, 331] width 1194 height 662
click at [721, 132] on div "Timesheets" at bounding box center [722, 134] width 47 height 11
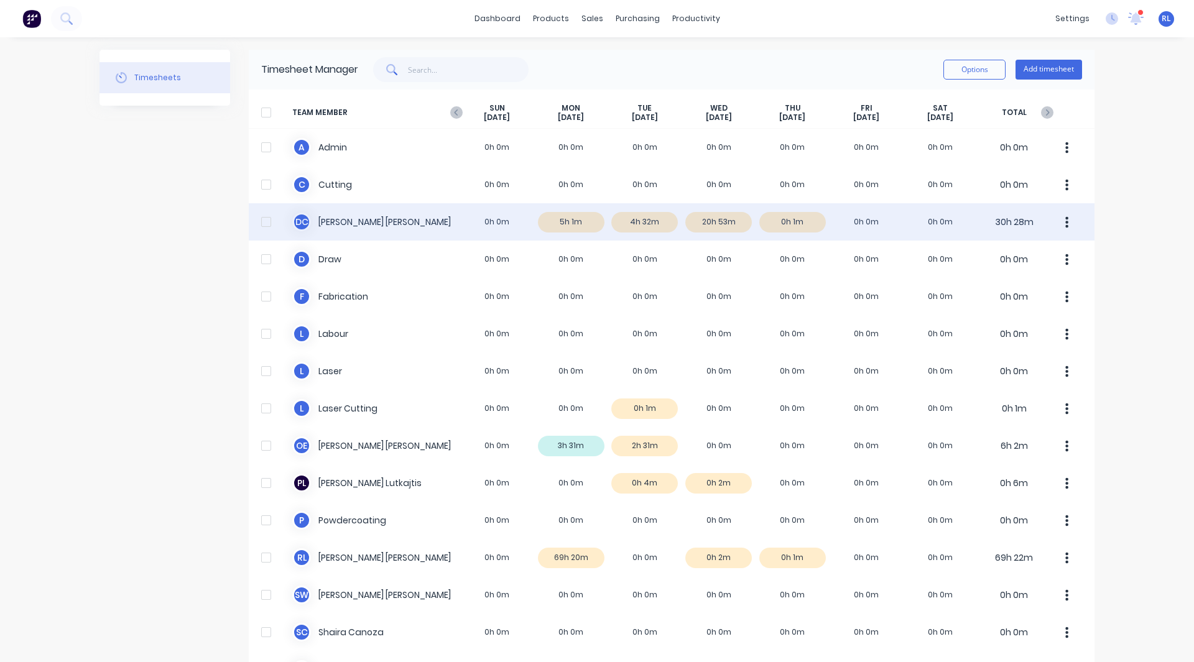
click at [579, 219] on div "D C [PERSON_NAME] 0h 0m 5h 1m 4h 32m 20h 53m 0h 1m 0h 0m 0h 0m 30h 28m" at bounding box center [672, 221] width 846 height 37
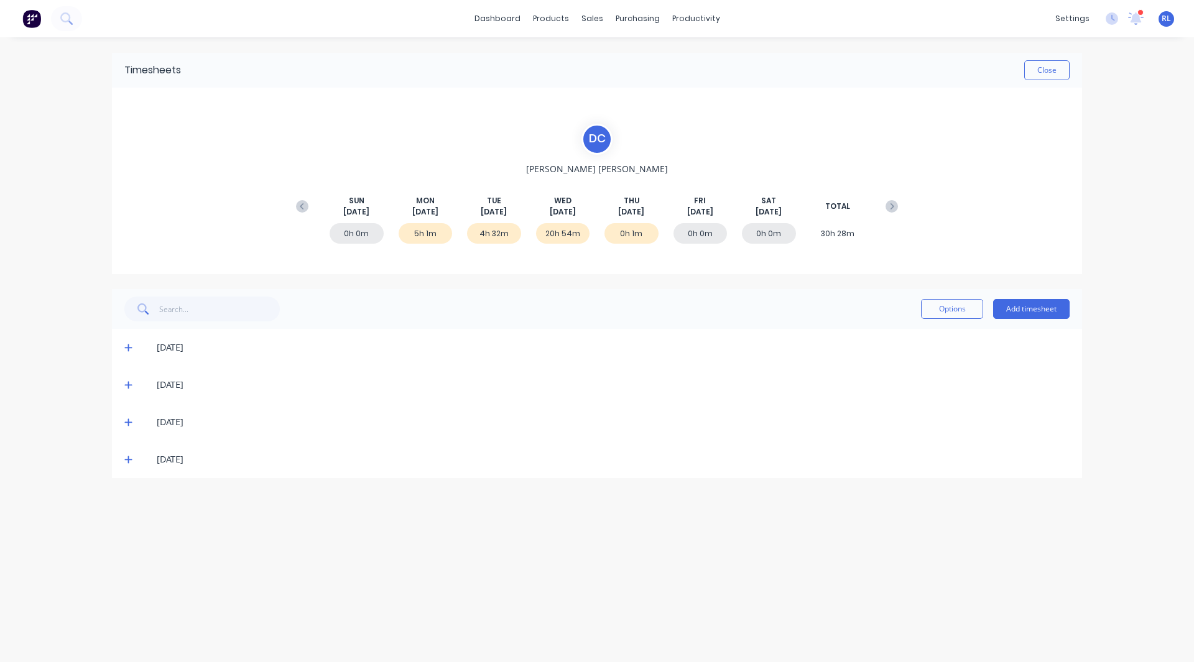
click at [126, 348] on icon at bounding box center [127, 347] width 7 height 7
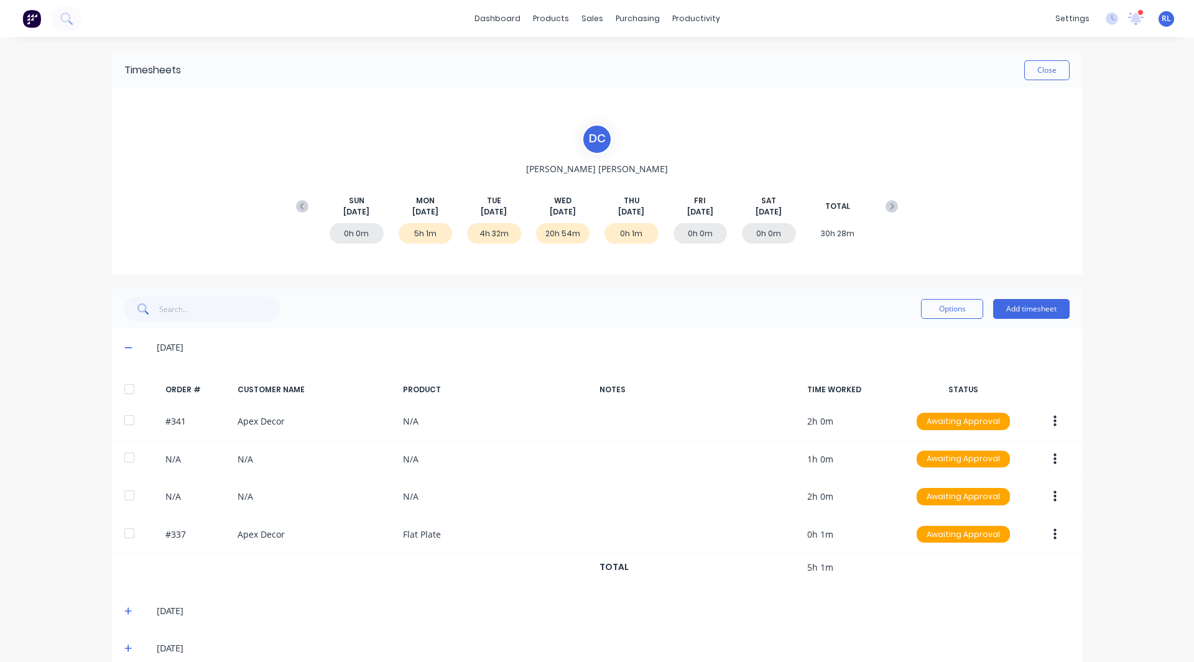
scroll to position [57, 0]
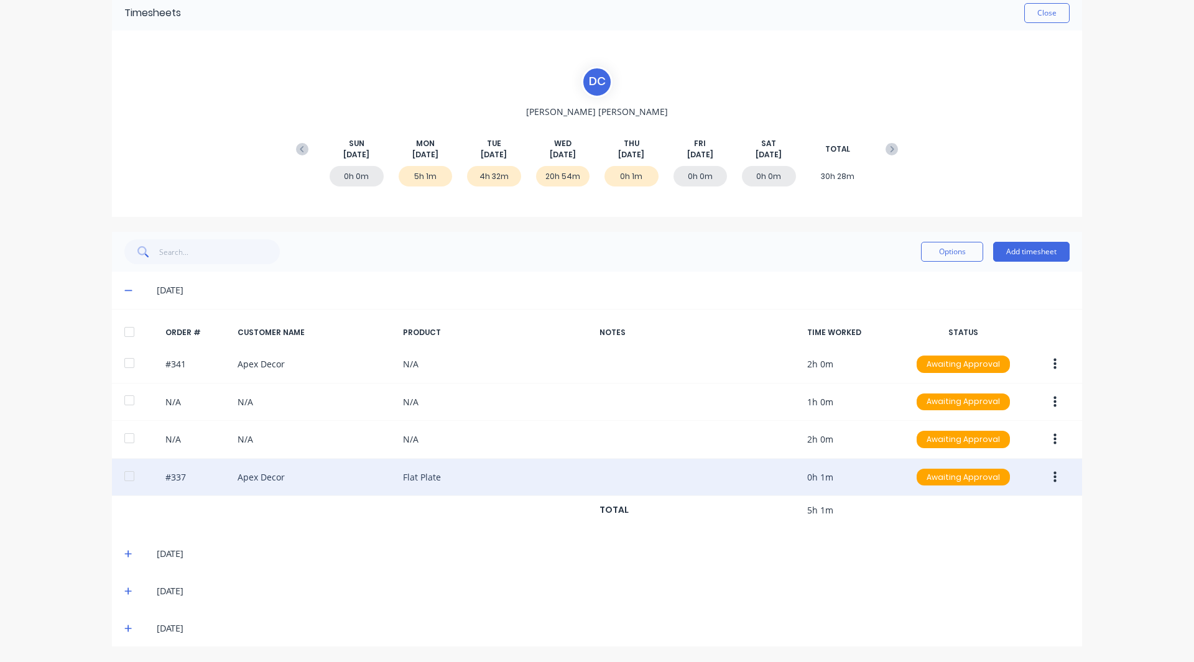
click at [1053, 476] on icon "button" at bounding box center [1054, 476] width 3 height 11
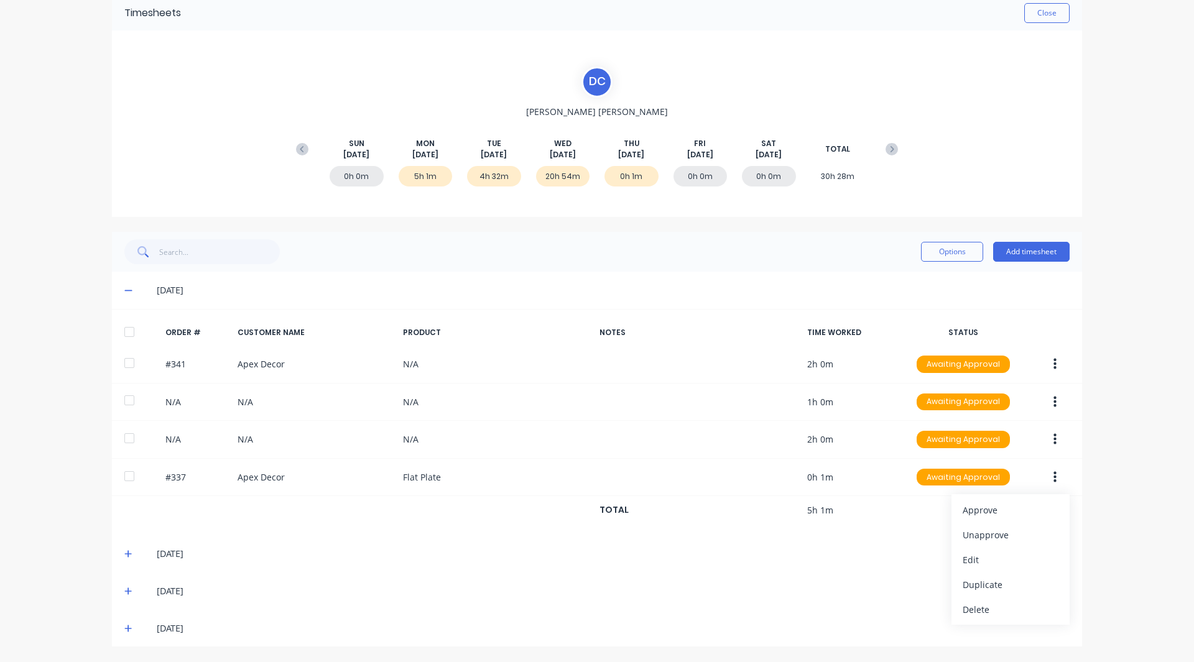
click at [1110, 412] on div "dashboard products sales purchasing productivity dashboard products Product Cat…" at bounding box center [597, 331] width 1194 height 662
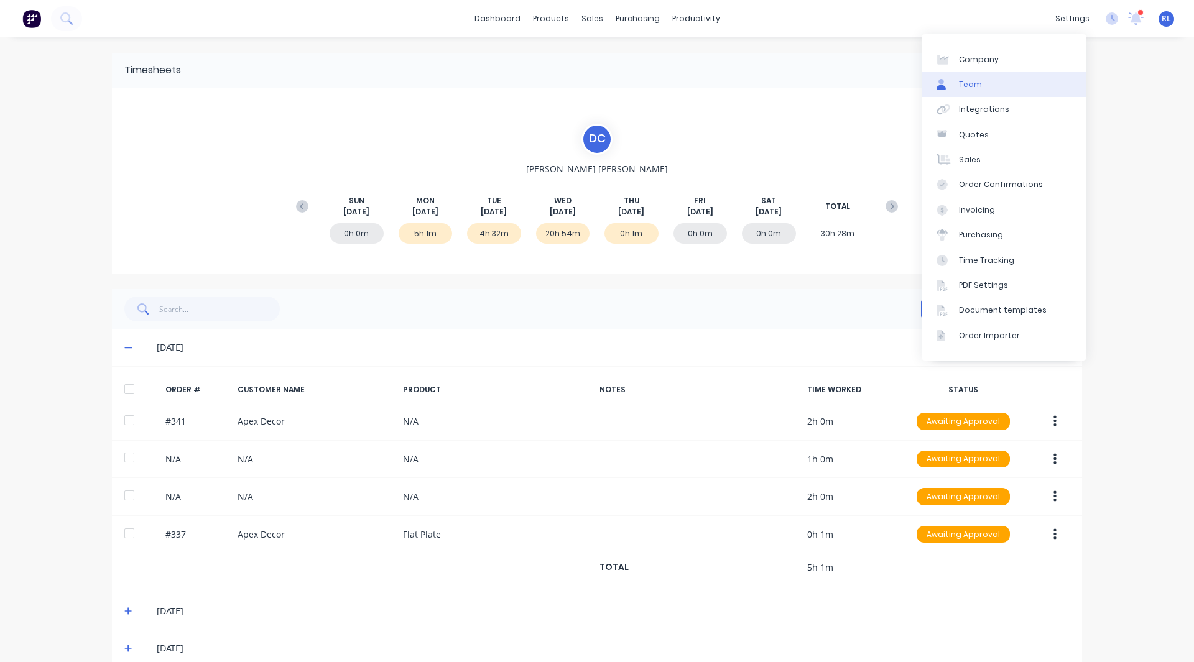
click at [990, 86] on link "Team" at bounding box center [1003, 84] width 165 height 25
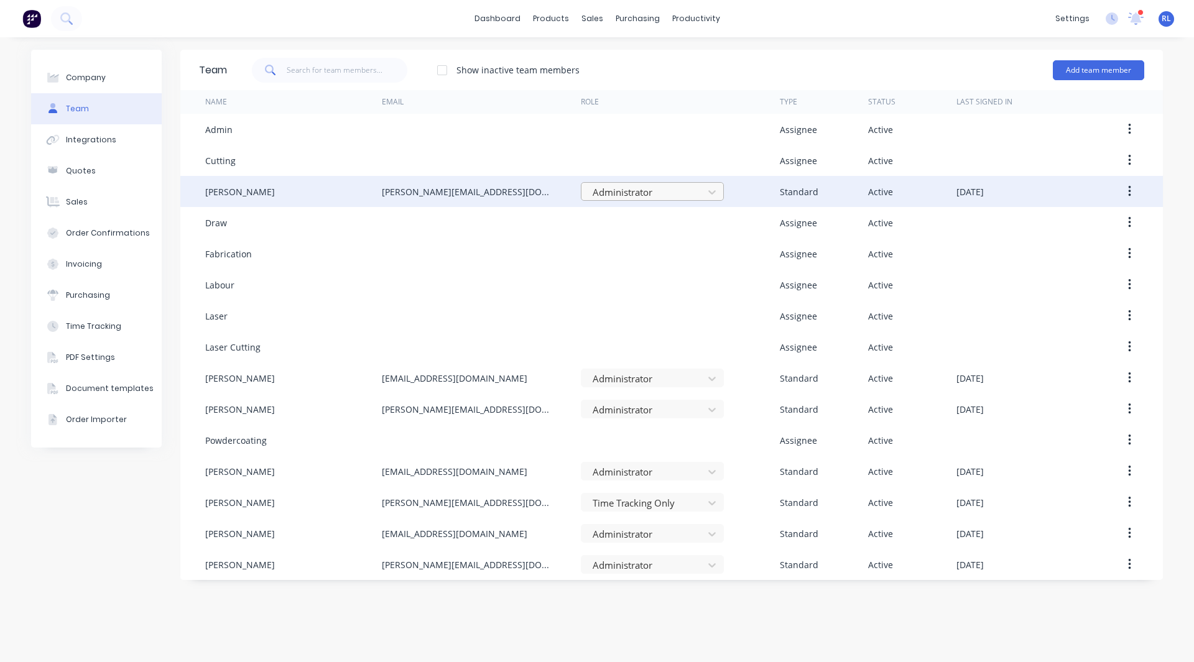
click at [613, 194] on div at bounding box center [644, 193] width 106 height 16
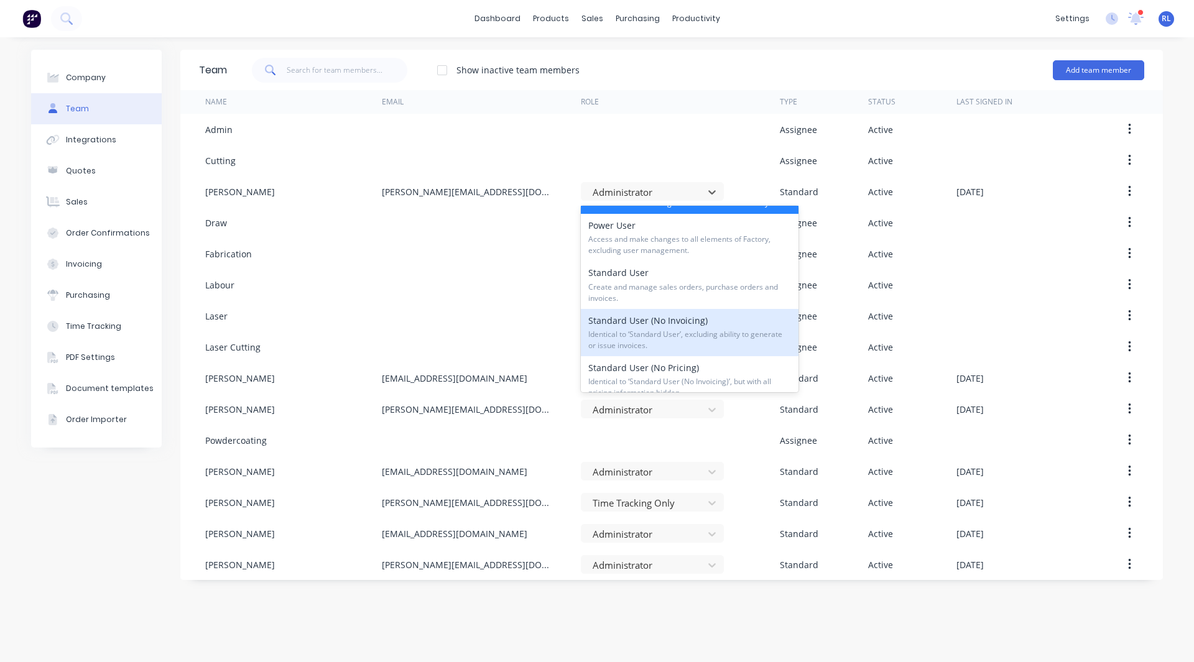
scroll to position [30, 0]
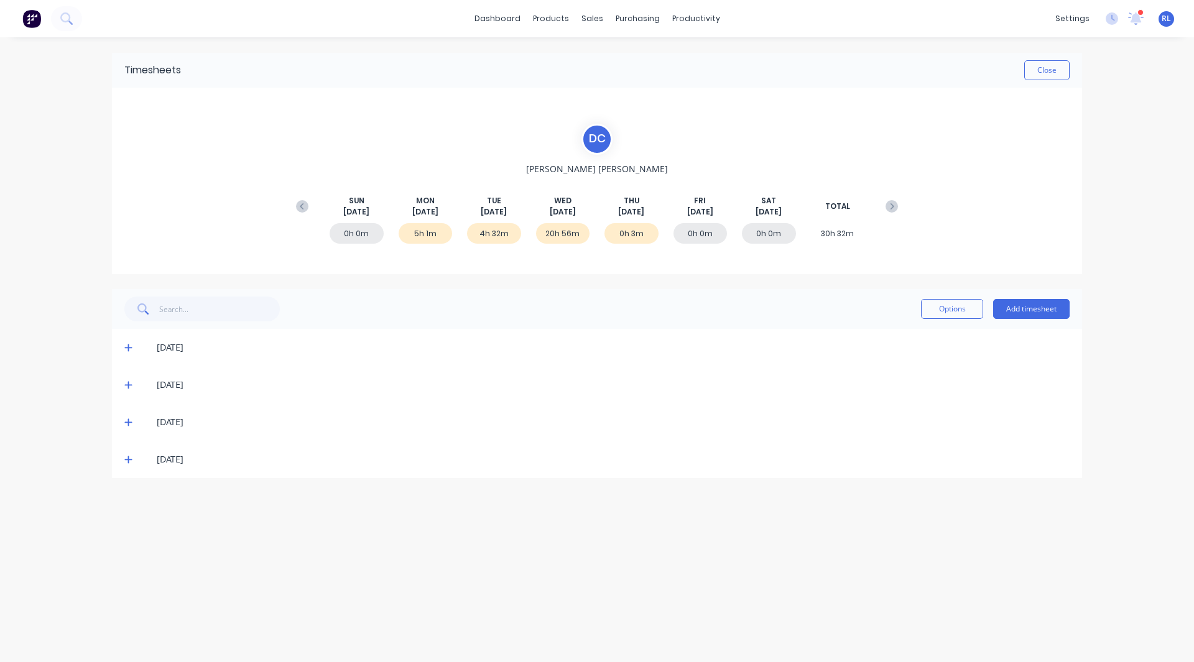
click at [124, 348] on icon at bounding box center [128, 347] width 8 height 9
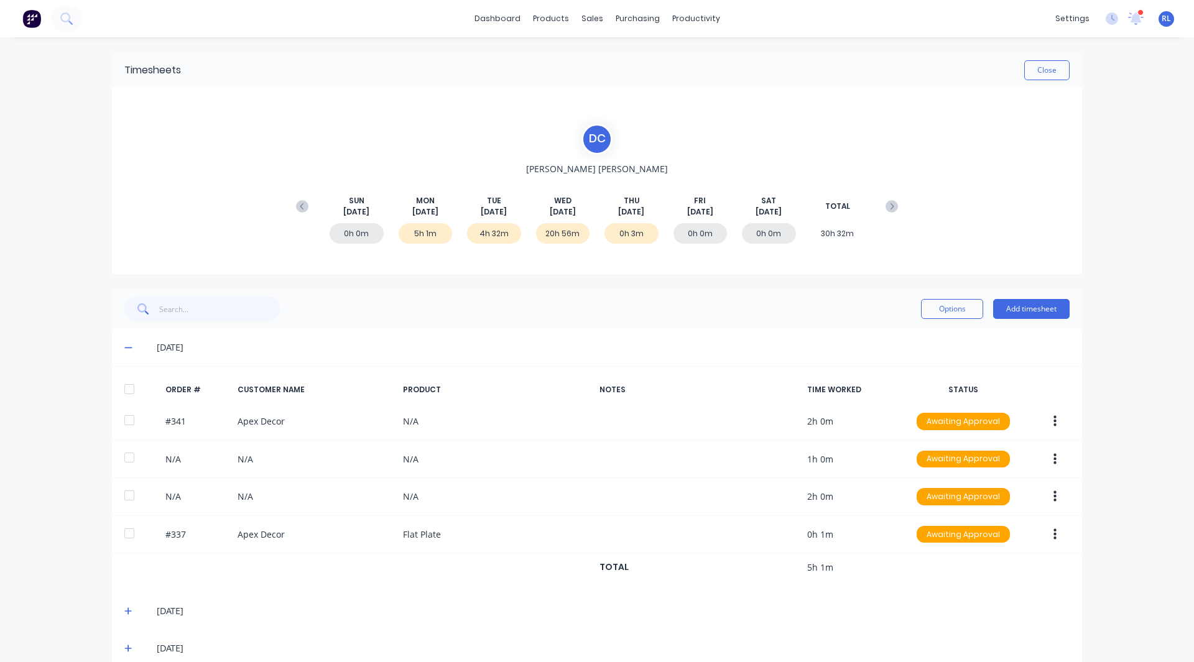
scroll to position [57, 0]
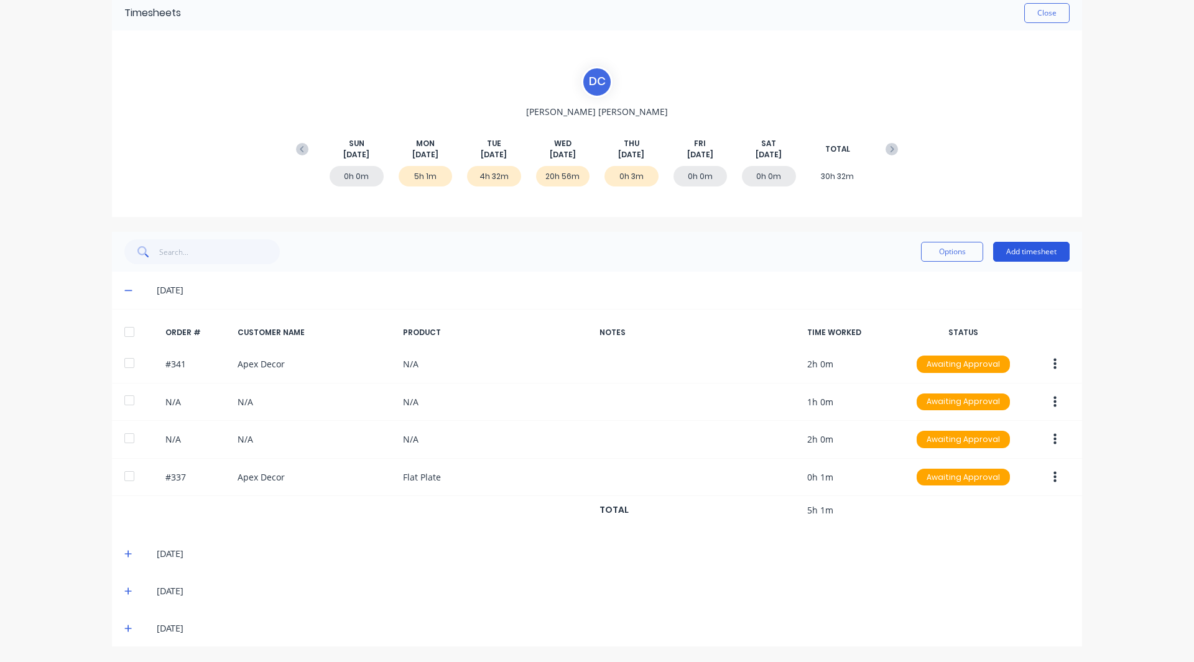
click at [1018, 252] on button "Add timesheet" at bounding box center [1031, 252] width 76 height 20
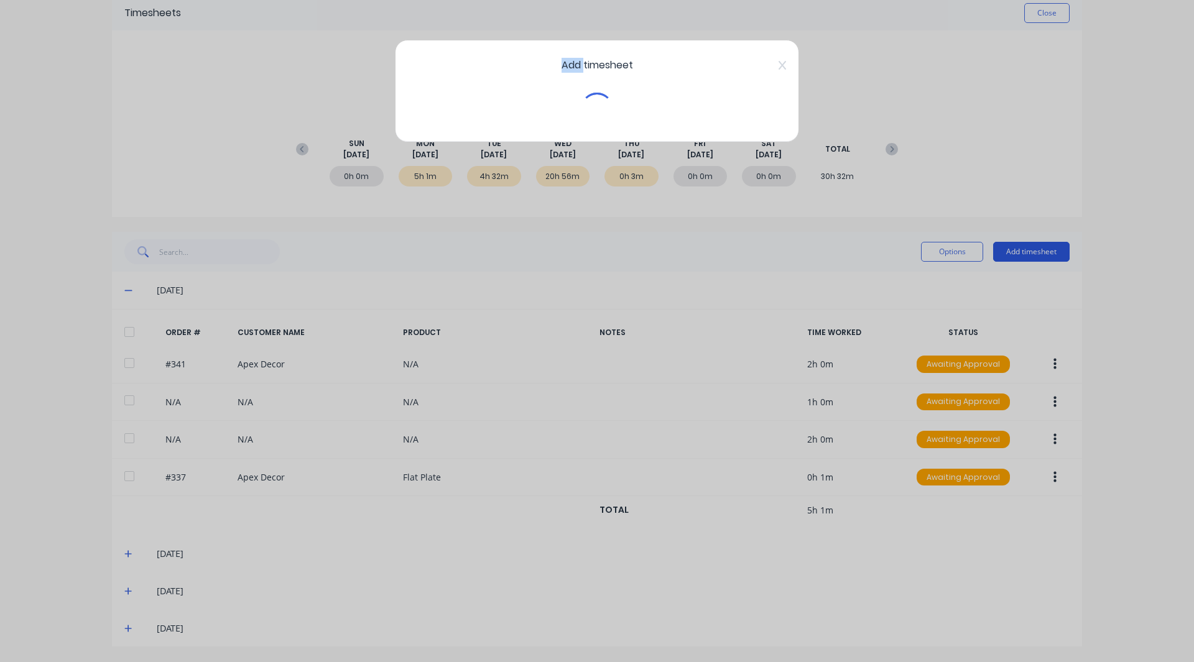
click at [1018, 252] on div "Add timesheet" at bounding box center [597, 331] width 1194 height 662
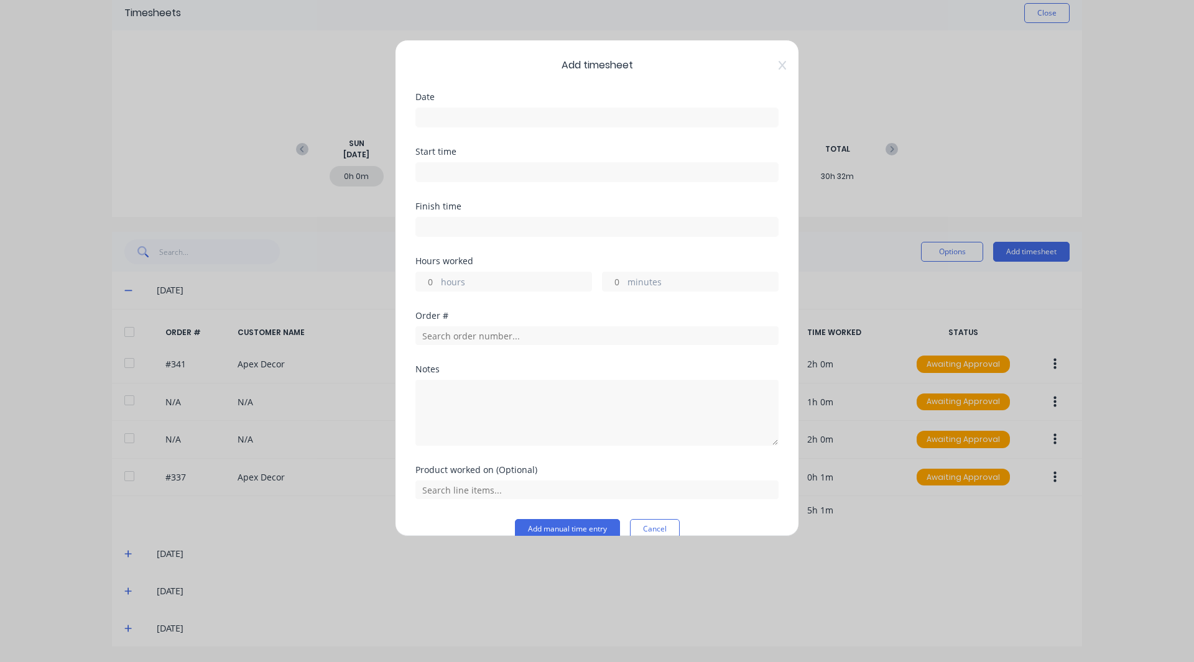
click at [430, 119] on input at bounding box center [597, 117] width 362 height 19
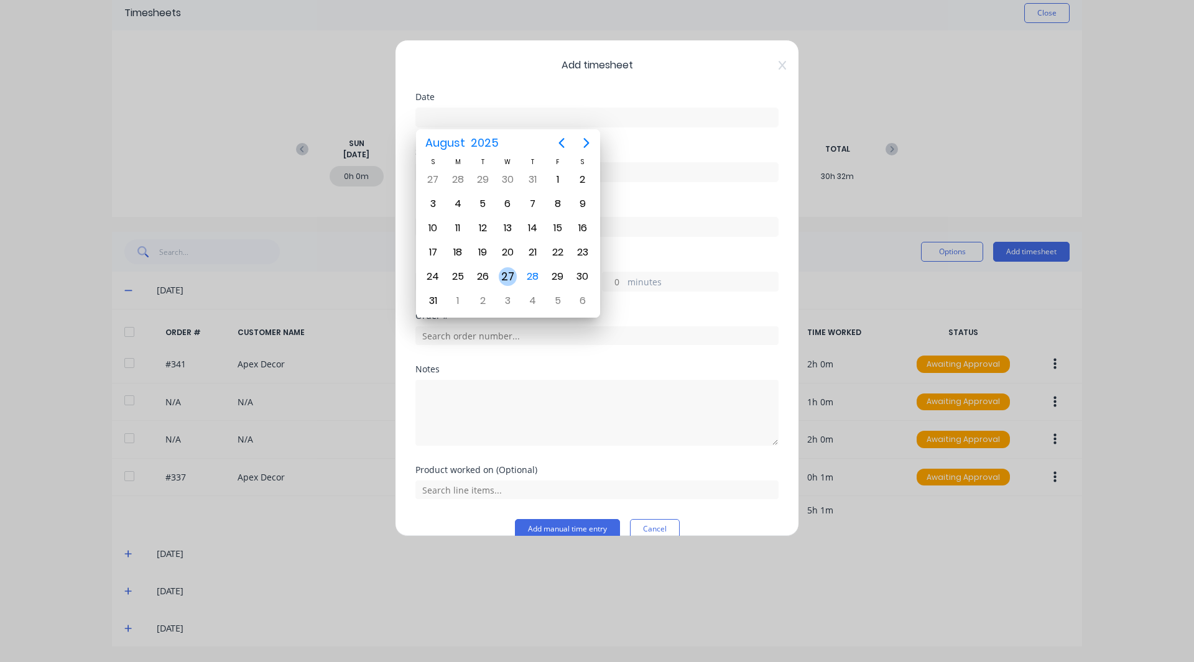
click at [510, 277] on div "27" at bounding box center [508, 276] width 19 height 19
type input "[DATE]"
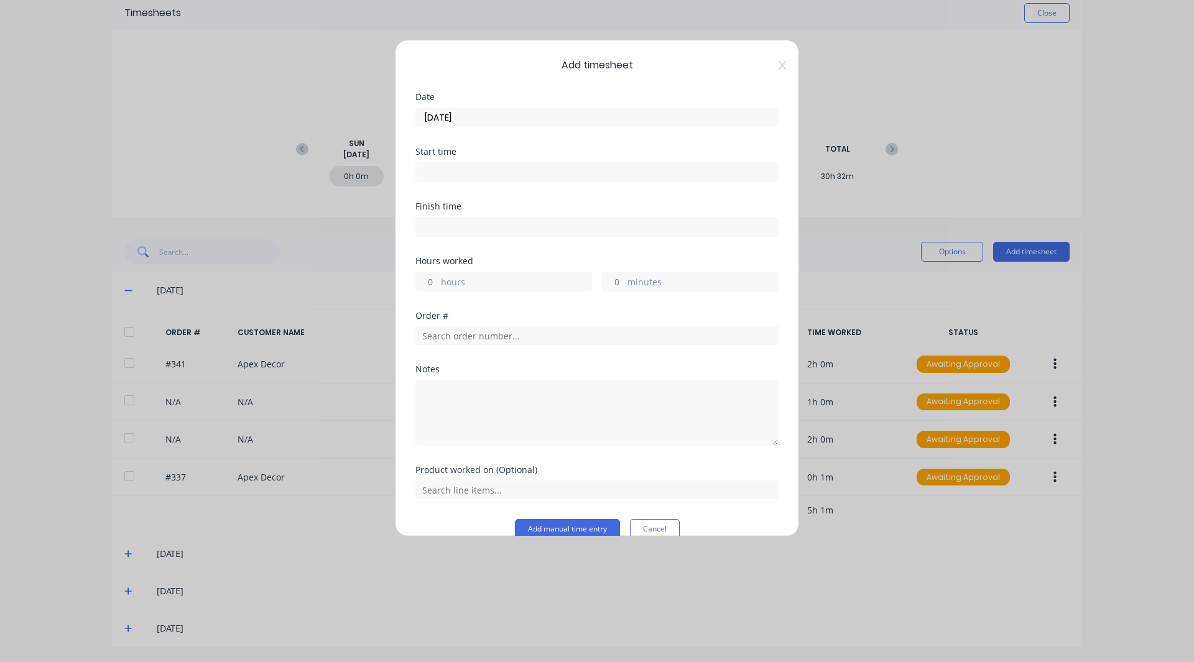
click at [456, 167] on input at bounding box center [597, 172] width 362 height 19
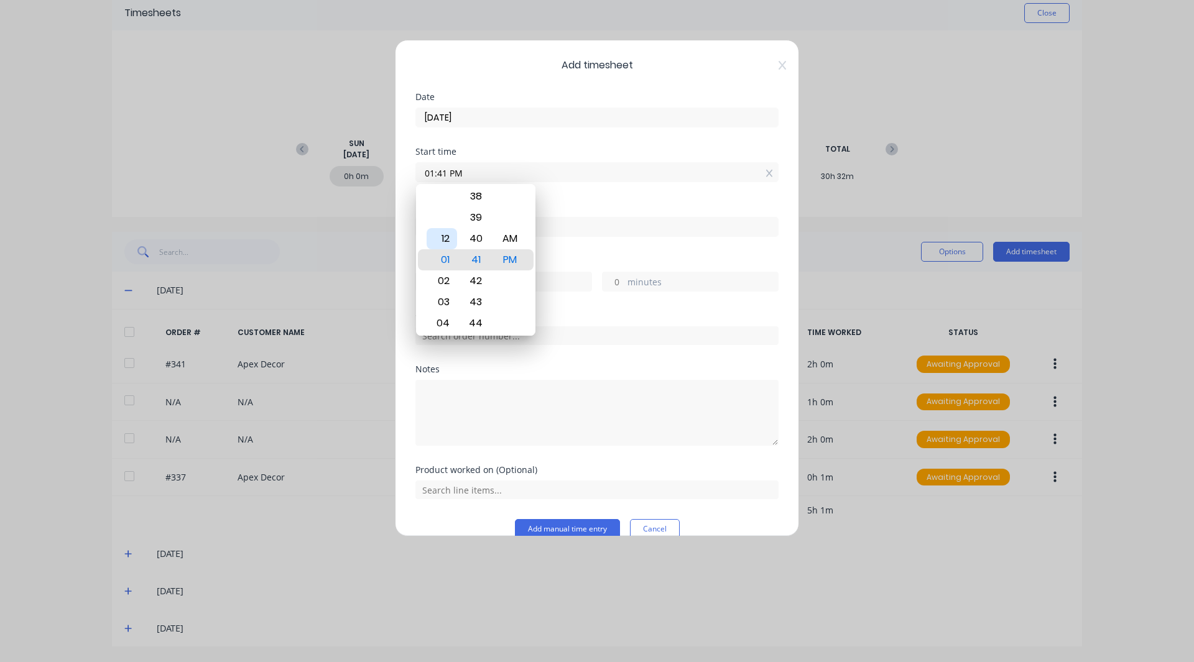
click at [445, 244] on div "12" at bounding box center [442, 238] width 30 height 21
type input "12:41 PM"
click at [563, 199] on div "Start time 12:41 PM" at bounding box center [596, 174] width 363 height 55
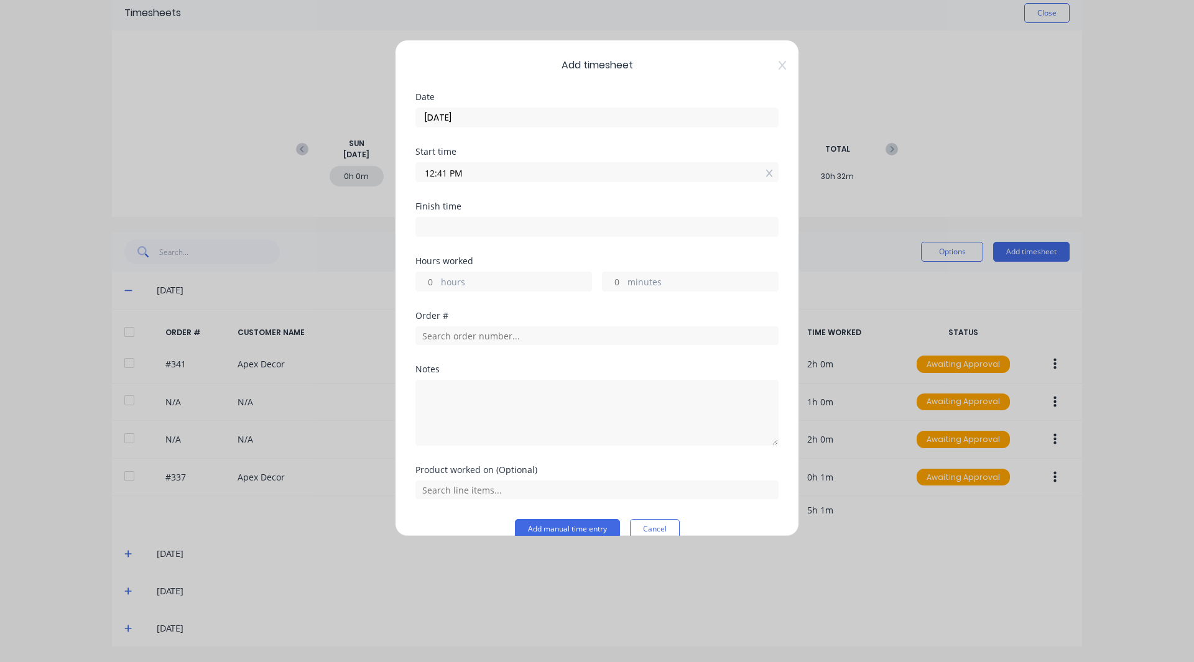
click at [457, 228] on input at bounding box center [597, 227] width 362 height 19
type input "01:41 PM"
type input "1"
type input "0"
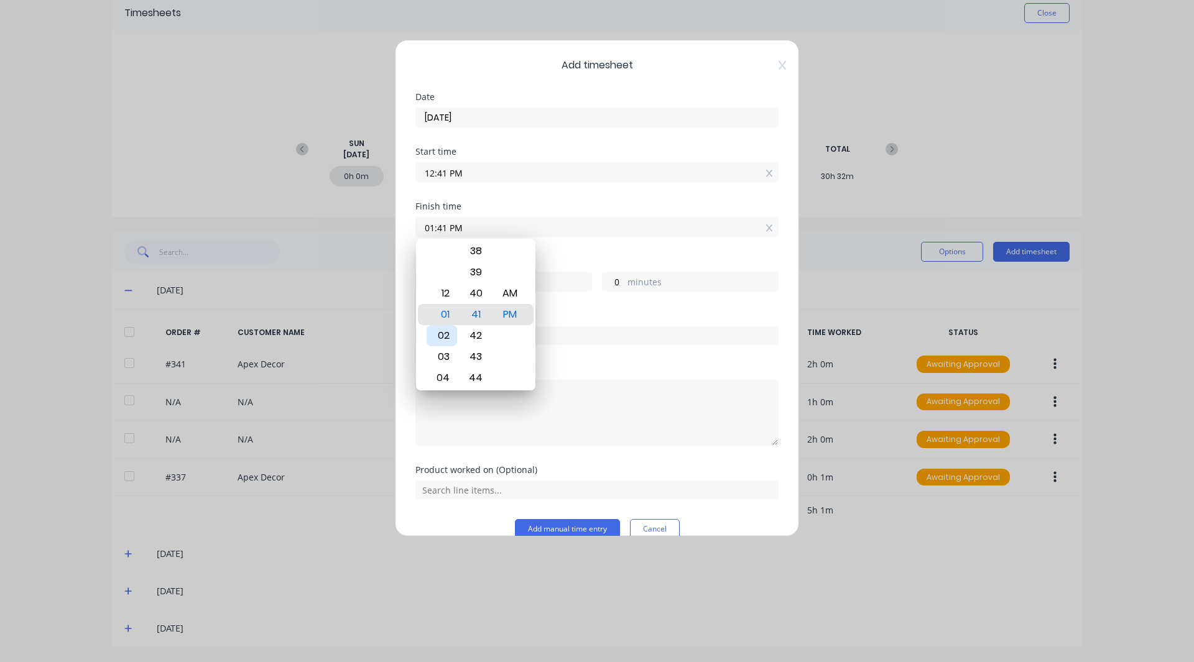
click at [445, 327] on div "02" at bounding box center [442, 335] width 30 height 21
type input "02:41 PM"
type input "2"
click at [584, 254] on div "Finish time 02:41 PM" at bounding box center [596, 229] width 363 height 55
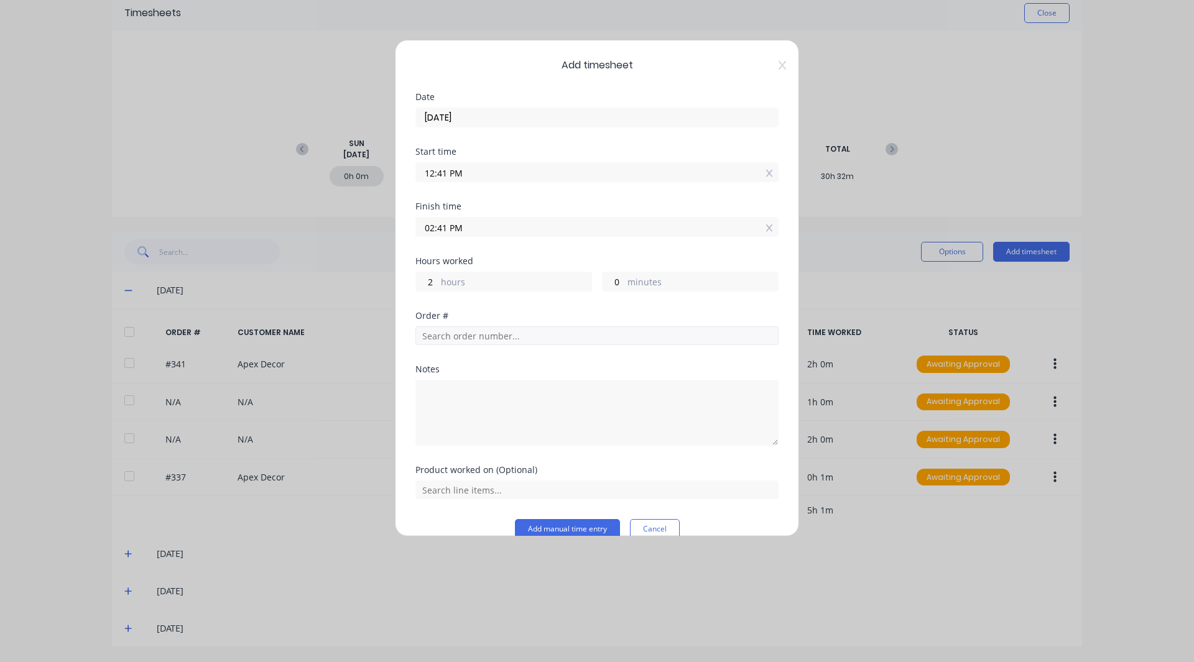
scroll to position [21, 0]
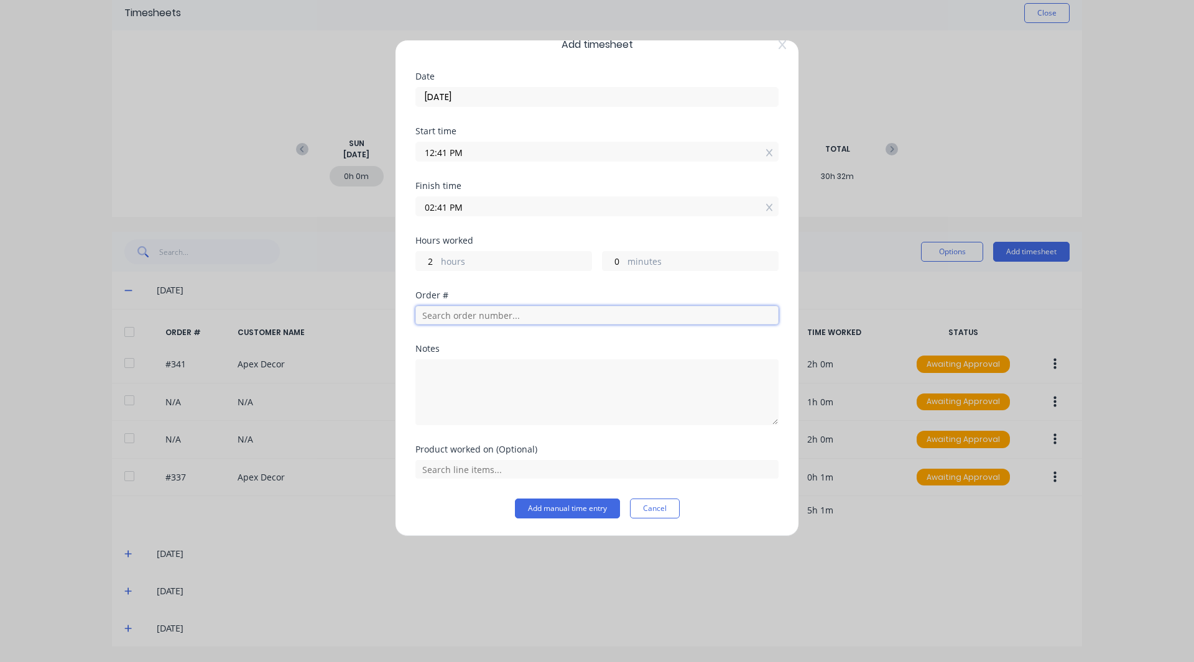
click at [435, 321] on input "text" at bounding box center [596, 315] width 363 height 19
click at [446, 347] on div "Notes" at bounding box center [596, 348] width 363 height 9
click at [445, 367] on textarea at bounding box center [596, 392] width 363 height 66
click at [639, 506] on button "Cancel" at bounding box center [655, 509] width 50 height 20
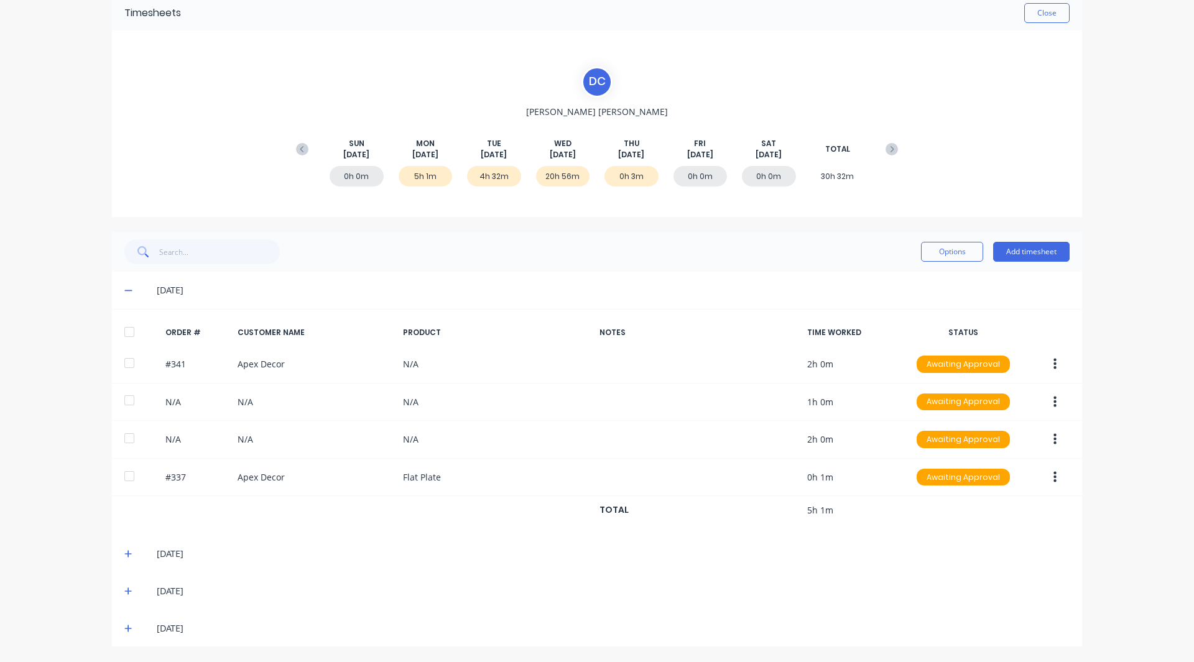
scroll to position [0, 0]
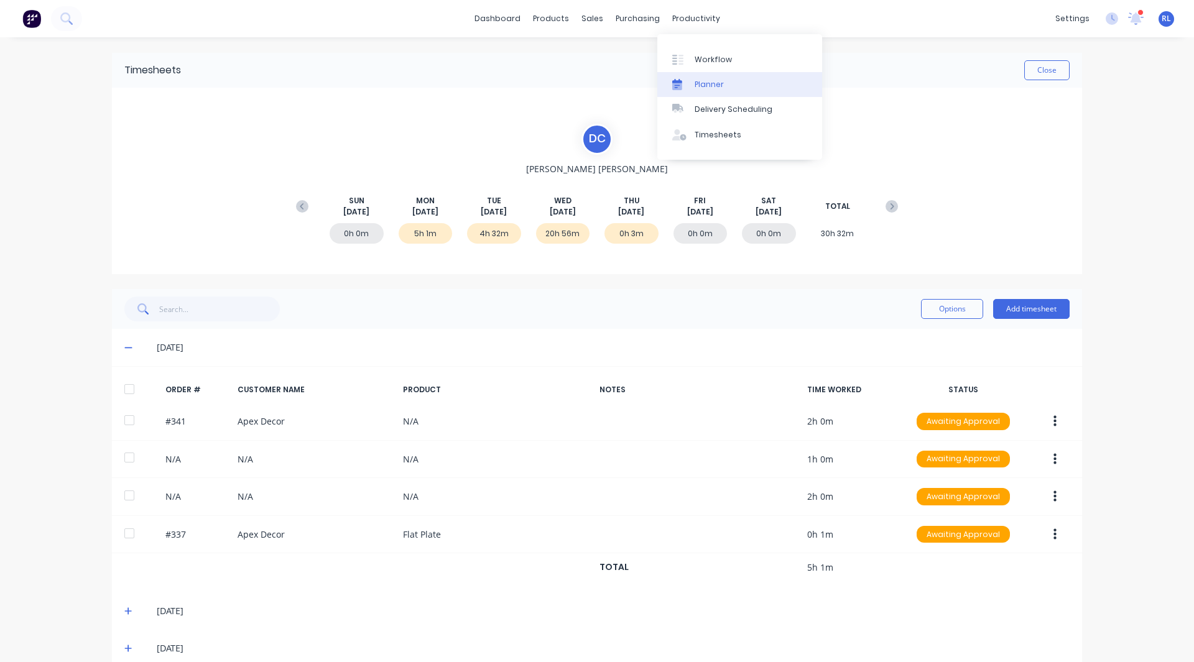
click at [716, 85] on div "Planner" at bounding box center [709, 84] width 29 height 11
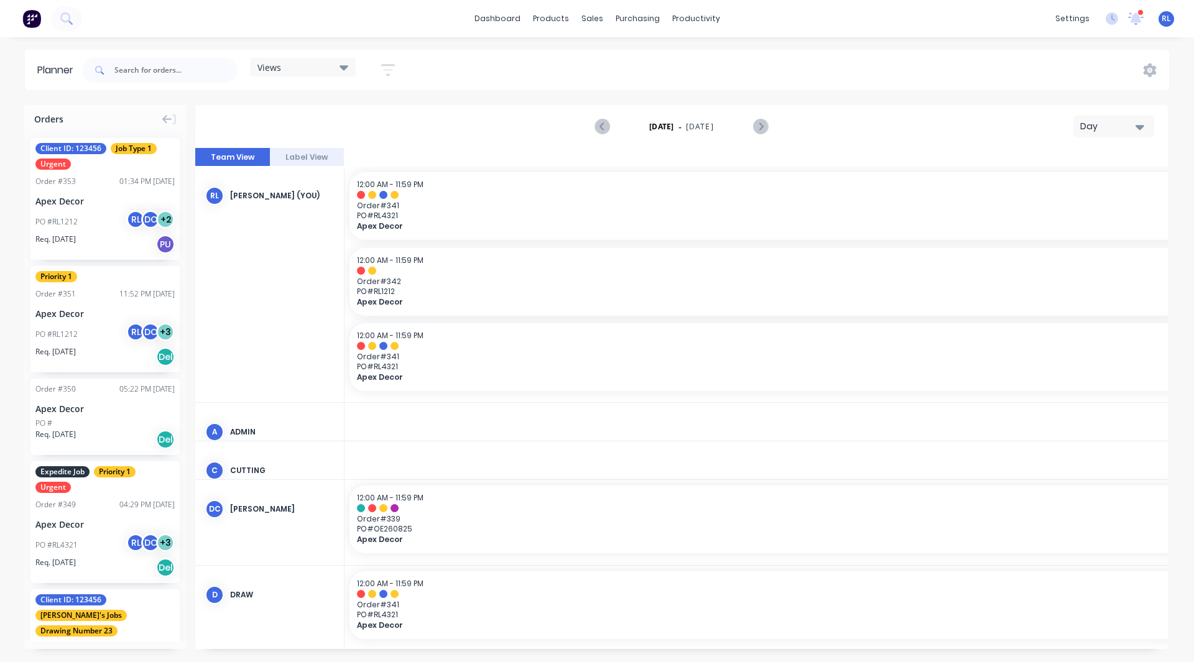
scroll to position [0, 2587]
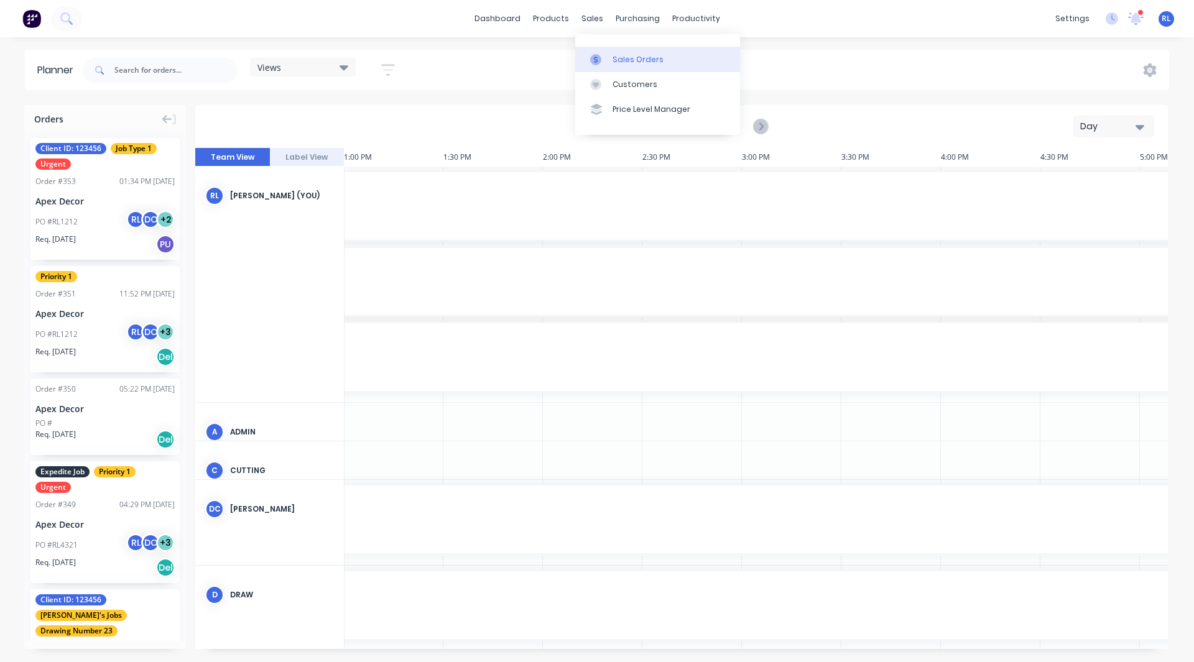
click at [617, 48] on link "Sales Orders" at bounding box center [657, 59] width 165 height 25
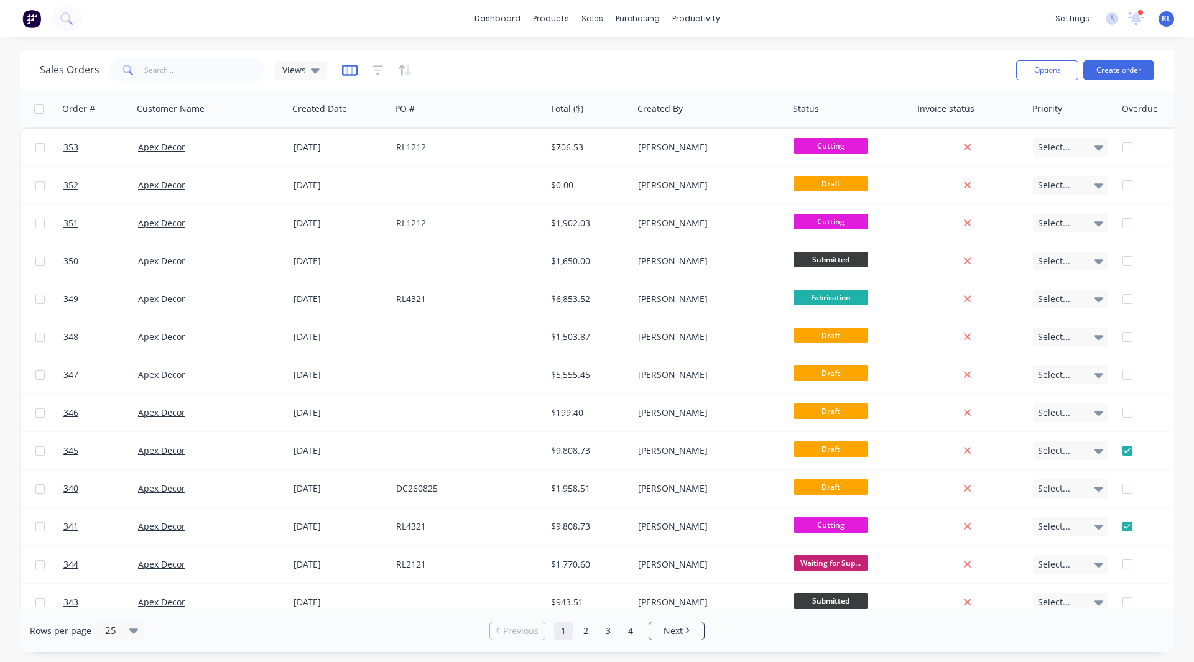
click at [349, 67] on icon "button" at bounding box center [349, 70] width 6 height 8
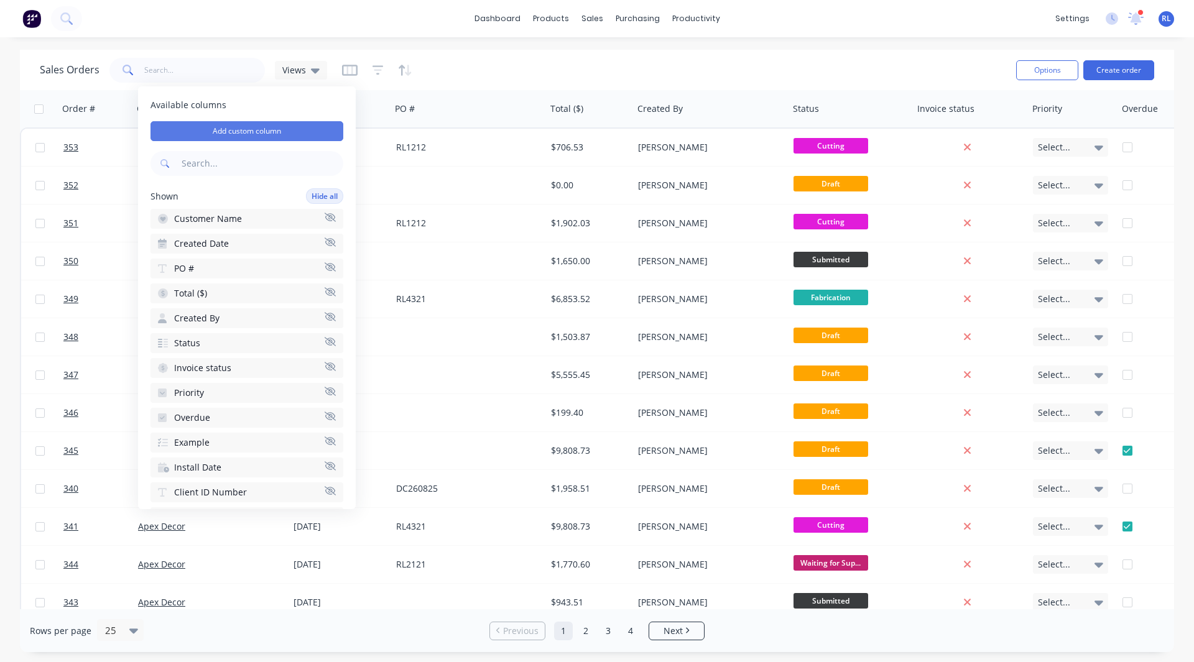
click at [248, 129] on button "Add custom column" at bounding box center [246, 131] width 193 height 20
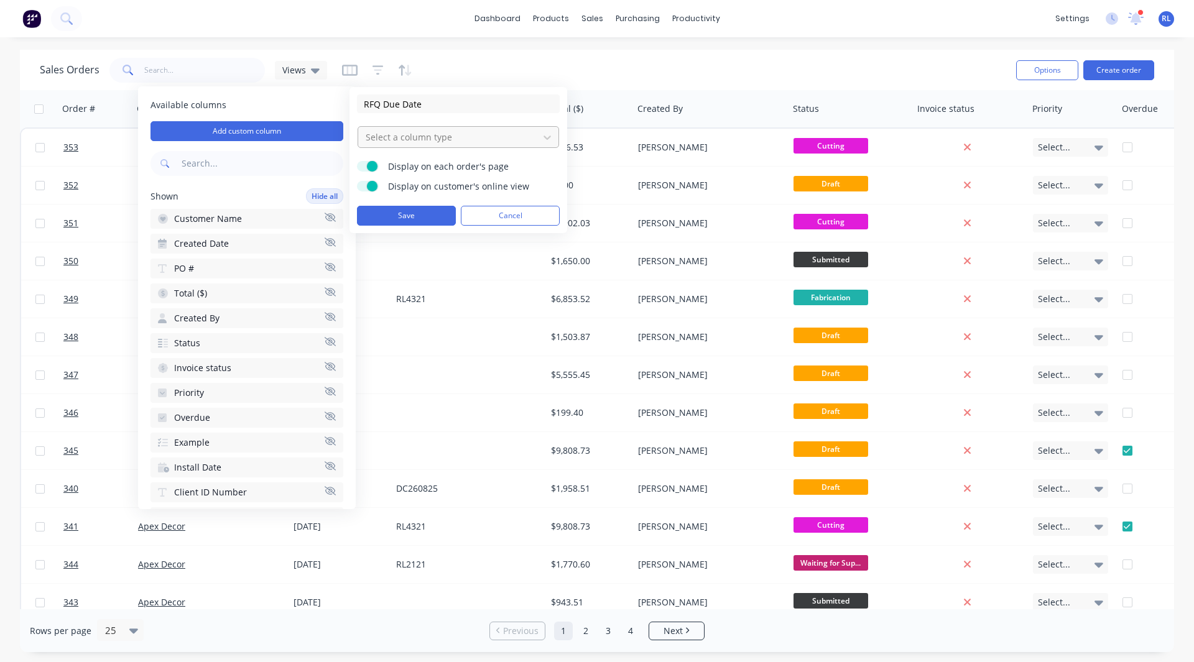
type input "RFQ Due Date"
click at [389, 138] on div at bounding box center [448, 137] width 168 height 16
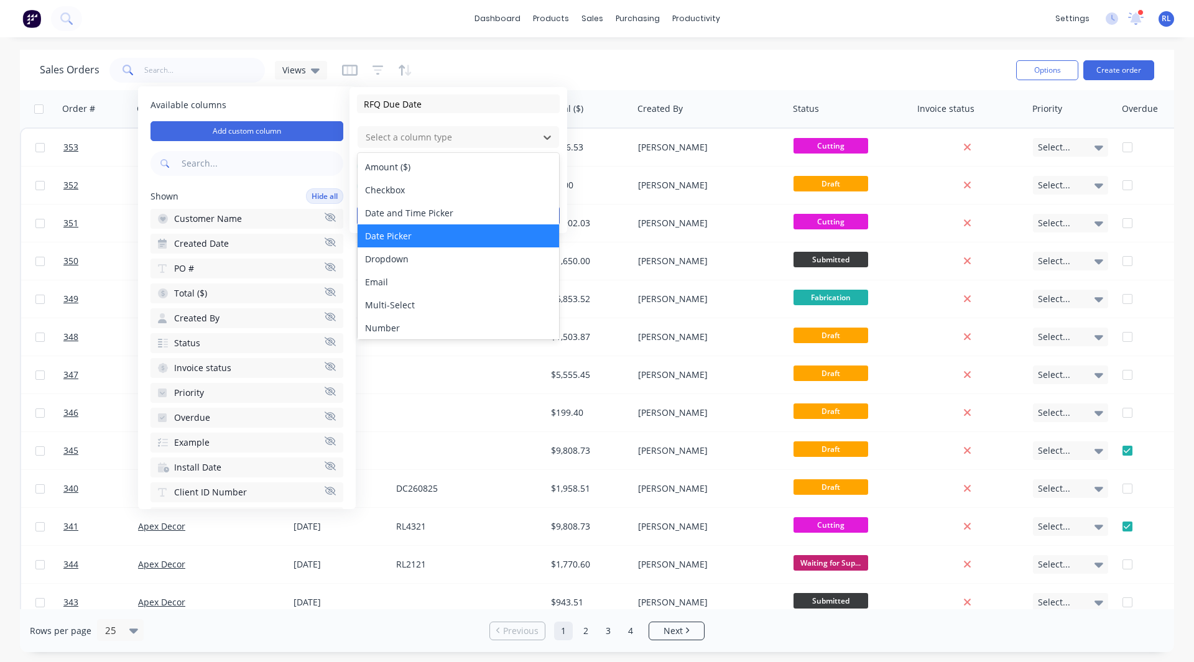
click at [407, 231] on div "Date Picker" at bounding box center [458, 235] width 201 height 23
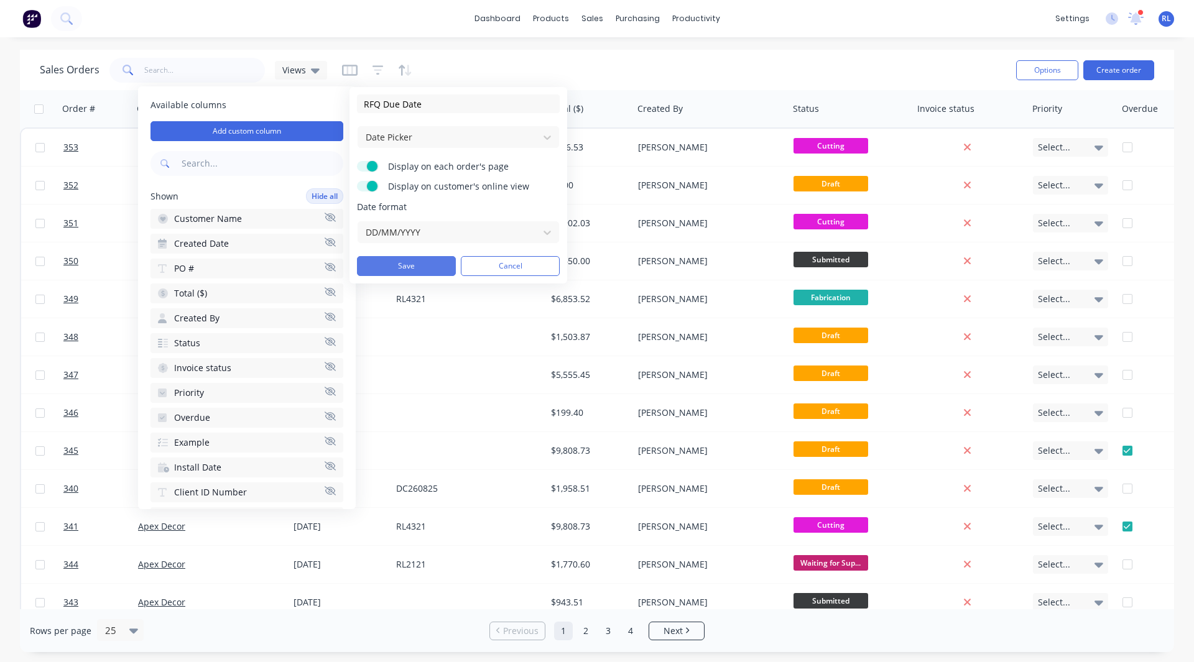
click at [409, 264] on button "Save" at bounding box center [406, 266] width 99 height 20
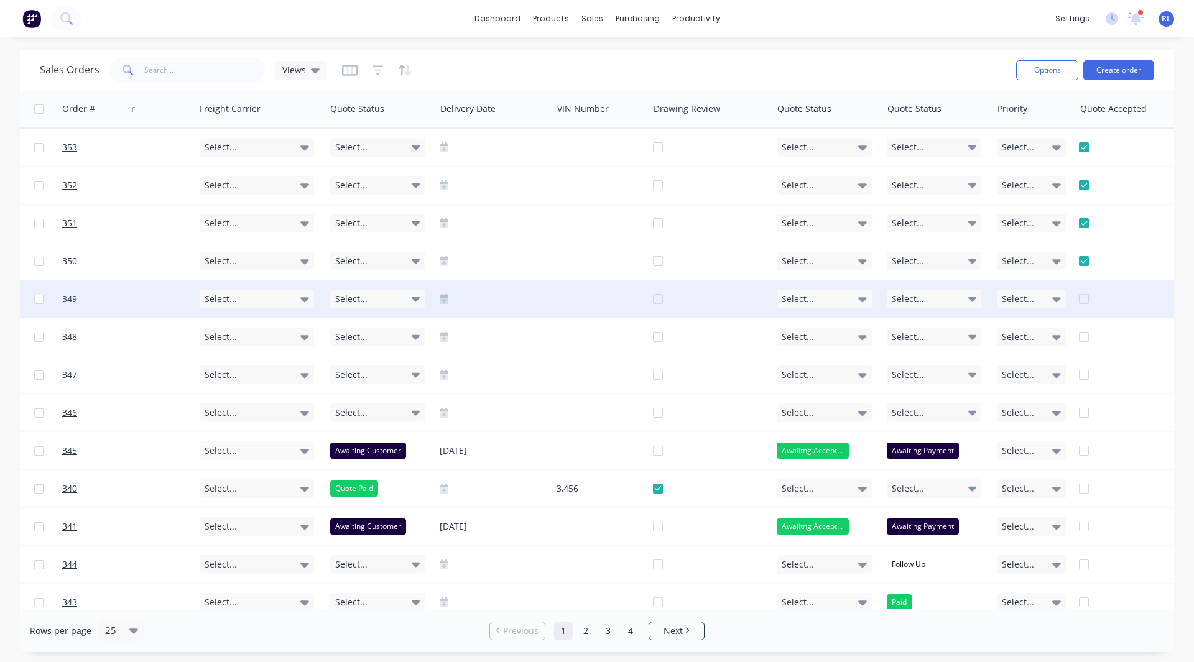
scroll to position [0, 1472]
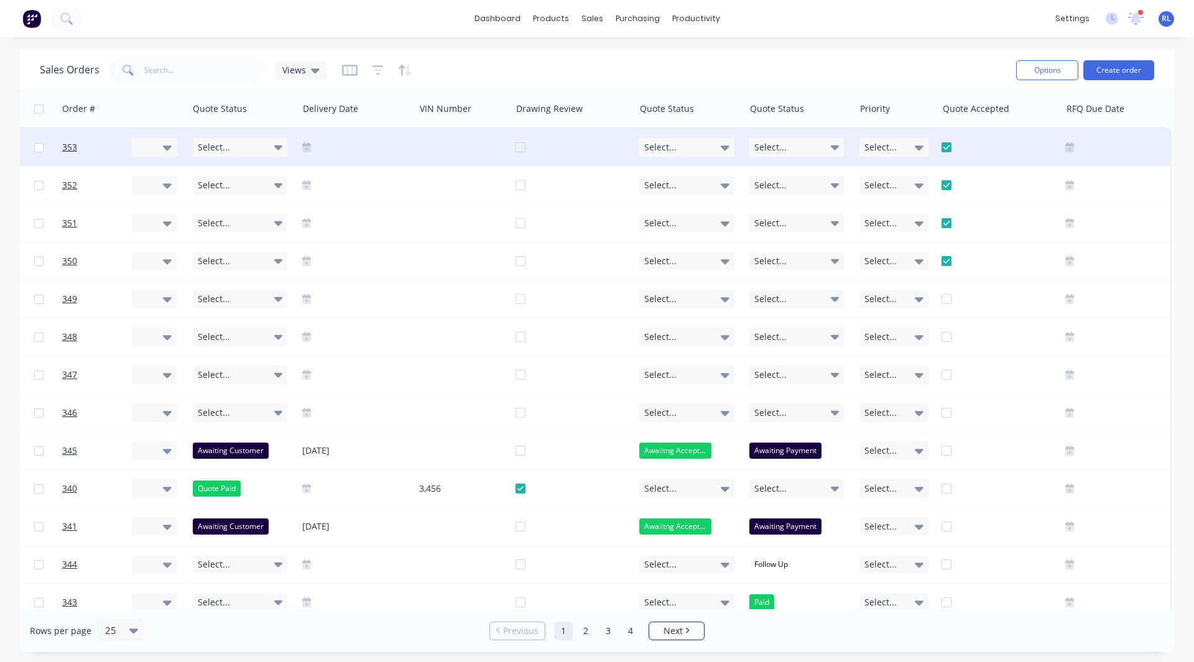
click at [1065, 148] on icon at bounding box center [1069, 149] width 9 height 6
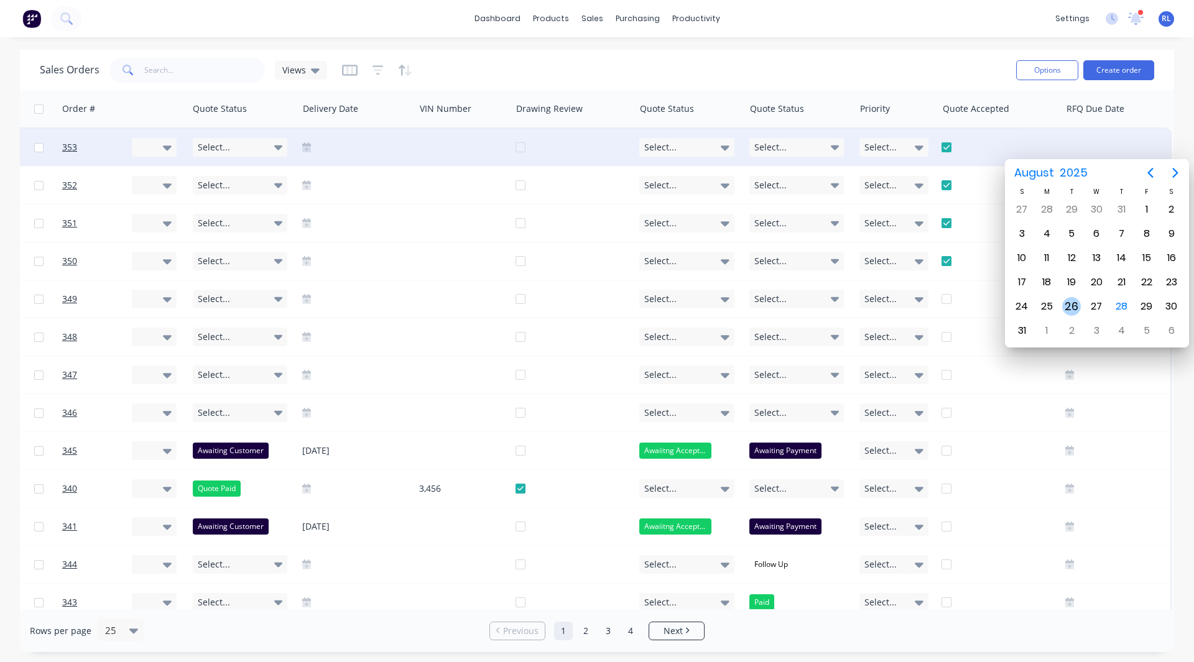
click at [1073, 303] on div "26" at bounding box center [1071, 306] width 19 height 19
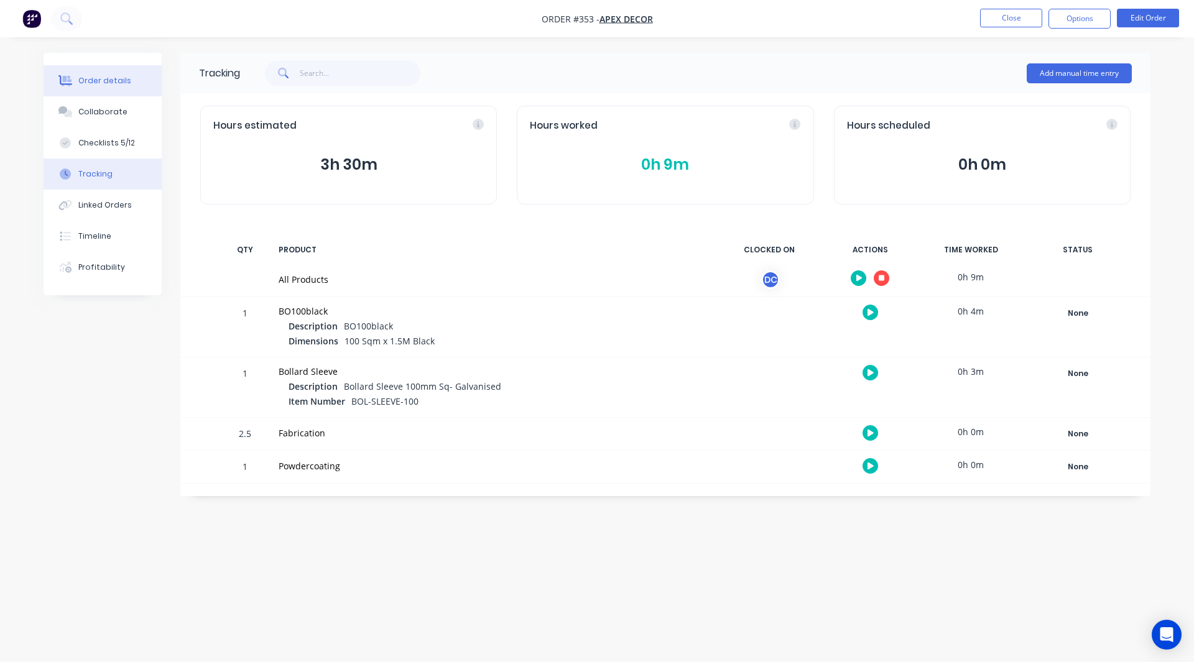
click at [95, 75] on div "Order details" at bounding box center [104, 80] width 53 height 11
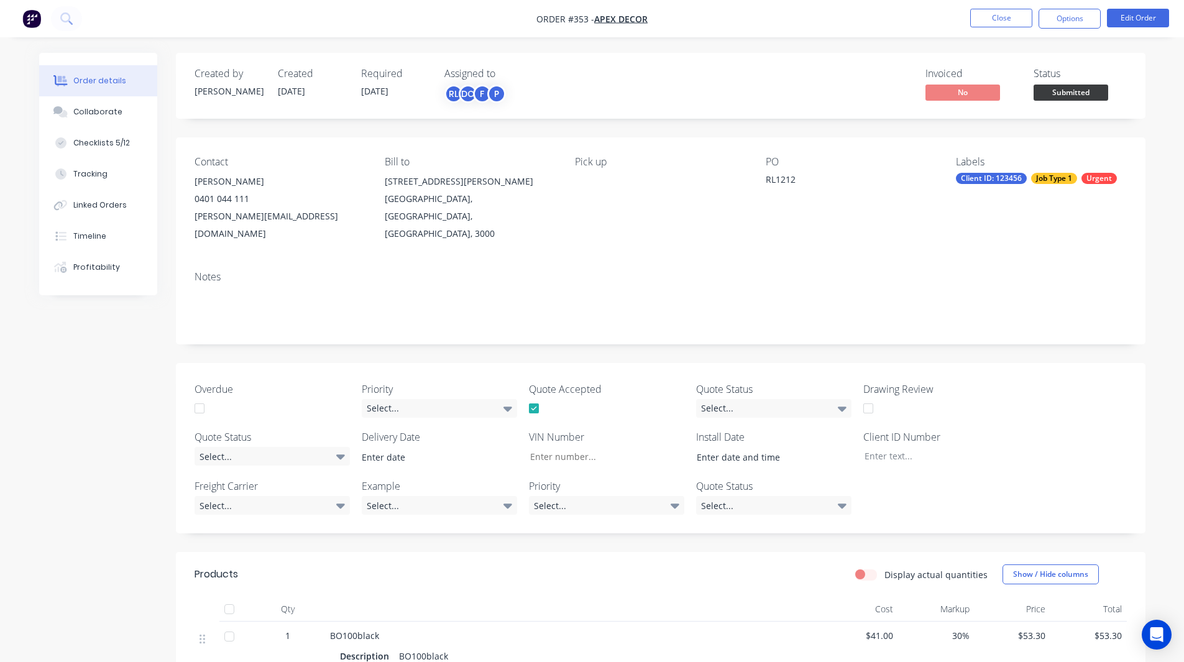
click at [30, 11] on img "button" at bounding box center [31, 18] width 19 height 19
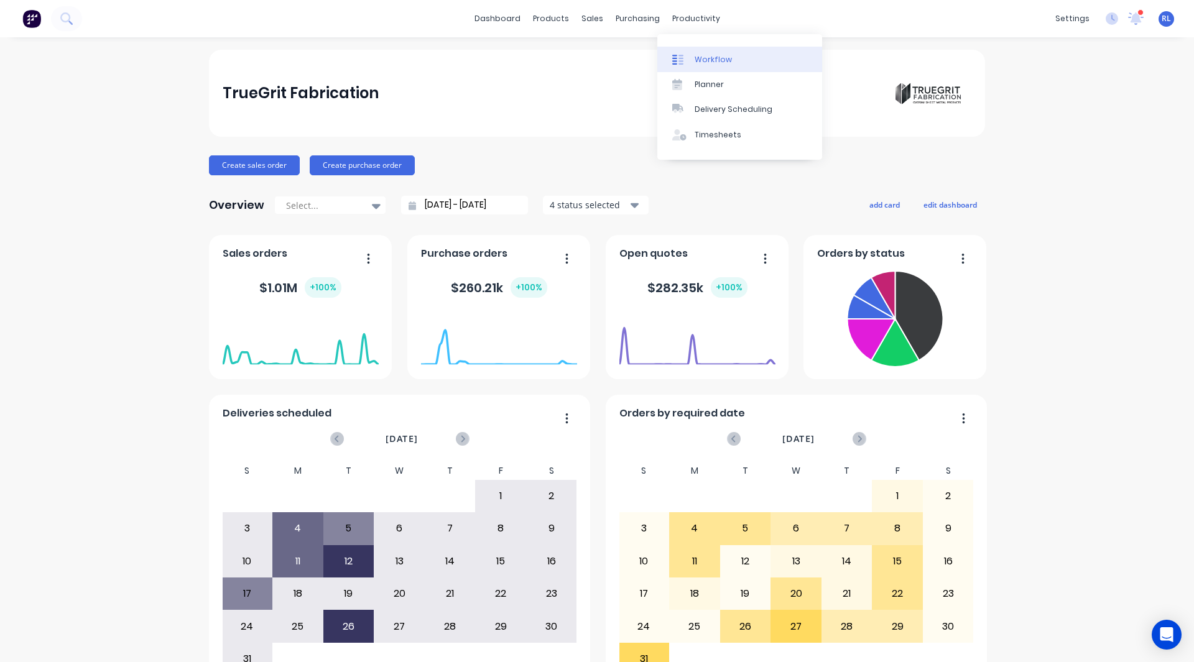
click at [702, 54] on div "Workflow" at bounding box center [713, 59] width 37 height 11
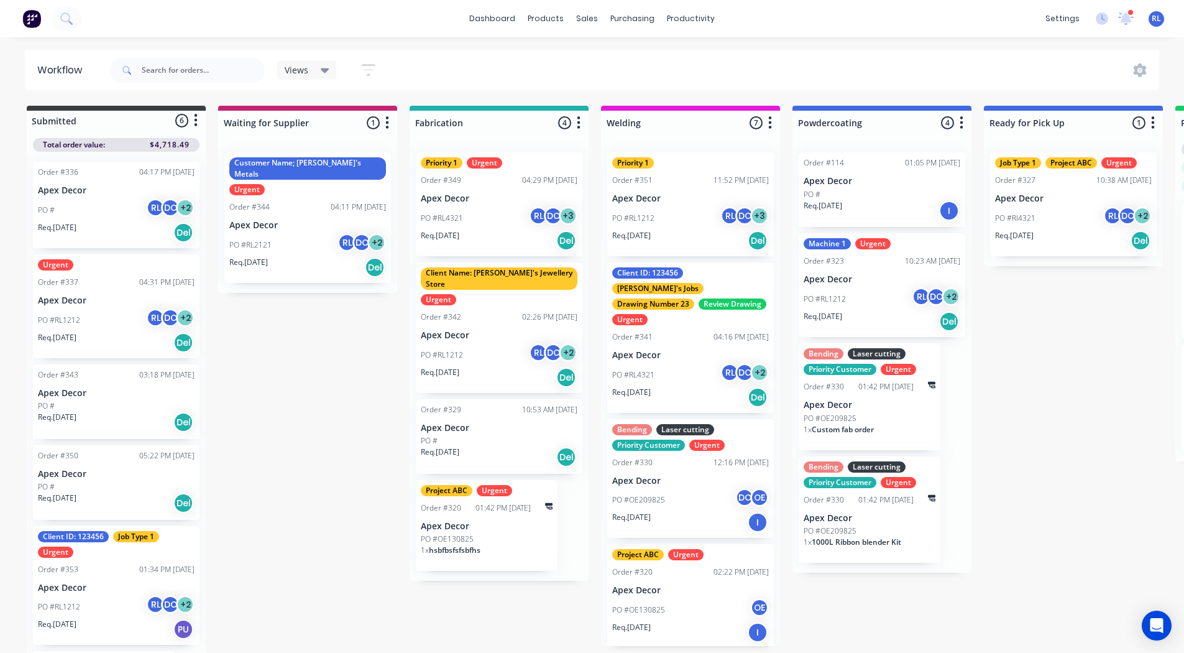
click at [319, 74] on div "Views" at bounding box center [307, 70] width 45 height 11
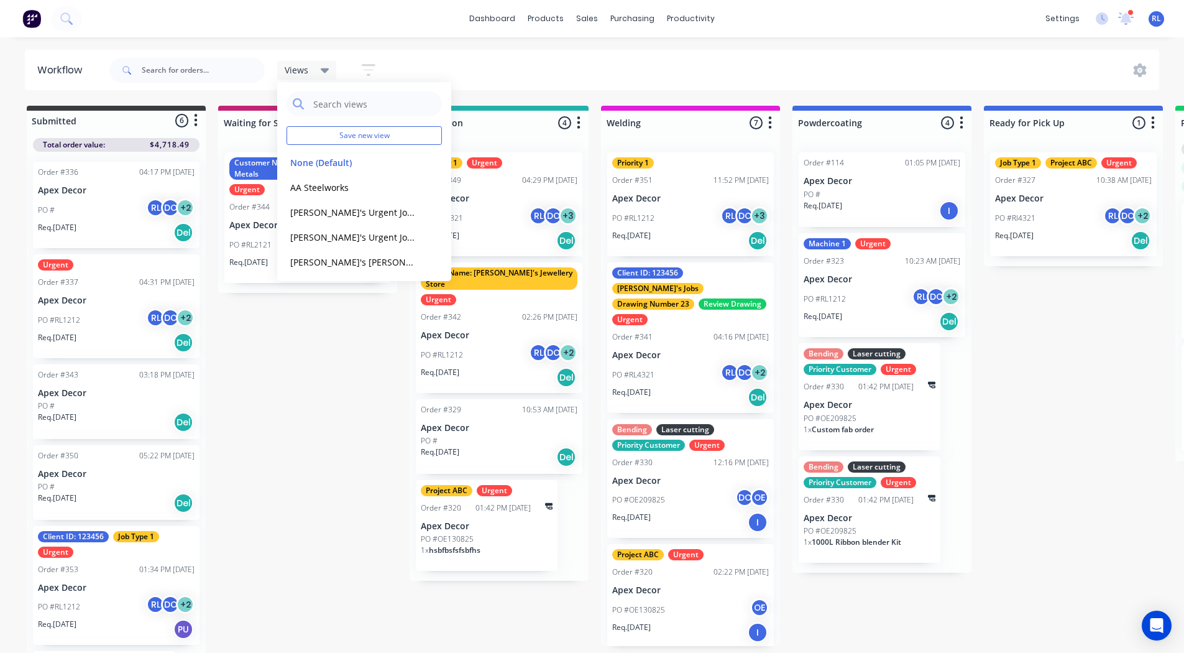
click at [361, 70] on button "button" at bounding box center [369, 70] width 40 height 24
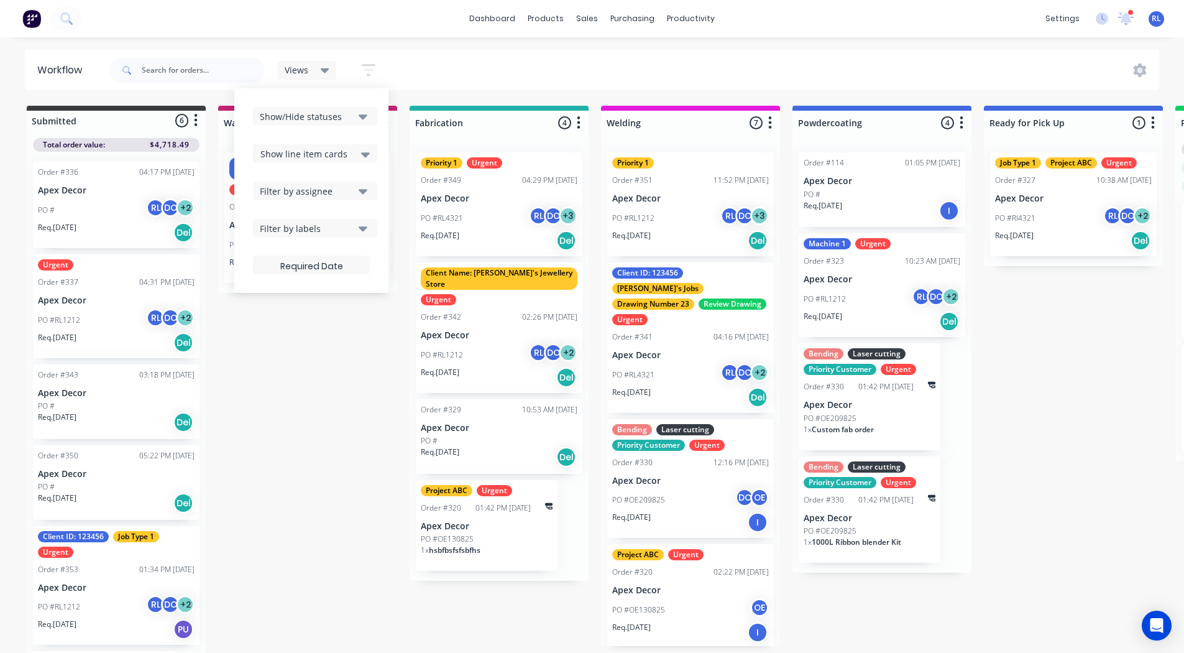
click at [303, 157] on span "Show line item cards" at bounding box center [304, 153] width 87 height 13
click at [316, 199] on div "Hide line item cards" at bounding box center [315, 203] width 124 height 22
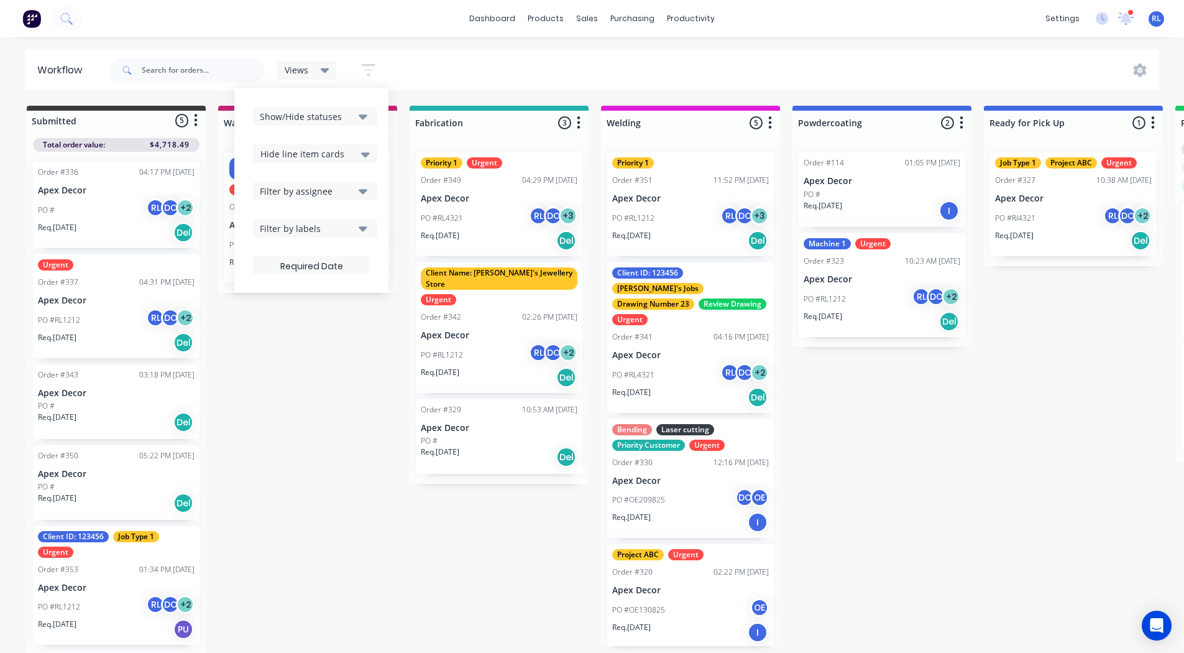
click at [316, 386] on div "Submitted 5 Status colour #3A3C3E hex #3A3C3E Save Cancel Summaries Total order…" at bounding box center [847, 380] width 1713 height 549
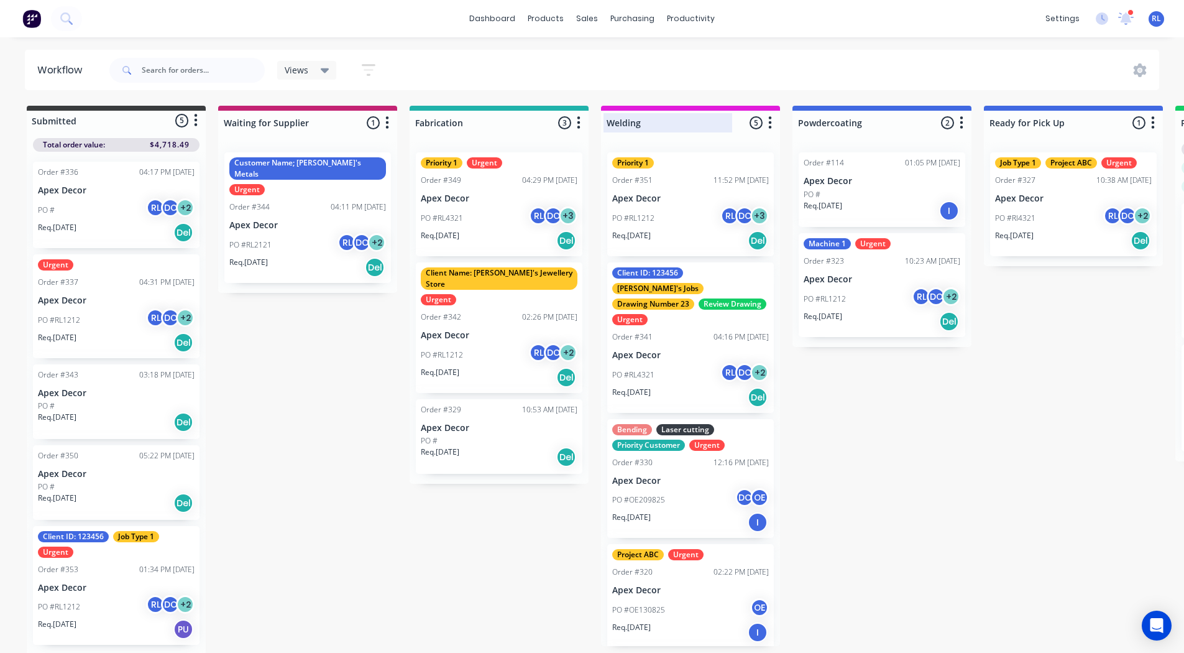
click at [649, 121] on div at bounding box center [690, 123] width 179 height 24
click at [649, 121] on input "Welding" at bounding box center [668, 122] width 122 height 13
type input "Cutting"
click at [650, 71] on div "Views Save new view None (Default) edit AA Steelworks edit Allannah's Urgent Jo…" at bounding box center [633, 70] width 1053 height 37
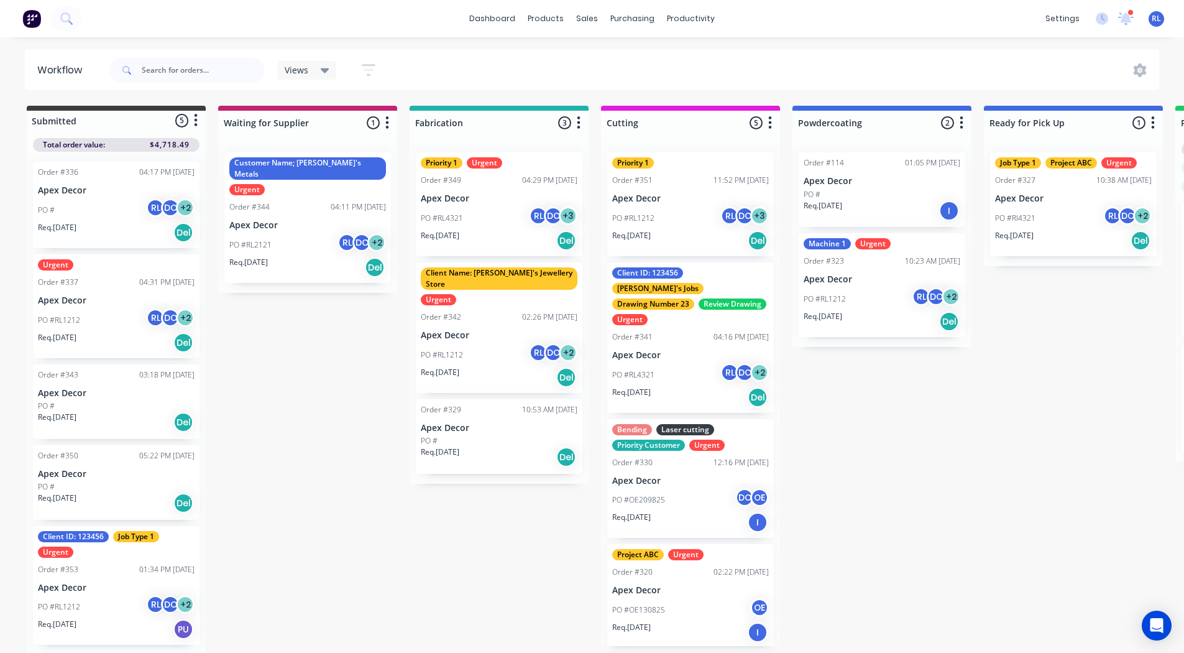
scroll to position [2, 0]
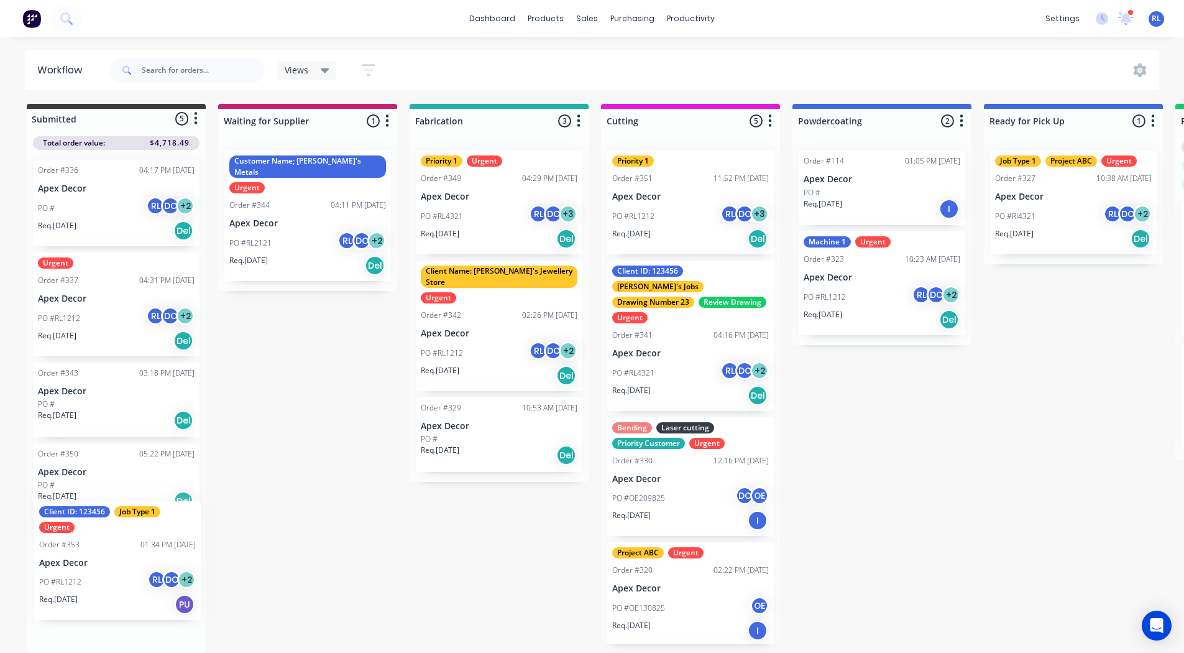
drag, startPoint x: 76, startPoint y: 578, endPoint x: 80, endPoint y: 548, distance: 30.6
click at [80, 548] on div "Order #336 04:17 PM 25/08/25 Apex Decor PO # RL DC + 2 Req. 01/09/25 Del Urgent…" at bounding box center [116, 401] width 179 height 503
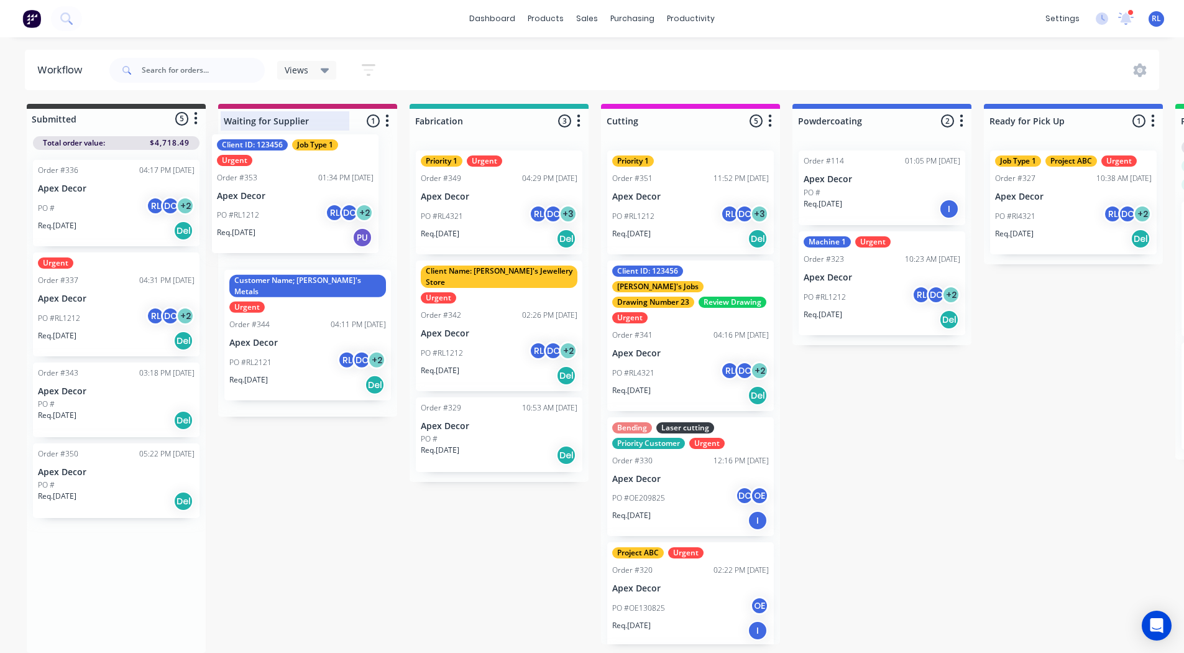
scroll to position [0, 0]
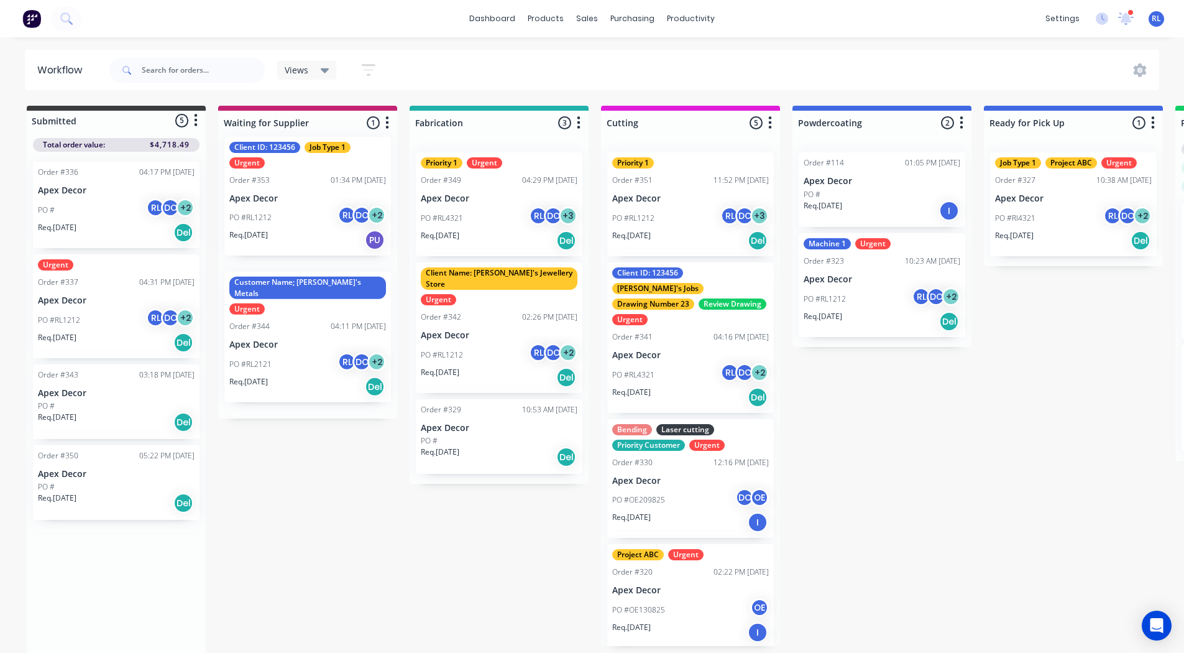
drag, startPoint x: 86, startPoint y: 555, endPoint x: 283, endPoint y: 149, distance: 451.1
click at [283, 149] on div "Submitted 5 Status colour #3A3C3E hex #3A3C3E Save Cancel Summaries Total order…" at bounding box center [847, 380] width 1713 height 549
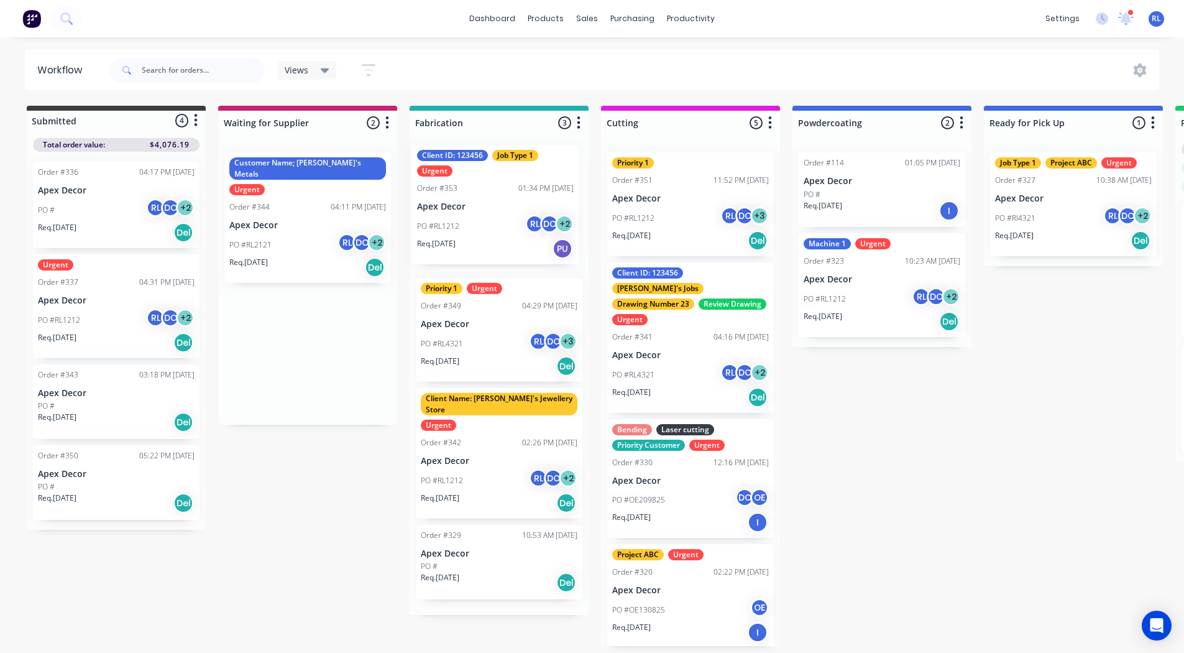
drag, startPoint x: 293, startPoint y: 198, endPoint x: 484, endPoint y: 190, distance: 191.1
click at [484, 190] on div "Submitted 4 Status colour #3A3C3E hex #3A3C3E Save Cancel Summaries Total order…" at bounding box center [847, 376] width 1713 height 540
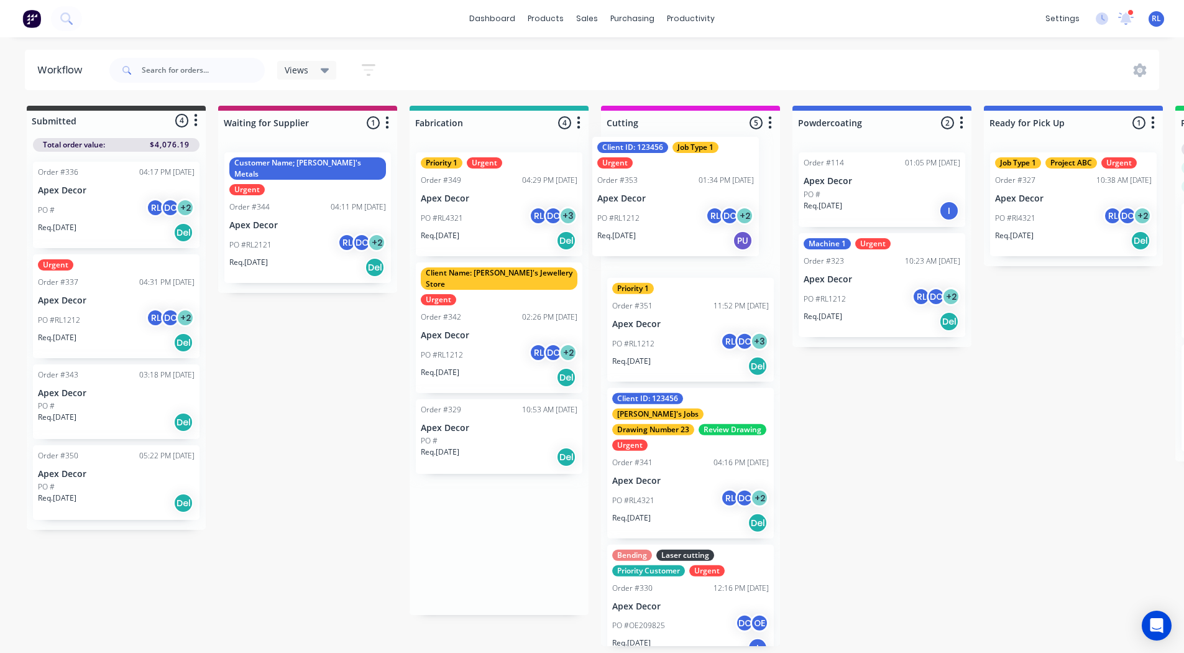
drag, startPoint x: 507, startPoint y: 209, endPoint x: 695, endPoint y: 188, distance: 188.9
click at [695, 188] on div "Submitted 4 Status colour #3A3C3E hex #3A3C3E Save Cancel Summaries Total order…" at bounding box center [847, 376] width 1713 height 540
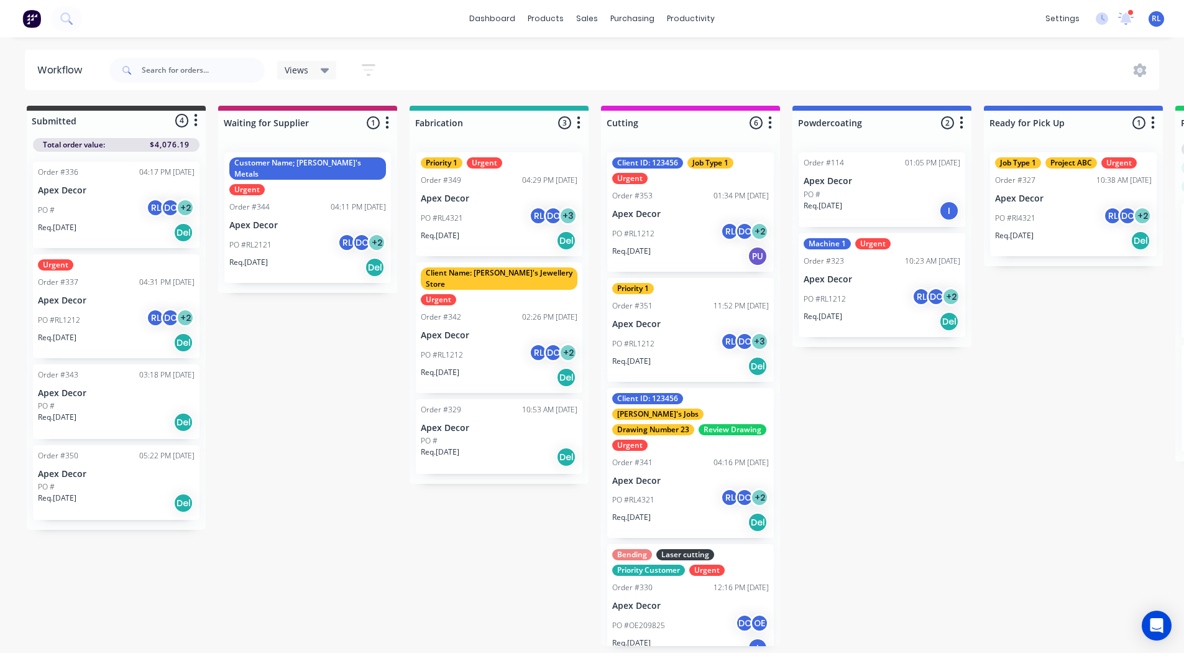
click at [579, 120] on icon "button" at bounding box center [579, 123] width 4 height 16
click at [482, 169] on button "Notifications" at bounding box center [524, 170] width 124 height 21
click at [631, 170] on label at bounding box center [631, 170] width 0 height 0
click at [611, 174] on input "checkbox" at bounding box center [607, 176] width 10 height 12
checkbox input "false"
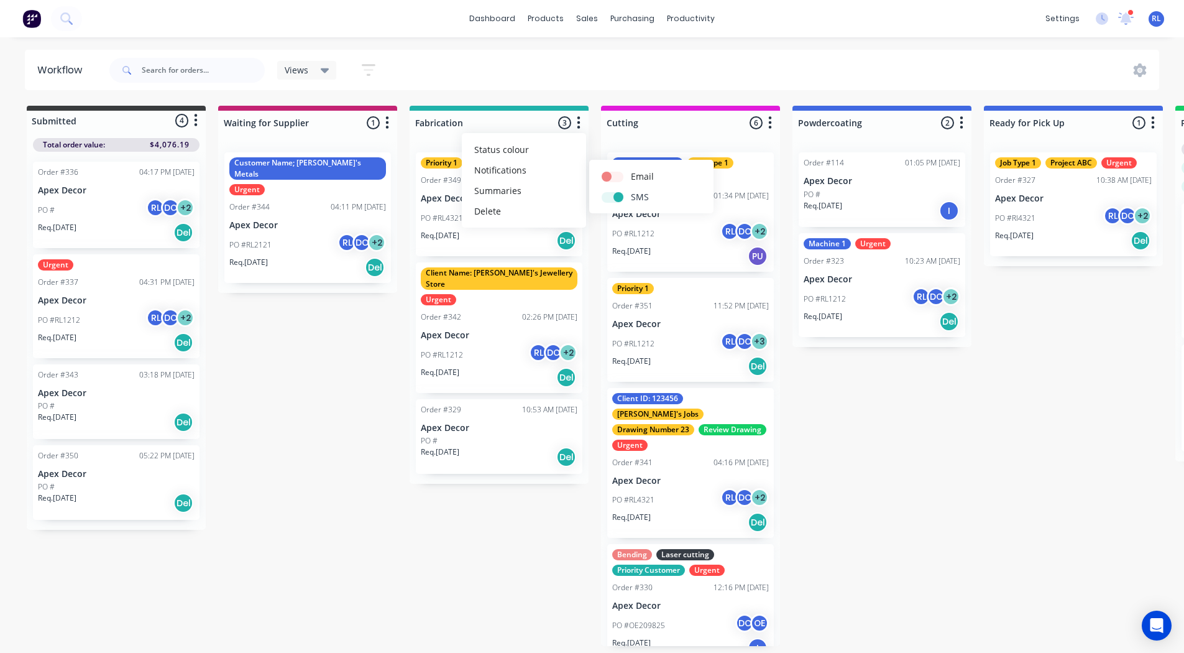
click at [631, 190] on label at bounding box center [631, 190] width 0 height 0
click at [612, 195] on input "checkbox" at bounding box center [607, 196] width 10 height 12
click at [631, 190] on label at bounding box center [631, 190] width 0 height 0
click at [612, 195] on input "checkbox" at bounding box center [607, 196] width 10 height 12
checkbox input "true"
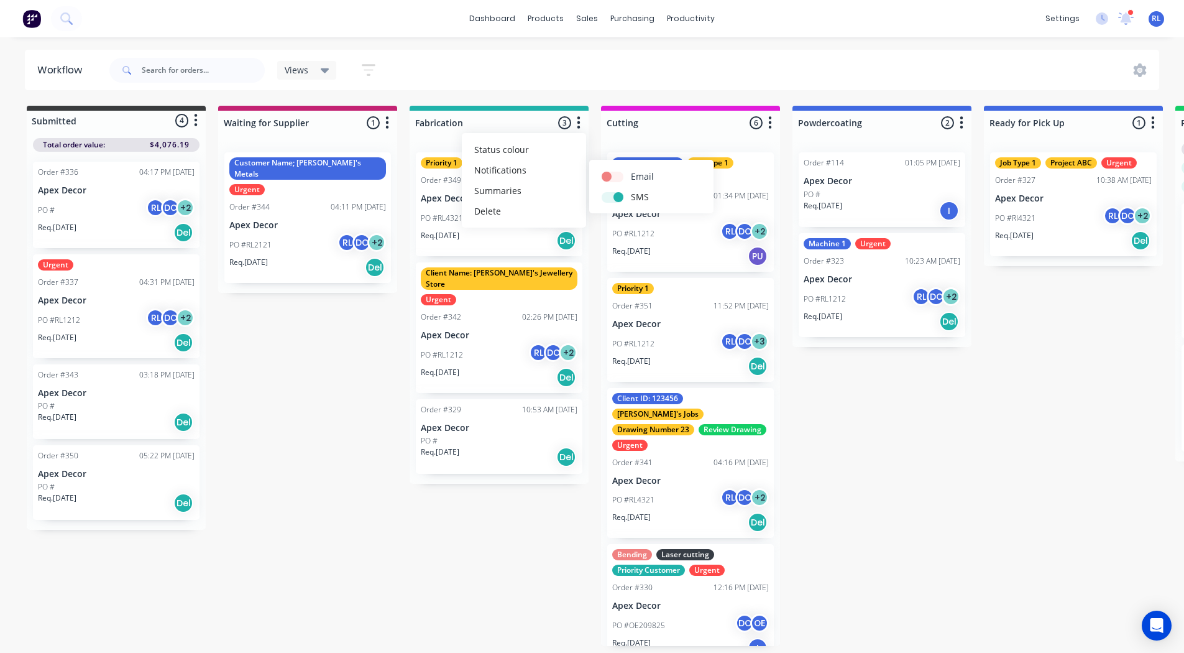
click at [631, 170] on label at bounding box center [631, 170] width 0 height 0
click at [612, 176] on input "checkbox" at bounding box center [607, 176] width 10 height 12
checkbox input "true"
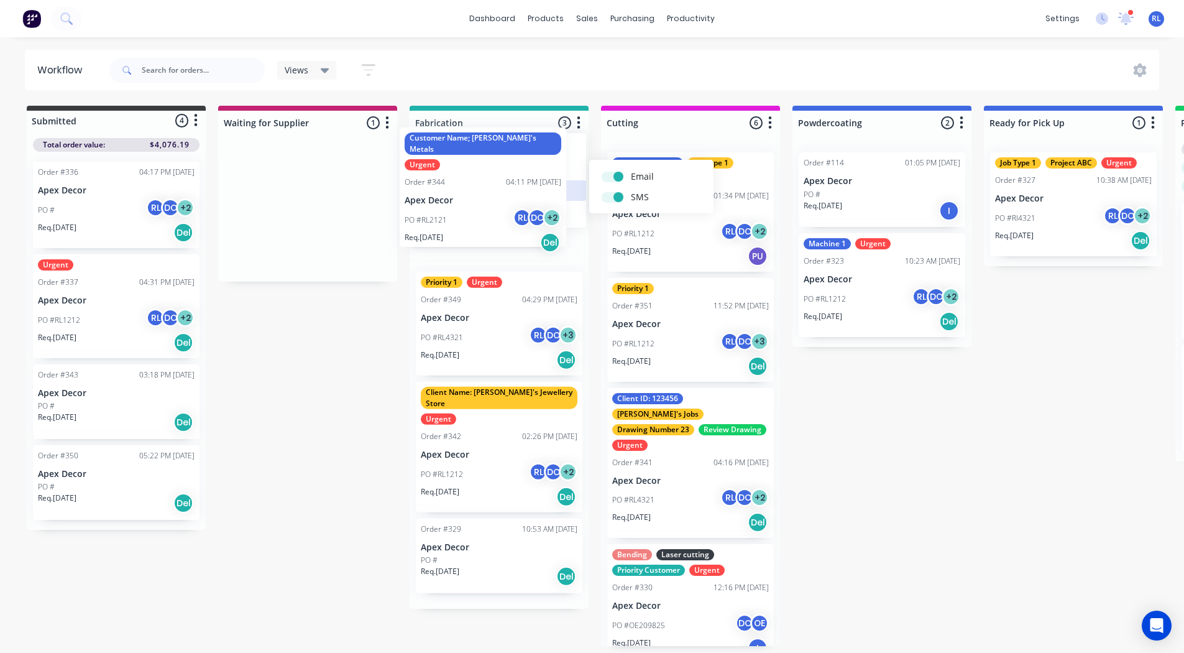
drag, startPoint x: 285, startPoint y: 211, endPoint x: 463, endPoint y: 183, distance: 180.6
click at [463, 183] on div "Submitted 4 Status colour #3A3C3E hex #3A3C3E Save Cancel Summaries Total order…" at bounding box center [847, 376] width 1713 height 540
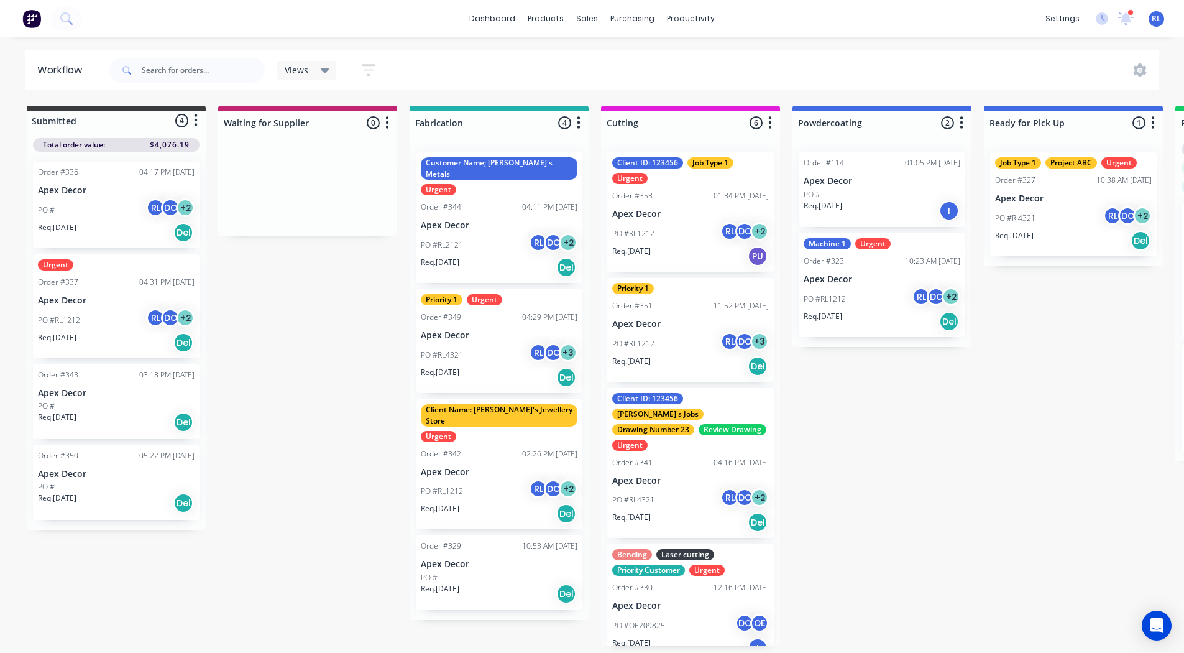
click at [578, 127] on icon "button" at bounding box center [579, 122] width 3 height 12
click at [538, 166] on button "Notifications" at bounding box center [524, 170] width 124 height 21
click at [335, 310] on div "Submitted 4 Status colour #3A3C3E hex #3A3C3E Save Cancel Summaries Total order…" at bounding box center [847, 376] width 1713 height 540
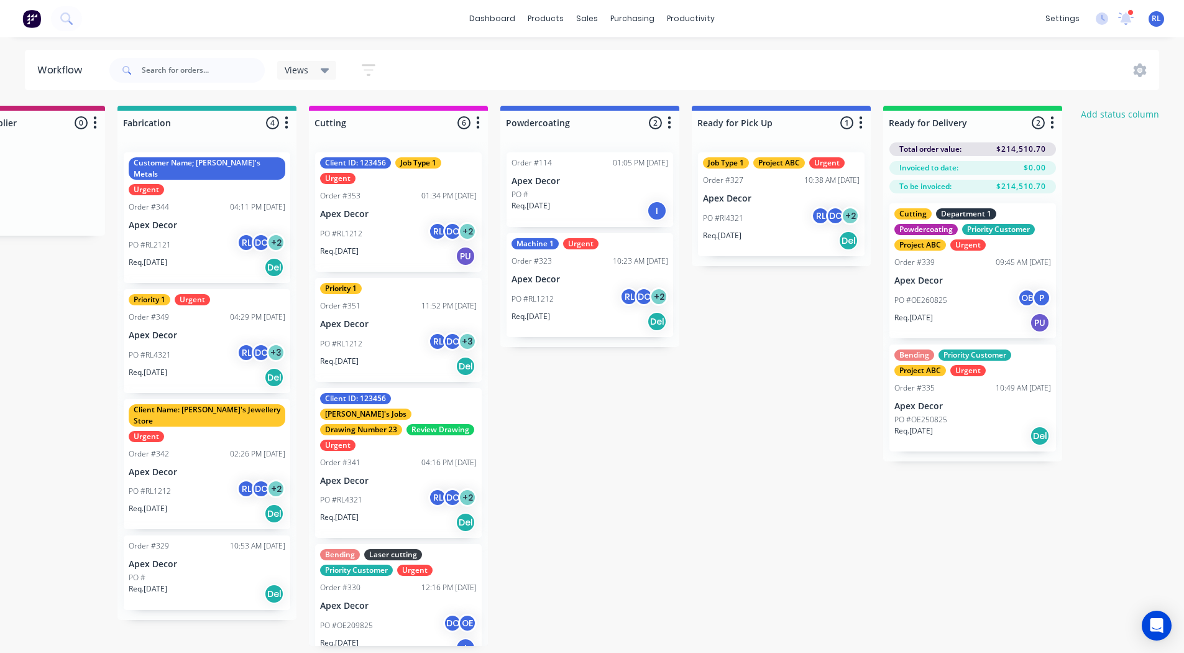
scroll to position [0, 293]
click at [862, 119] on icon "button" at bounding box center [861, 123] width 4 height 16
click at [795, 167] on button "Notifications" at bounding box center [806, 170] width 124 height 21
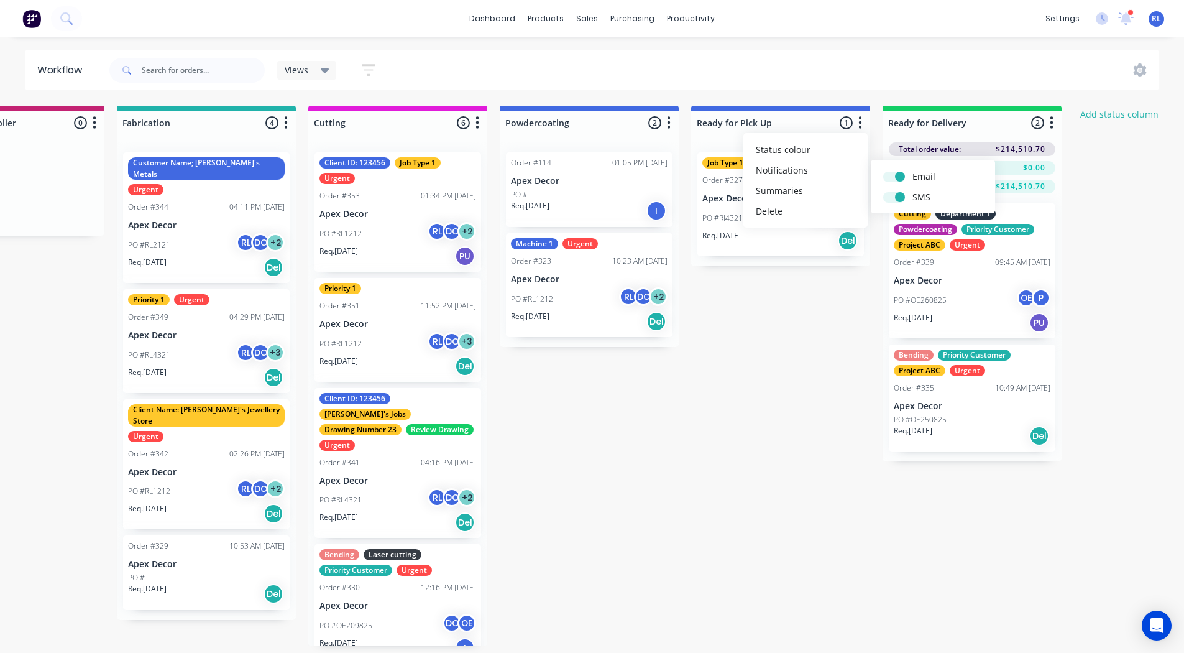
click at [774, 339] on div "Submitted 4 Status colour #3A3C3E hex #3A3C3E Save Cancel Summaries Total order…" at bounding box center [554, 376] width 1713 height 540
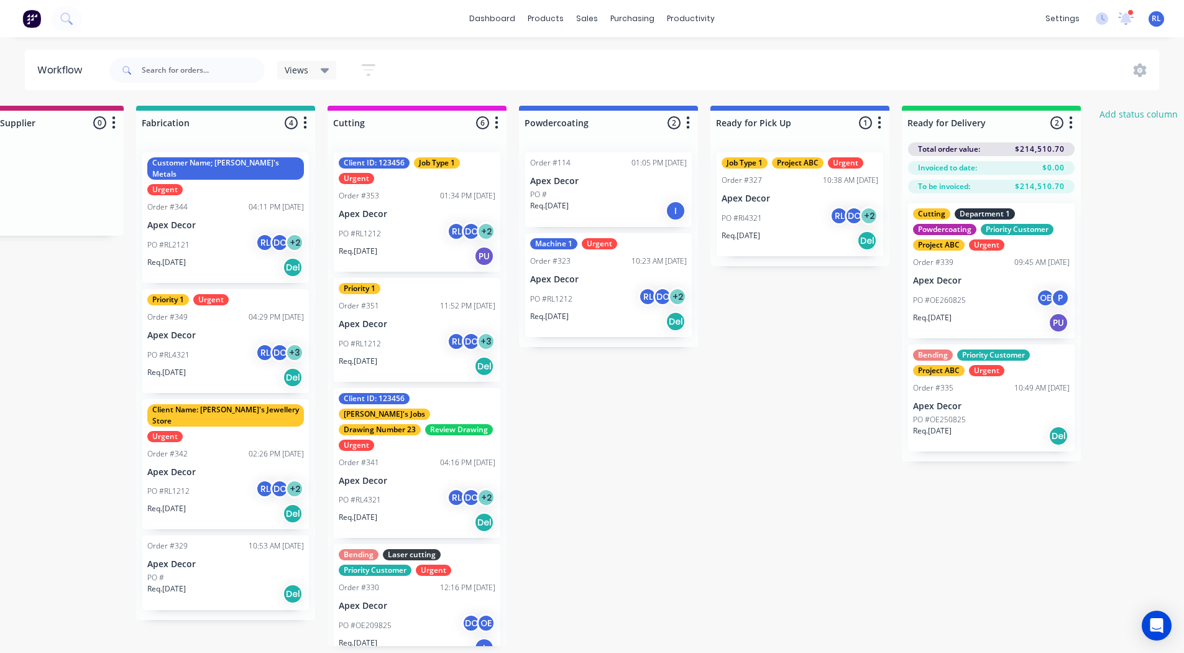
scroll to position [0, 0]
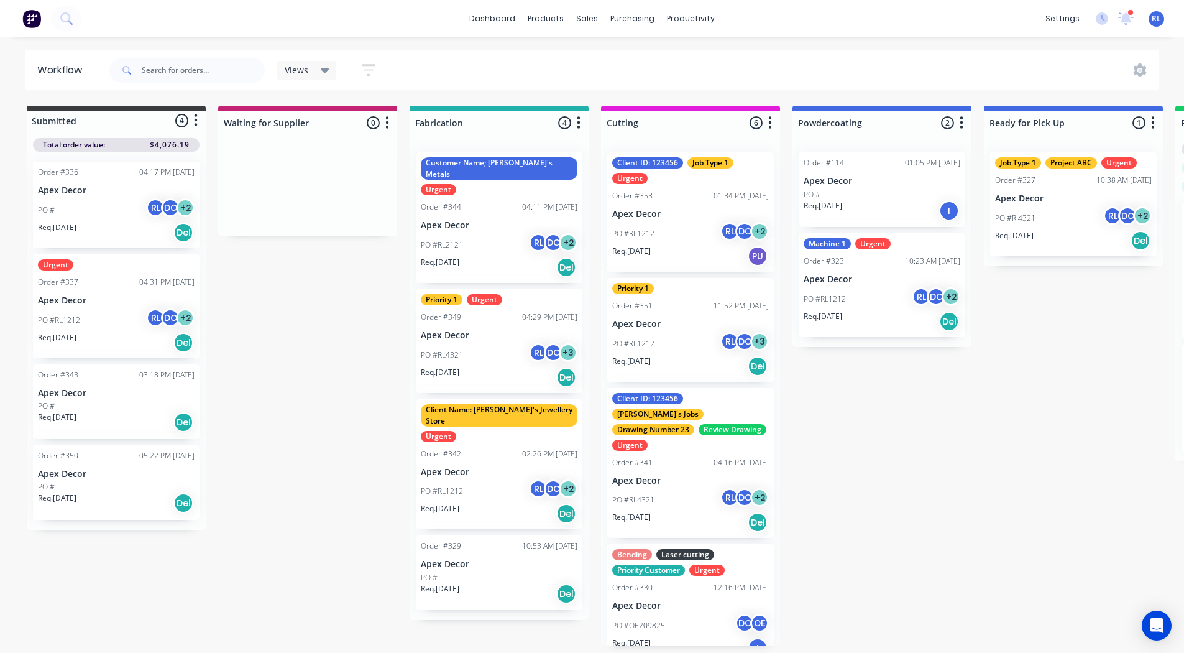
click at [443, 294] on div "Priority 1" at bounding box center [442, 299] width 42 height 11
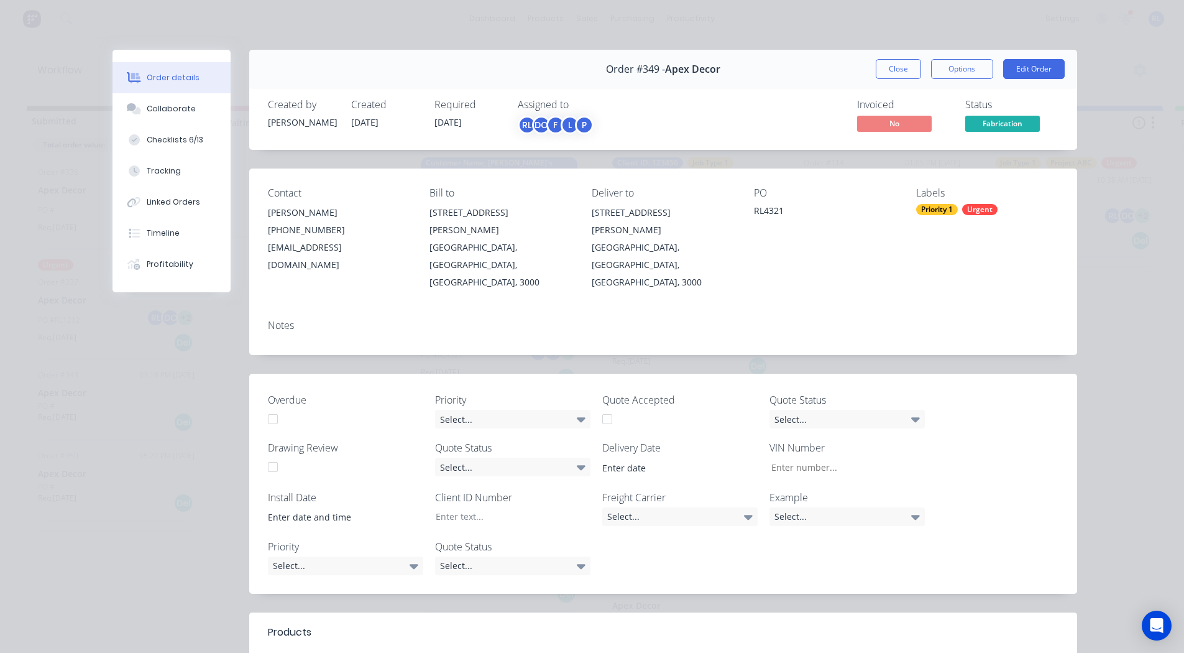
click at [948, 210] on div "Priority 1" at bounding box center [938, 209] width 42 height 11
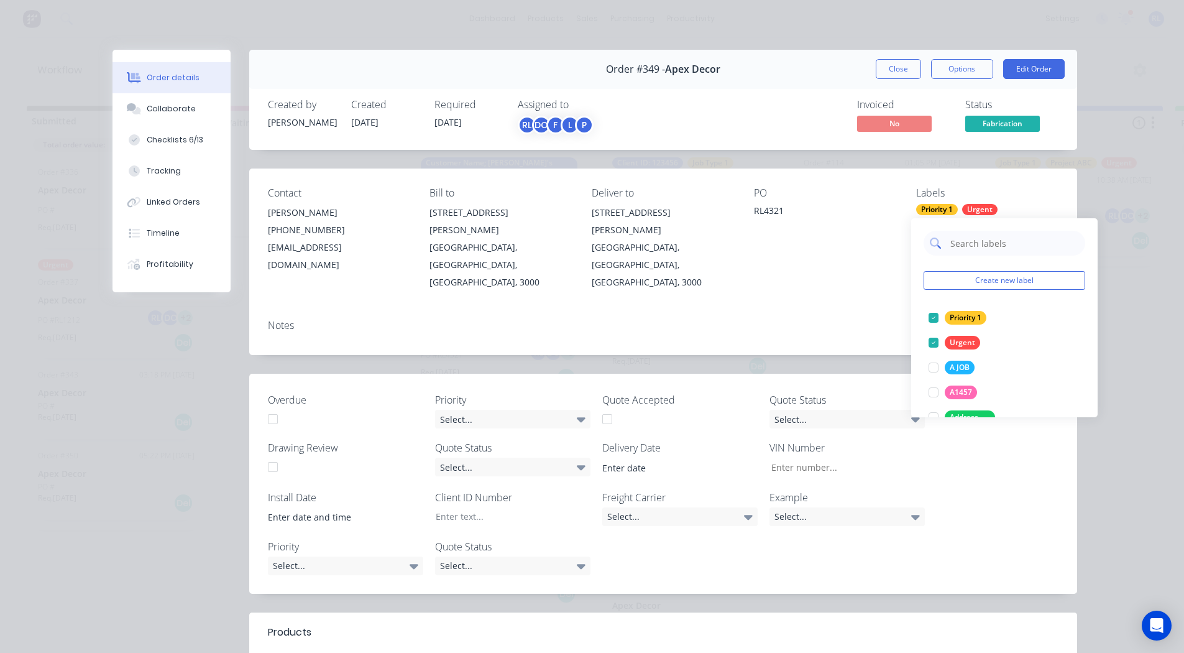
click at [958, 242] on input "text" at bounding box center [1014, 243] width 130 height 25
click at [964, 277] on button "Create new label" at bounding box center [1005, 280] width 162 height 19
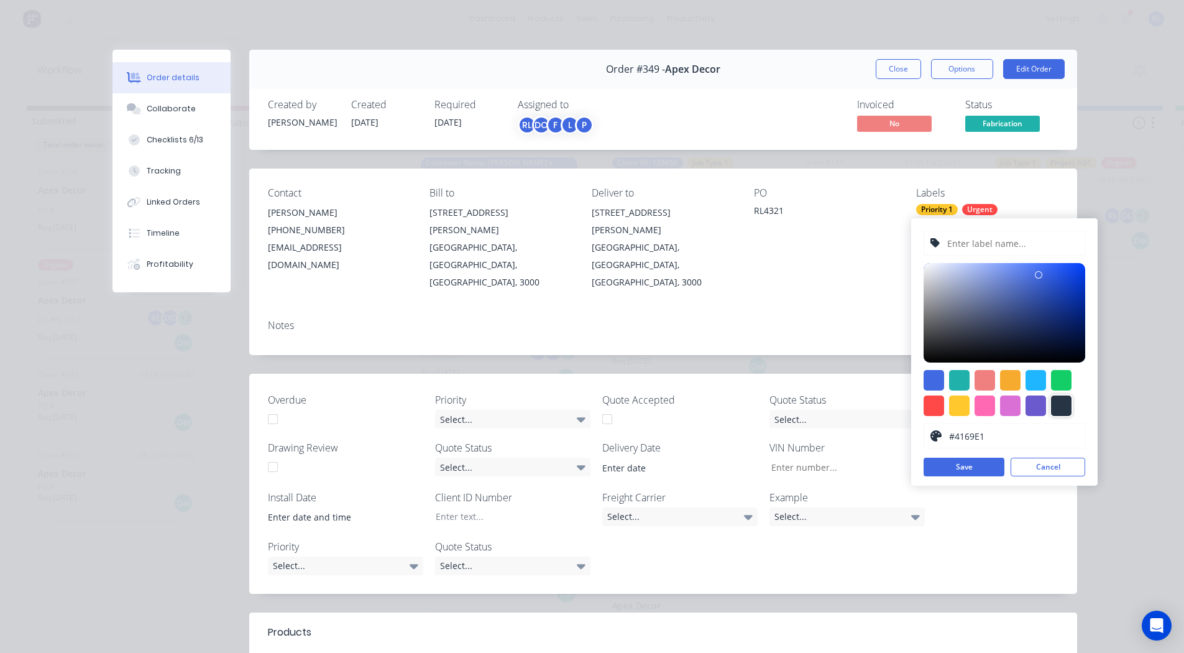
click at [1063, 407] on div at bounding box center [1061, 405] width 21 height 21
type input "#273444"
click at [954, 246] on input "text" at bounding box center [1012, 243] width 132 height 24
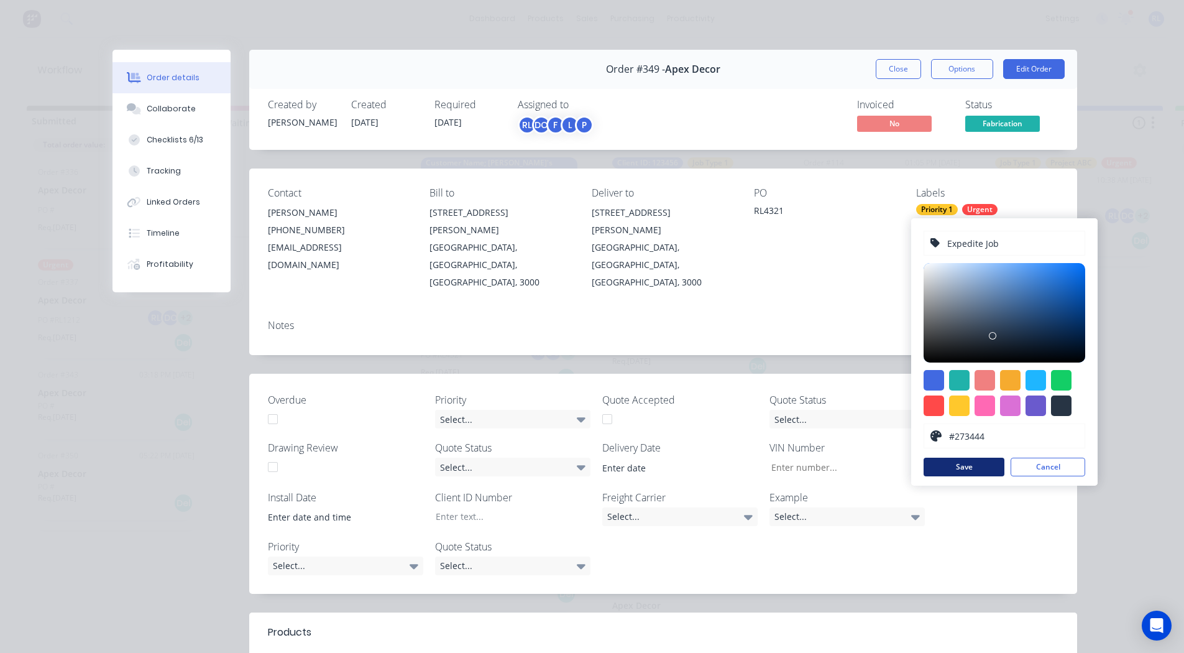
type input "Expedite Job"
click at [964, 464] on button "Save" at bounding box center [964, 467] width 81 height 19
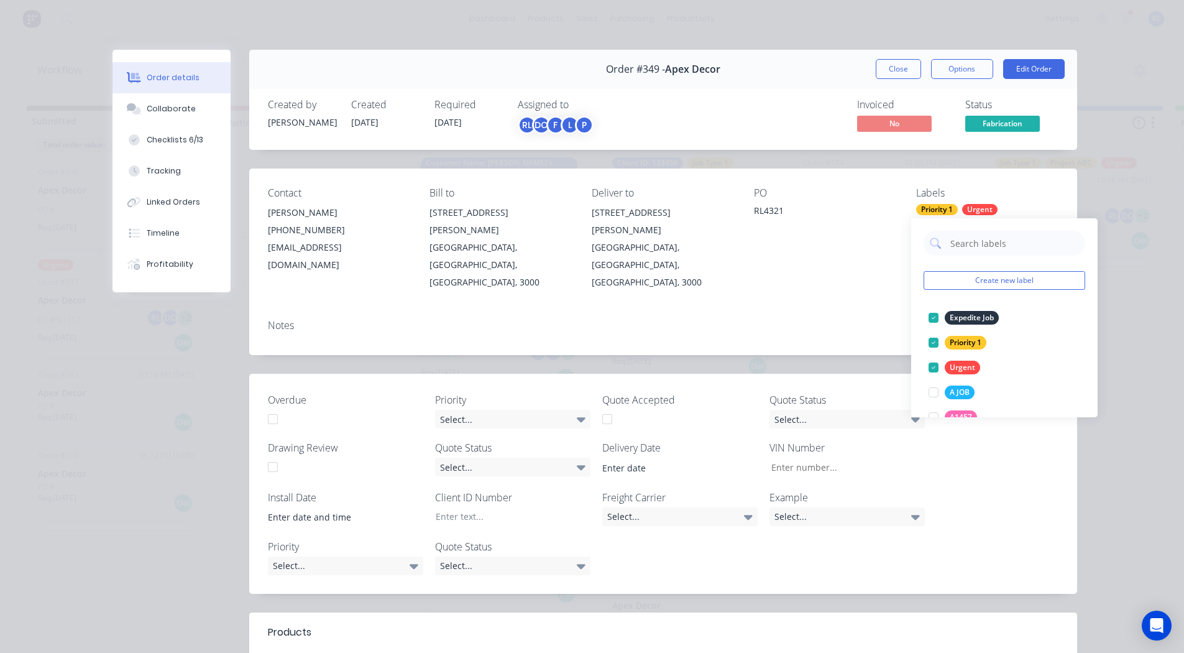
click at [850, 310] on div "Notes" at bounding box center [663, 332] width 828 height 45
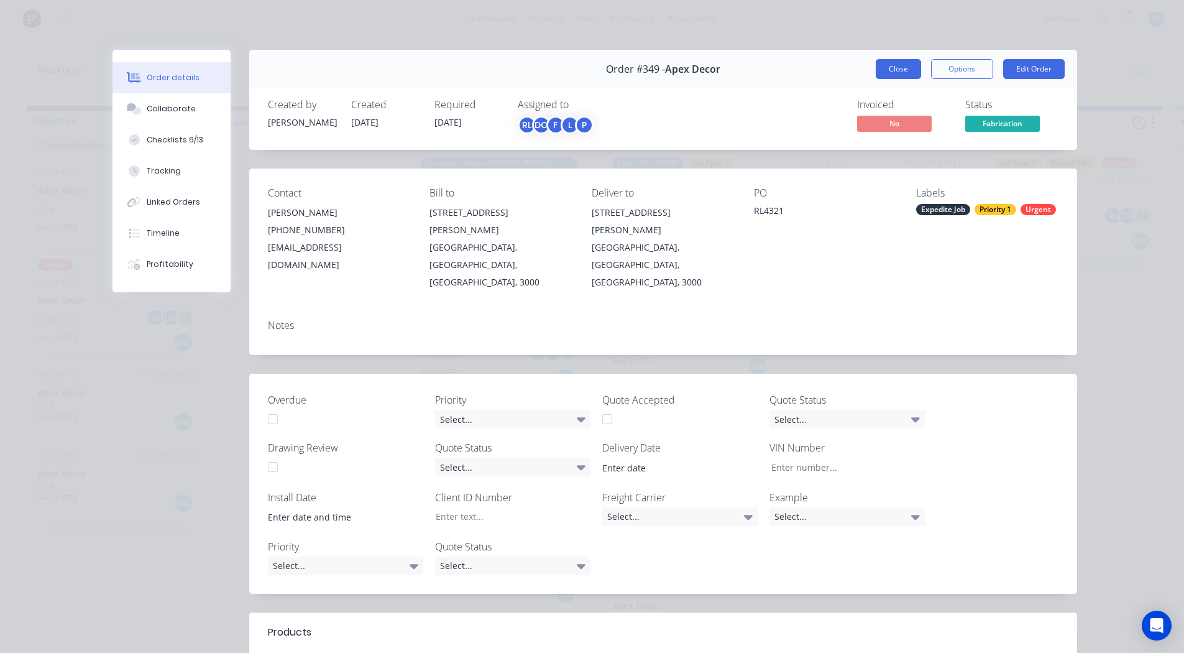
click at [880, 65] on button "Close" at bounding box center [898, 69] width 45 height 20
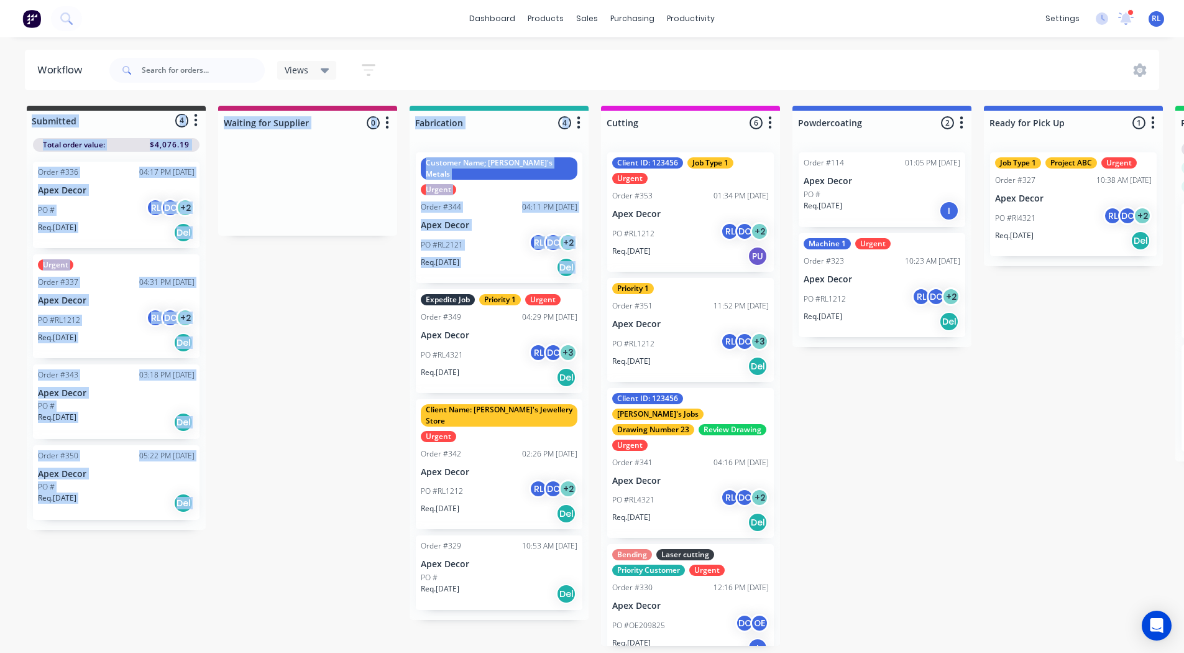
drag, startPoint x: 391, startPoint y: 276, endPoint x: 312, endPoint y: 41, distance: 247.9
click at [312, 41] on div "dashboard products sales purchasing productivity dashboard products Product Cat…" at bounding box center [592, 289] width 1184 height 578
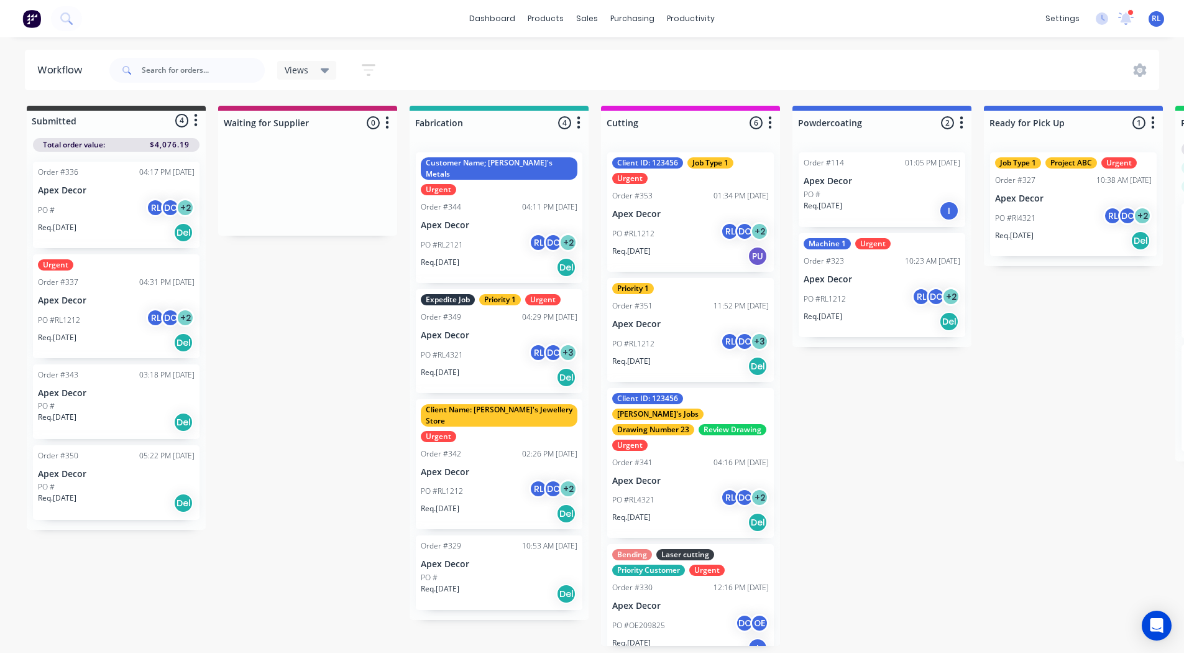
click at [413, 55] on div "Views Save new view None (Default) edit AA Steelworks edit Allannah's Urgent Jo…" at bounding box center [633, 70] width 1053 height 37
click at [371, 69] on icon "button" at bounding box center [369, 70] width 10 height 2
click at [308, 225] on div "Filter by labels" at bounding box center [307, 228] width 94 height 13
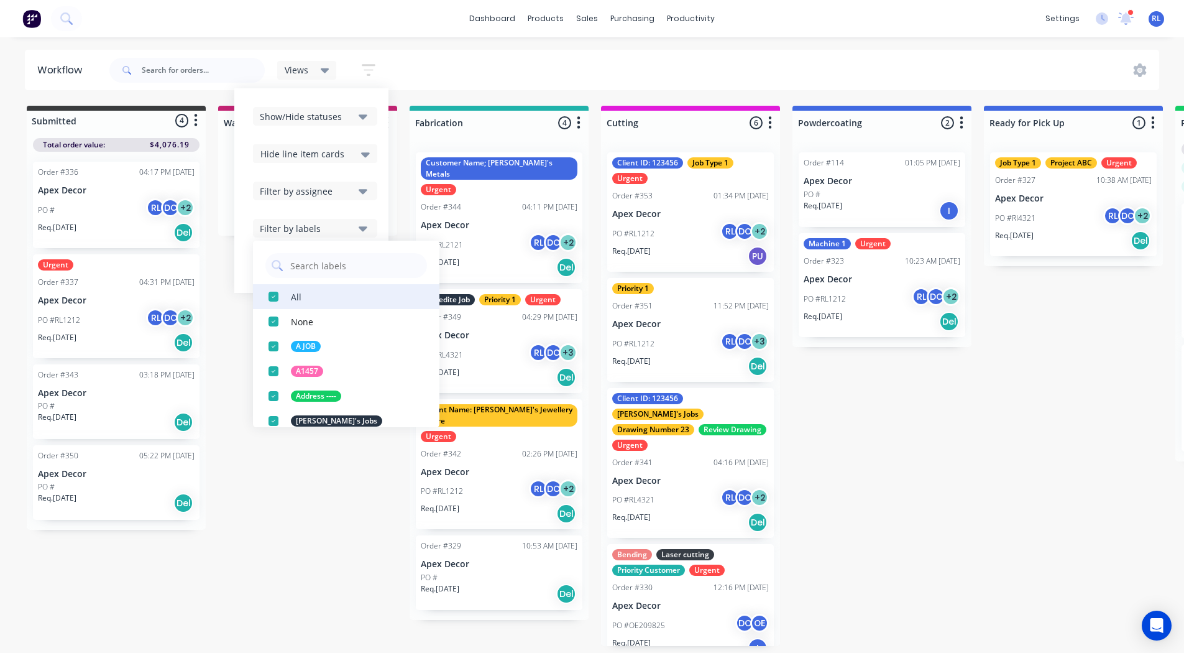
click at [275, 293] on div "button" at bounding box center [273, 296] width 25 height 25
click at [302, 272] on input "text" at bounding box center [355, 265] width 132 height 25
type input "expedite"
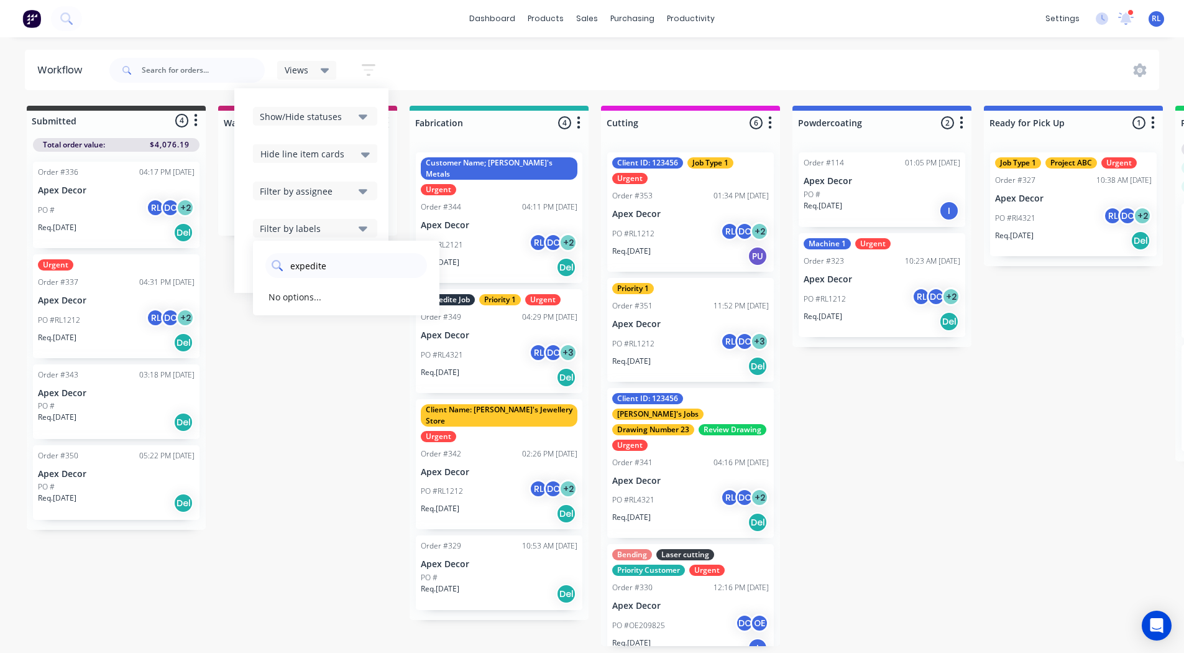
click at [329, 267] on input "expedite" at bounding box center [355, 265] width 132 height 25
type input "urgent"
click at [271, 297] on div "button" at bounding box center [273, 296] width 25 height 25
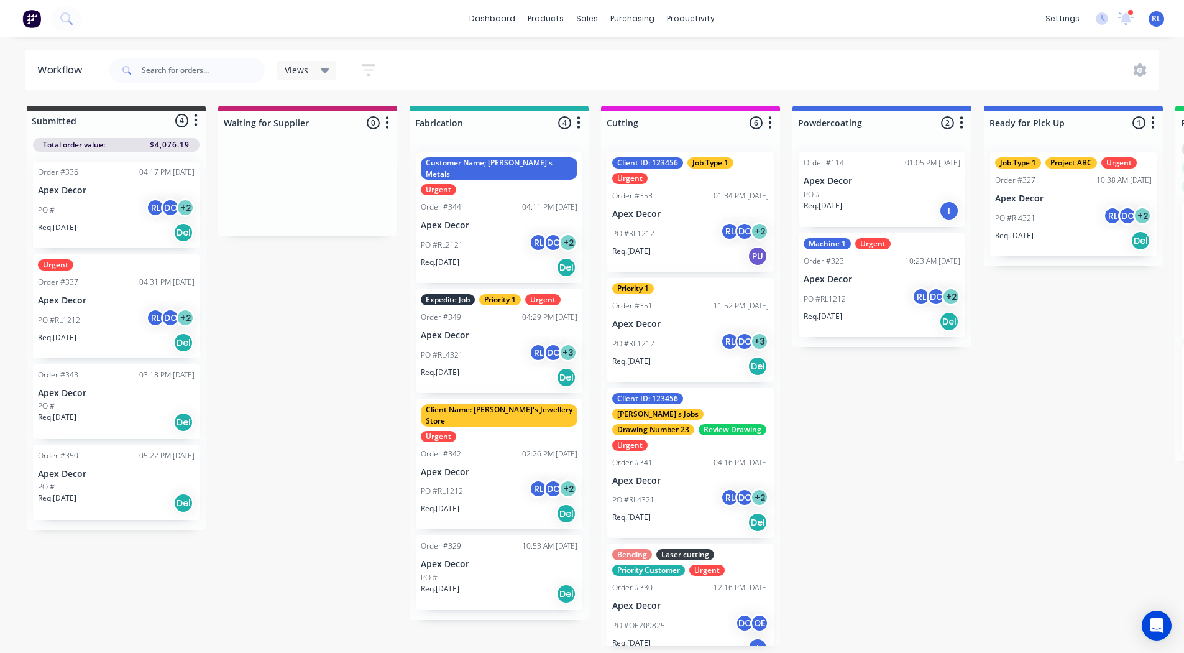
drag, startPoint x: 302, startPoint y: 382, endPoint x: 296, endPoint y: 359, distance: 23.8
click at [296, 359] on div "Submitted 4 Status colour #3A3C3E hex #3A3C3E Save Cancel Summaries Total order…" at bounding box center [847, 376] width 1713 height 540
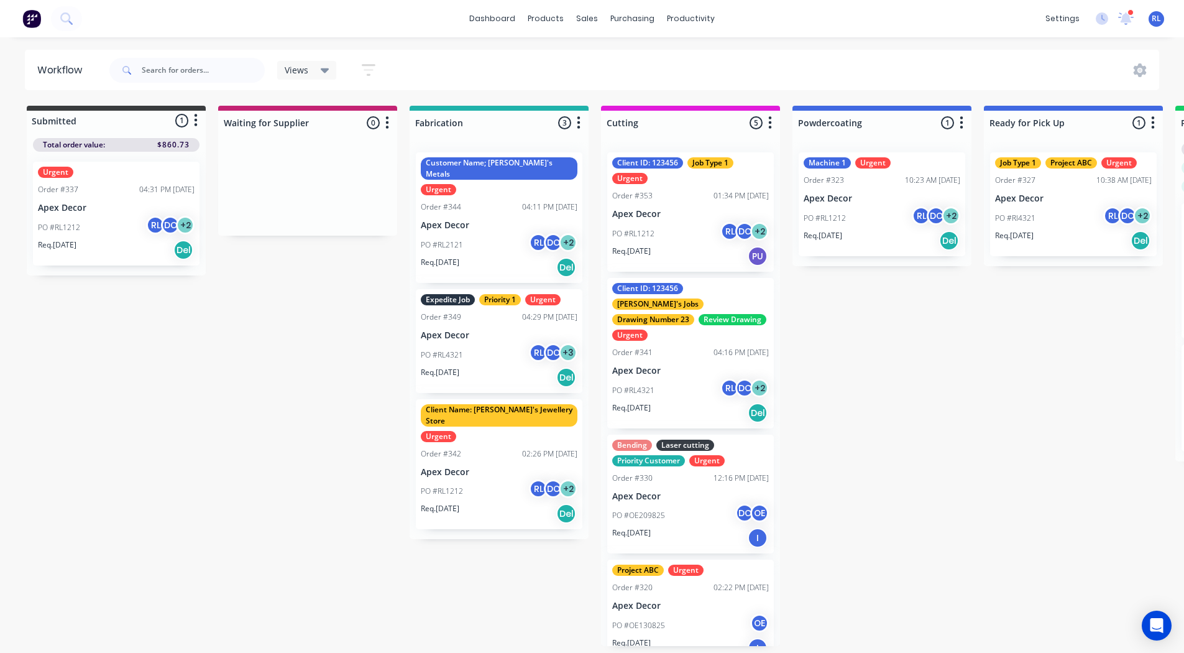
click at [363, 70] on icon "button" at bounding box center [369, 70] width 14 height 16
click at [319, 75] on div "Views" at bounding box center [307, 70] width 45 height 11
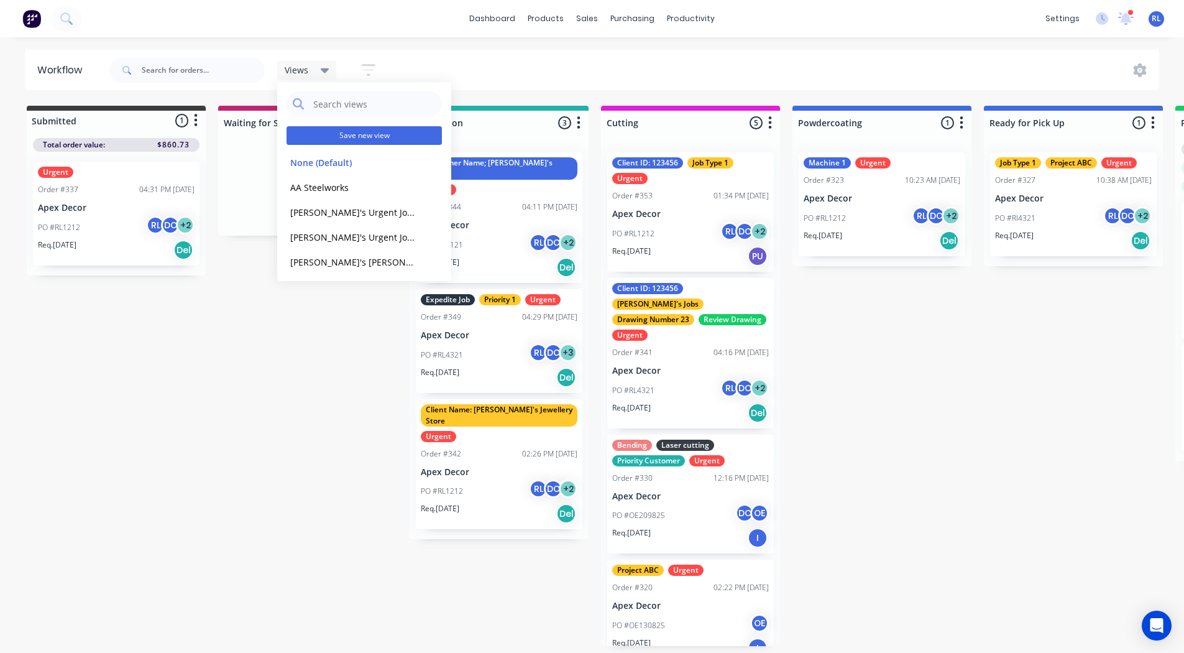
click at [333, 132] on button "Save new view" at bounding box center [364, 135] width 155 height 19
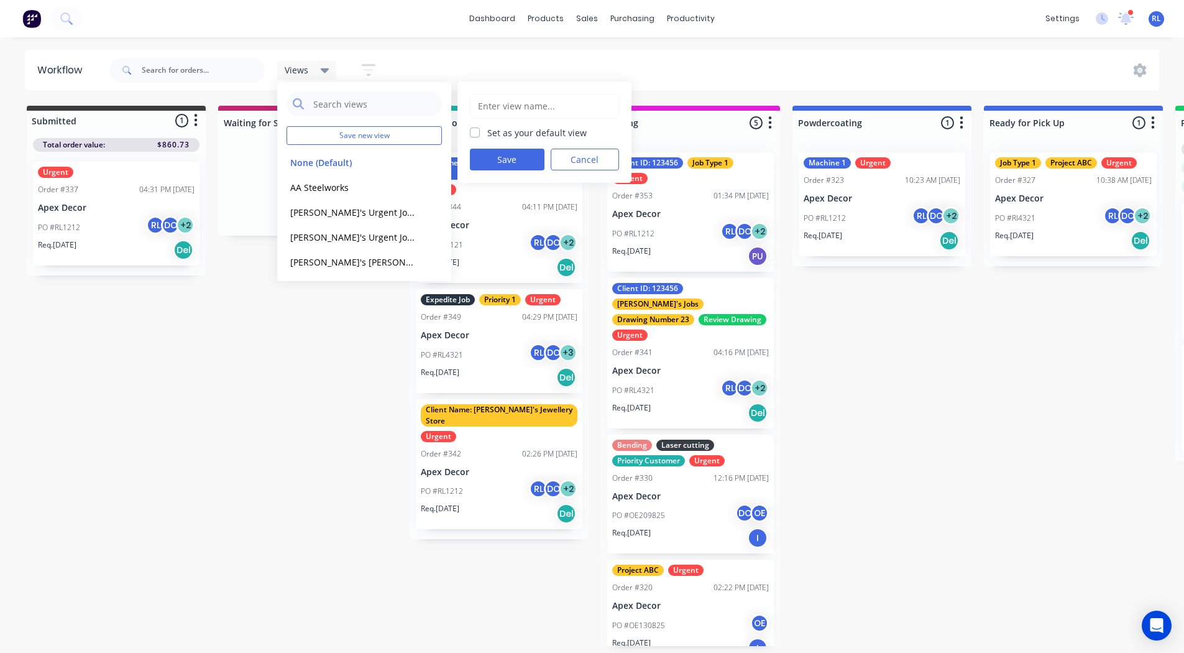
click at [494, 106] on input "text" at bounding box center [545, 107] width 136 height 24
type input "Replas- Urgent Jobs View"
click at [504, 162] on button "Save" at bounding box center [507, 160] width 75 height 22
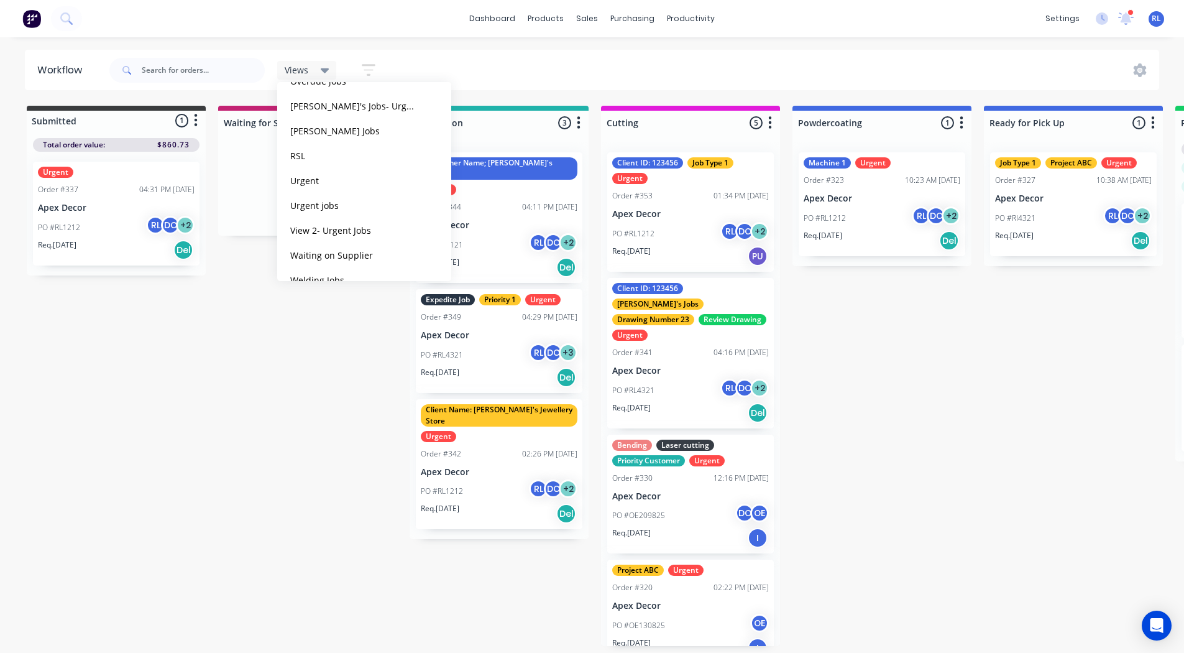
scroll to position [749, 0]
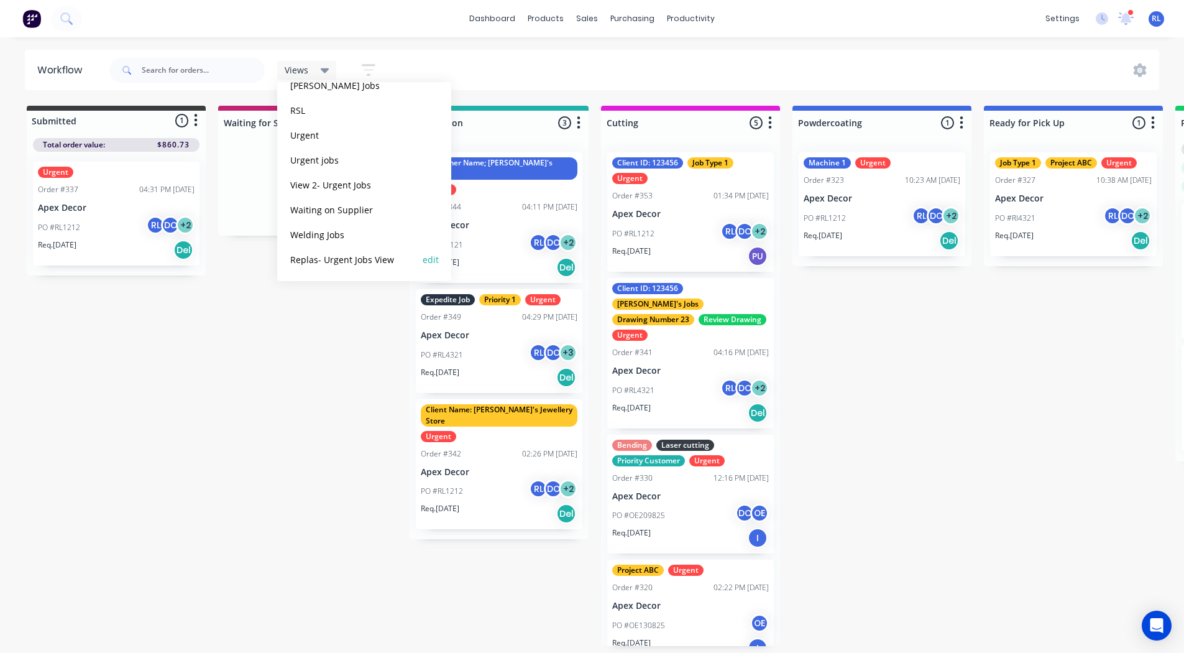
click at [333, 259] on button "Replas- Urgent Jobs View" at bounding box center [353, 259] width 132 height 14
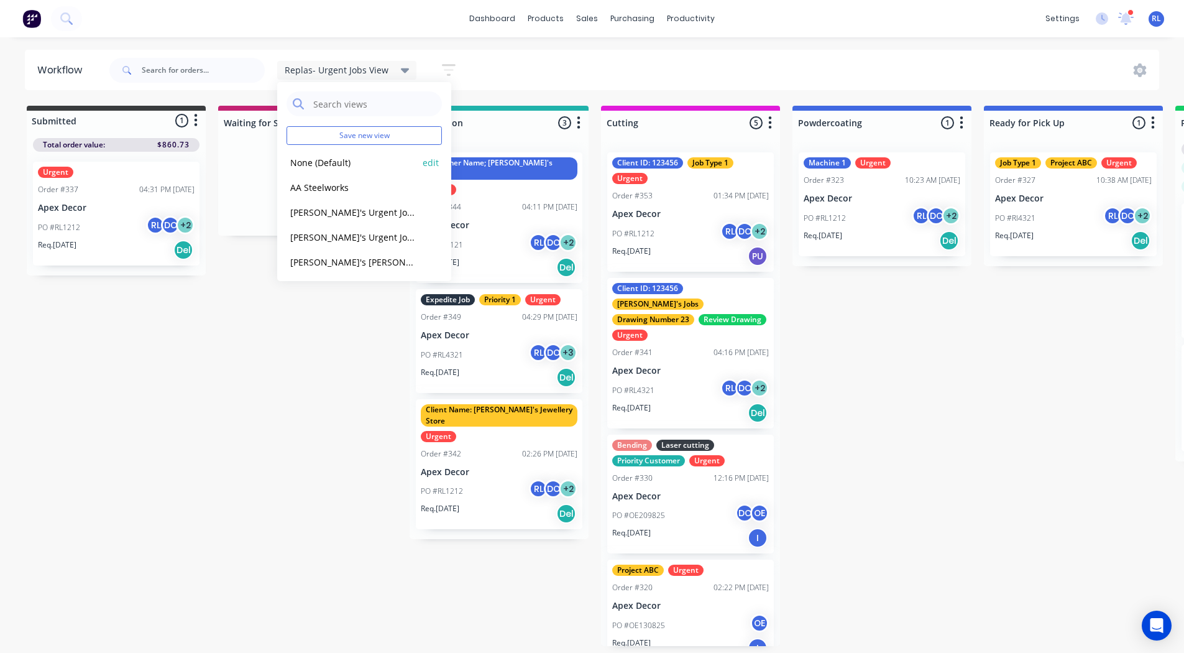
click at [324, 162] on button "None (Default)" at bounding box center [353, 162] width 132 height 14
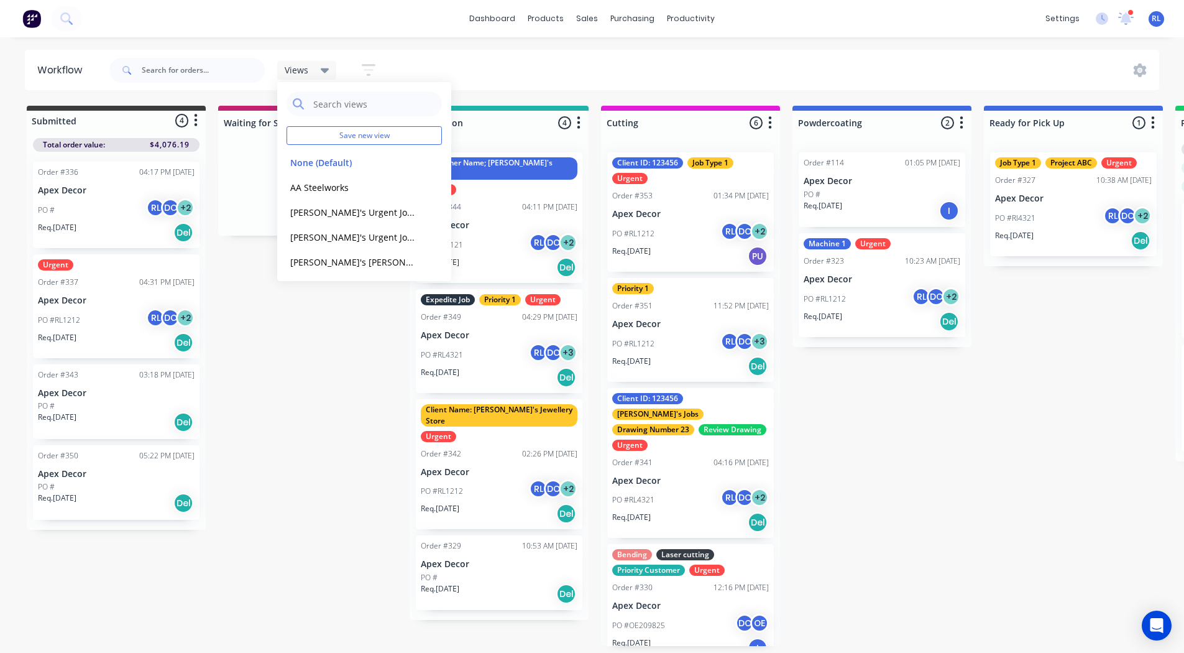
click at [287, 318] on div "Submitted 4 Status colour #3A3C3E hex #3A3C3E Save Cancel Summaries Total order…" at bounding box center [847, 376] width 1713 height 540
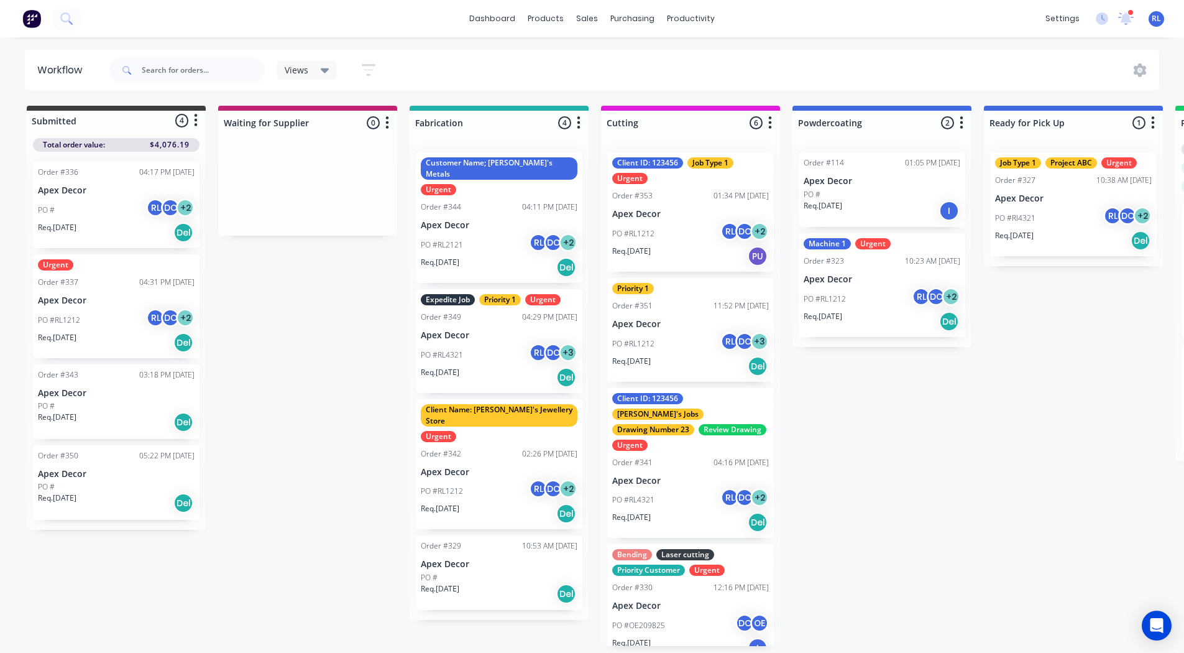
scroll to position [2, 0]
click at [490, 201] on div "Customer Name; Rob's Metals Urgent Order #344 04:11 PM 26/08/25 Apex Decor PO #…" at bounding box center [499, 217] width 167 height 131
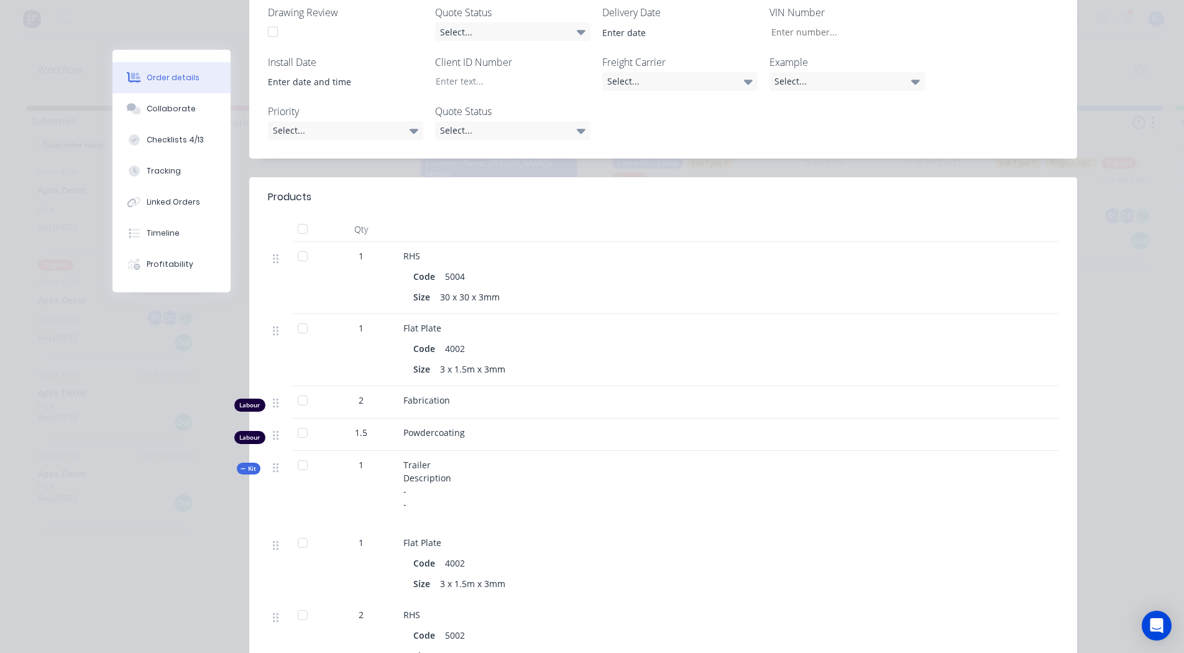
scroll to position [0, 0]
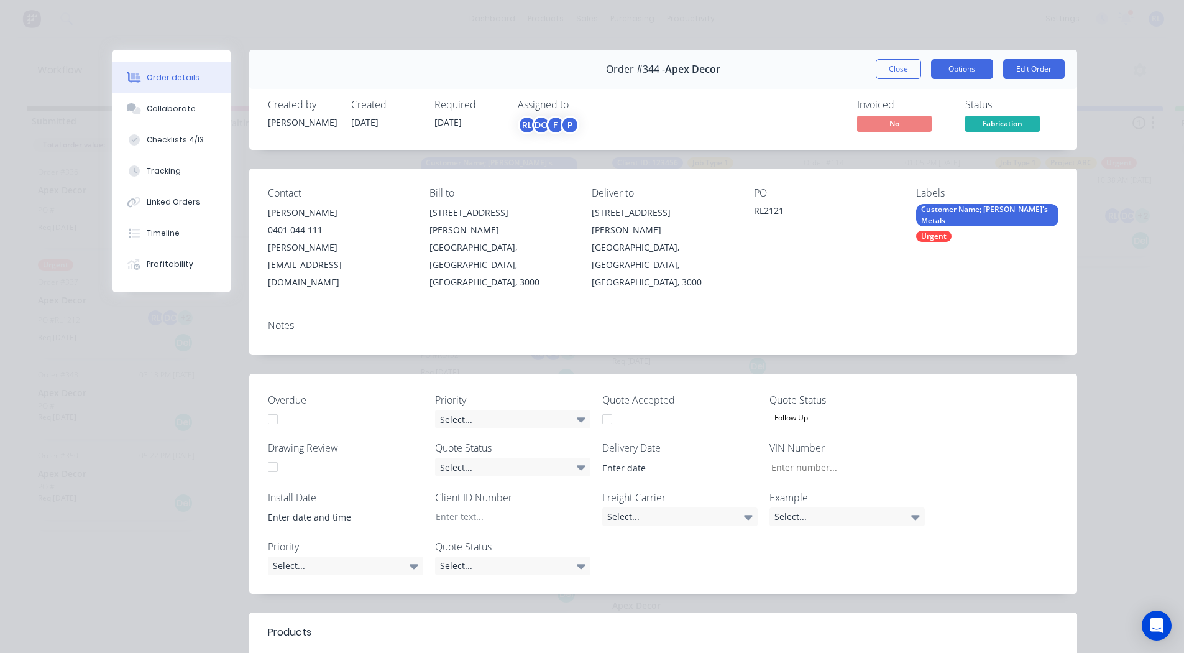
click at [948, 70] on button "Options" at bounding box center [962, 69] width 62 height 20
click at [714, 183] on div "Contact Paul 0401 044 111 paul@factory.app Bill to 789 Collins Street Melbourne…" at bounding box center [663, 239] width 828 height 141
click at [147, 107] on div "Collaborate" at bounding box center [171, 108] width 49 height 11
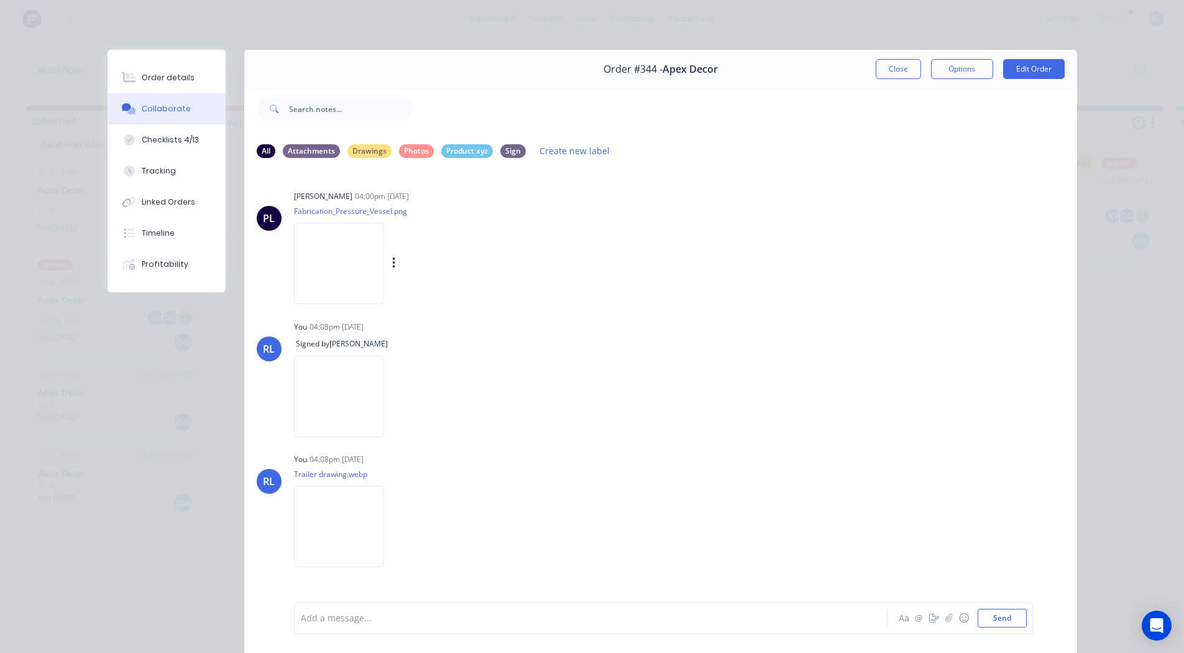
click at [337, 263] on img at bounding box center [339, 263] width 90 height 81
click at [170, 142] on div "Checklists 4/13" at bounding box center [170, 139] width 57 height 11
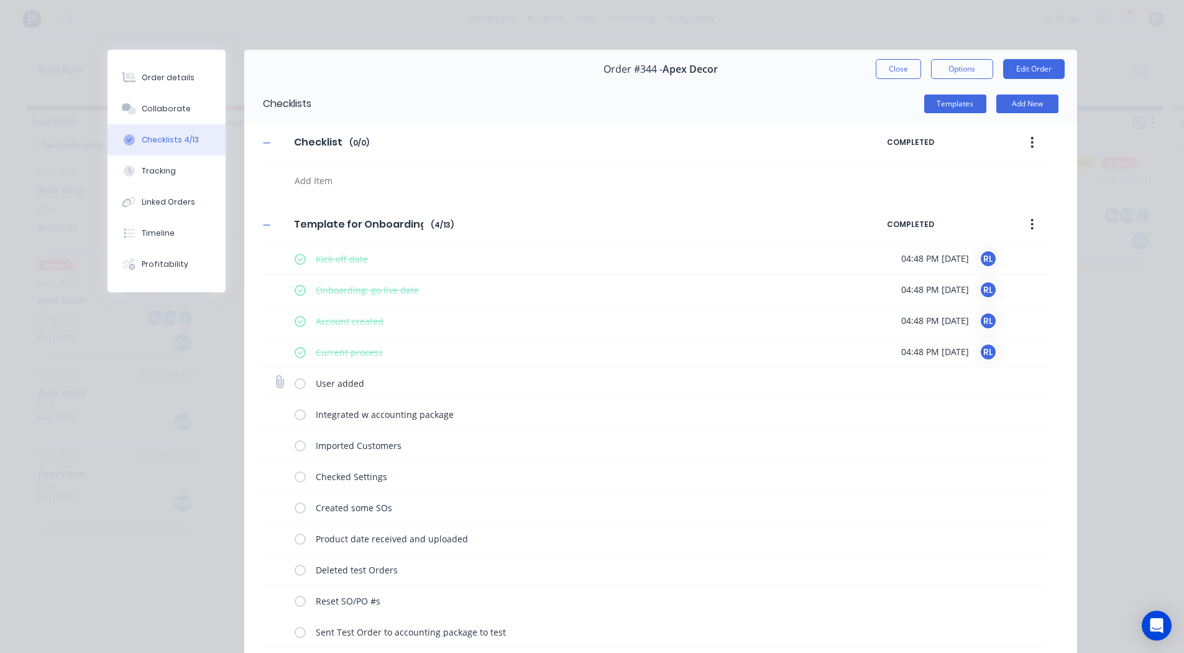
click at [298, 382] on label at bounding box center [300, 382] width 11 height 13
click at [0, 0] on input "checkbox" at bounding box center [0, 0] width 0 height 0
click at [158, 169] on div "Tracking" at bounding box center [159, 170] width 34 height 11
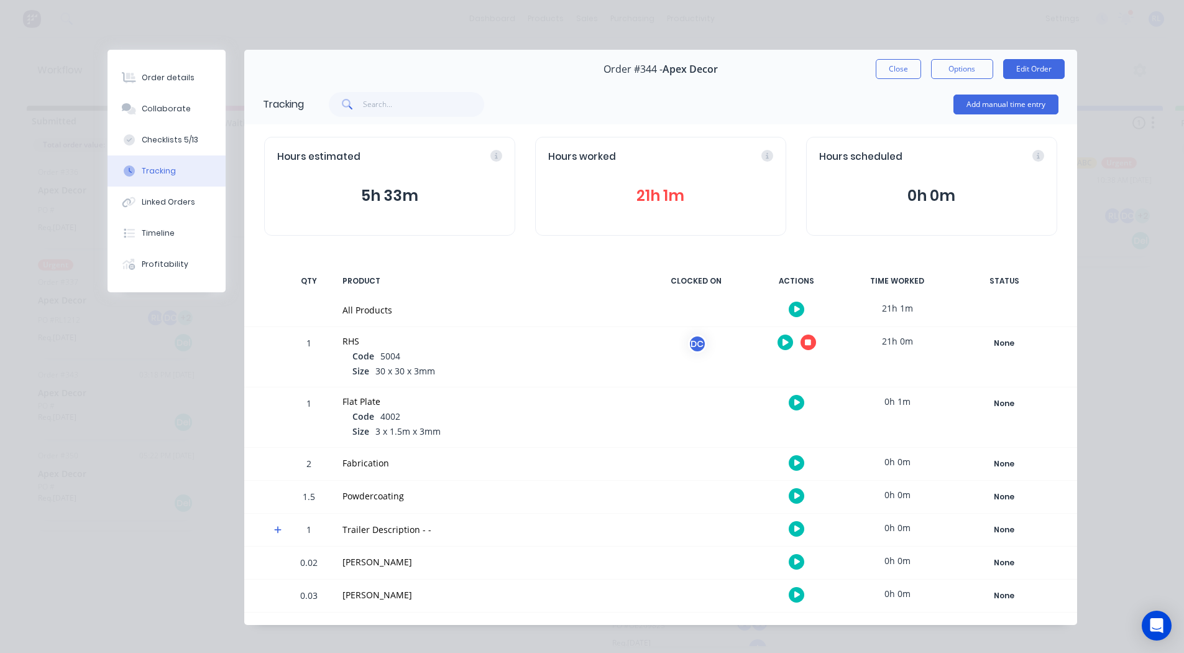
click at [806, 340] on icon "button" at bounding box center [808, 342] width 6 height 6
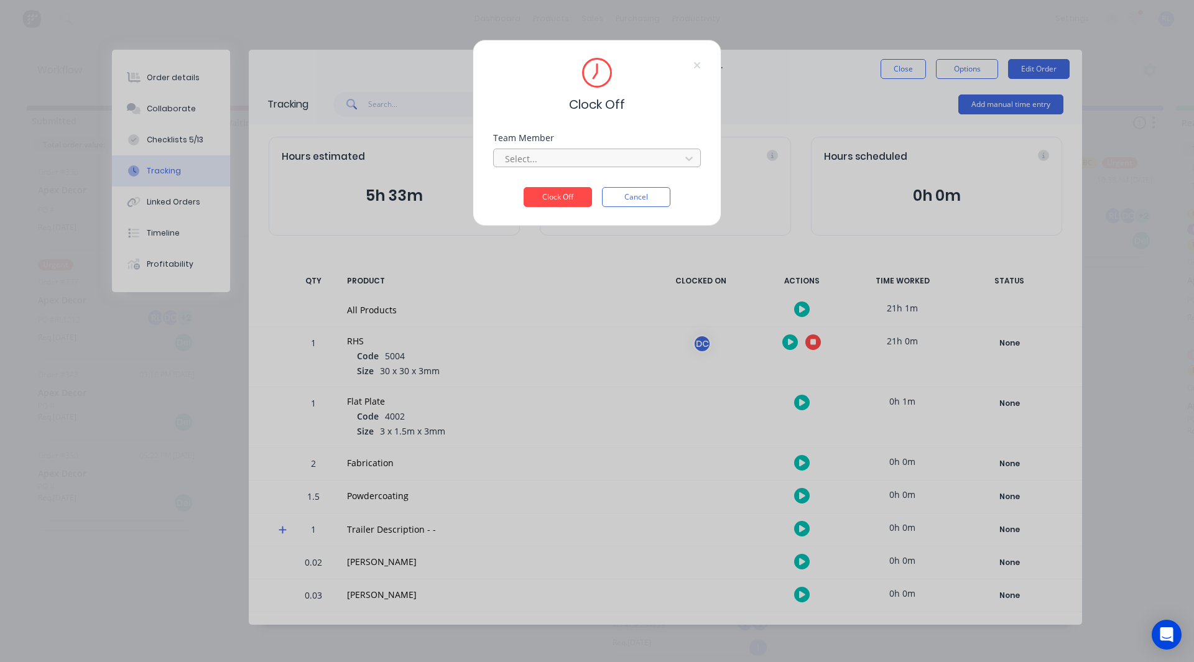
click at [532, 160] on div at bounding box center [589, 159] width 170 height 16
click at [532, 183] on div "[PERSON_NAME]" at bounding box center [597, 186] width 208 height 23
click at [547, 195] on button "Clock Off" at bounding box center [558, 197] width 68 height 20
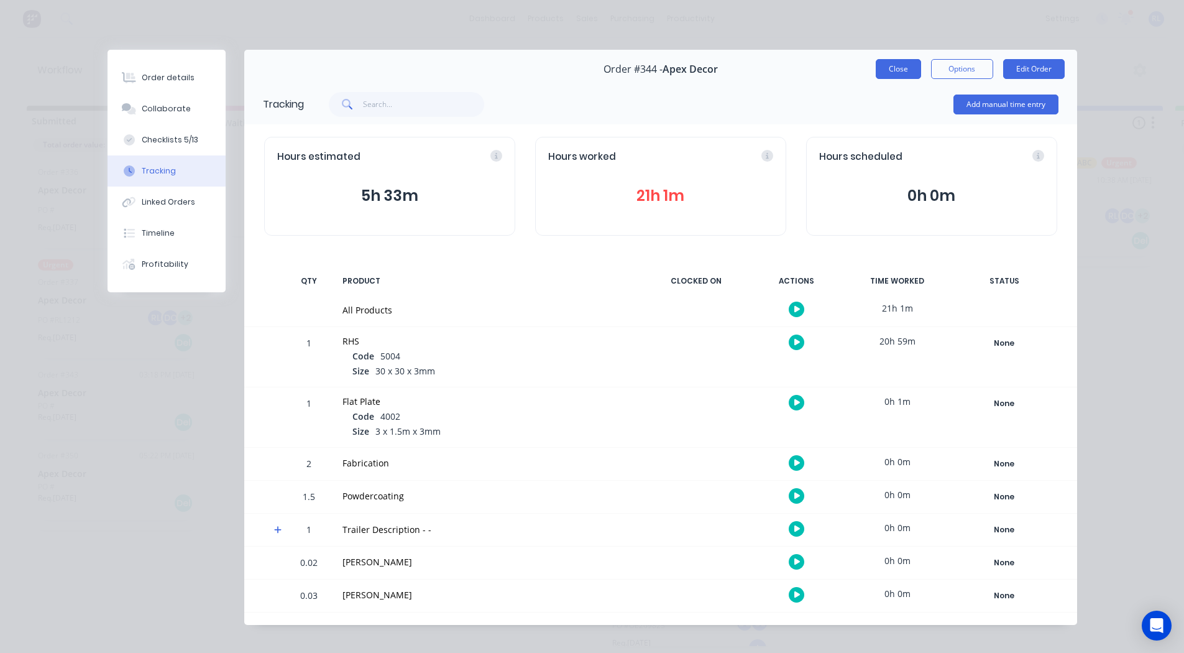
click at [881, 70] on button "Close" at bounding box center [898, 69] width 45 height 20
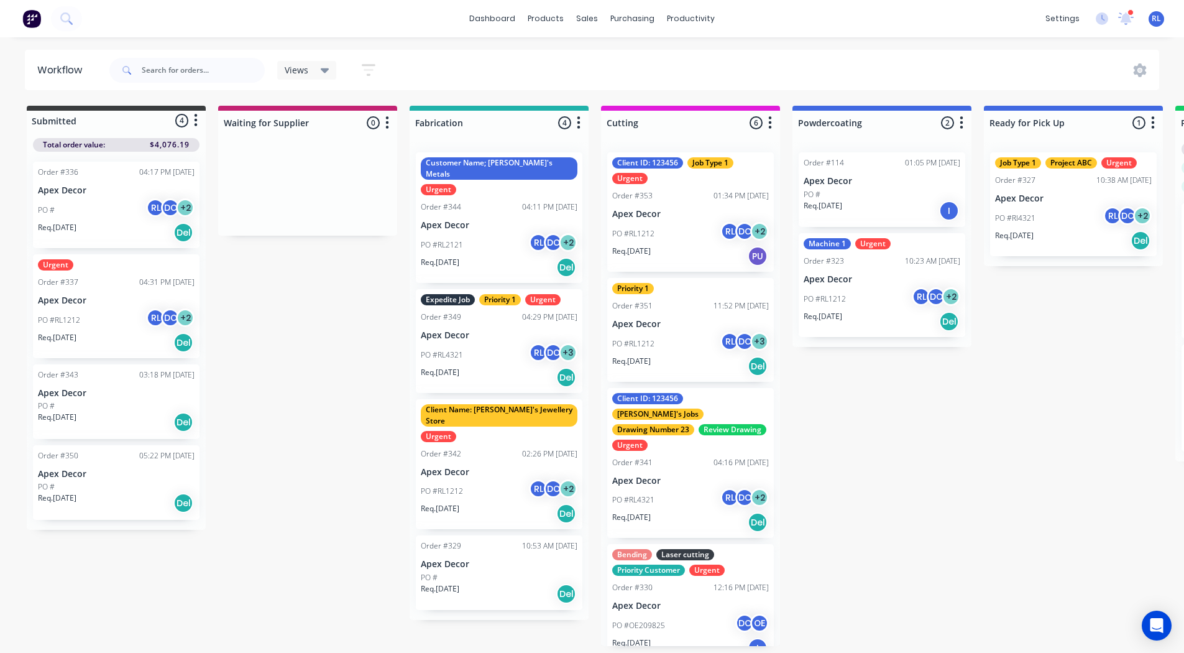
click at [317, 350] on div "Submitted 4 Status colour #3A3C3E hex #3A3C3E Save Cancel Summaries Total order…" at bounding box center [847, 376] width 1713 height 540
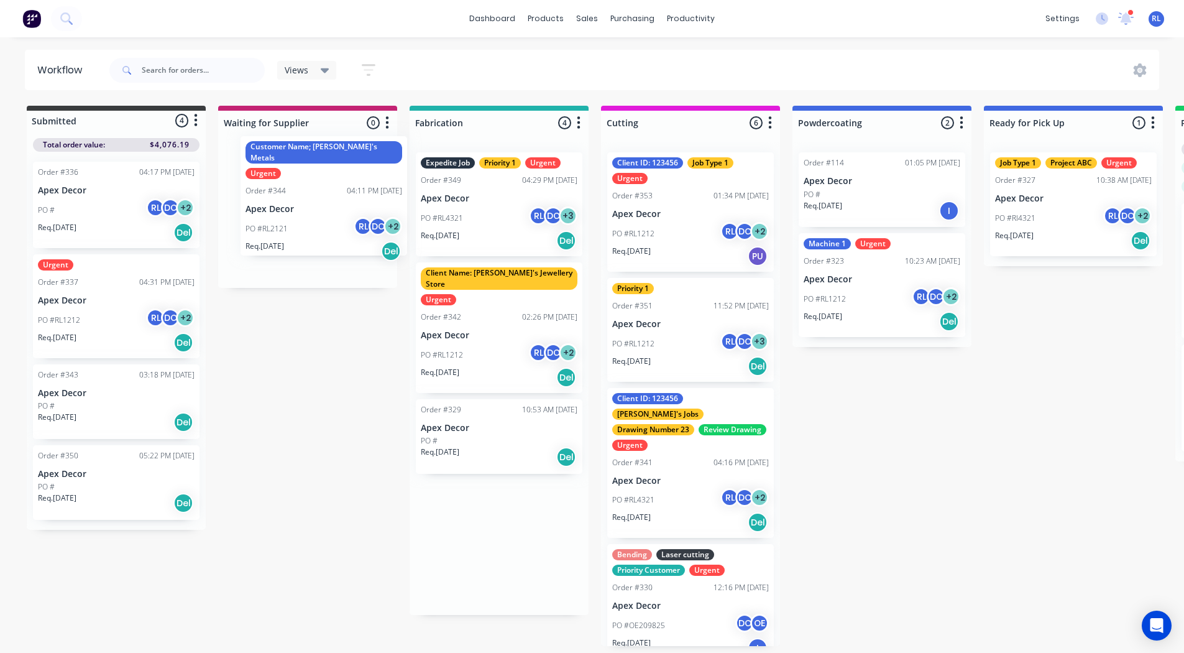
drag, startPoint x: 473, startPoint y: 198, endPoint x: 277, endPoint y: 178, distance: 196.9
click at [277, 178] on div "Submitted 4 Status colour #3A3C3E hex #3A3C3E Save Cancel Summaries Total order…" at bounding box center [847, 376] width 1713 height 540
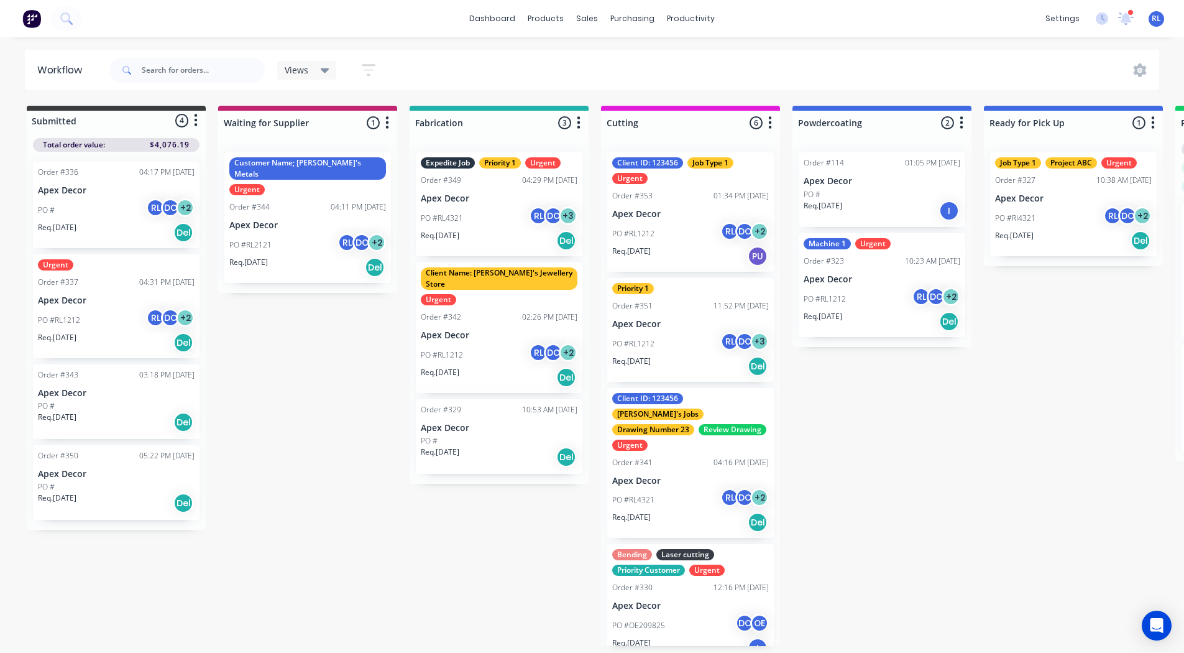
click at [384, 122] on button "button" at bounding box center [387, 123] width 15 height 15
click at [345, 164] on button "Notifications" at bounding box center [332, 170] width 124 height 21
click at [279, 336] on div "Submitted 4 Status colour #3A3C3E hex #3A3C3E Save Cancel Summaries Total order…" at bounding box center [847, 376] width 1713 height 540
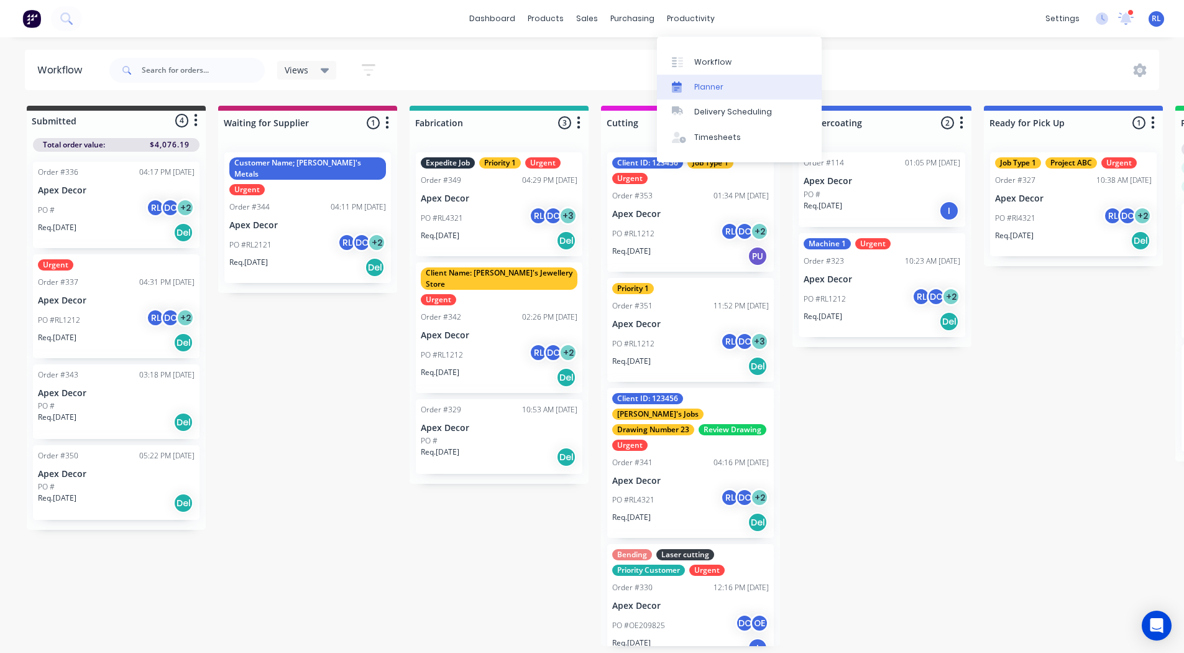
click at [713, 81] on div "Planner" at bounding box center [709, 86] width 29 height 11
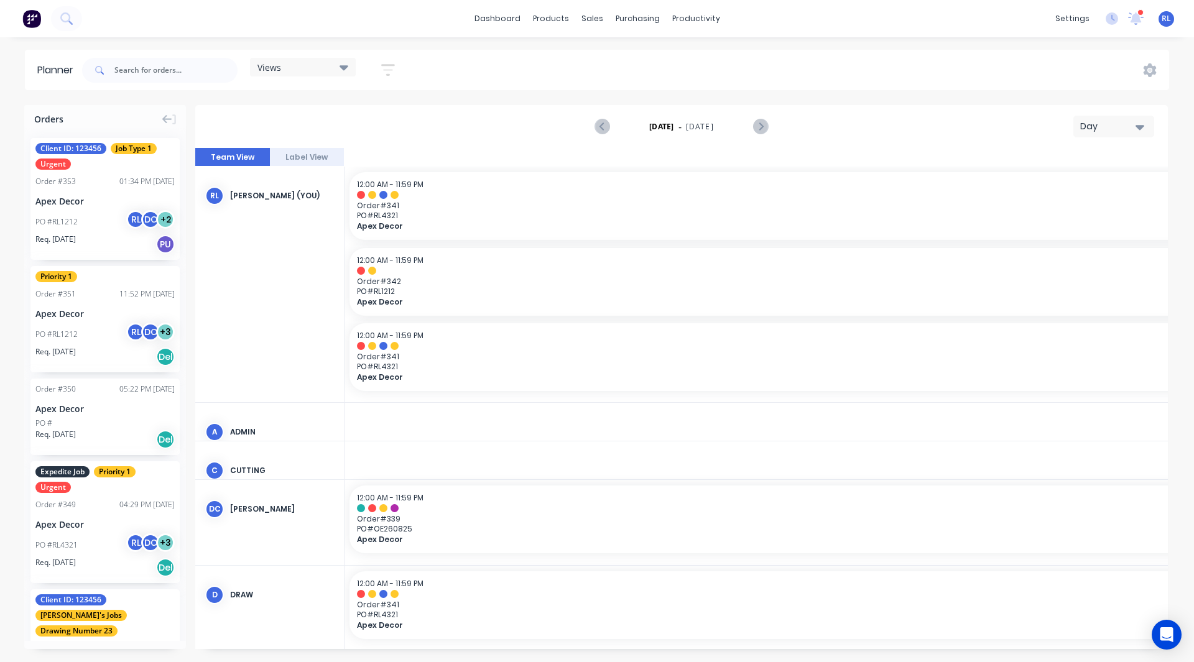
scroll to position [0, 2587]
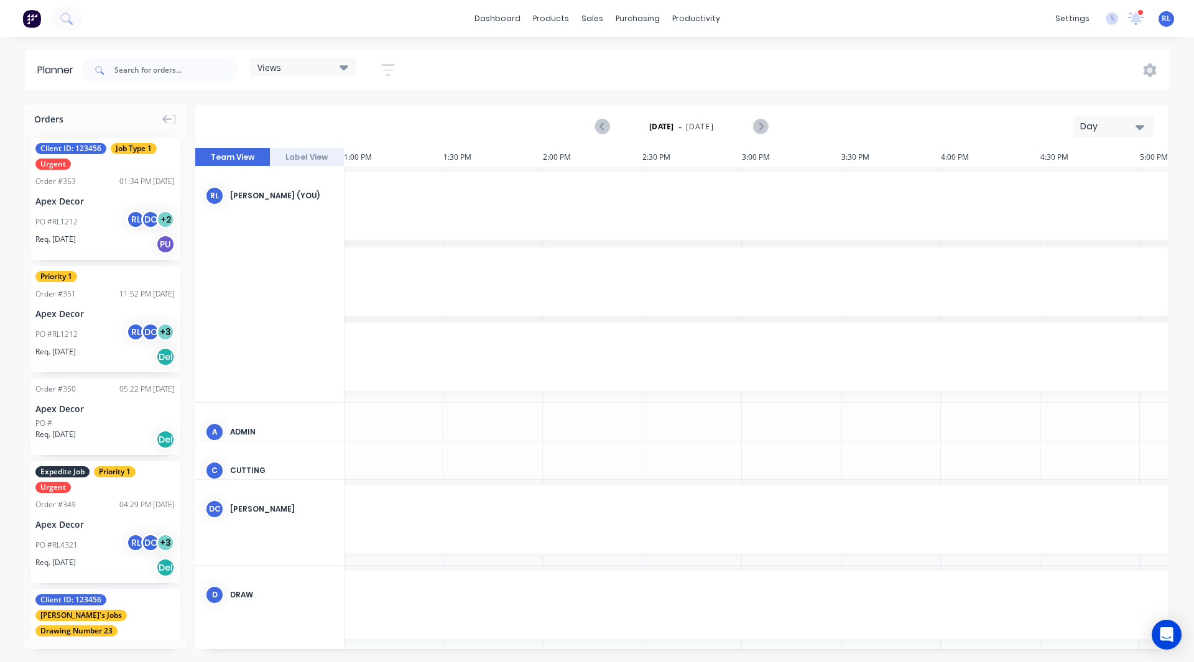
click at [1096, 126] on div "Day" at bounding box center [1108, 126] width 57 height 13
click at [1068, 179] on div "Week" at bounding box center [1091, 184] width 123 height 25
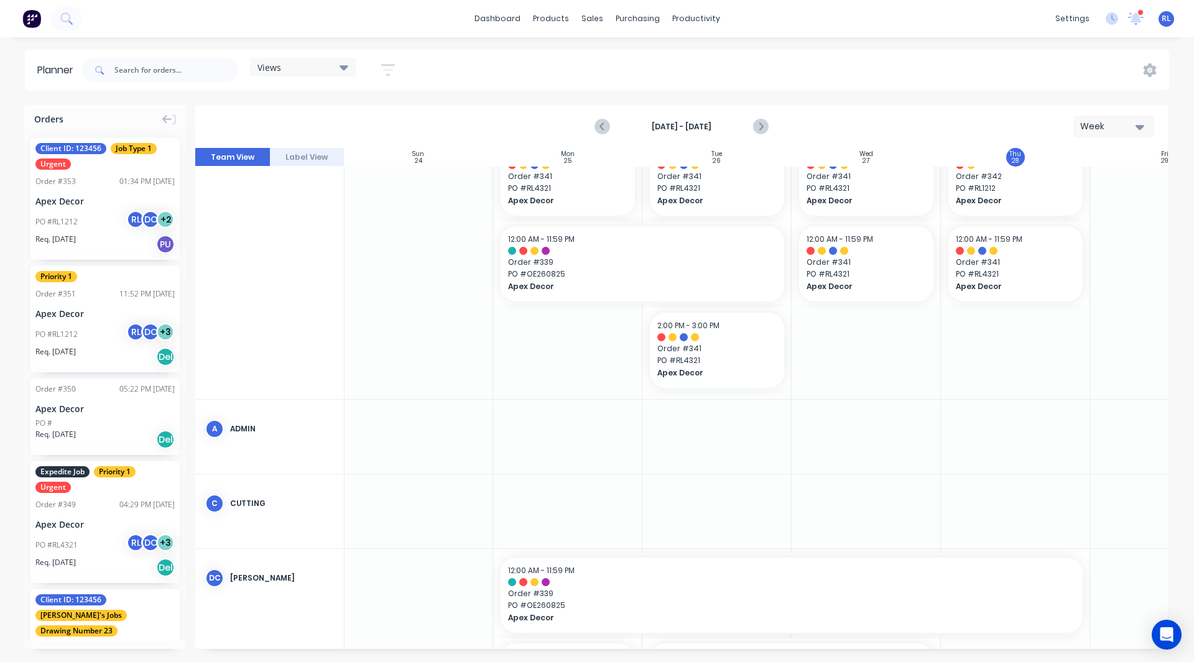
scroll to position [1, 1]
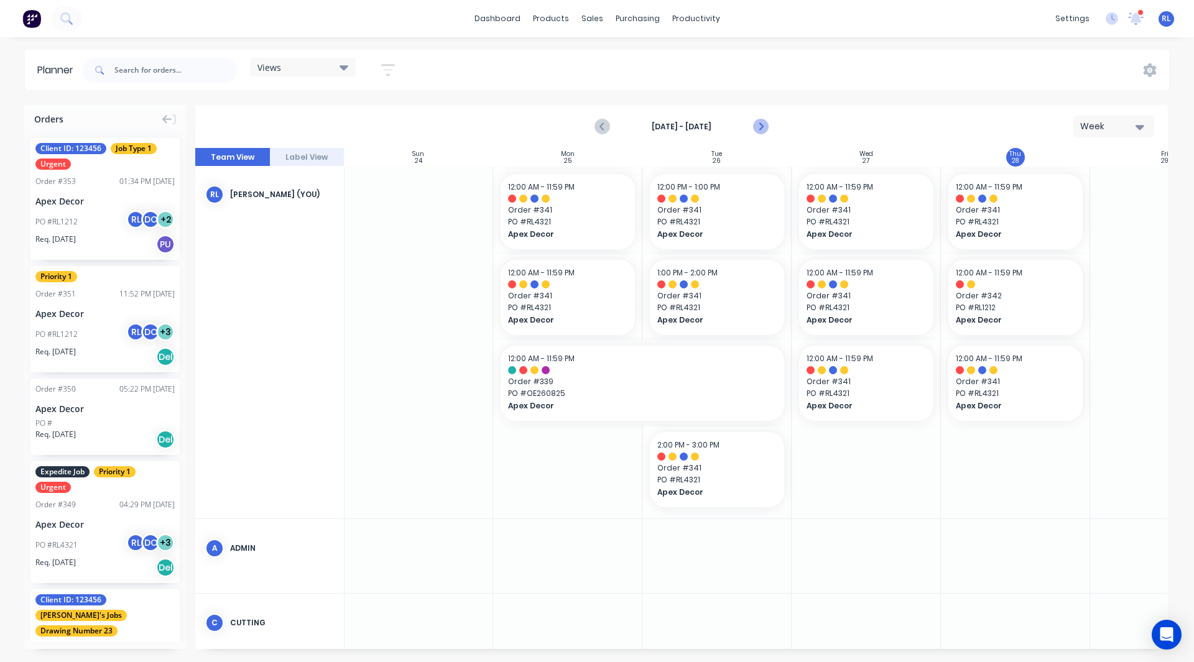
click at [760, 126] on icon "Next page" at bounding box center [760, 127] width 6 height 10
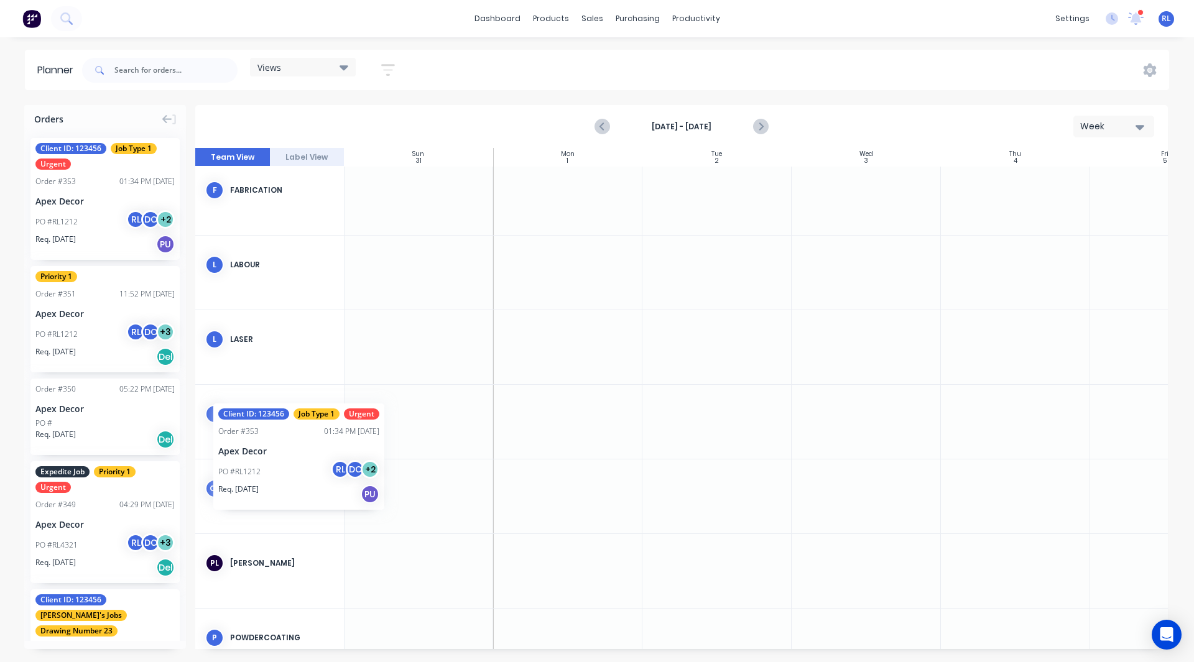
scroll to position [486, 0]
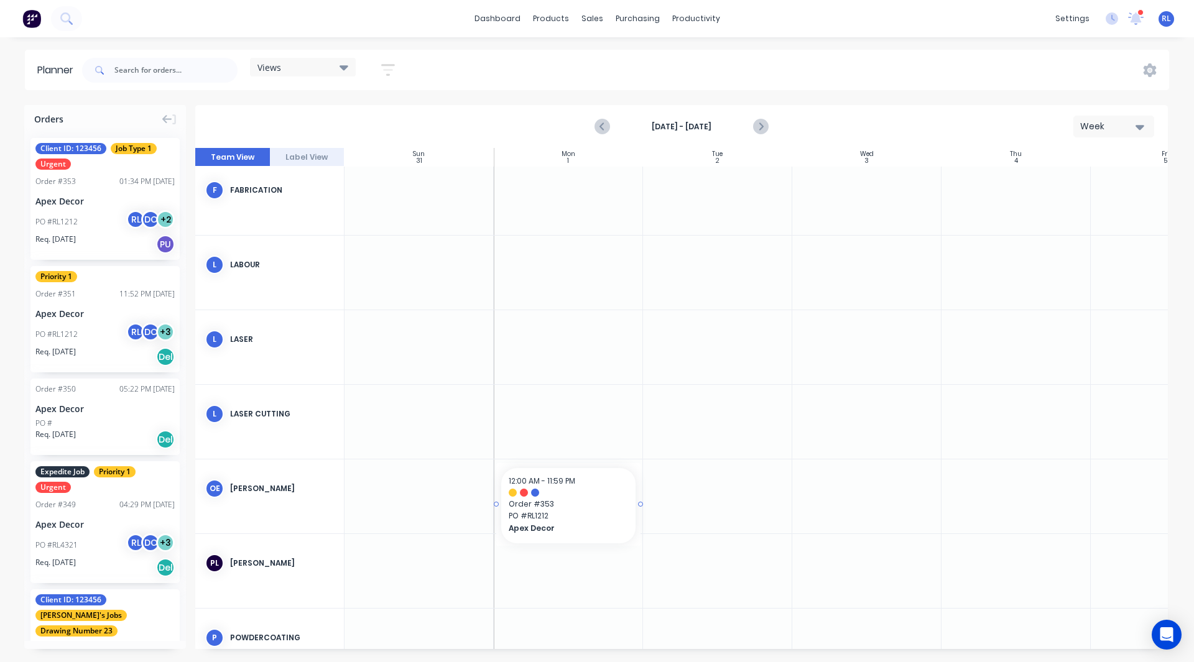
drag, startPoint x: 90, startPoint y: 208, endPoint x: 531, endPoint y: 484, distance: 521.0
drag, startPoint x: 82, startPoint y: 224, endPoint x: 689, endPoint y: 505, distance: 668.8
drag, startPoint x: 99, startPoint y: 225, endPoint x: 542, endPoint y: 506, distance: 523.9
drag, startPoint x: 640, startPoint y: 591, endPoint x: 843, endPoint y: 575, distance: 203.3
click at [465, 81] on div "Views Save new view None (Default) edit Default edit Priority 1 Jobs edit Staff…" at bounding box center [624, 70] width 1089 height 37
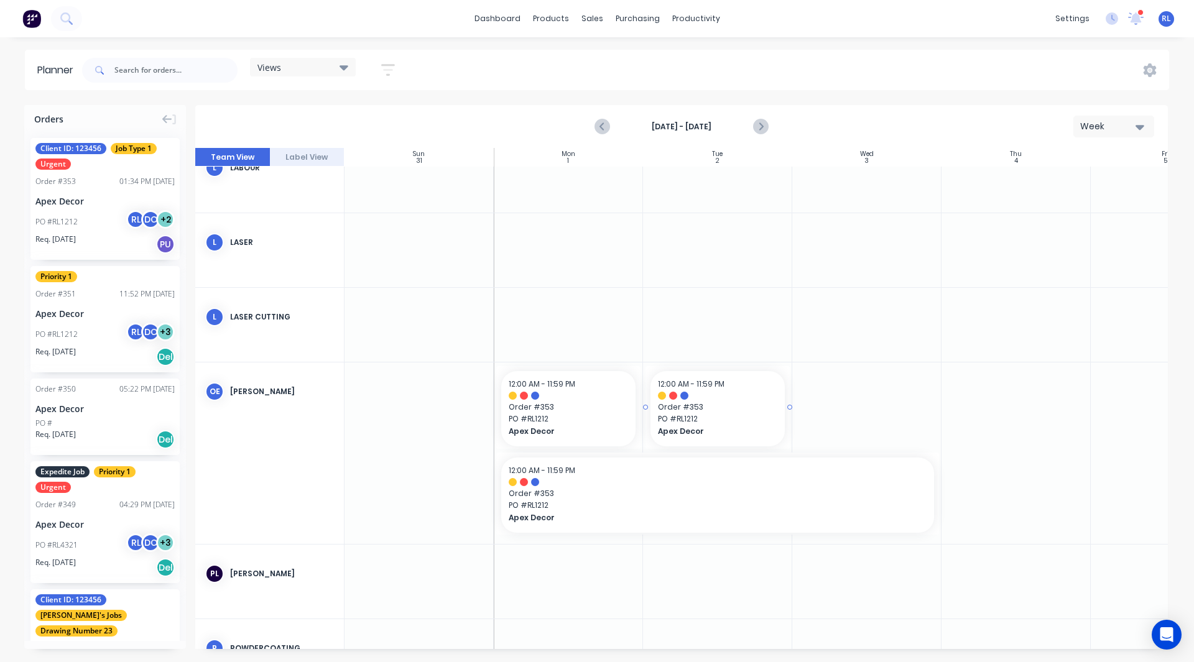
scroll to position [584, 0]
click at [1095, 122] on div "Week" at bounding box center [1108, 126] width 57 height 13
click at [1079, 205] on div "Month" at bounding box center [1091, 209] width 123 height 25
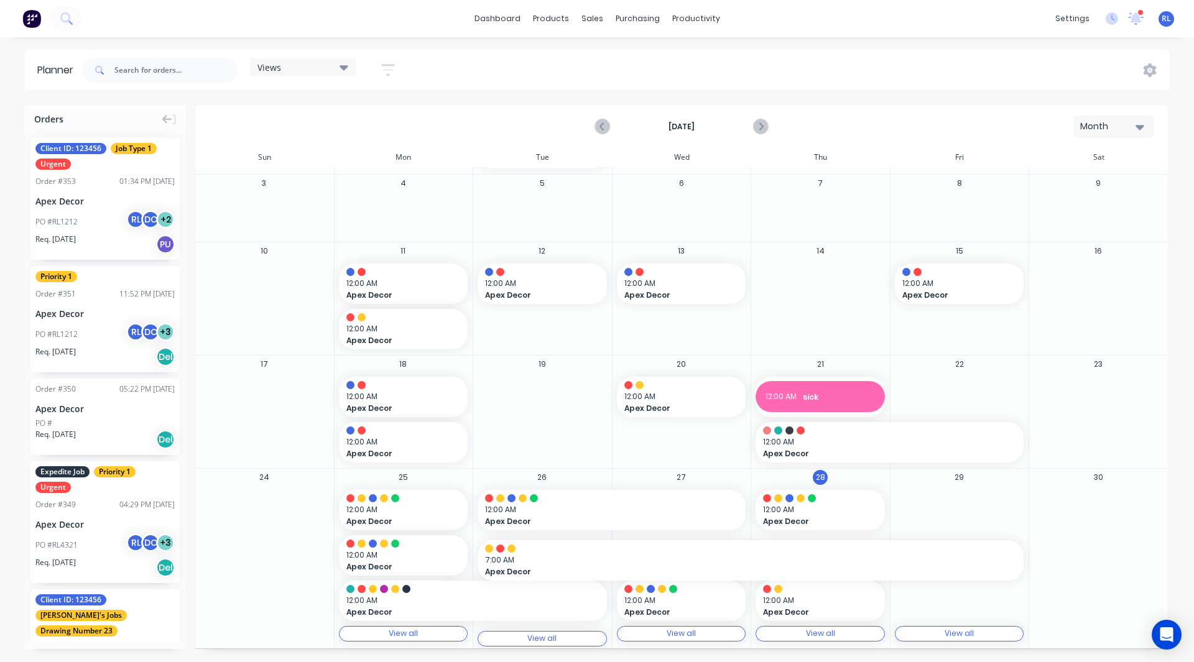
scroll to position [63, 0]
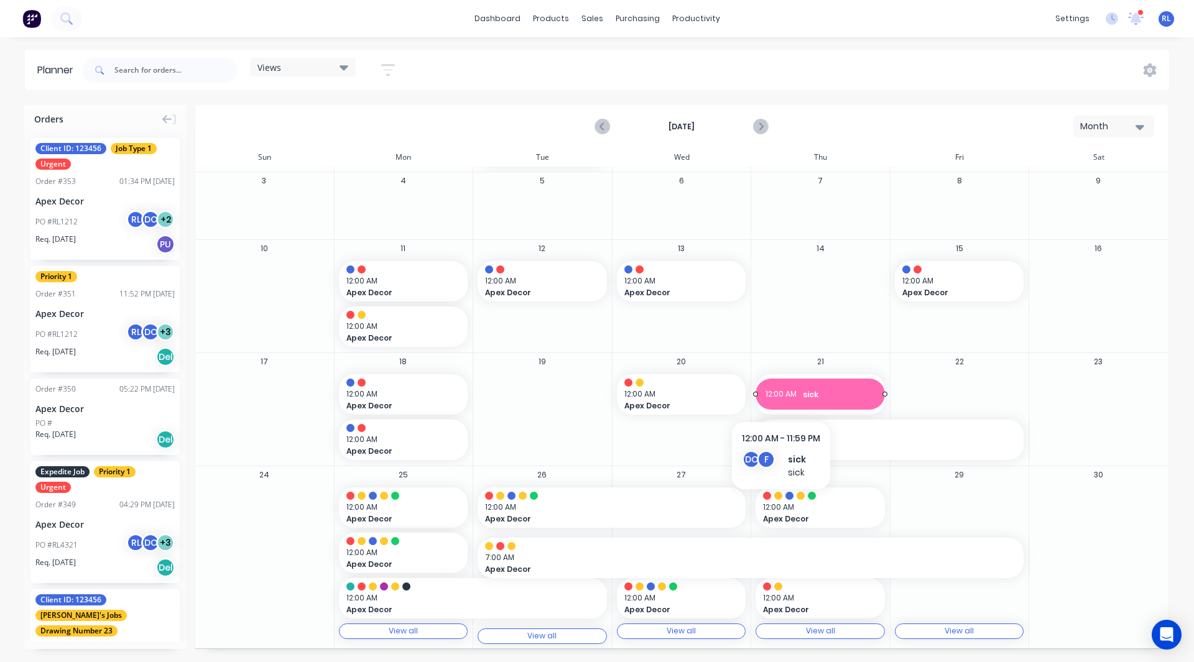
click at [780, 394] on span "12:00 AM" at bounding box center [780, 395] width 31 height 12
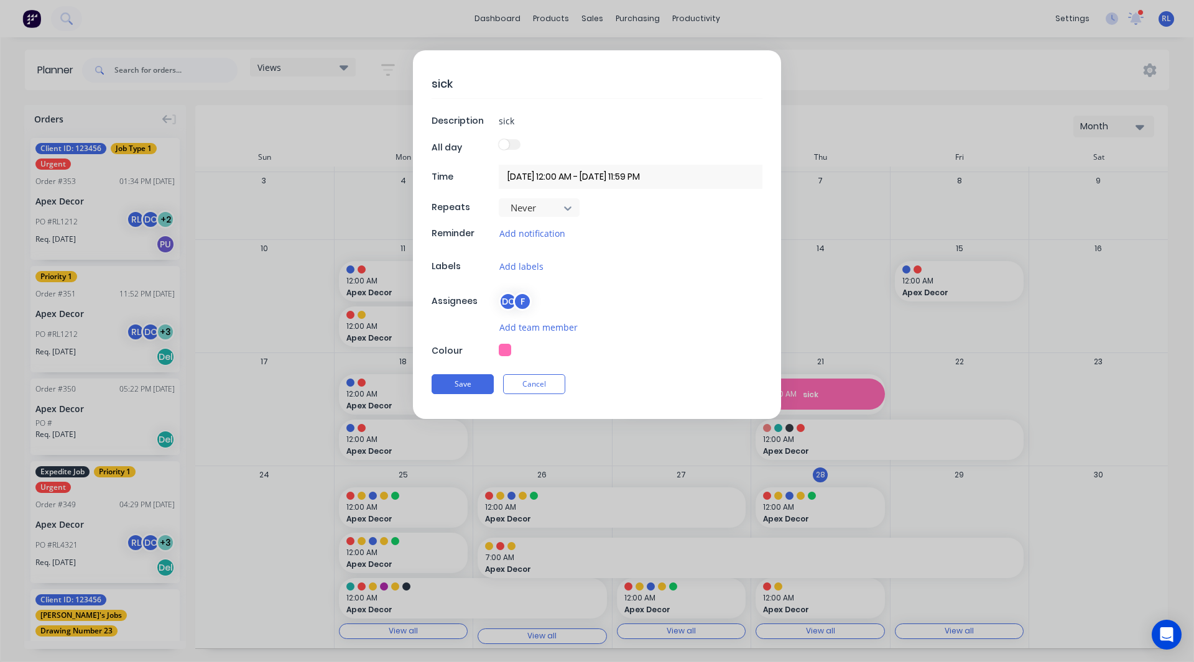
type textarea "x"
click at [536, 385] on button "Cancel" at bounding box center [534, 384] width 62 height 20
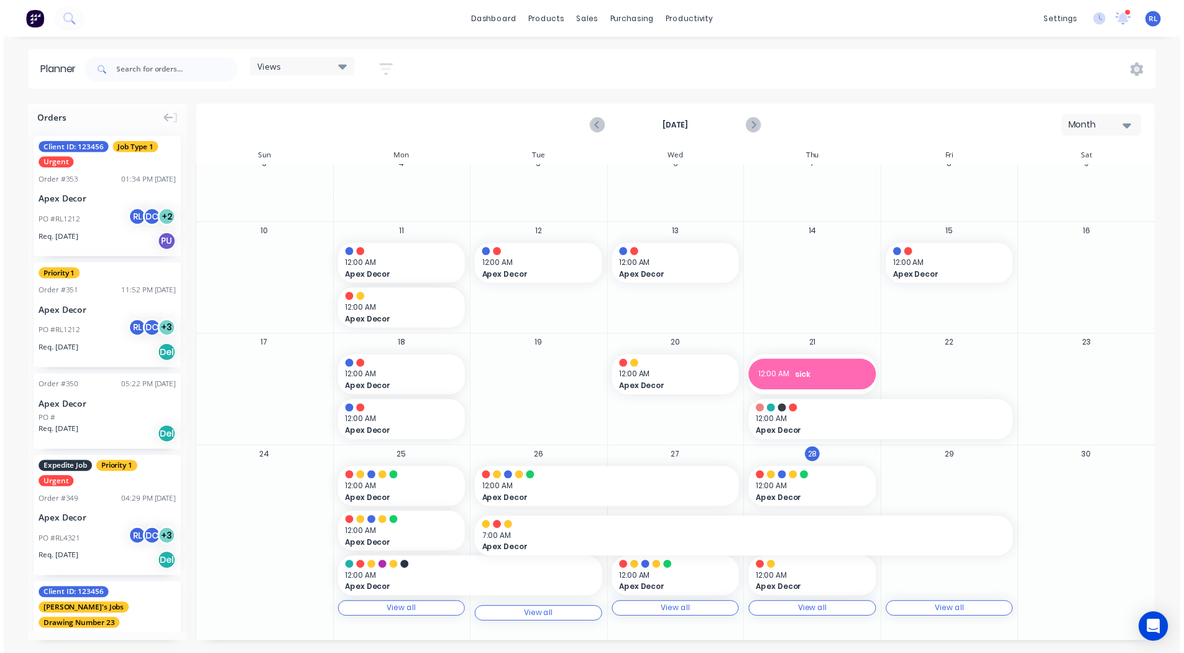
scroll to position [78, 0]
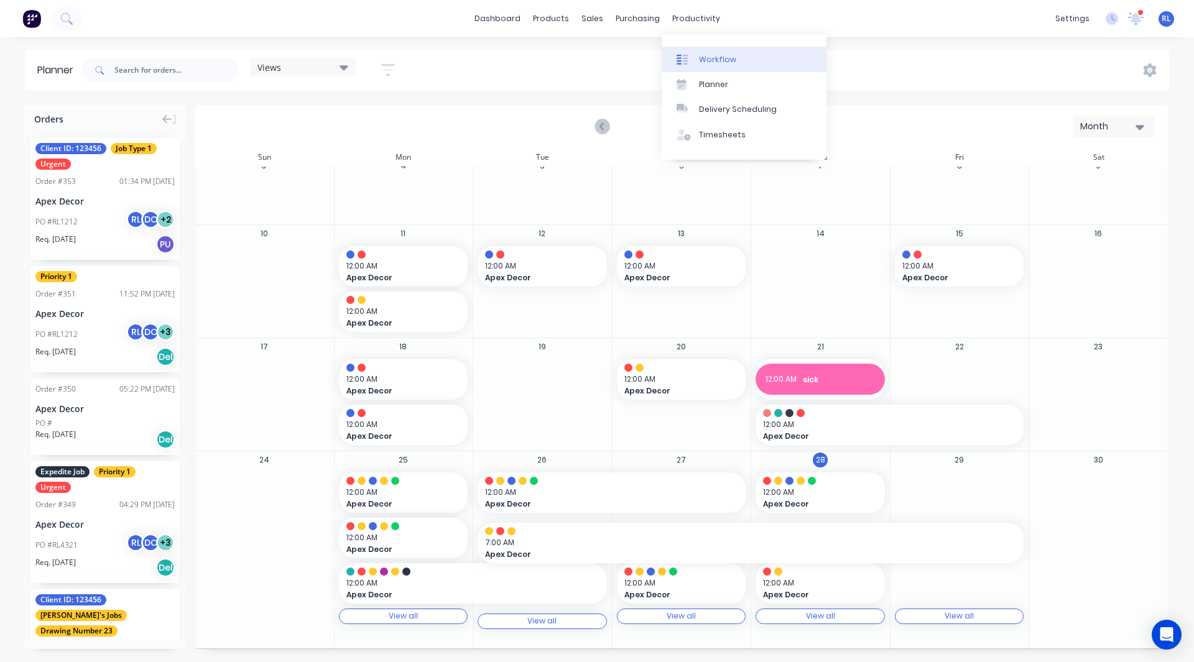
click at [714, 62] on div "Workflow" at bounding box center [717, 59] width 37 height 11
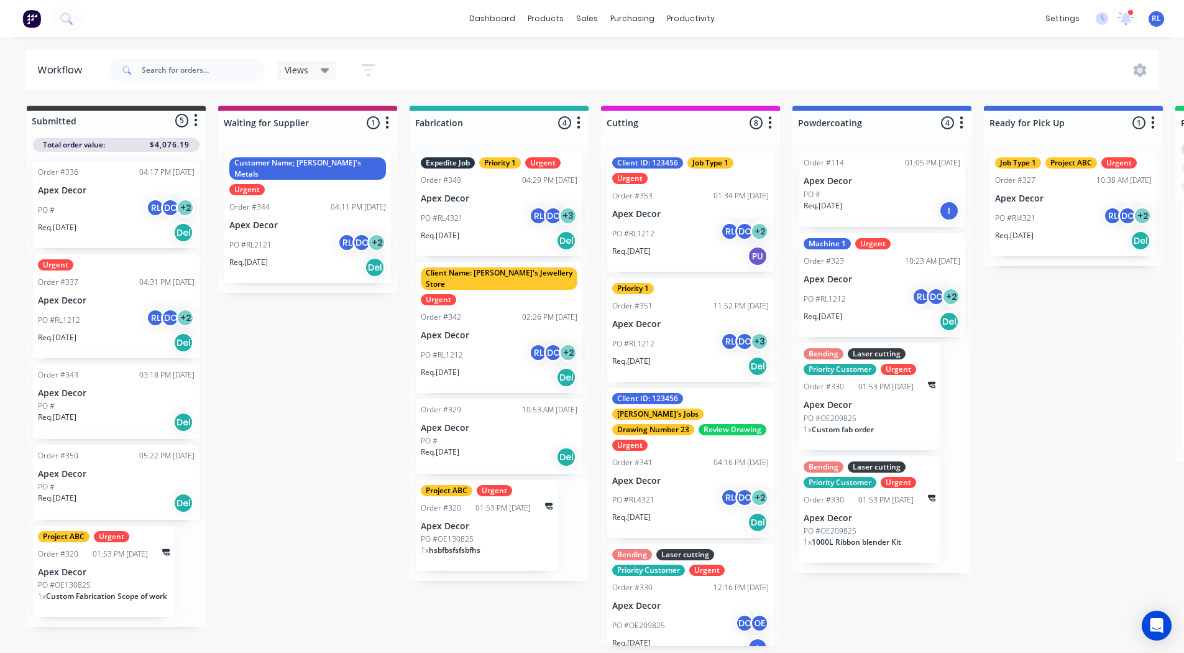
click at [285, 201] on div "Order #344 04:11 PM 26/08/25" at bounding box center [307, 206] width 157 height 11
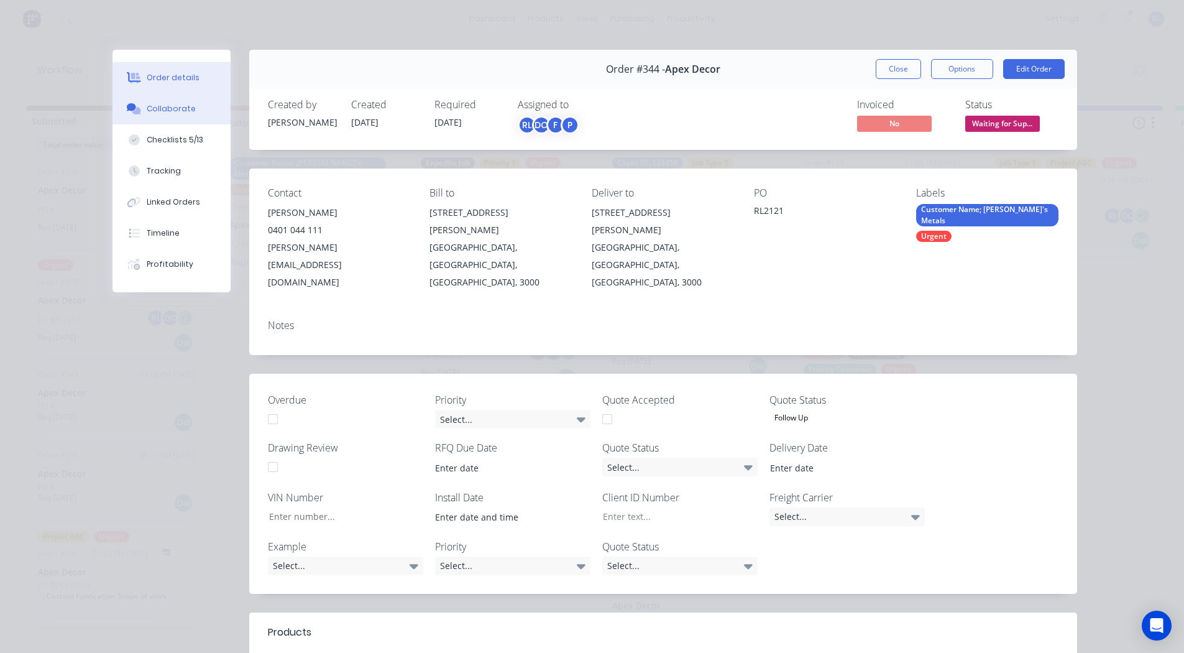
click at [159, 106] on div "Collaborate" at bounding box center [171, 108] width 49 height 11
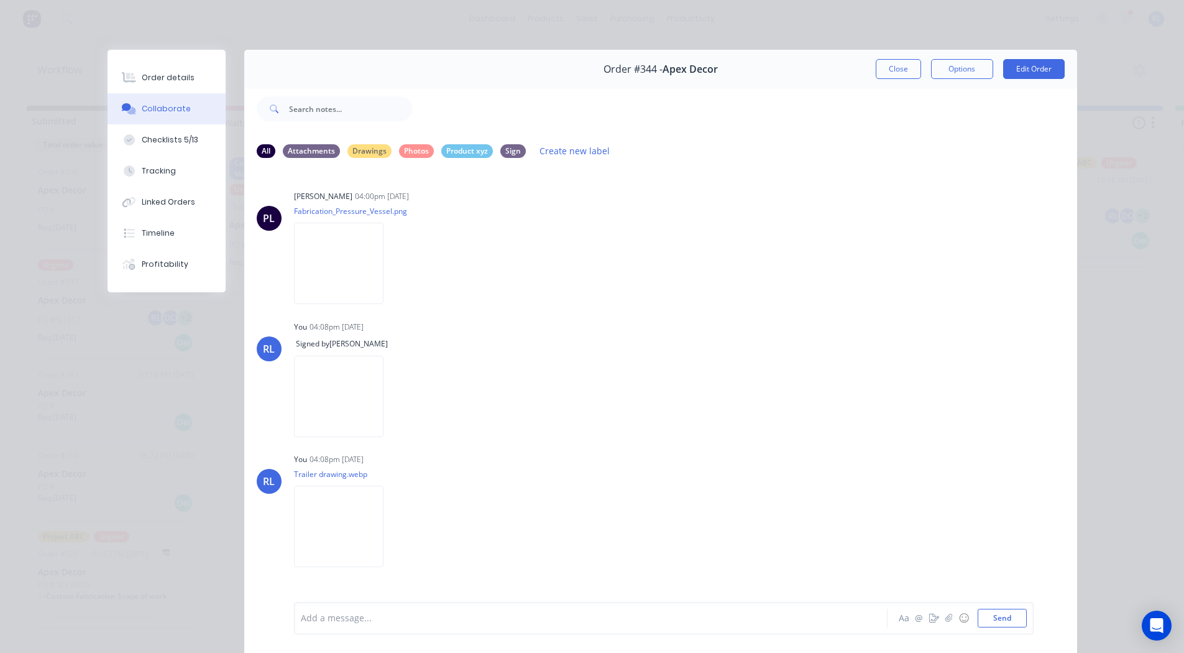
click at [313, 616] on div at bounding box center [574, 618] width 544 height 13
click at [326, 615] on span "@Omar" at bounding box center [343, 618] width 78 height 12
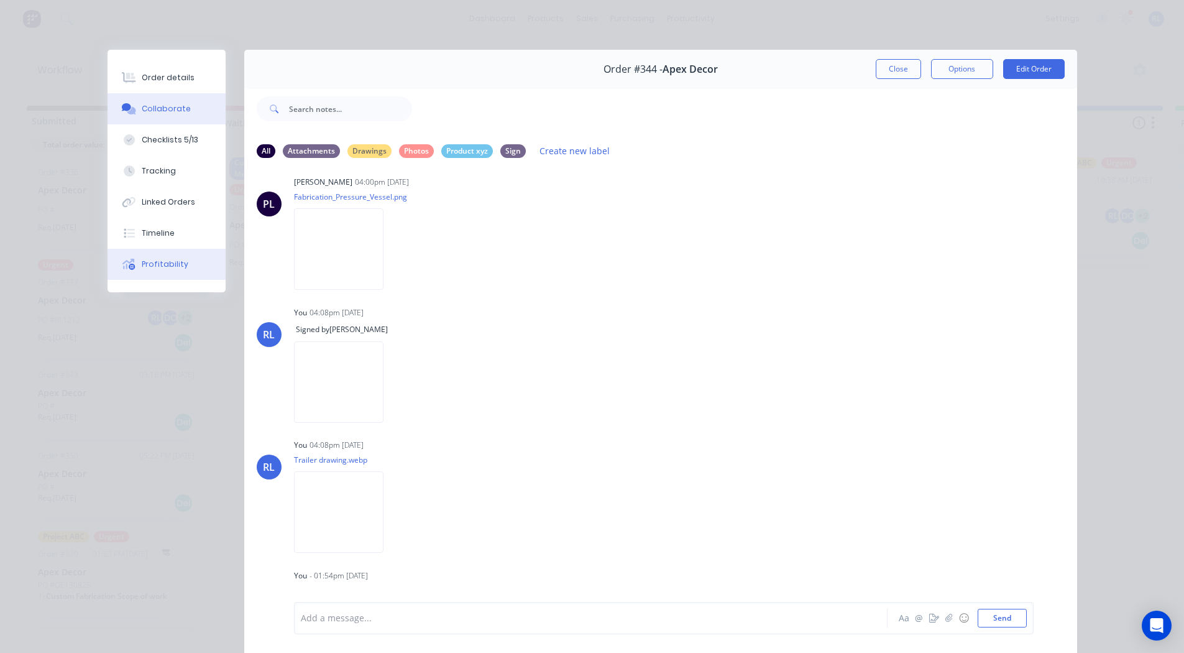
click at [159, 265] on div "Profitability" at bounding box center [165, 264] width 47 height 11
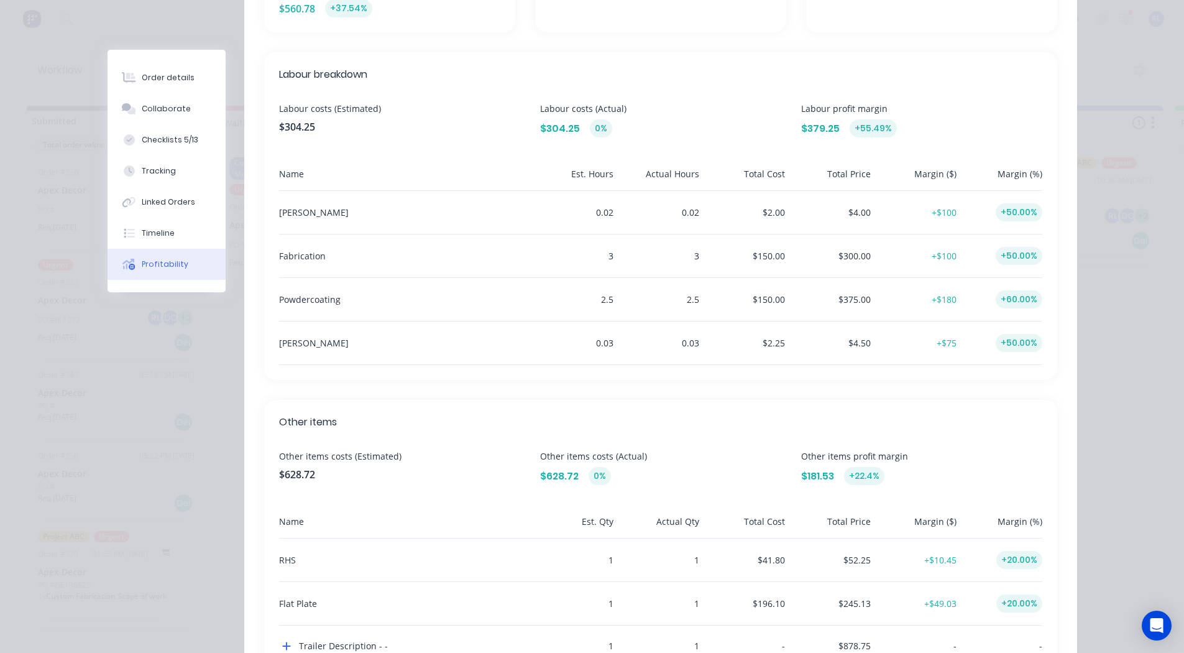
scroll to position [358, 0]
click at [306, 69] on span "Labour breakdown" at bounding box center [661, 74] width 764 height 15
click at [568, 233] on div "0.02" at bounding box center [573, 211] width 81 height 43
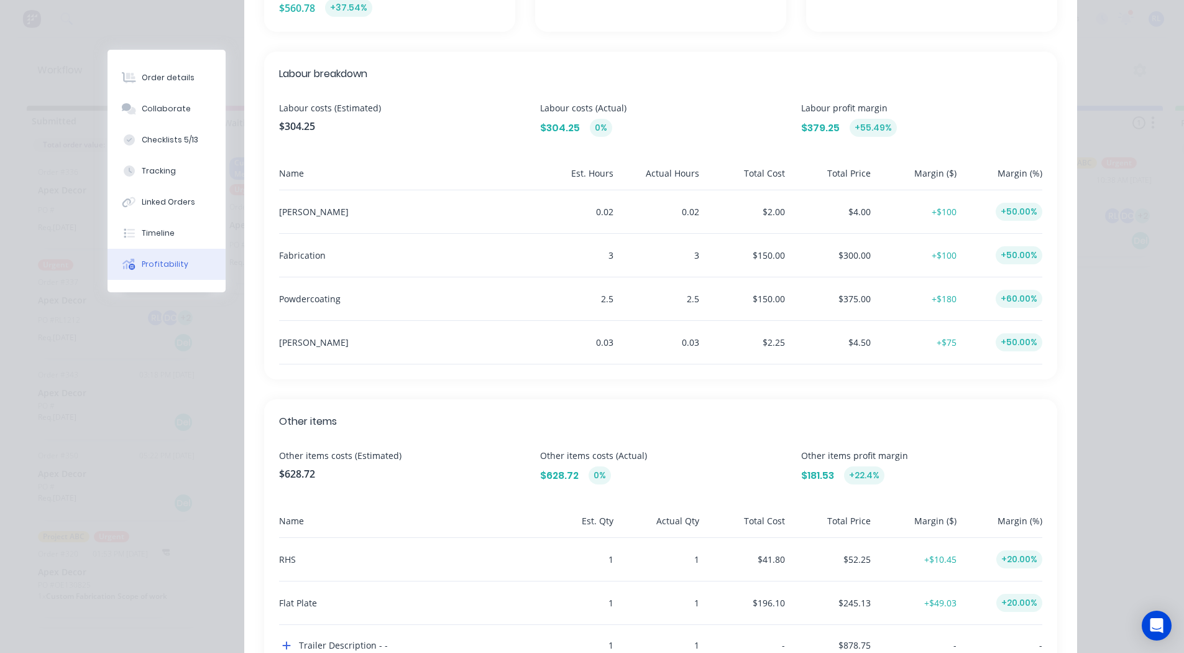
click at [602, 213] on div "0.02" at bounding box center [573, 211] width 81 height 43
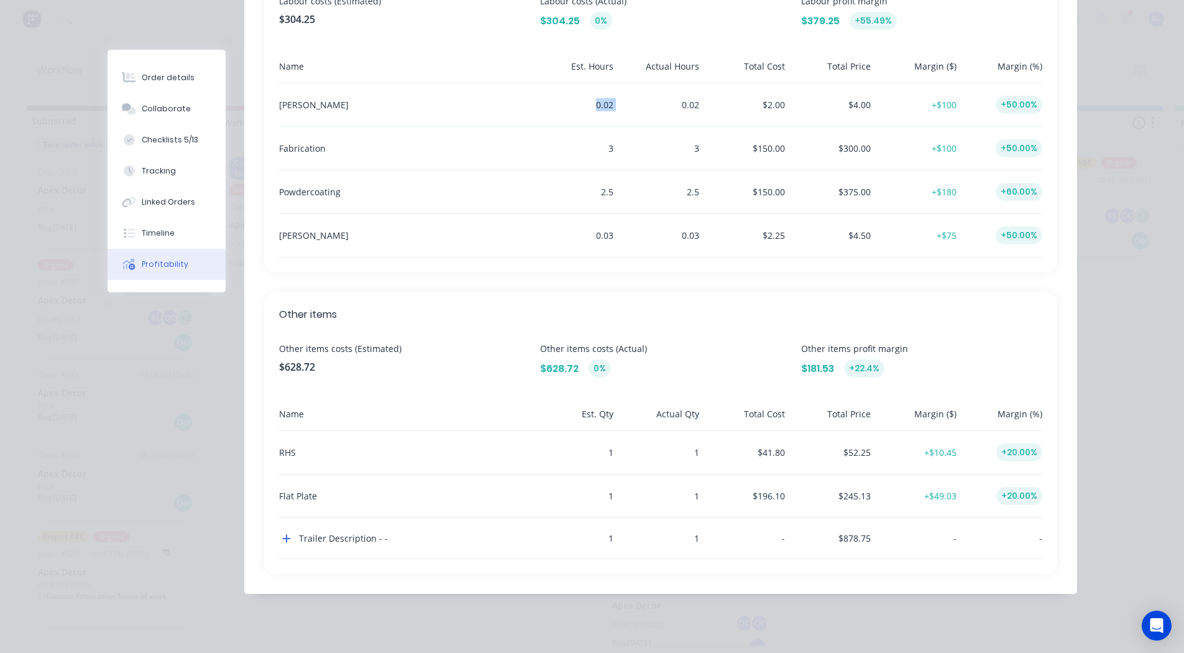
scroll to position [2, 0]
click at [793, 478] on div "$245.13" at bounding box center [830, 495] width 81 height 43
click at [767, 451] on div "$41.80" at bounding box center [744, 452] width 81 height 43
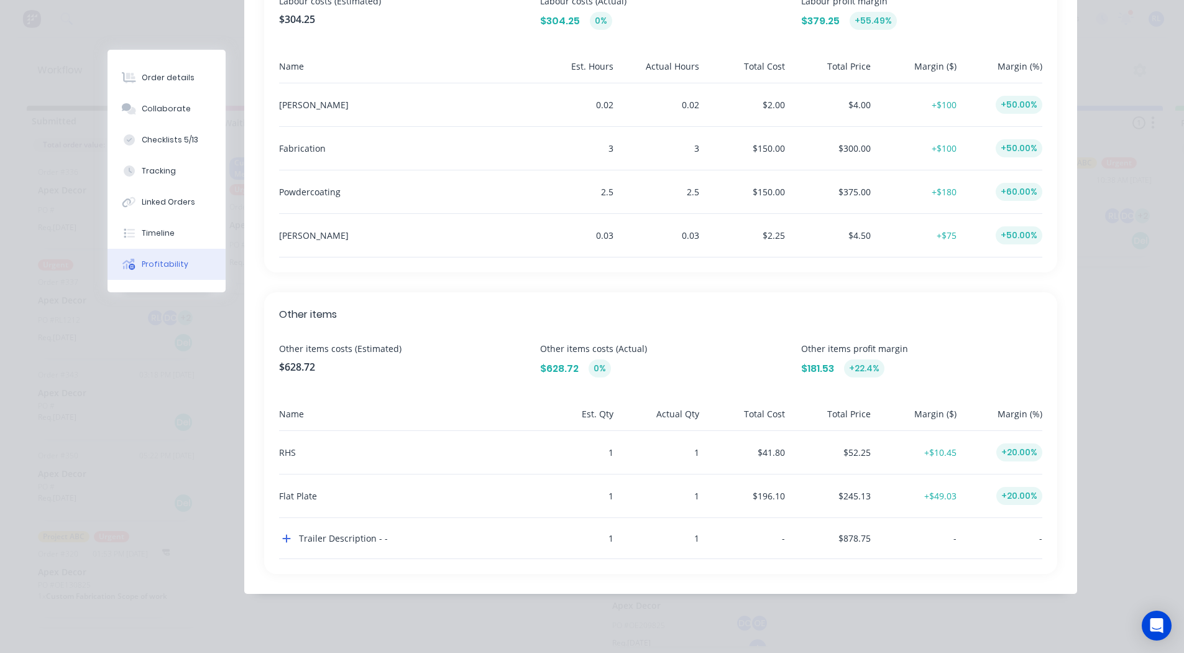
click at [850, 451] on div "$52.25" at bounding box center [830, 452] width 81 height 43
click at [943, 450] on span "+$10.45" at bounding box center [941, 452] width 32 height 12
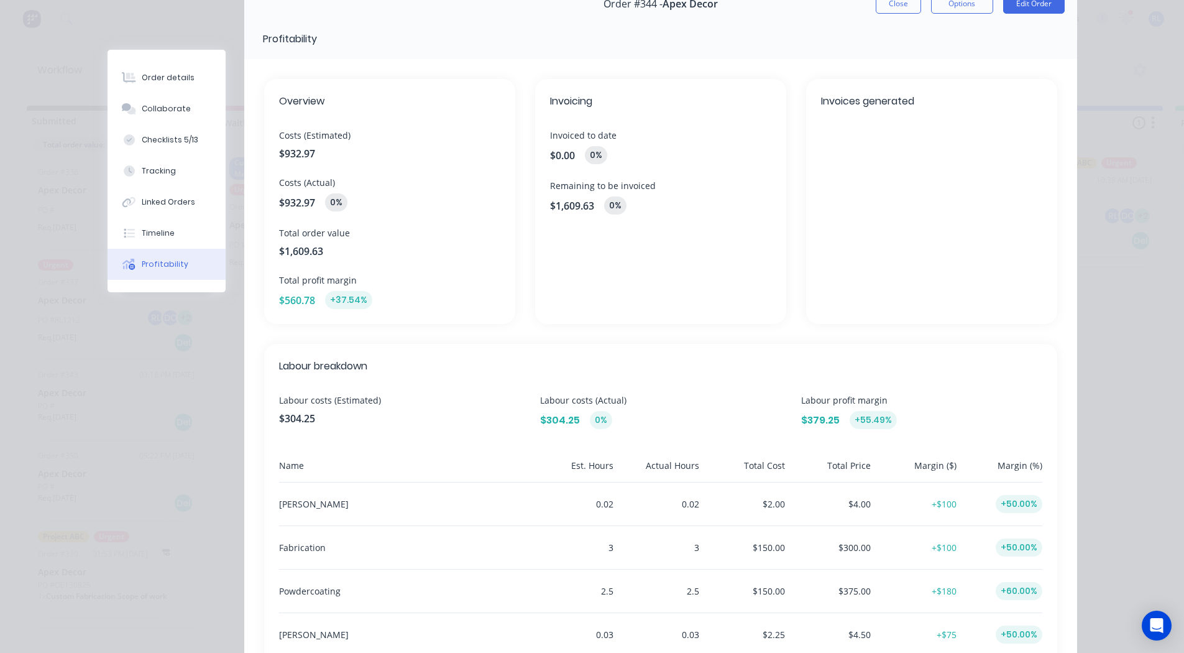
scroll to position [62, 0]
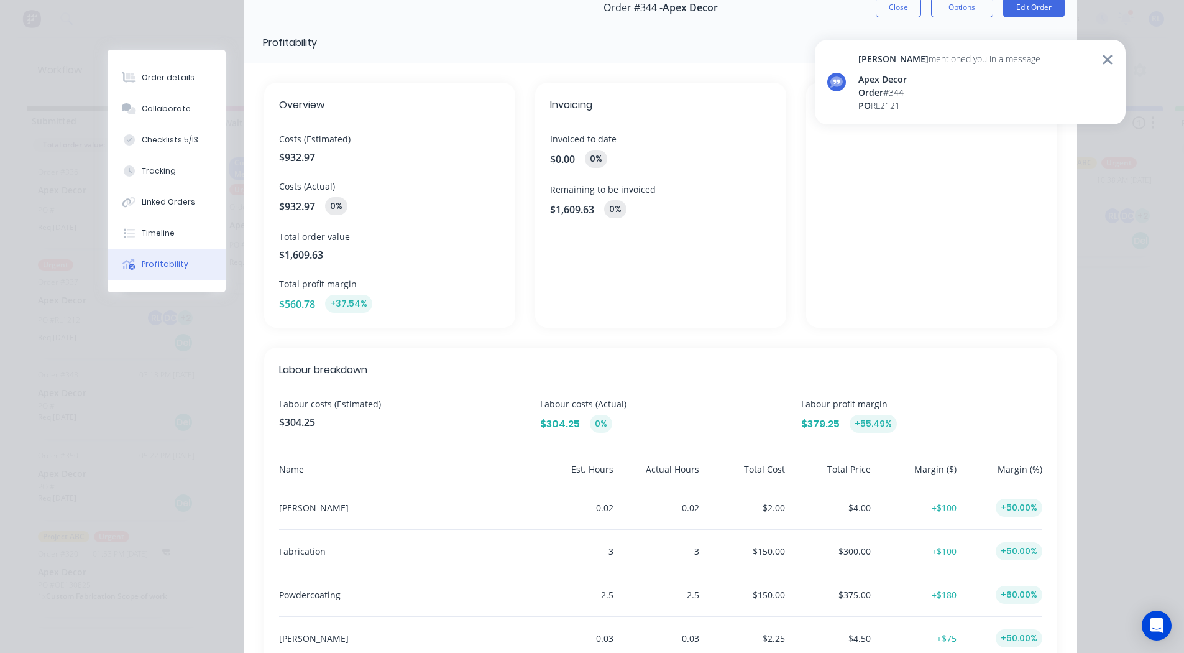
click at [1109, 60] on icon at bounding box center [1107, 59] width 9 height 9
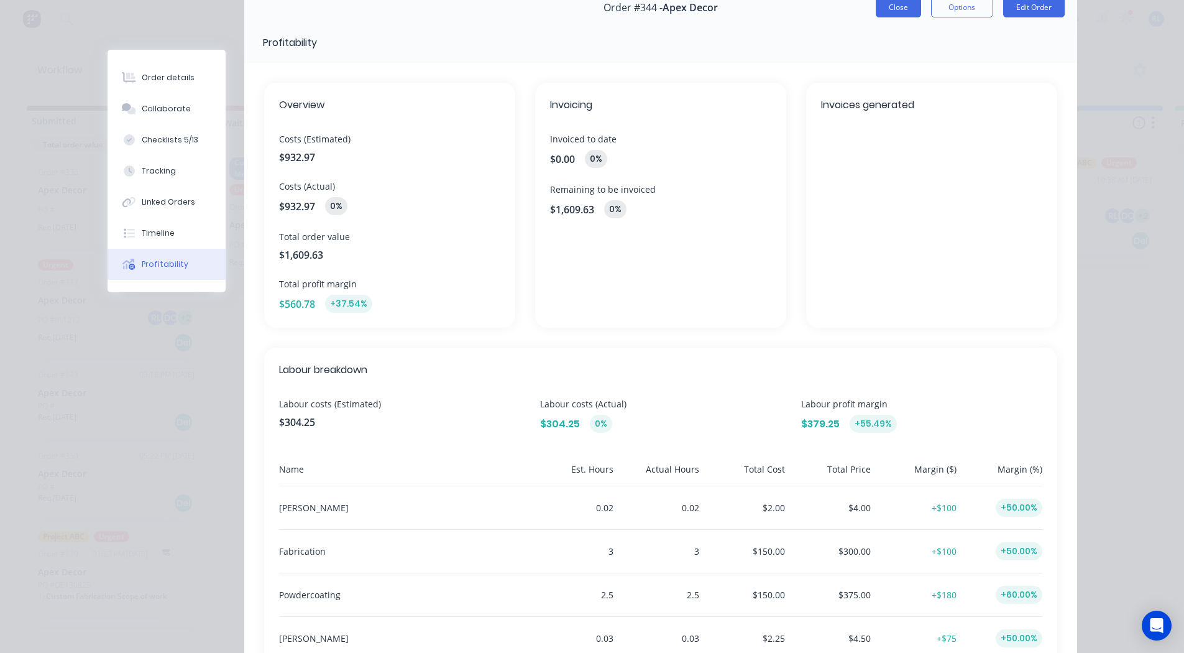
click at [885, 14] on button "Close" at bounding box center [898, 8] width 45 height 20
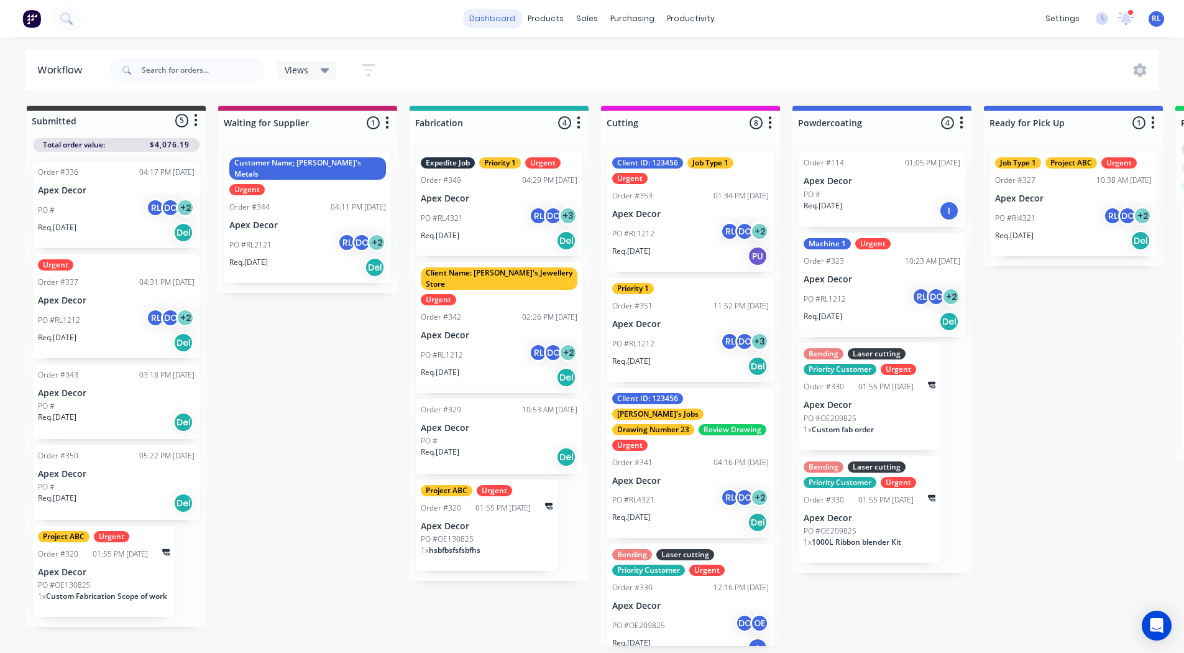
click at [507, 18] on link "dashboard" at bounding box center [492, 18] width 58 height 19
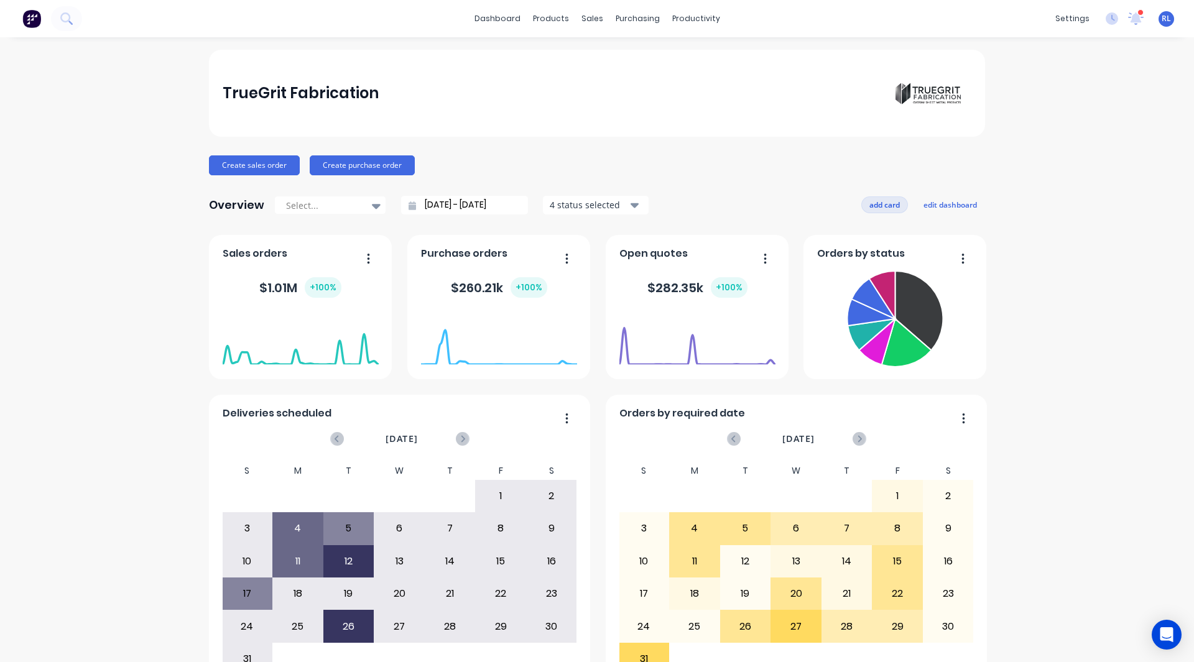
click at [876, 203] on button "add card" at bounding box center [884, 204] width 47 height 16
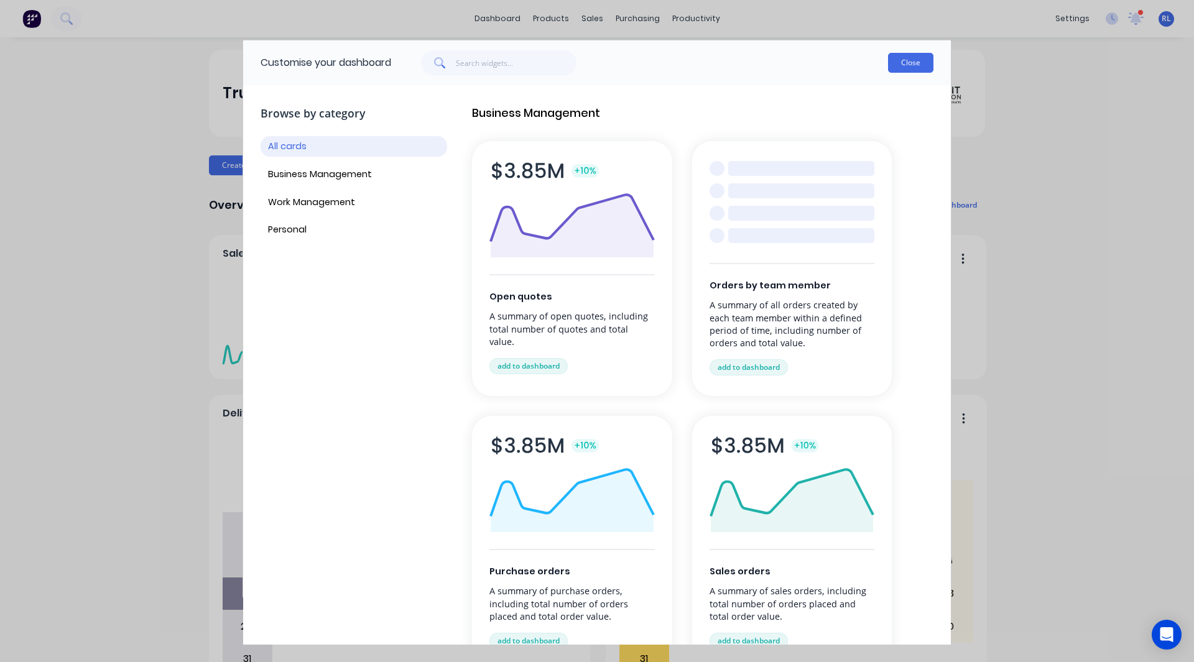
click at [916, 65] on button "Close" at bounding box center [910, 63] width 45 height 20
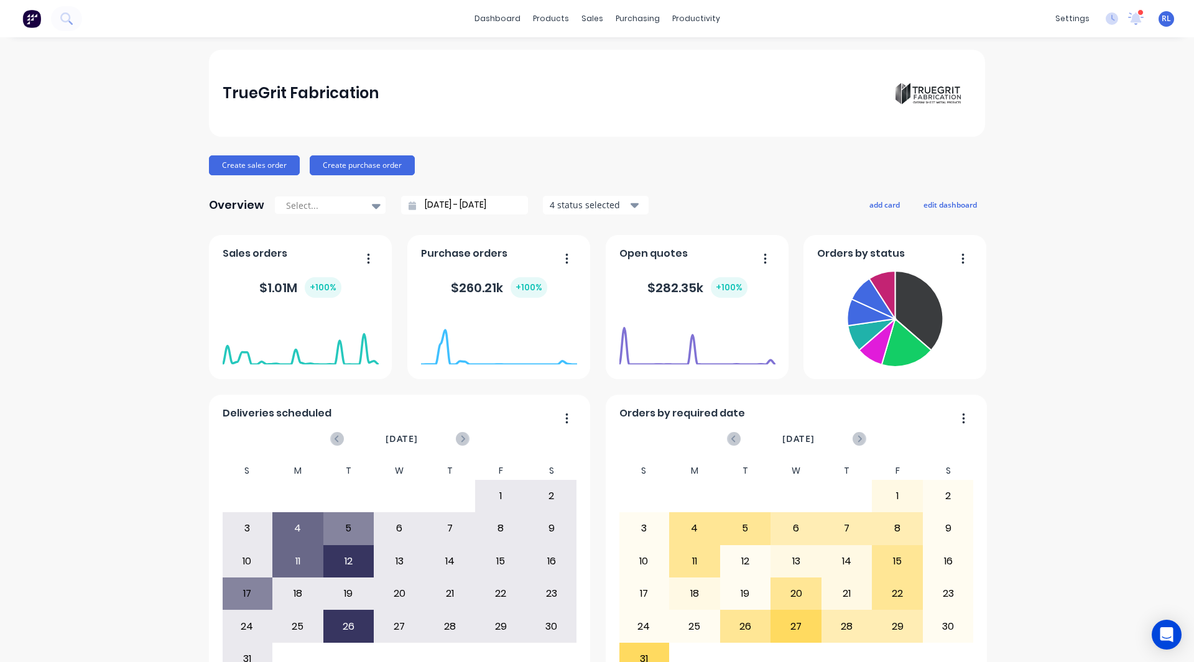
click at [742, 222] on div "TrueGrit Fabrication Create sales order Create purchase order Overview Select..…" at bounding box center [597, 374] width 776 height 649
click at [145, 514] on div "TrueGrit Fabrication Create sales order Create purchase order Overview Select..…" at bounding box center [597, 374] width 1194 height 649
